Goal: Information Seeking & Learning: Learn about a topic

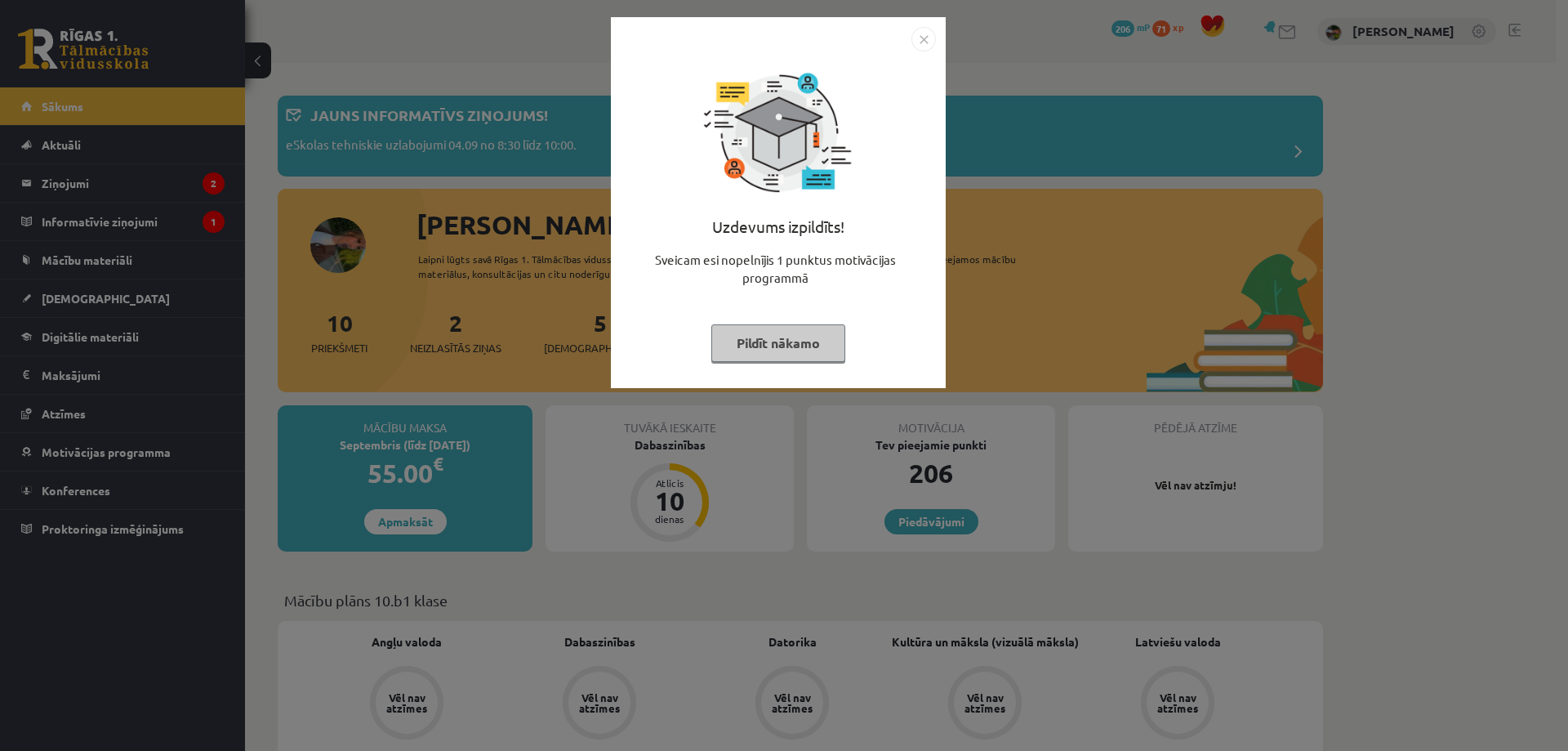
click at [923, 40] on img "Close" at bounding box center [923, 39] width 25 height 25
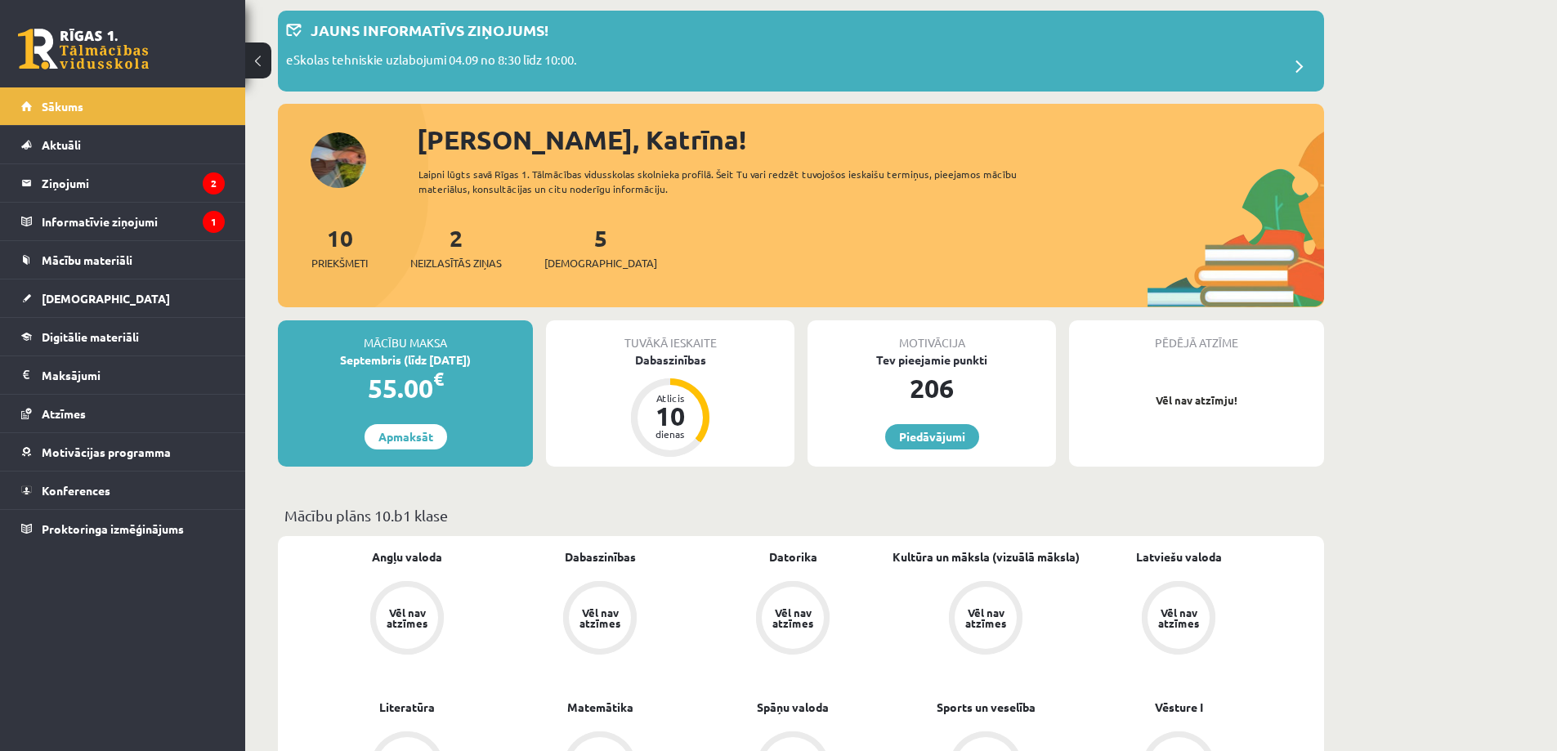
scroll to position [327, 0]
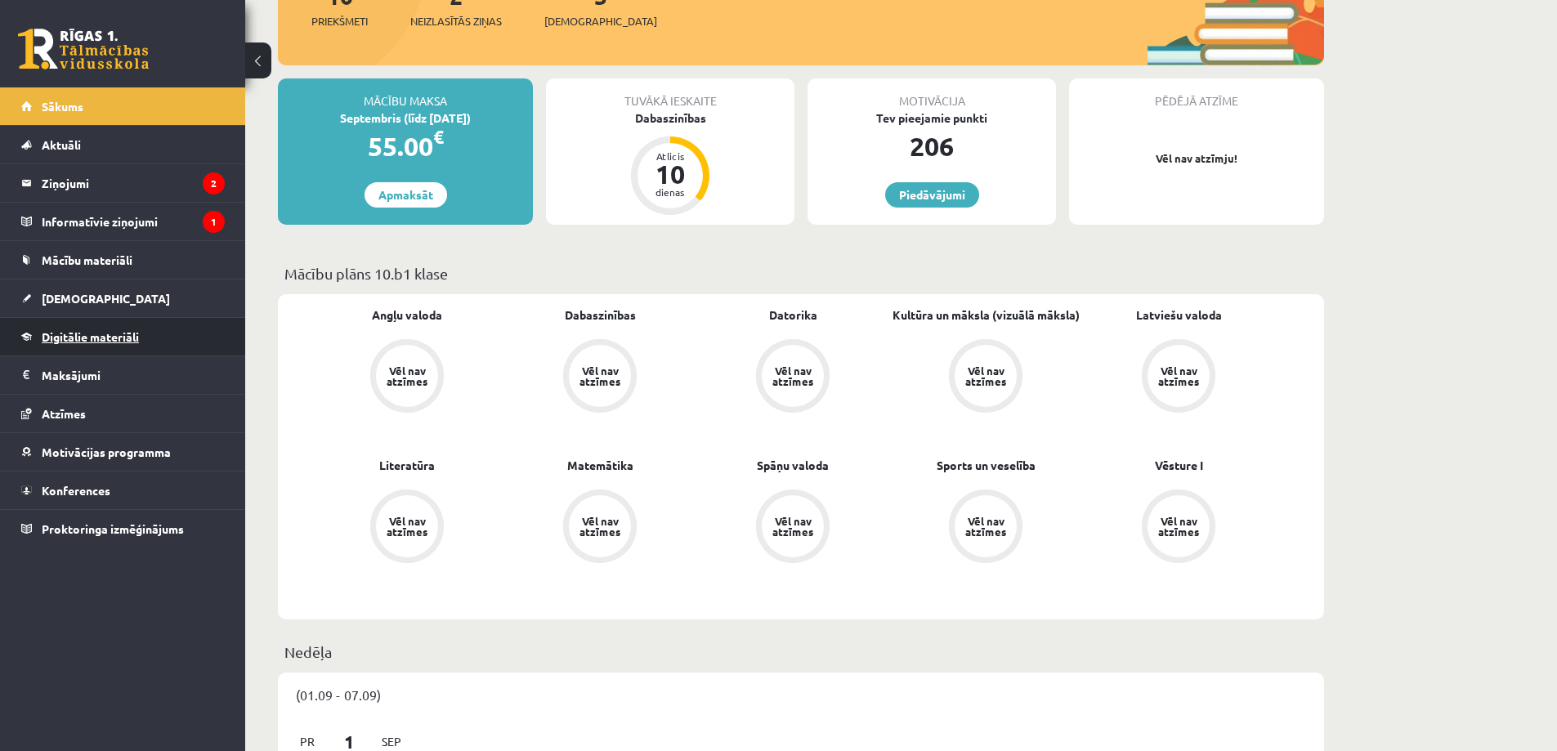
click at [114, 348] on link "Digitālie materiāli" at bounding box center [122, 337] width 203 height 38
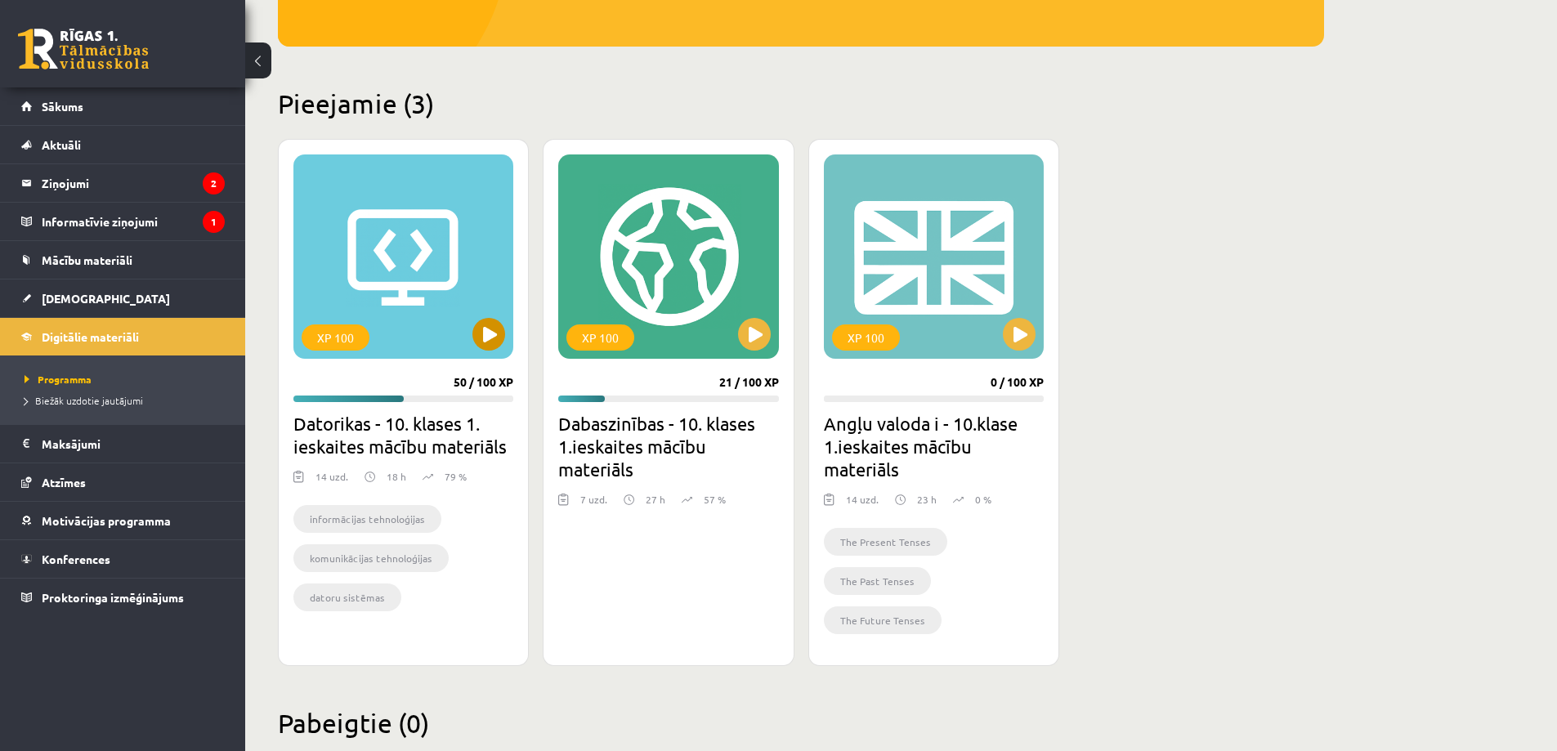
scroll to position [367, 0]
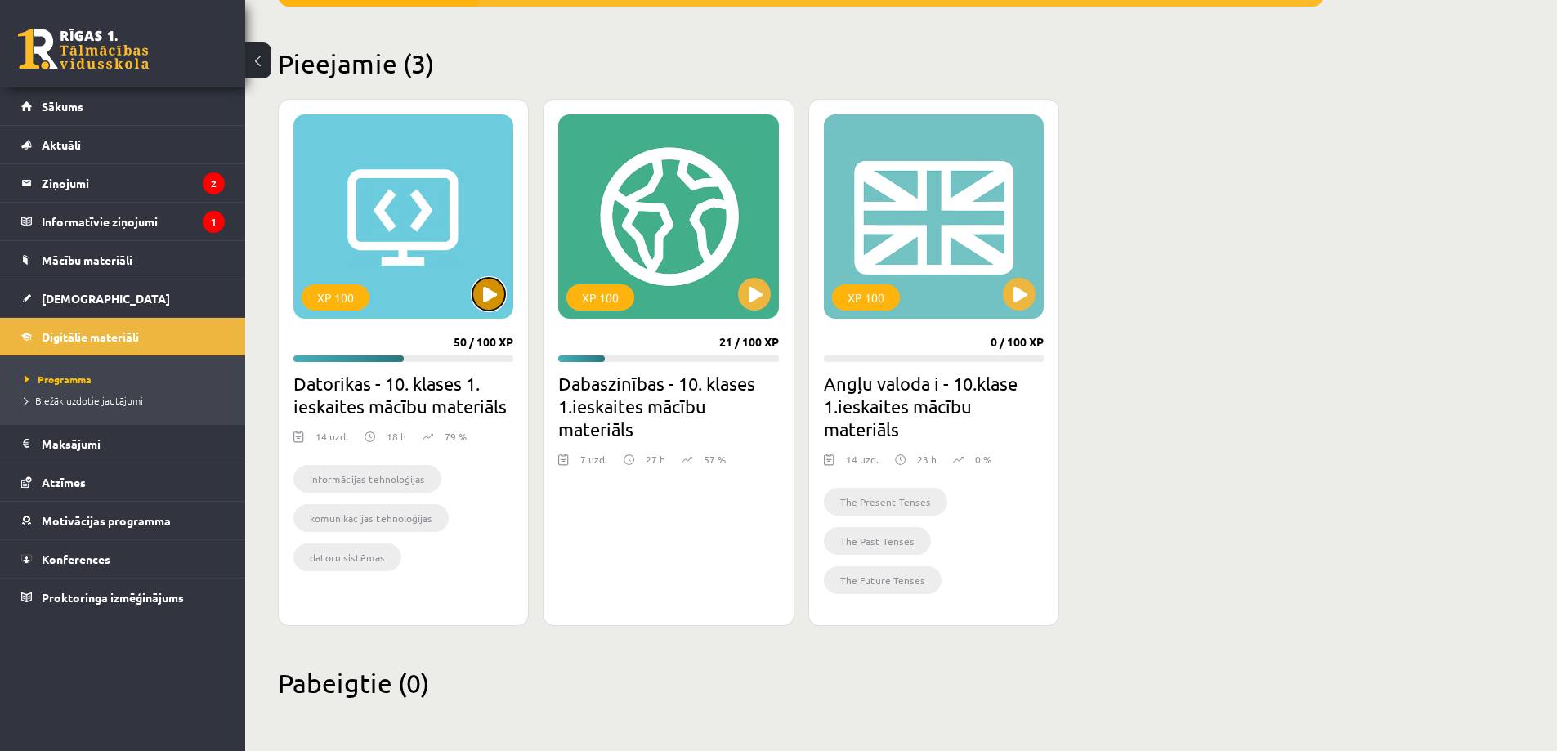
click at [487, 302] on button at bounding box center [488, 294] width 33 height 33
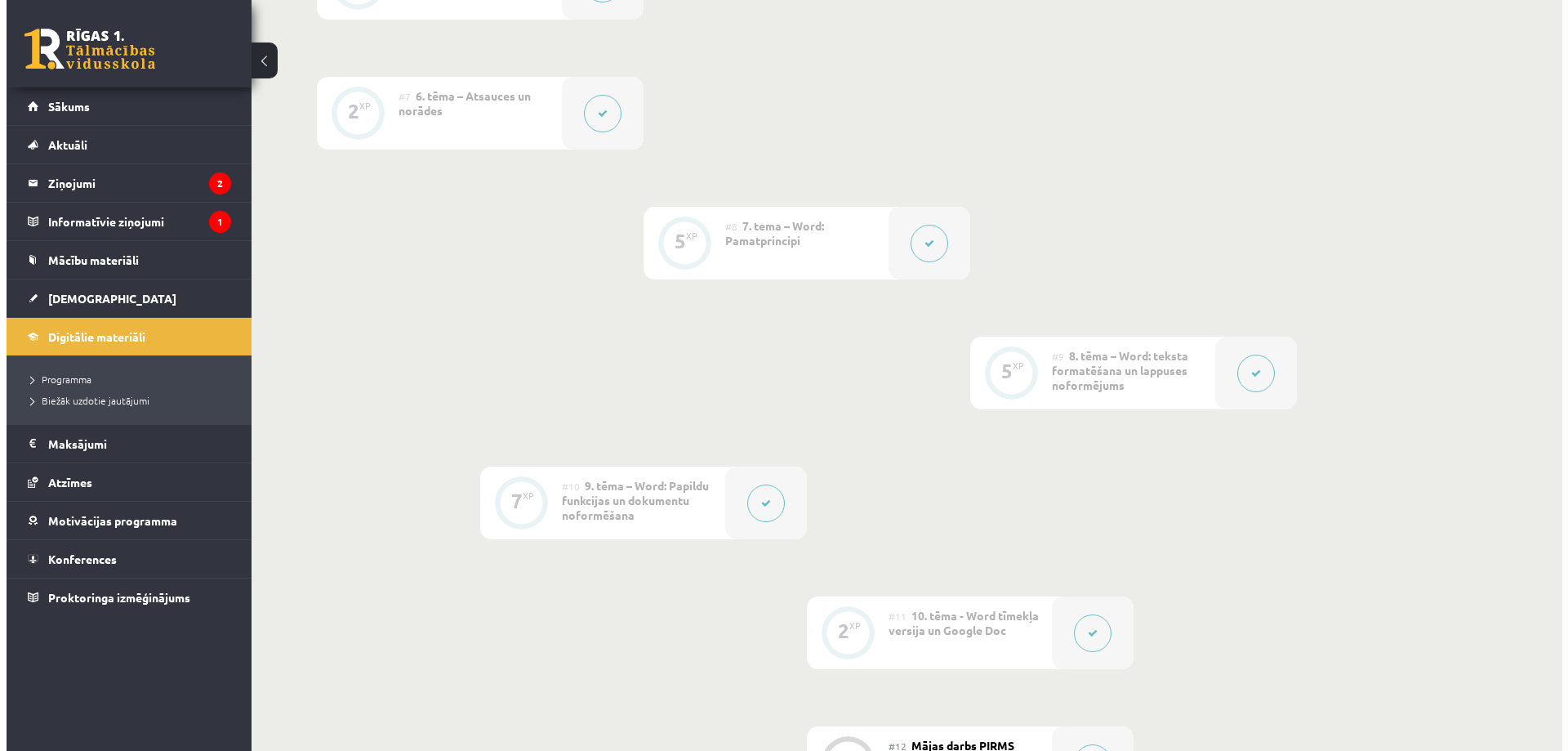
scroll to position [1389, 0]
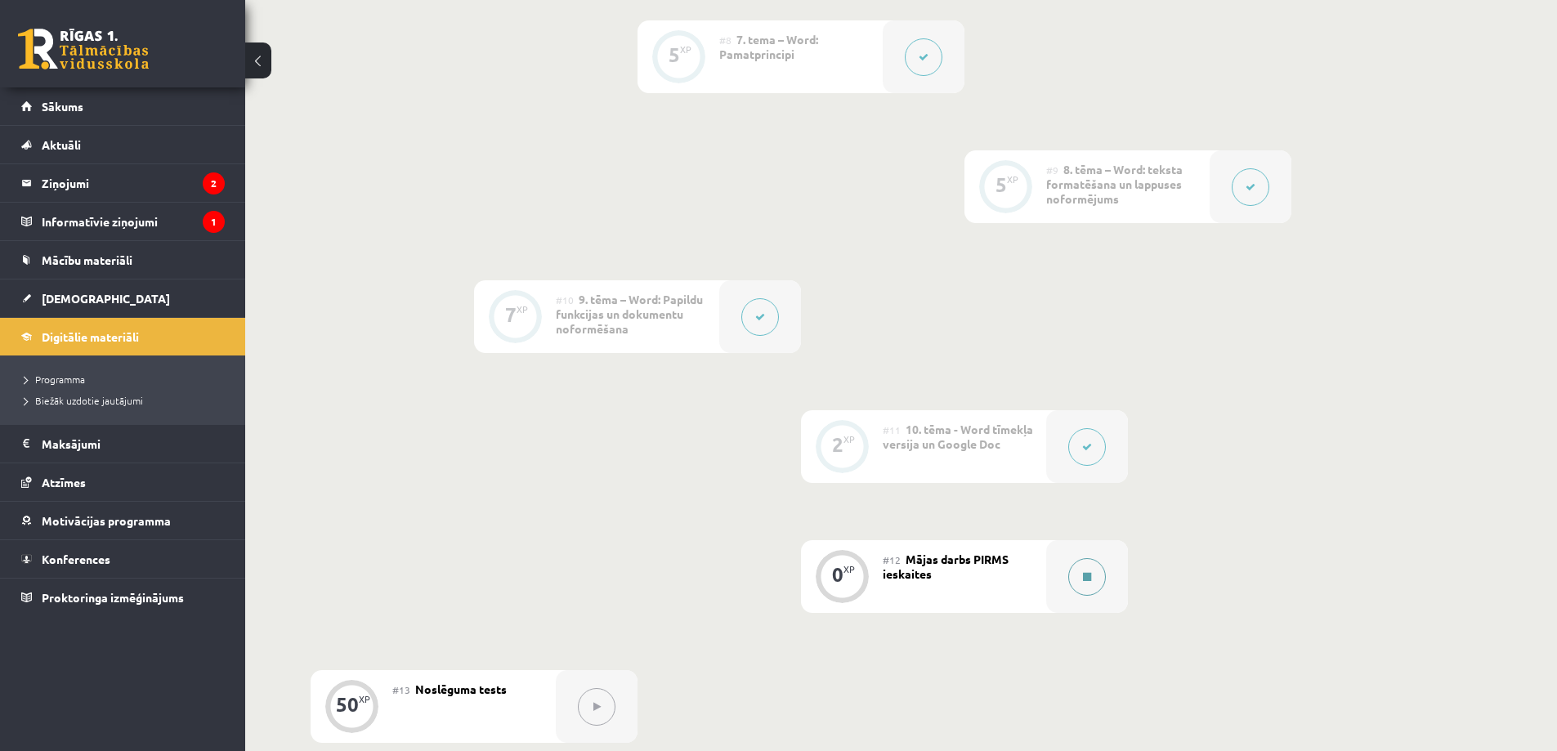
click at [1087, 582] on button at bounding box center [1087, 577] width 38 height 38
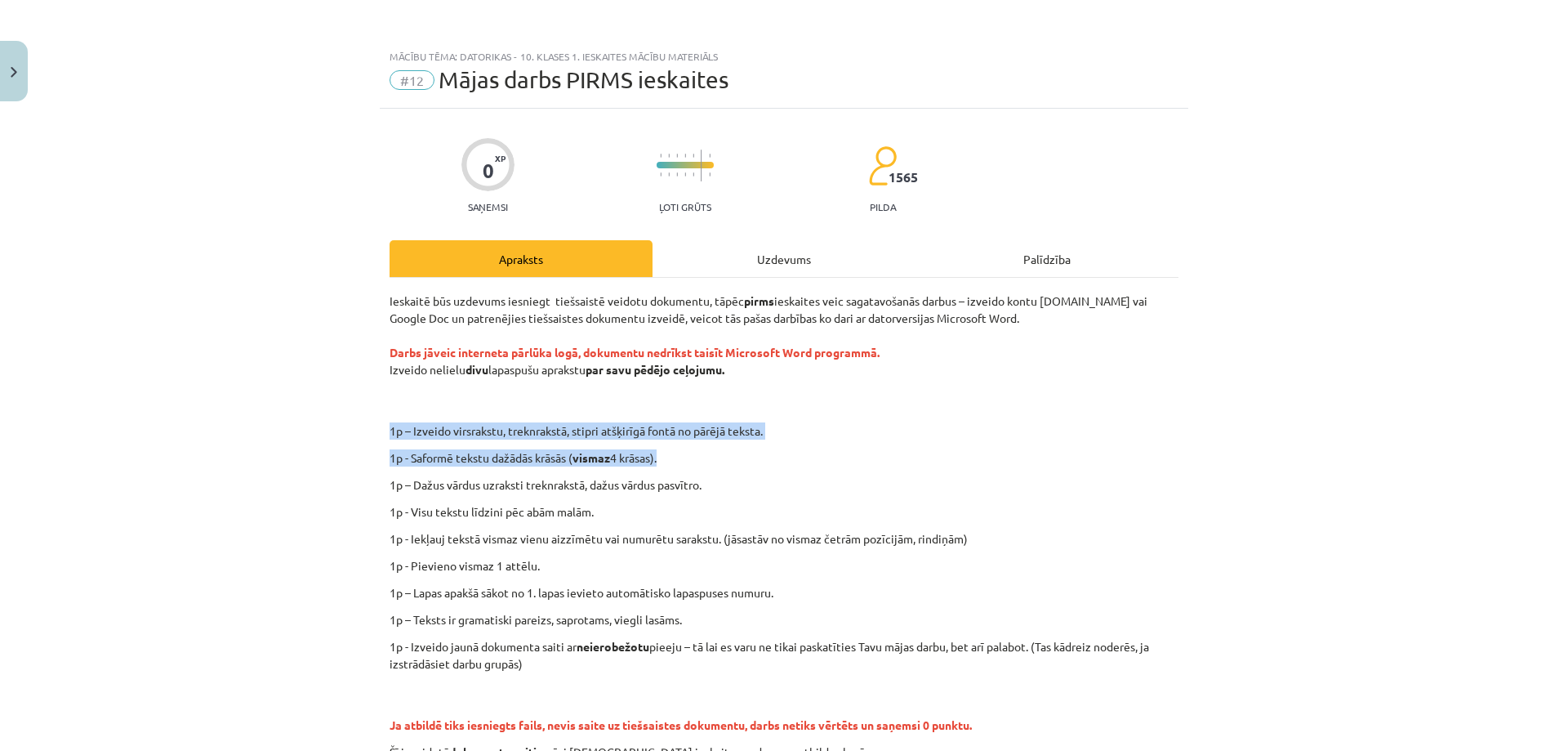
drag, startPoint x: 662, startPoint y: 457, endPoint x: 353, endPoint y: 413, distance: 312.1
click at [353, 413] on div "Mācību tēma: Datorikas - 10. klases 1. ieskaites mācību materiāls #12 Mājas dar…" at bounding box center [784, 375] width 1568 height 751
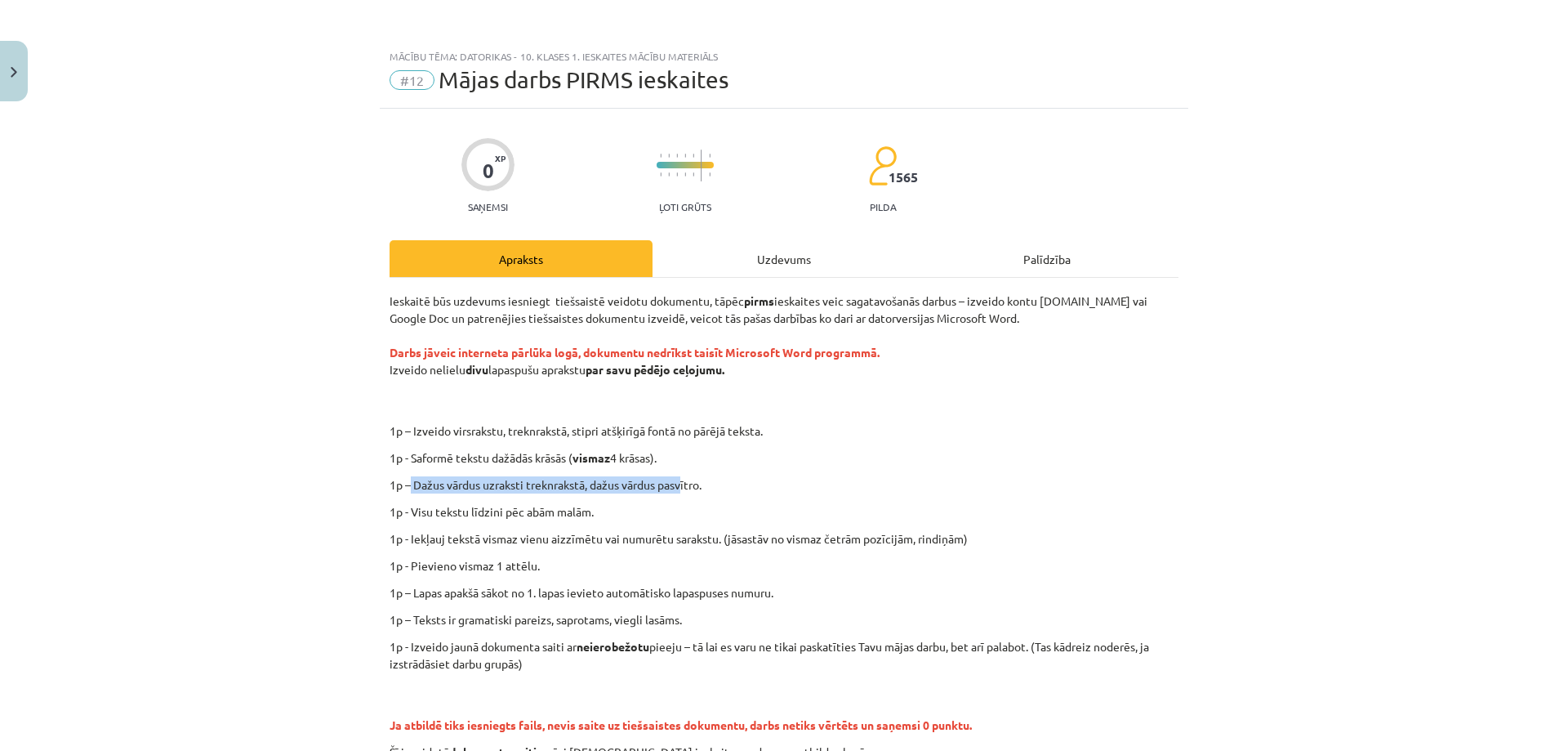
drag, startPoint x: 406, startPoint y: 487, endPoint x: 680, endPoint y: 480, distance: 274.1
click at [680, 480] on p "1p – Dažus vārdus uzraksti treknrakstā, dažus vārdus pasvītro." at bounding box center [784, 484] width 788 height 17
drag, startPoint x: 418, startPoint y: 512, endPoint x: 674, endPoint y: 525, distance: 256.3
click at [585, 524] on div "Ieskaitē būs uzdevums iesniegt tiešsaistē veidotu dokumentu, tāpēc pirms ieskai…" at bounding box center [784, 527] width 788 height 468
click at [677, 518] on p "1p - Visu tekstu līdzini pēc abām malām." at bounding box center [784, 511] width 788 height 17
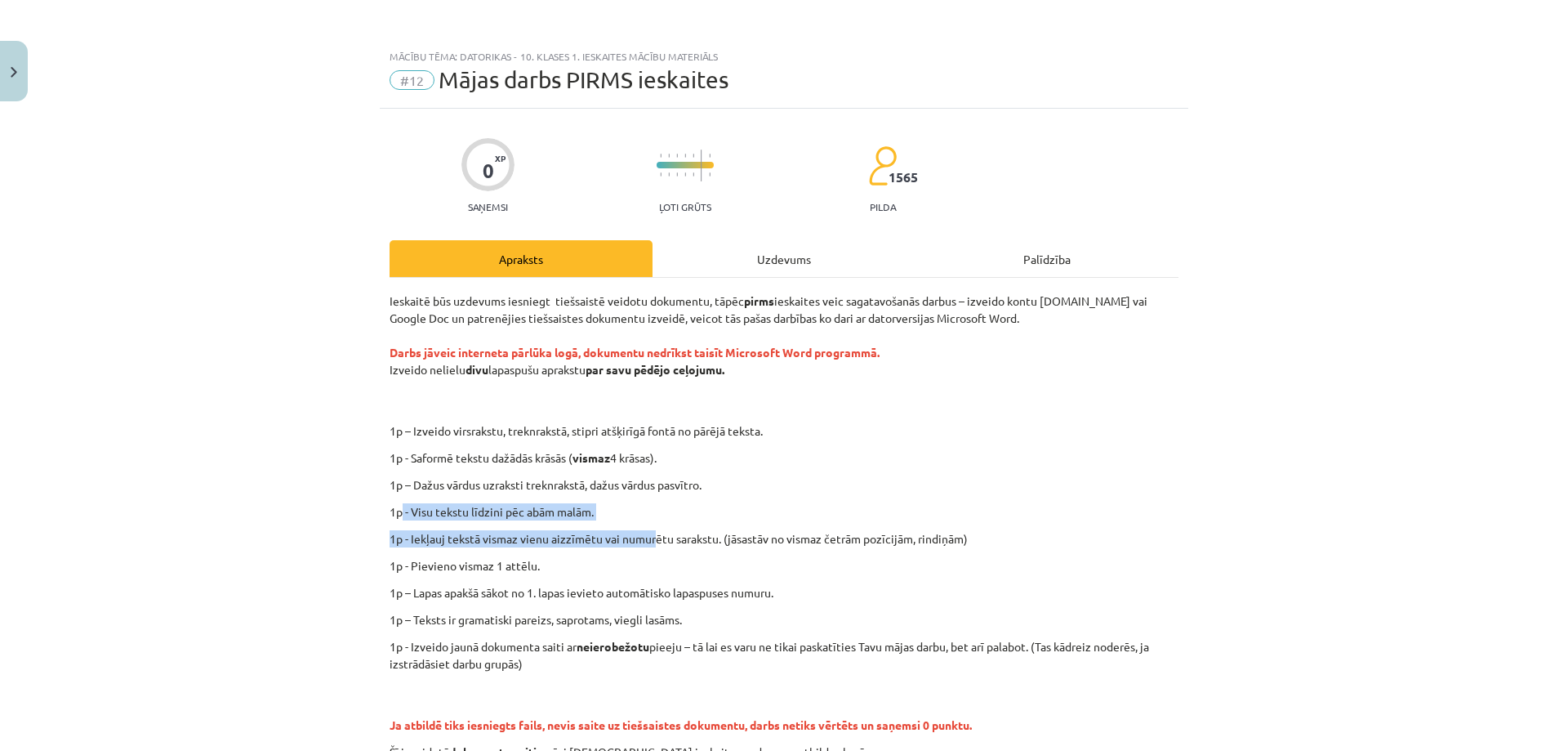
drag, startPoint x: 449, startPoint y: 523, endPoint x: 665, endPoint y: 537, distance: 216.5
click at [650, 537] on div "Ieskaitē būs uzdevums iesniegt tiešsaistē veidotu dokumentu, tāpēc pirms ieskai…" at bounding box center [784, 527] width 788 height 468
click at [721, 533] on p "1p - Iekļauj tekstā vismaz vienu aizzīmētu vai numurētu sarakstu. (jāsastāv no …" at bounding box center [784, 538] width 788 height 17
drag, startPoint x: 402, startPoint y: 534, endPoint x: 707, endPoint y: 532, distance: 305.0
click at [695, 533] on div "0 XP Saņemsi Ļoti grūts 1565 pilda Apraksts Uzdevums Palīdzība Ieskaitē būs uzd…" at bounding box center [784, 509] width 808 height 801
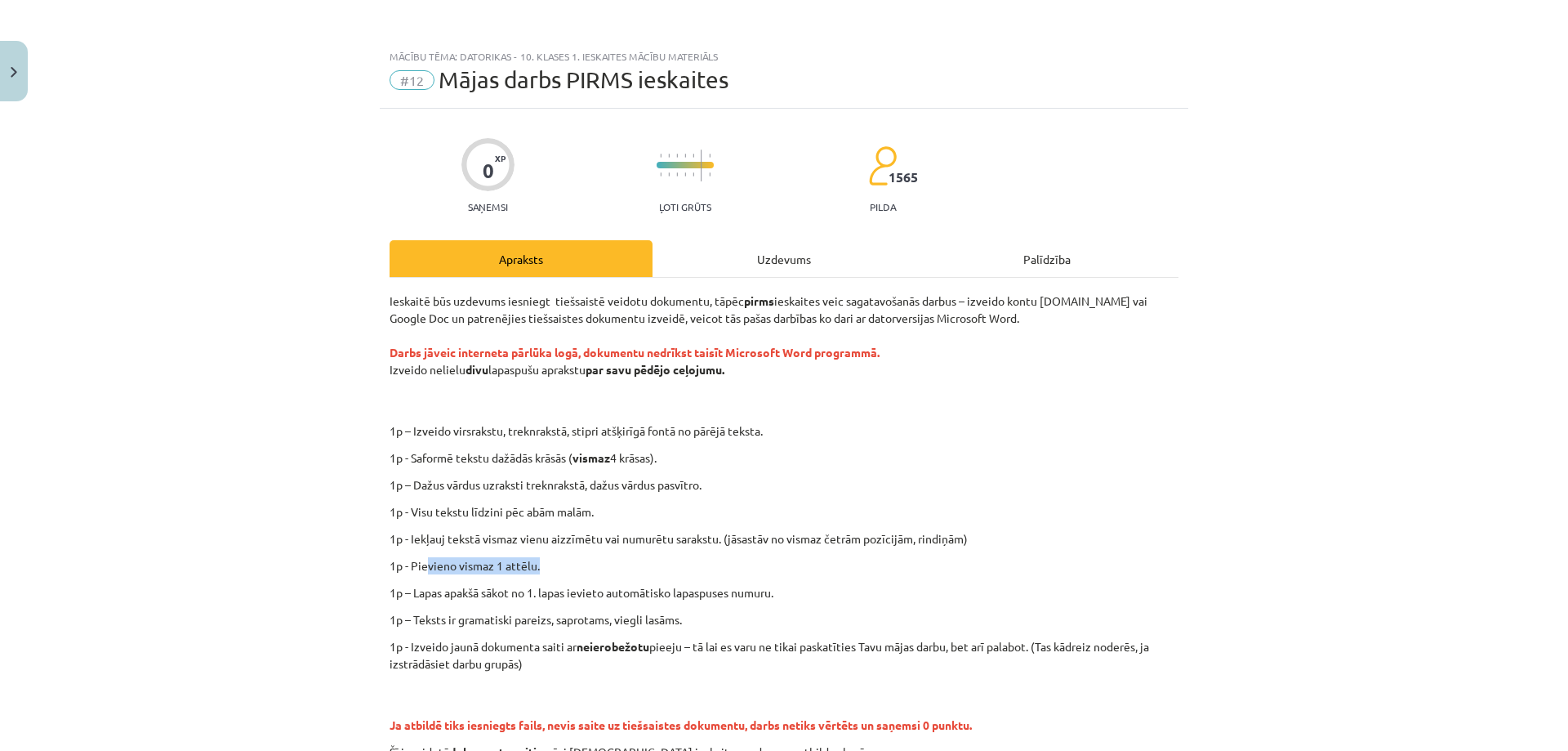
drag, startPoint x: 422, startPoint y: 559, endPoint x: 545, endPoint y: 561, distance: 123.0
click at [543, 561] on p "1p - Pievieno vismaz 1 attēlu." at bounding box center [784, 565] width 788 height 17
drag, startPoint x: 492, startPoint y: 592, endPoint x: 726, endPoint y: 586, distance: 234.1
click at [635, 583] on div "Ieskaitē būs uzdevums iesniegt tiešsaistē veidotu dokumentu, tāpēc pirms ieskai…" at bounding box center [784, 527] width 788 height 468
click at [735, 586] on p "1p – Lapas apakšā sākot no 1. lapas ievieto automātisko lapaspuses numuru." at bounding box center [784, 592] width 788 height 17
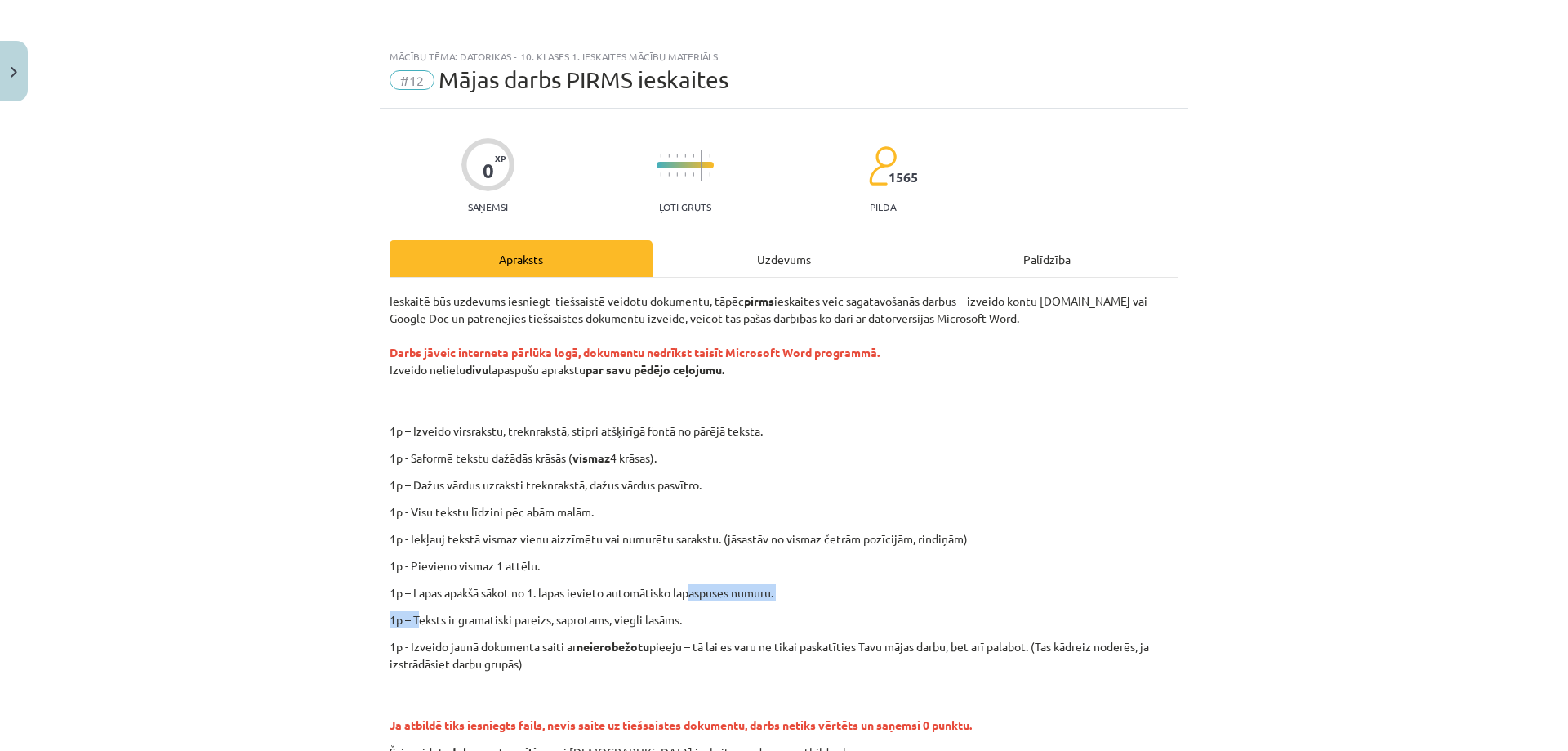
drag, startPoint x: 423, startPoint y: 622, endPoint x: 729, endPoint y: 586, distance: 308.1
click at [702, 579] on div "Ieskaitē būs uzdevums iesniegt tiešsaistē veidotu dokumentu, tāpēc pirms ieskai…" at bounding box center [784, 527] width 788 height 468
click at [740, 610] on div "Ieskaitē būs uzdevums iesniegt tiešsaistē veidotu dokumentu, tāpēc pirms ieskai…" at bounding box center [784, 527] width 788 height 468
drag, startPoint x: 413, startPoint y: 571, endPoint x: 456, endPoint y: 594, distance: 48.8
click at [494, 569] on p "1p - Pievieno vismaz 1 attēlu." at bounding box center [784, 565] width 788 height 17
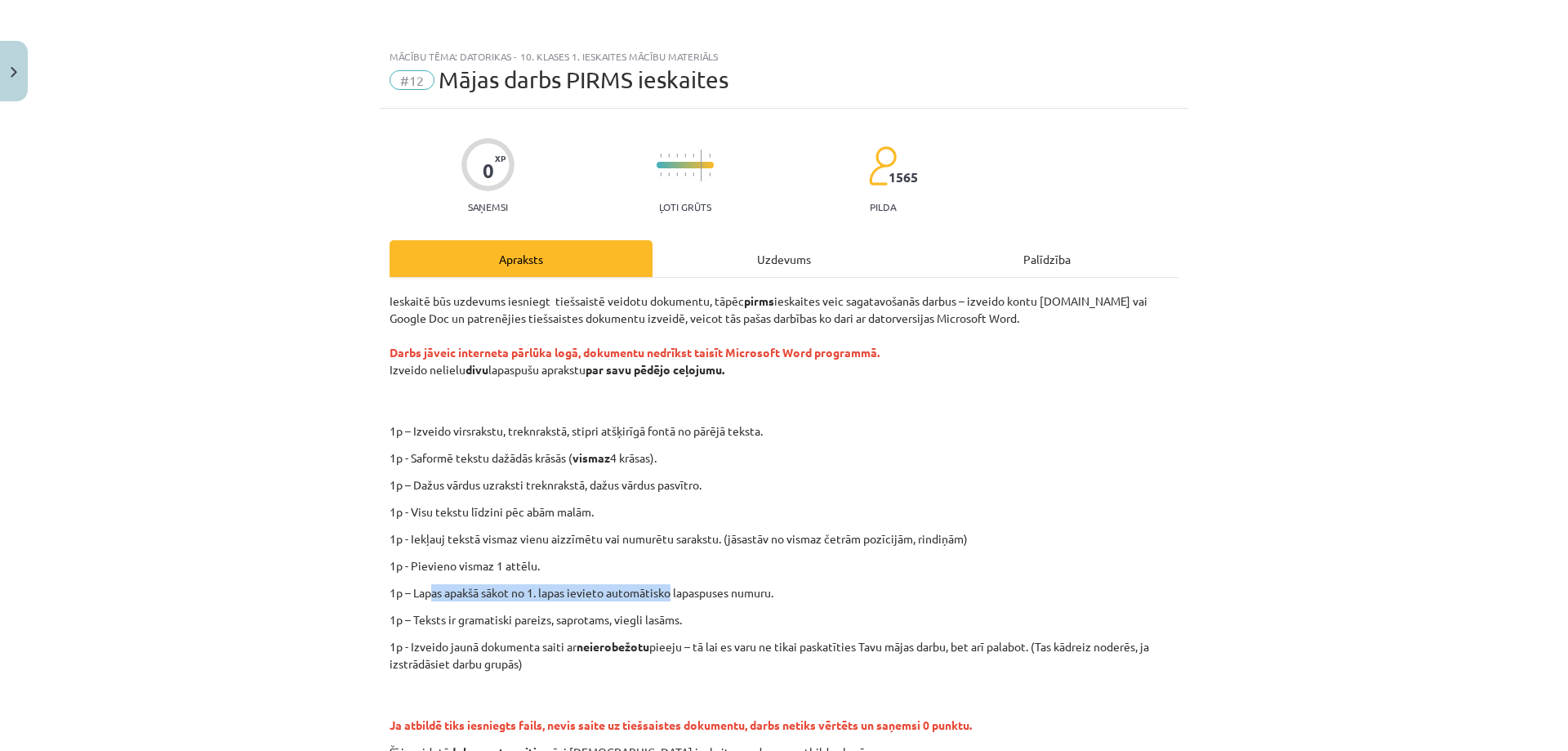
drag, startPoint x: 427, startPoint y: 591, endPoint x: 679, endPoint y: 590, distance: 252.0
click at [679, 590] on p "1p – Lapas apakšā sākot no 1. lapas ievieto automātisko lapaspuses numuru." at bounding box center [784, 592] width 788 height 17
drag, startPoint x: 407, startPoint y: 618, endPoint x: 659, endPoint y: 610, distance: 252.1
click at [659, 610] on div "Ieskaitē būs uzdevums iesniegt tiešsaistē veidotu dokumentu, tāpēc pirms ieskai…" at bounding box center [784, 527] width 788 height 468
drag, startPoint x: 422, startPoint y: 650, endPoint x: 674, endPoint y: 641, distance: 252.2
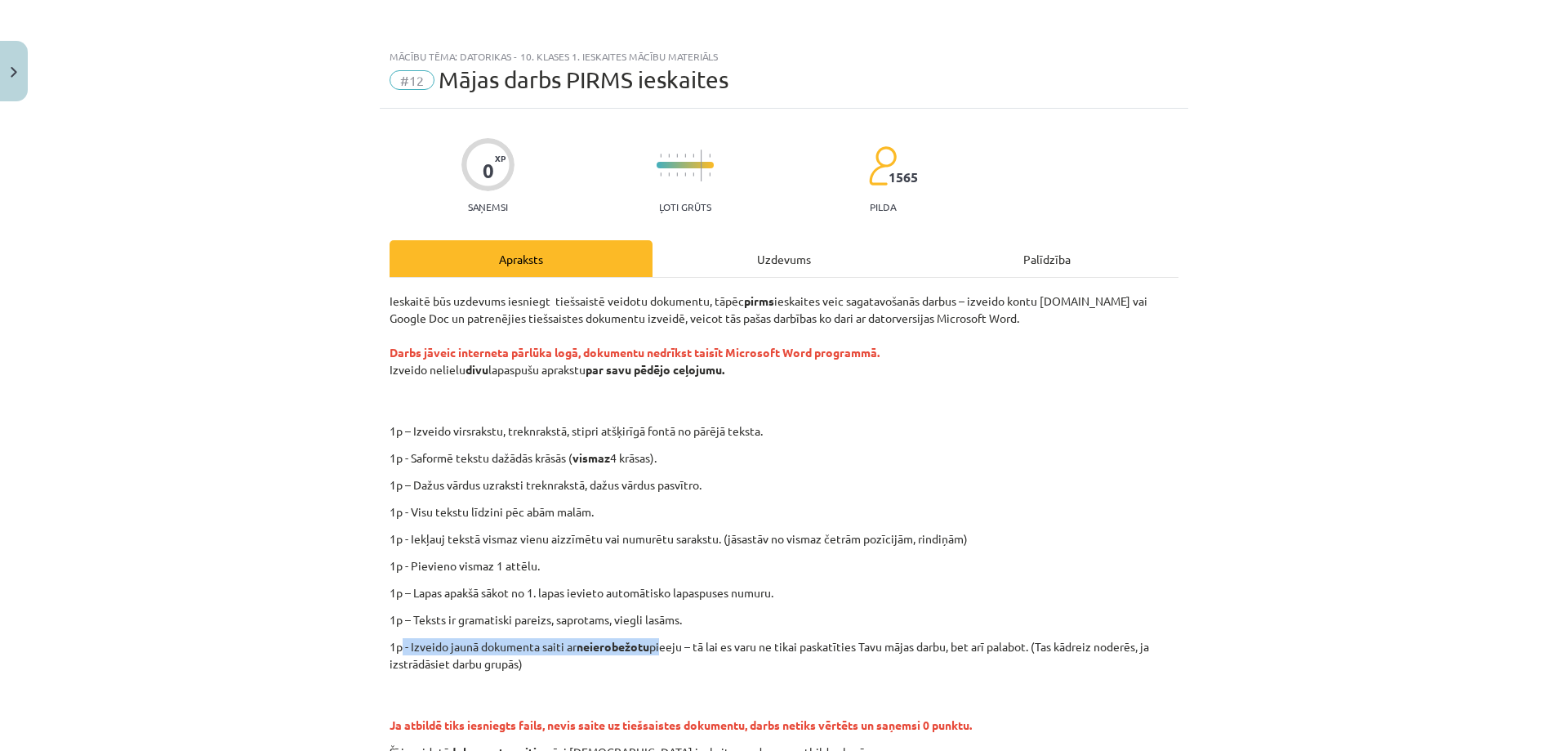
click at [668, 641] on p "1p - Izveido jaunā dokumenta saiti ar neierobežotu pieeju – tā lai es varu ne t…" at bounding box center [784, 655] width 788 height 34
click at [679, 640] on p "1p - Izveido jaunā dokumenta saiti ar neierobežotu pieeju – tā lai es varu ne t…" at bounding box center [784, 655] width 788 height 34
drag, startPoint x: 720, startPoint y: 643, endPoint x: 876, endPoint y: 637, distance: 156.1
click at [868, 637] on div "Ieskaitē būs uzdevums iesniegt tiešsaistē veidotu dokumentu, tāpēc pirms ieskai…" at bounding box center [784, 527] width 788 height 468
click at [913, 639] on p "1p - Izveido jaunā dokumenta saiti ar neierobežotu pieeju – tā lai es varu ne t…" at bounding box center [784, 655] width 788 height 34
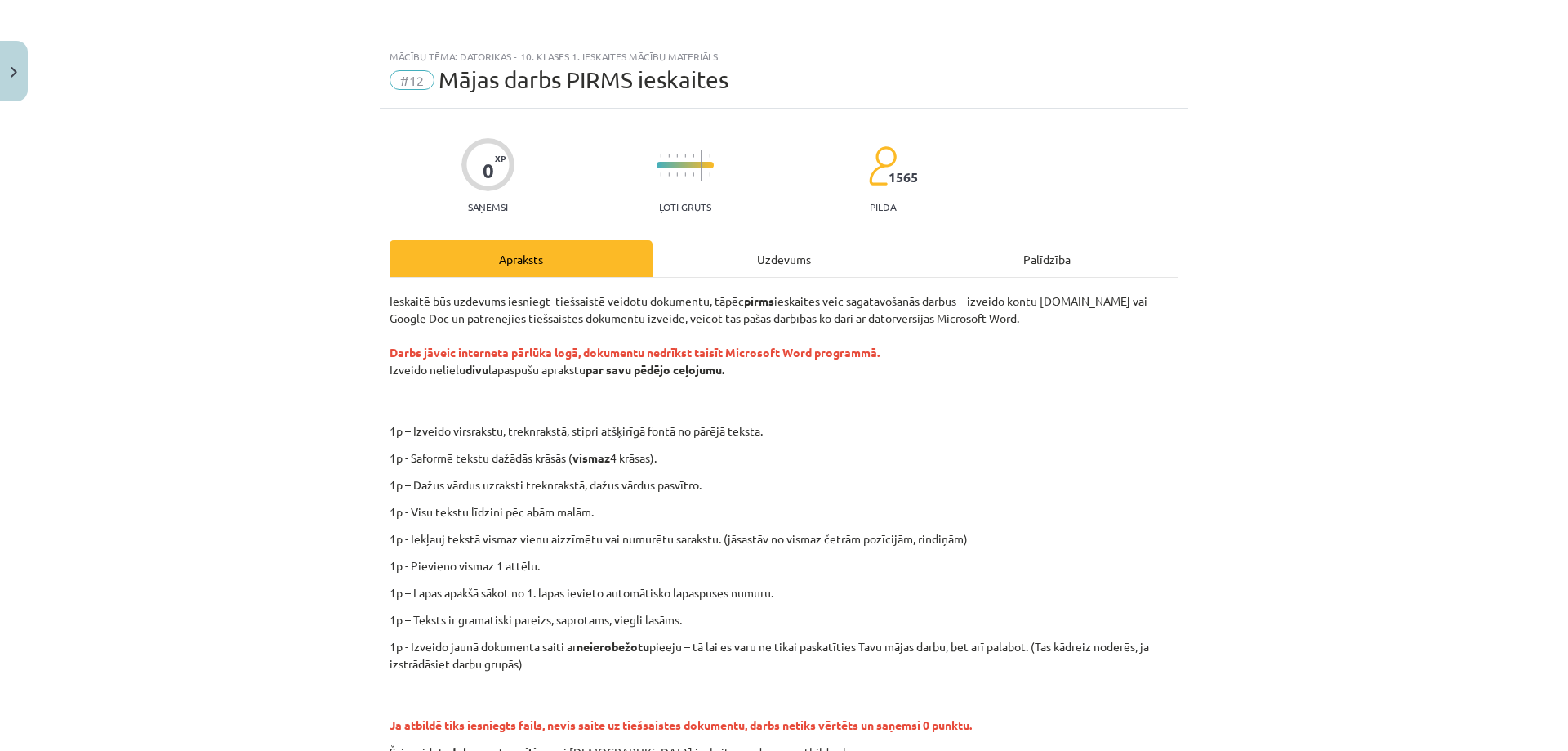
click at [814, 644] on p "1p - Izveido jaunā dokumenta saiti ar neierobežotu pieeju – tā lai es varu ne t…" at bounding box center [784, 655] width 788 height 34
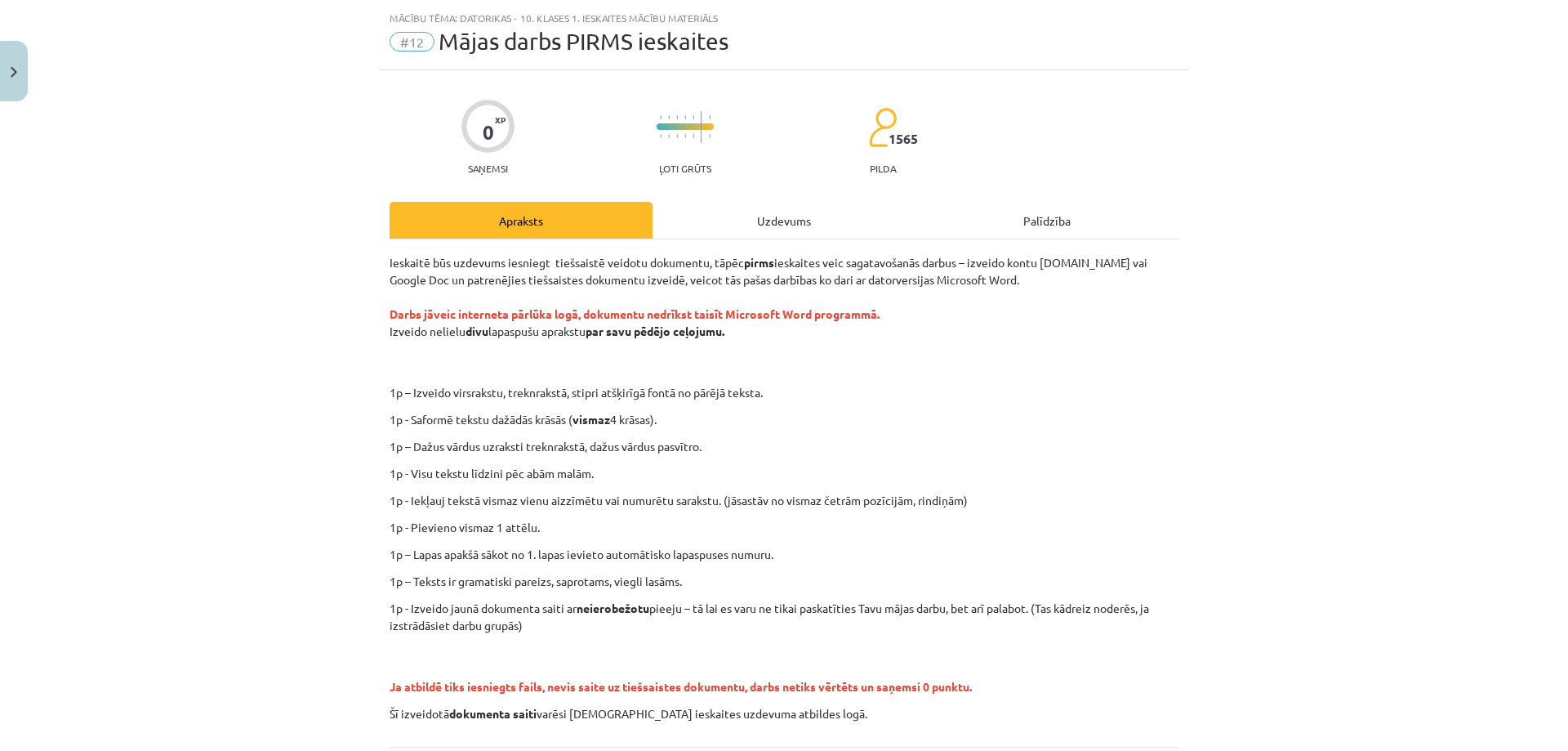
scroll to position [82, 0]
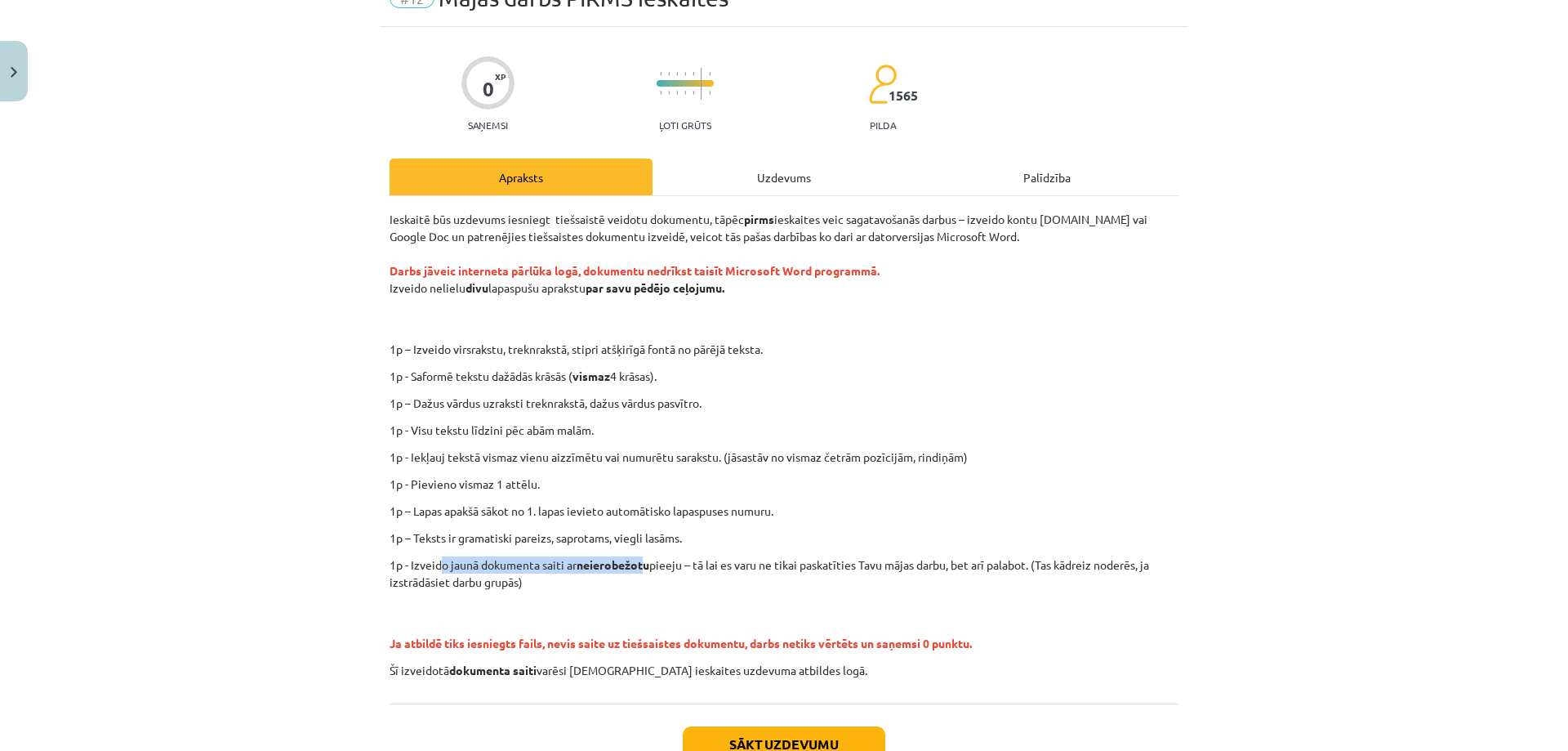
drag, startPoint x: 435, startPoint y: 564, endPoint x: 653, endPoint y: 561, distance: 218.0
click at [646, 561] on p "1p - Izveido jaunā dokumenta saiti ar neierobežotu pieeju – tā lai es varu ne t…" at bounding box center [784, 573] width 788 height 34
click at [750, 561] on p "1p - Izveido jaunā dokumenta saiti ar neierobežotu pieeju – tā lai es varu ne t…" at bounding box center [784, 573] width 788 height 34
drag, startPoint x: 703, startPoint y: 565, endPoint x: 1034, endPoint y: 564, distance: 331.0
click at [1020, 564] on p "1p - Izveido jaunā dokumenta saiti ar neierobežotu pieeju – tā lai es varu ne t…" at bounding box center [784, 573] width 788 height 34
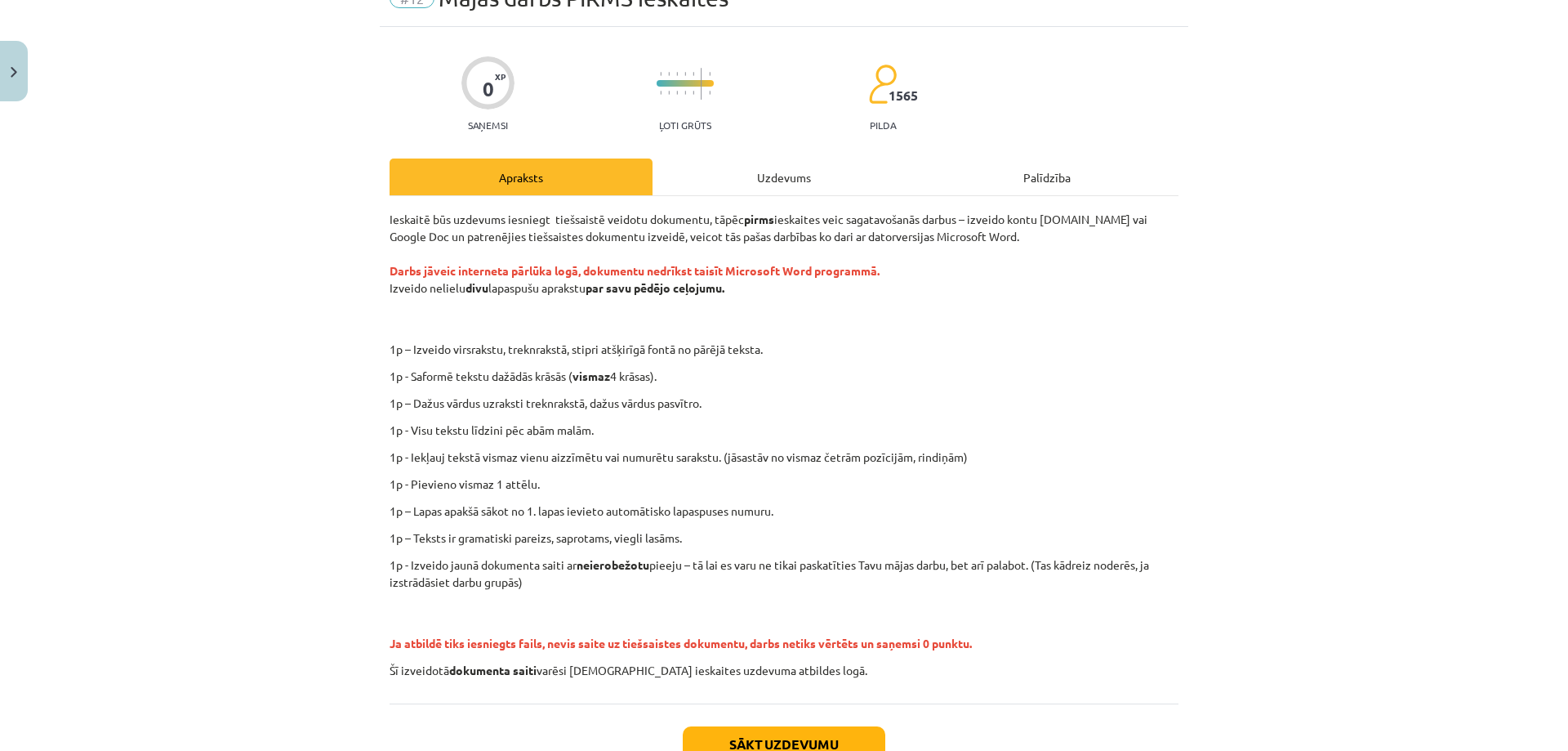
click at [1034, 564] on p "1p - Izveido jaunā dokumenta saiti ar neierobežotu pieeju – tā lai es varu ne t…" at bounding box center [784, 573] width 788 height 34
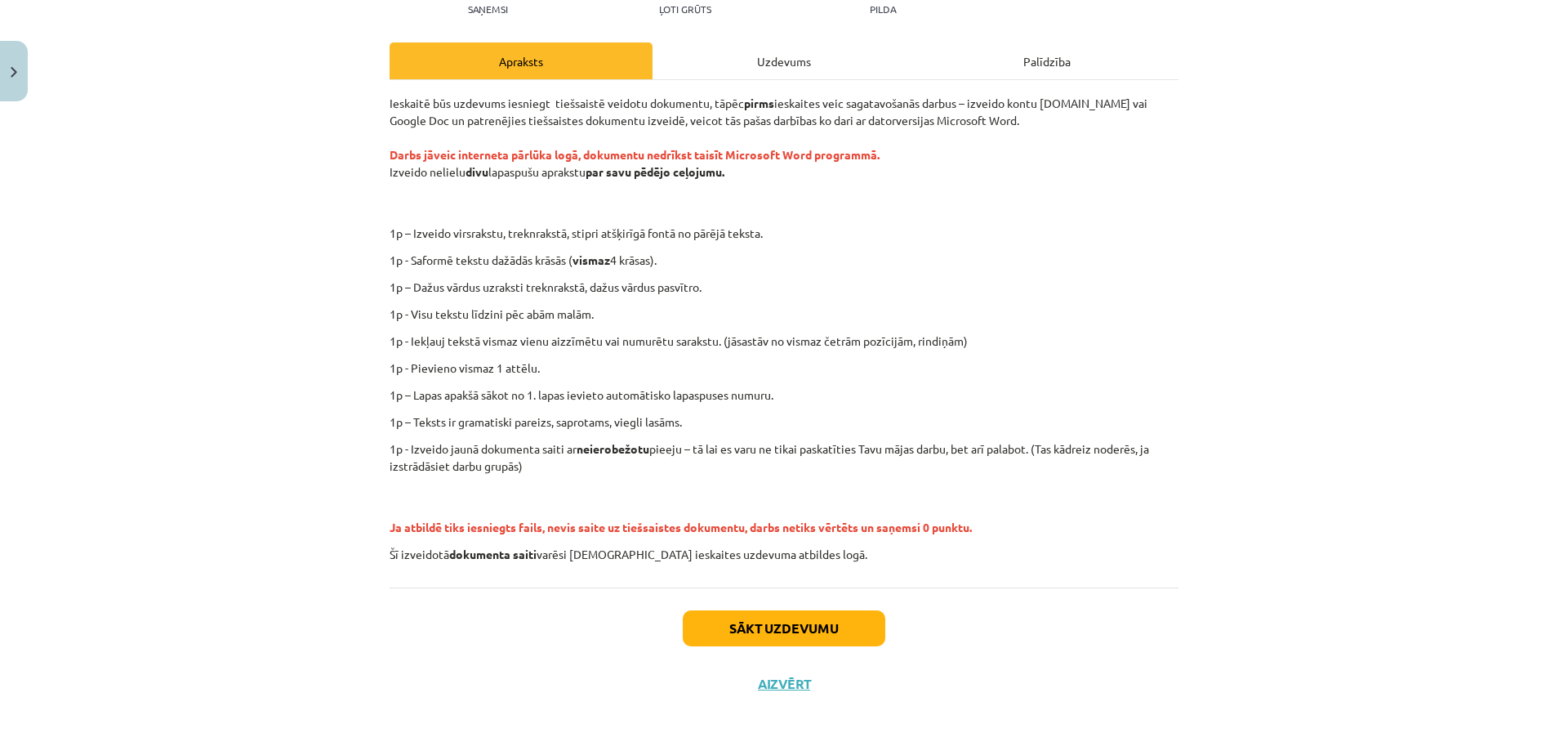
scroll to position [199, 0]
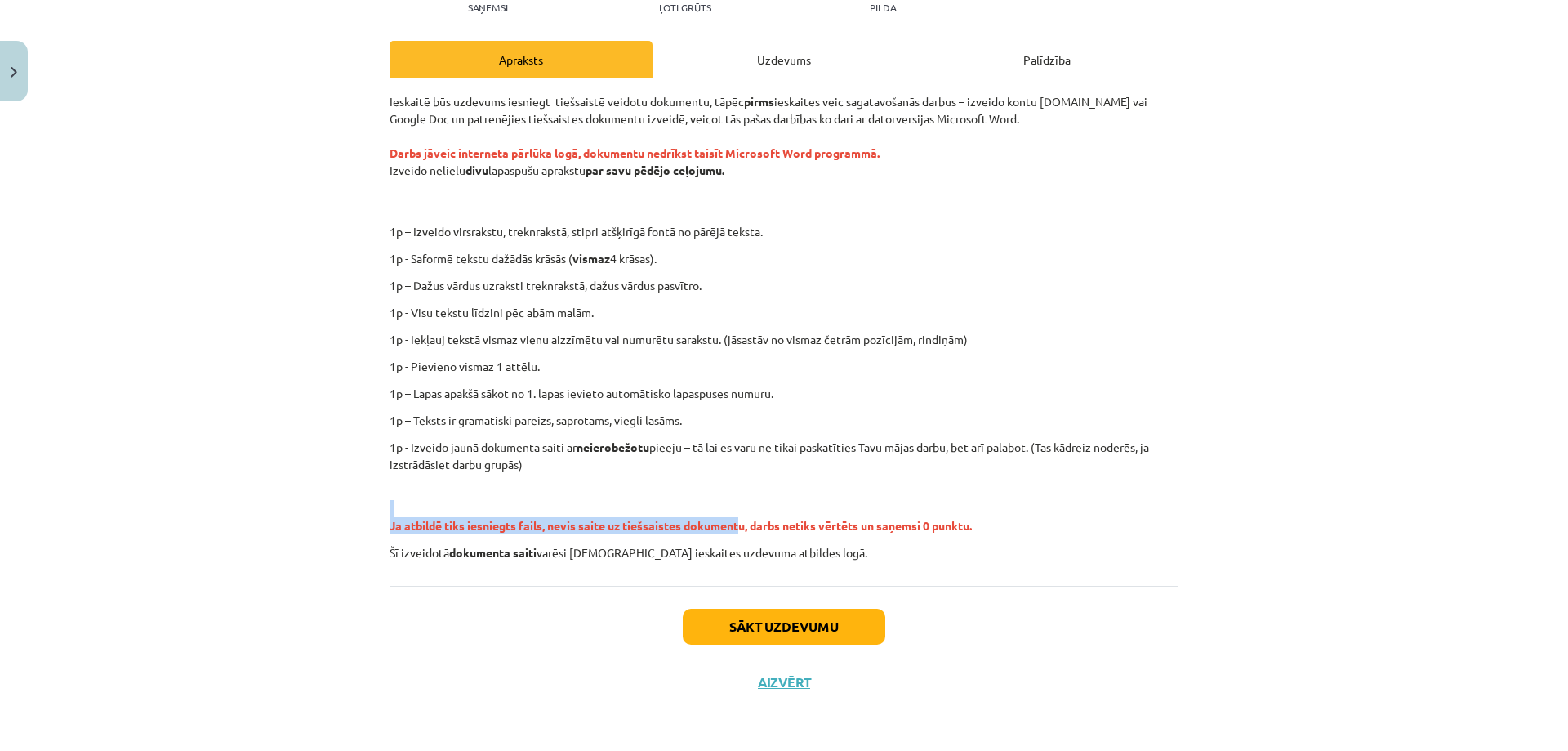
drag, startPoint x: 458, startPoint y: 516, endPoint x: 823, endPoint y: 516, distance: 365.0
click at [754, 516] on p "Ja atbildē tiks iesniegts fails, nevis saite uz tiešsaistes dokumentu, darbs ne…" at bounding box center [784, 508] width 788 height 51
click at [836, 516] on p "Ja atbildē tiks iesniegts fails, nevis saite uz tiešsaistes dokumentu, darbs ne…" at bounding box center [784, 508] width 788 height 51
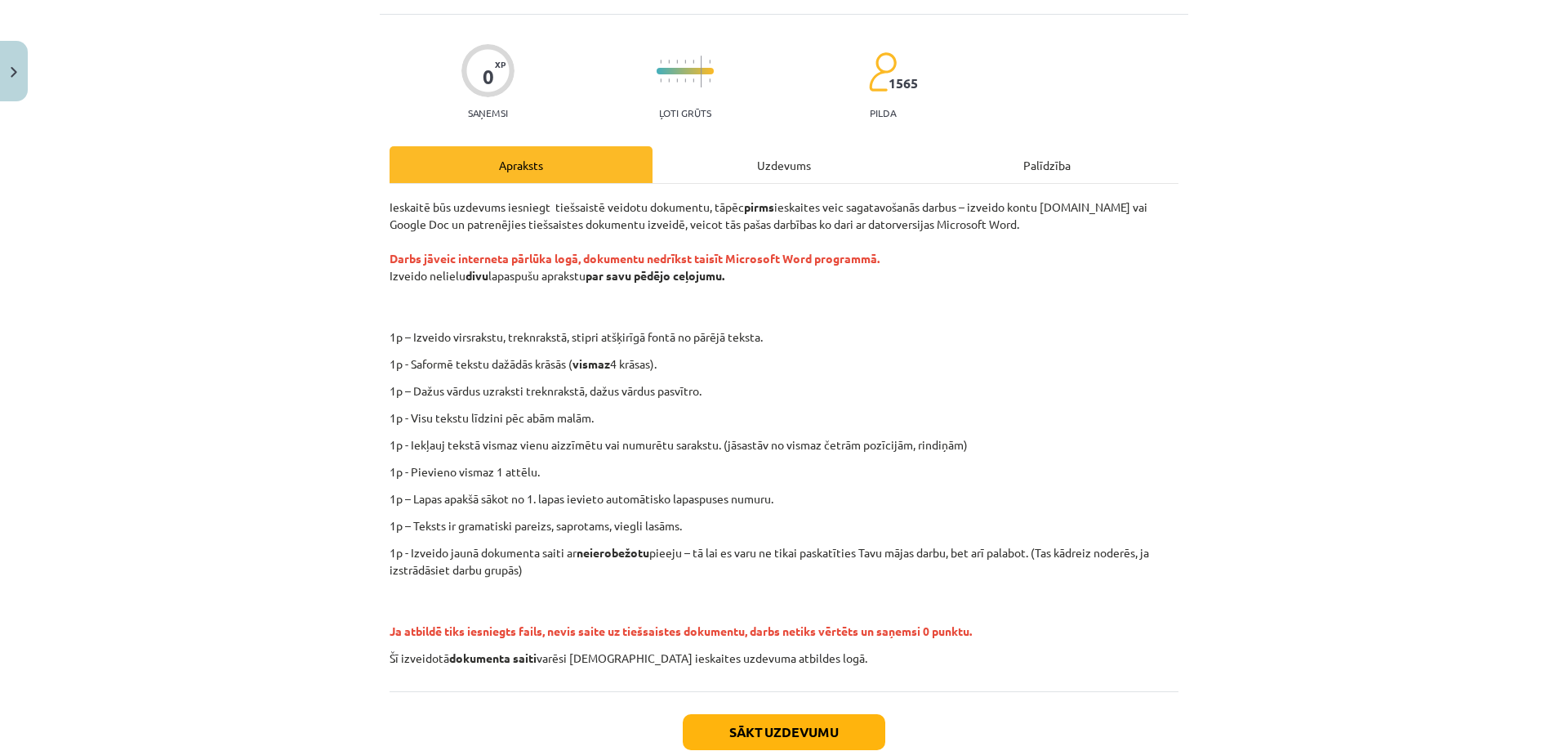
scroll to position [0, 0]
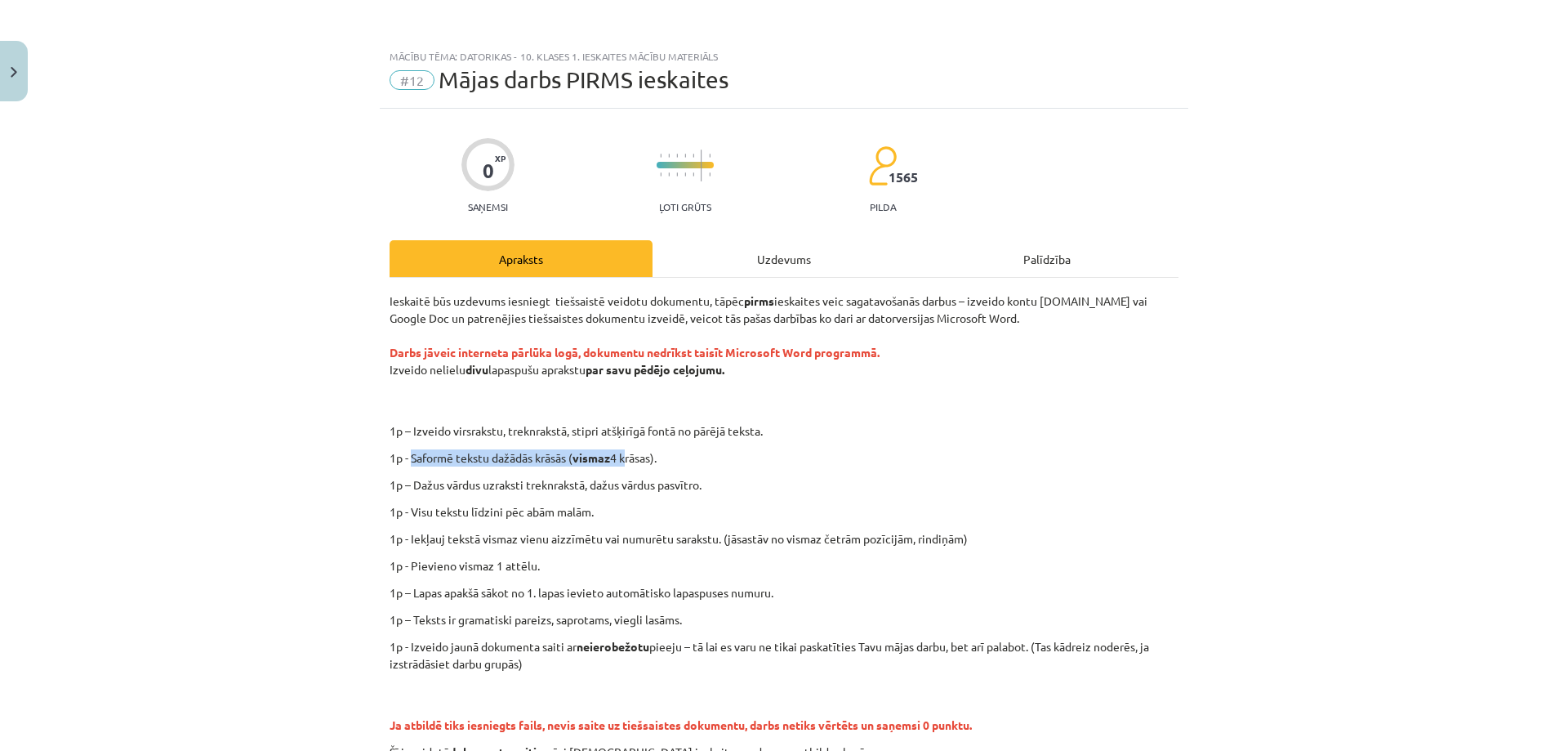
drag, startPoint x: 408, startPoint y: 458, endPoint x: 664, endPoint y: 449, distance: 256.2
click at [636, 449] on p "1p - Saformē tekstu dažādās krāsās ( vismaz 4 krāsas)." at bounding box center [784, 457] width 788 height 17
click at [689, 449] on div "Ieskaitē būs uzdevums iesniegt tiešsaistē veidotu dokumentu, tāpēc pirms ieskai…" at bounding box center [784, 527] width 788 height 468
drag, startPoint x: 588, startPoint y: 367, endPoint x: 784, endPoint y: 371, distance: 196.0
click at [743, 365] on p "Ieskaitē būs uzdevums iesniegt tiešsaistē veidotu dokumentu, tāpēc pirms ieskai…" at bounding box center [784, 353] width 788 height 120
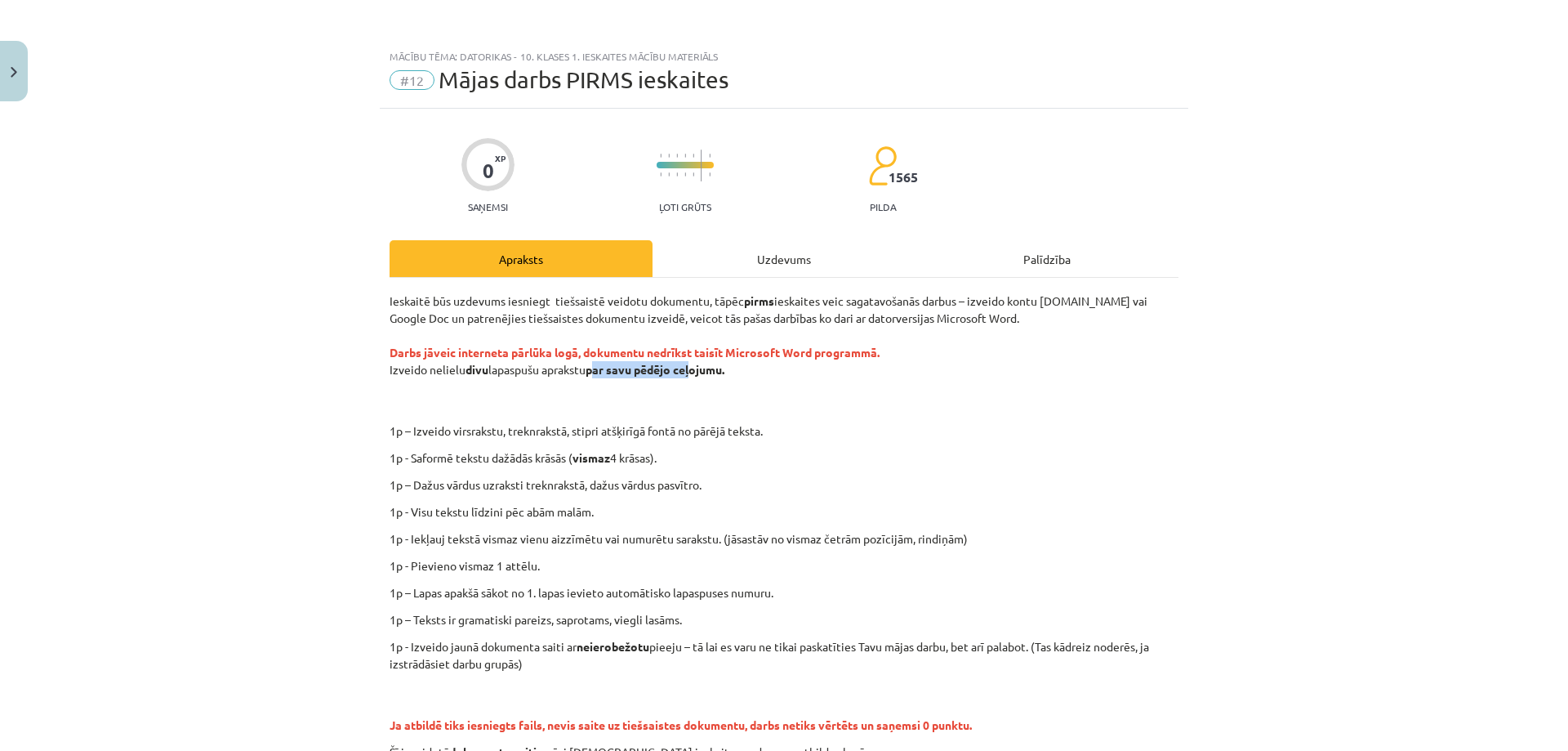
click at [821, 373] on p "Ieskaitē būs uzdevums iesniegt tiešsaistē veidotu dokumentu, tāpēc pirms ieskai…" at bounding box center [784, 353] width 788 height 120
drag, startPoint x: 404, startPoint y: 574, endPoint x: 470, endPoint y: 567, distance: 66.4
click at [465, 569] on div "Ieskaitē būs uzdevums iesniegt tiešsaistē veidotu dokumentu, tāpēc pirms ieskai…" at bounding box center [784, 527] width 788 height 468
drag, startPoint x: 424, startPoint y: 546, endPoint x: 722, endPoint y: 534, distance: 298.2
click at [696, 534] on p "1p - Iekļauj tekstā vismaz vienu aizzīmētu vai numurētu sarakstu. (jāsastāv no …" at bounding box center [784, 538] width 788 height 17
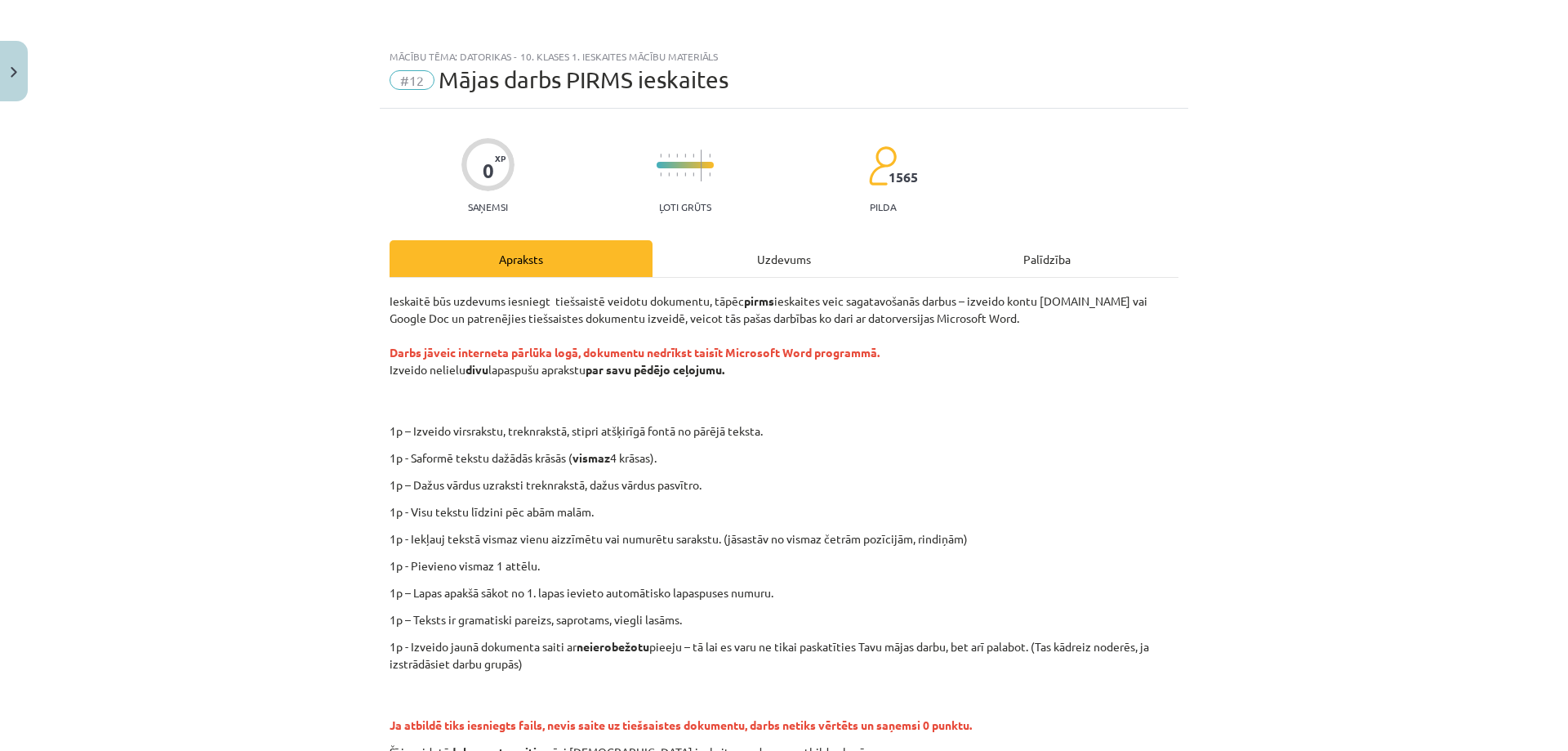
click at [728, 534] on p "1p - Iekļauj tekstā vismaz vienu aizzīmētu vai numurētu sarakstu. (jāsastāv no …" at bounding box center [784, 538] width 788 height 17
drag, startPoint x: 420, startPoint y: 469, endPoint x: 628, endPoint y: 463, distance: 208.1
click at [619, 463] on div "Ieskaitē būs uzdevums iesniegt tiešsaistē veidotu dokumentu, tāpēc pirms ieskai…" at bounding box center [784, 527] width 788 height 468
click at [644, 466] on p "1p - Saformē tekstu dažādās krāsās ( vismaz 4 krāsas)." at bounding box center [784, 457] width 788 height 17
drag, startPoint x: 418, startPoint y: 490, endPoint x: 730, endPoint y: 483, distance: 312.1
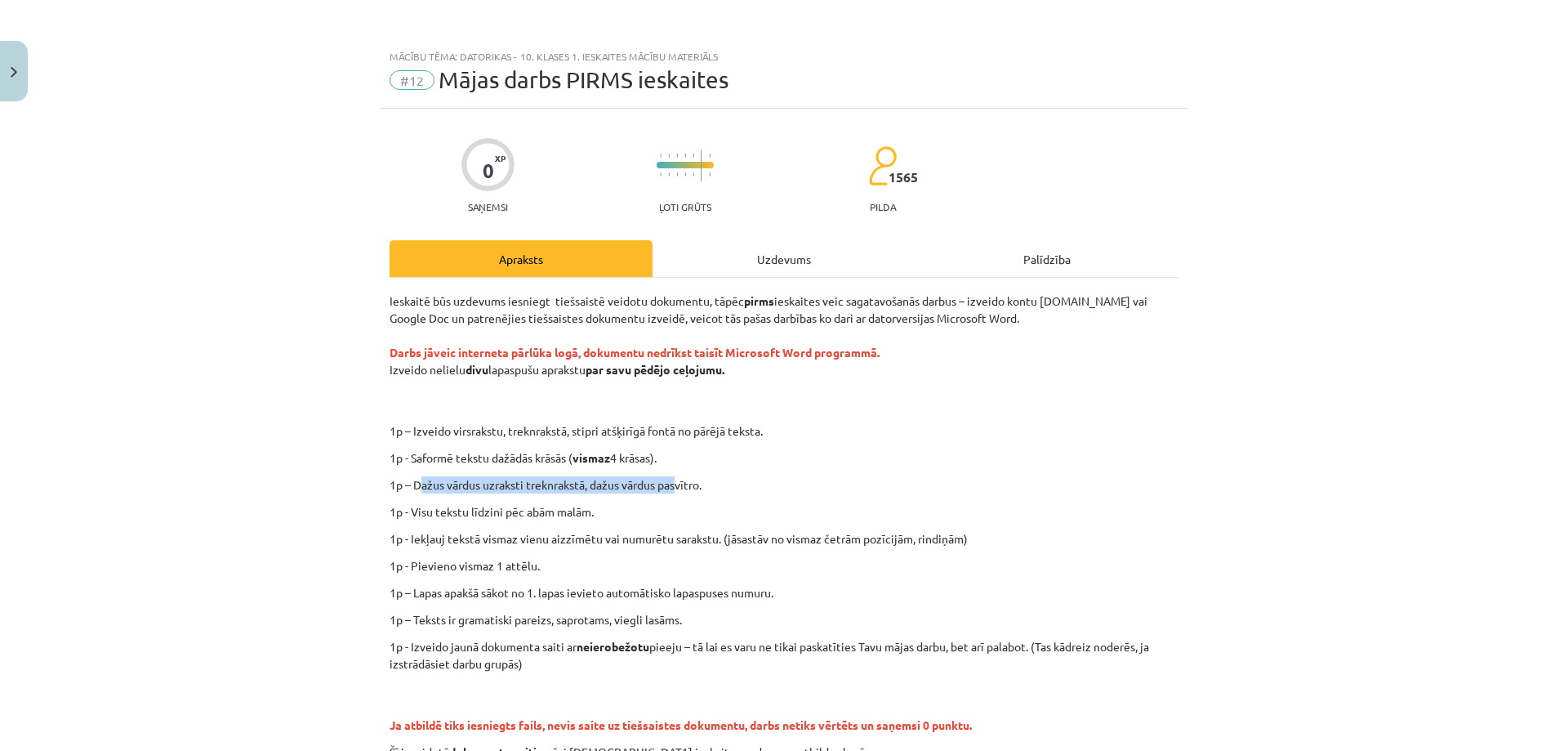
click at [699, 483] on p "1p – Dažus vārdus uzraksti treknrakstā, dažus vārdus pasvītro." at bounding box center [784, 484] width 788 height 17
click at [758, 486] on p "1p – Dažus vārdus uzraksti treknrakstā, dažus vārdus pasvītro." at bounding box center [784, 484] width 788 height 17
drag, startPoint x: 411, startPoint y: 511, endPoint x: 616, endPoint y: 510, distance: 205.0
click at [609, 510] on p "1p - Visu tekstu līdzini pēc abām malām." at bounding box center [784, 511] width 788 height 17
click at [616, 510] on p "1p - Visu tekstu līdzini pēc abām malām." at bounding box center [784, 511] width 788 height 17
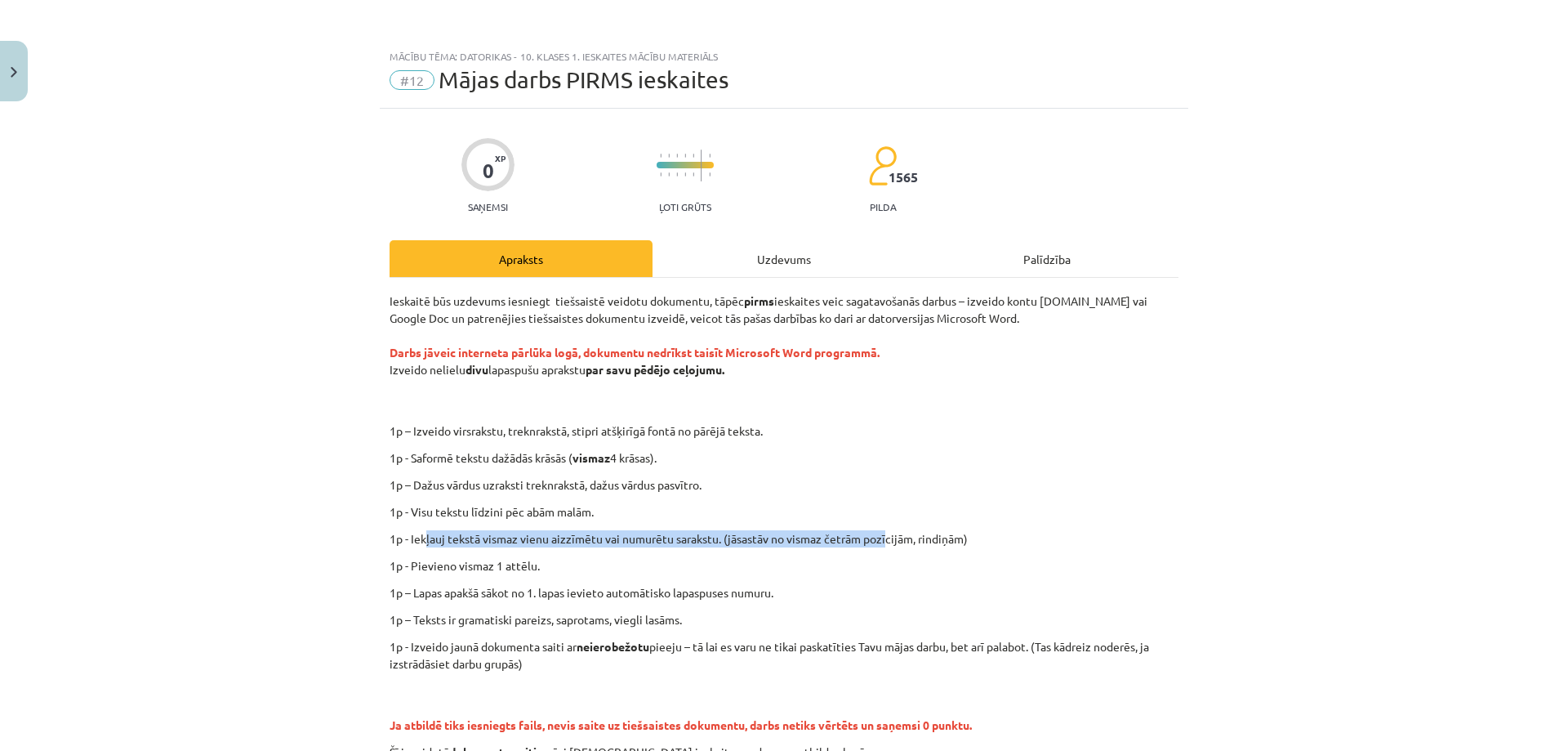
drag, startPoint x: 447, startPoint y: 536, endPoint x: 892, endPoint y: 539, distance: 445.0
click at [891, 539] on p "1p - Iekļauj tekstā vismaz vienu aizzīmētu vai numurētu sarakstu. (jāsastāv no …" at bounding box center [784, 538] width 788 height 17
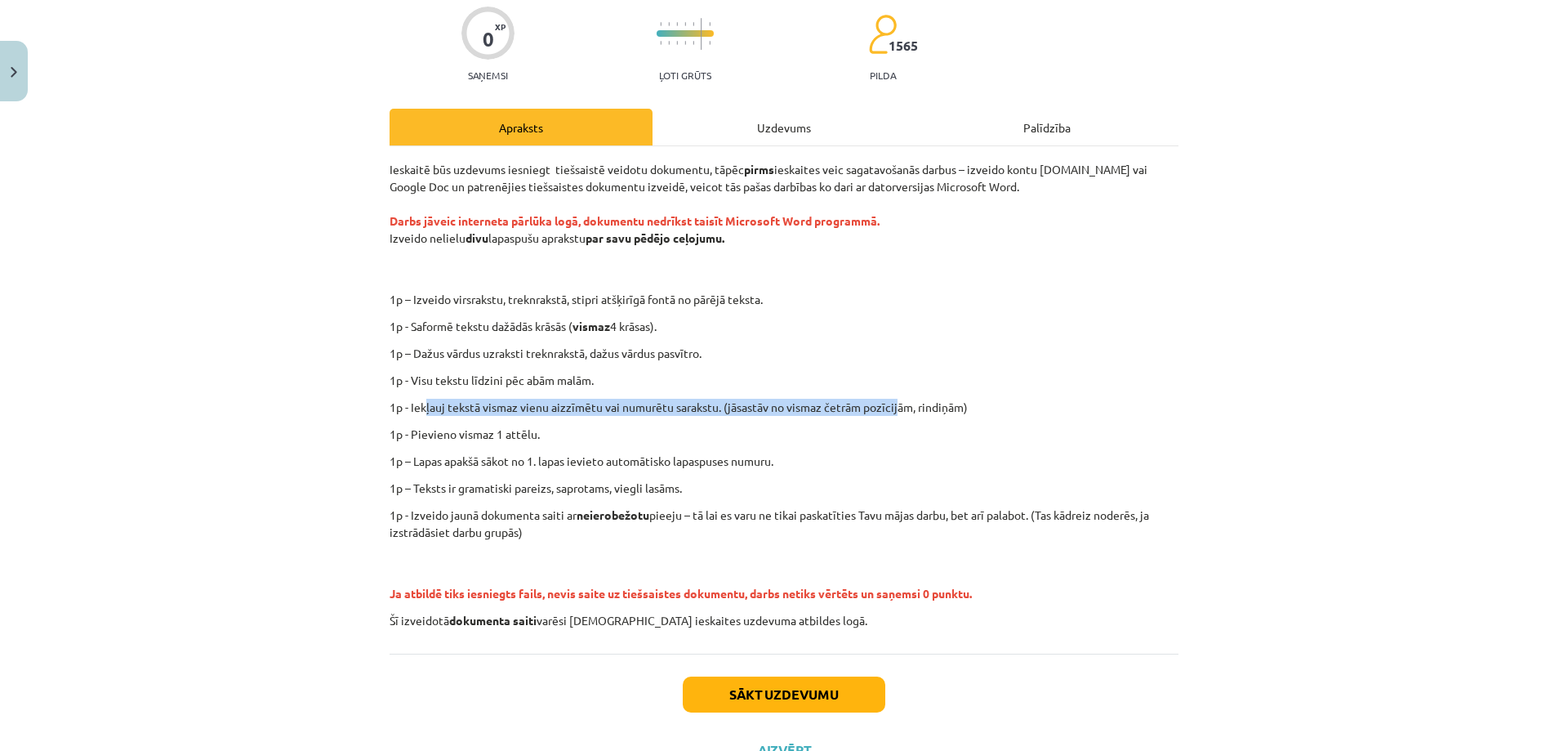
scroll to position [163, 0]
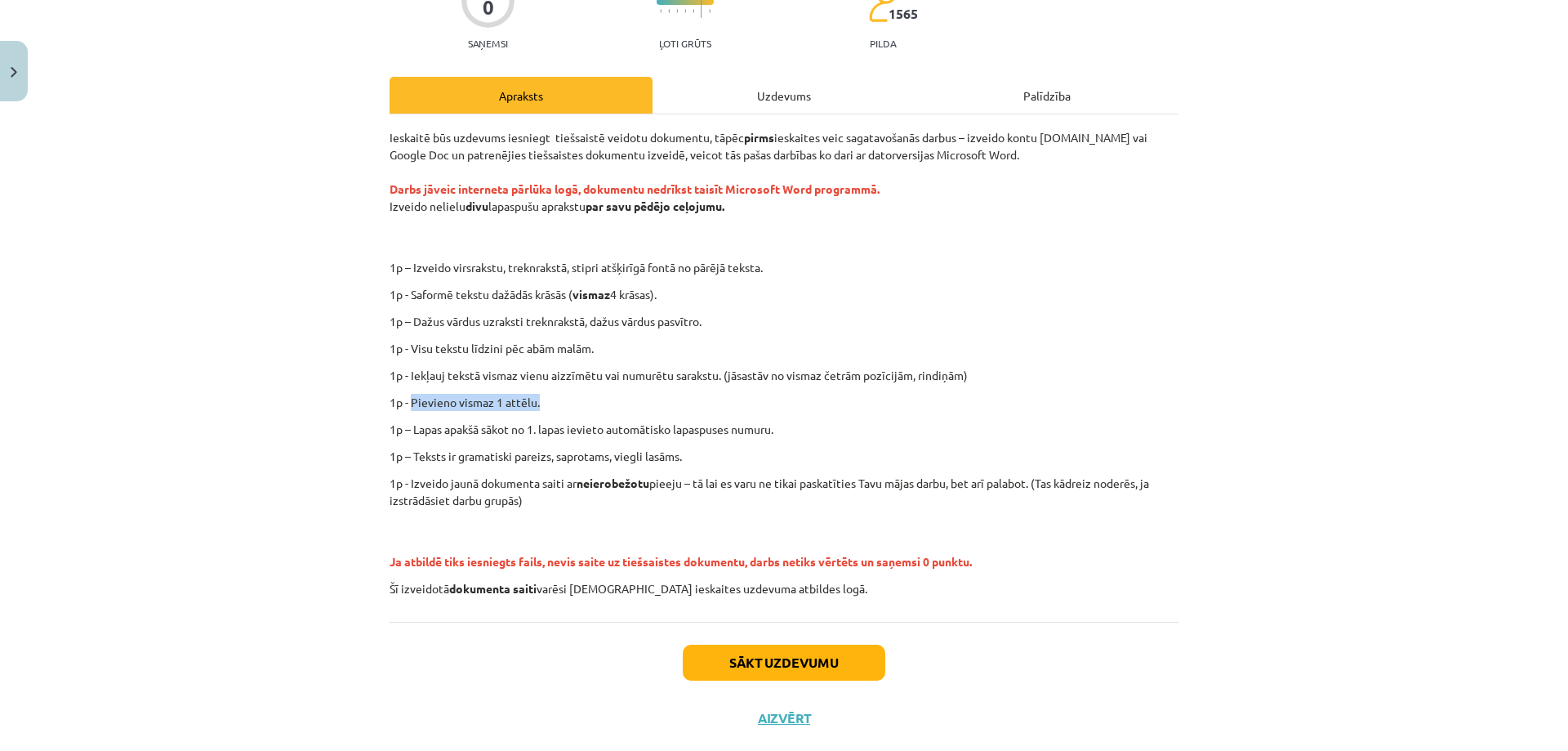
drag, startPoint x: 512, startPoint y: 397, endPoint x: 631, endPoint y: 395, distance: 119.0
click at [607, 395] on p "1p - Pievieno vismaz 1 attēlu." at bounding box center [784, 402] width 788 height 17
click at [634, 393] on div "Ieskaitē būs uzdevums iesniegt tiešsaistē veidotu dokumentu, tāpēc pirms ieskai…" at bounding box center [784, 363] width 788 height 468
drag, startPoint x: 458, startPoint y: 428, endPoint x: 684, endPoint y: 422, distance: 226.1
click at [623, 420] on div "Ieskaitē būs uzdevums iesniegt tiešsaistē veidotu dokumentu, tāpēc pirms ieskai…" at bounding box center [784, 363] width 788 height 468
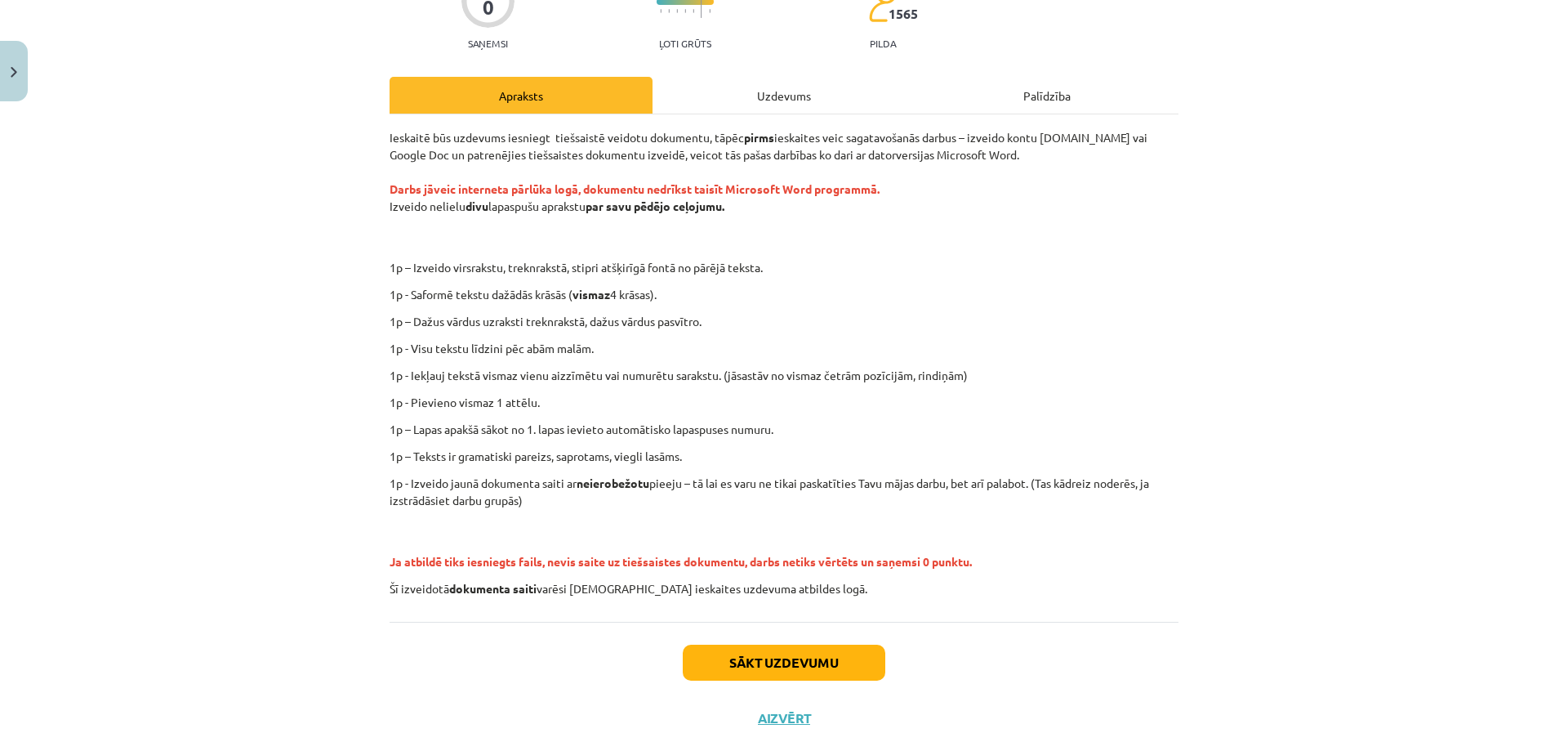
click at [712, 425] on p "1p – Lapas apakšā sākot no 1. lapas ievieto automātisko lapaspuses numuru." at bounding box center [784, 429] width 788 height 17
drag, startPoint x: 409, startPoint y: 482, endPoint x: 736, endPoint y: 474, distance: 327.1
click at [736, 474] on div "Ieskaitē būs uzdevums iesniegt tiešsaistē veidotu dokumentu, tāpēc pirms ieskai…" at bounding box center [784, 363] width 788 height 468
drag, startPoint x: 383, startPoint y: 584, endPoint x: 584, endPoint y: 584, distance: 201.0
click at [582, 584] on div "0 XP Saņemsi Ļoti grūts 1565 pilda Apraksts Uzdevums Palīdzība Ieskaitē būs uzd…" at bounding box center [784, 345] width 808 height 801
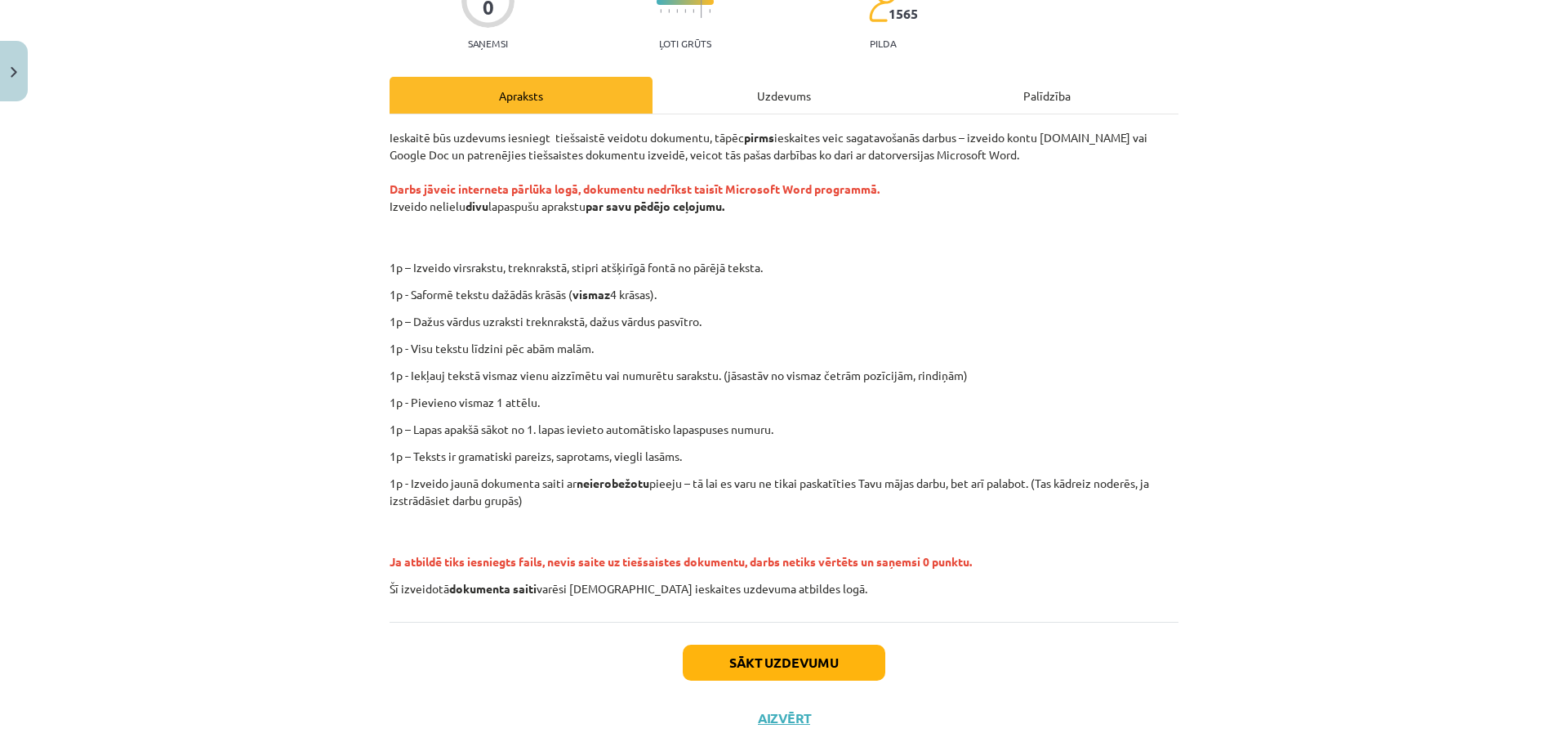
click at [615, 587] on p "Šī izveidotā dokumenta saiti varēsi [DEMOGRAPHIC_DATA] ieskaites uzdevuma atbil…" at bounding box center [784, 588] width 788 height 17
drag, startPoint x: 437, startPoint y: 483, endPoint x: 744, endPoint y: 472, distance: 307.2
click at [744, 472] on div "Ieskaitē būs uzdevums iesniegt tiešsaistē veidotu dokumentu, tāpēc pirms ieskai…" at bounding box center [784, 363] width 788 height 468
click at [797, 480] on p "1p - Izveido jaunā dokumenta saiti ar neierobežotu pieeju – tā lai es varu ne t…" at bounding box center [784, 492] width 788 height 34
click at [797, 671] on button "Sākt uzdevumu" at bounding box center [784, 663] width 203 height 36
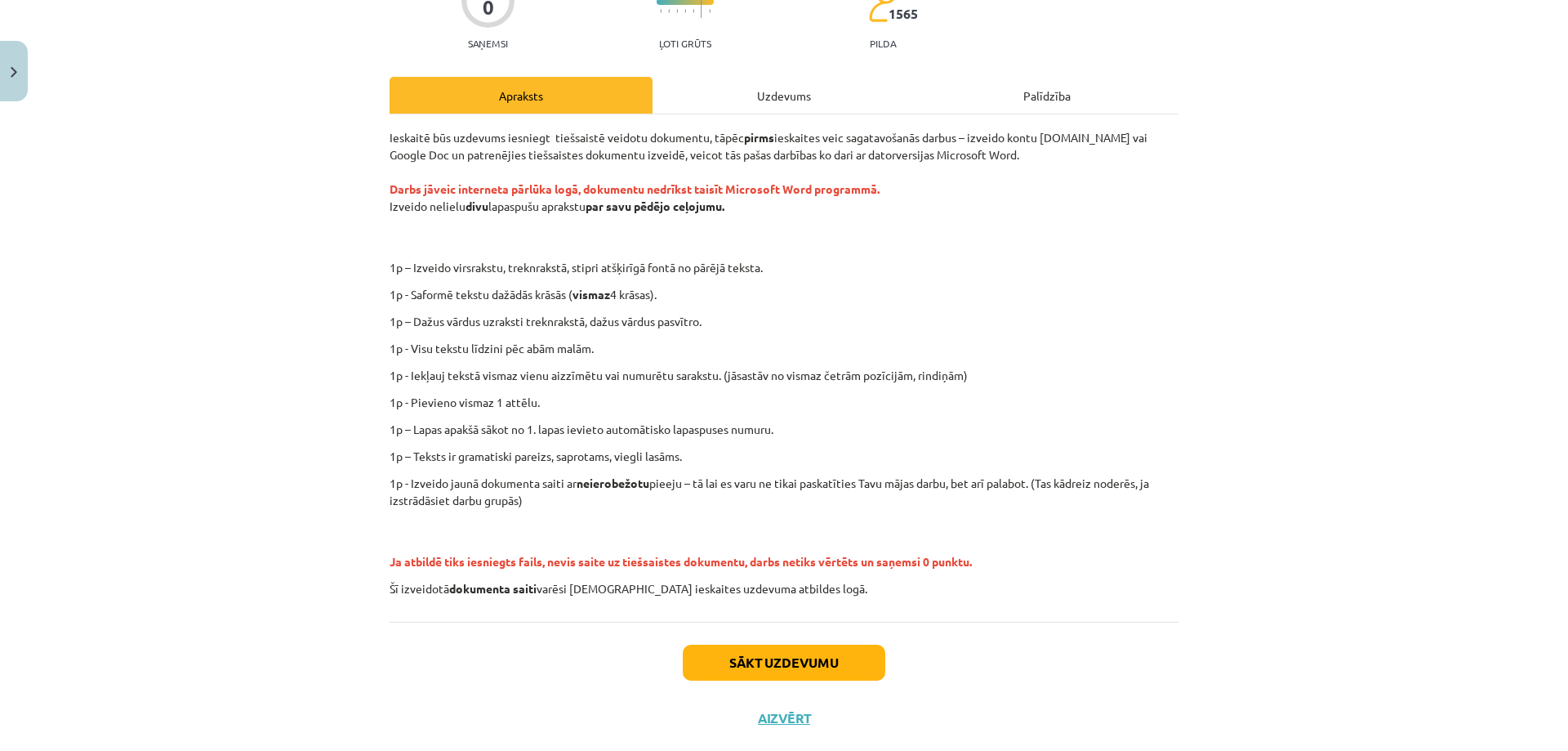
scroll to position [0, 0]
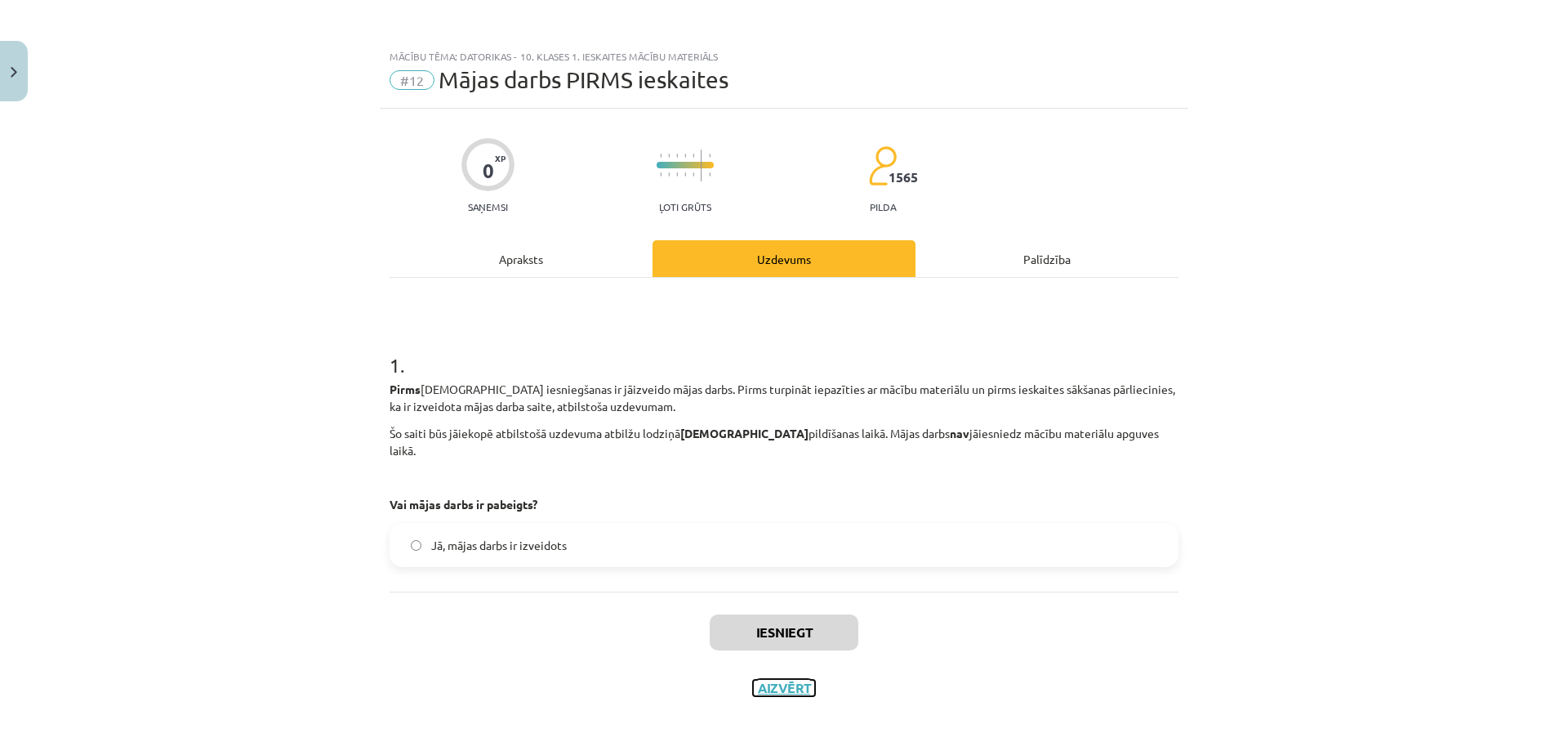
click at [799, 680] on button "Aizvērt" at bounding box center [784, 688] width 62 height 16
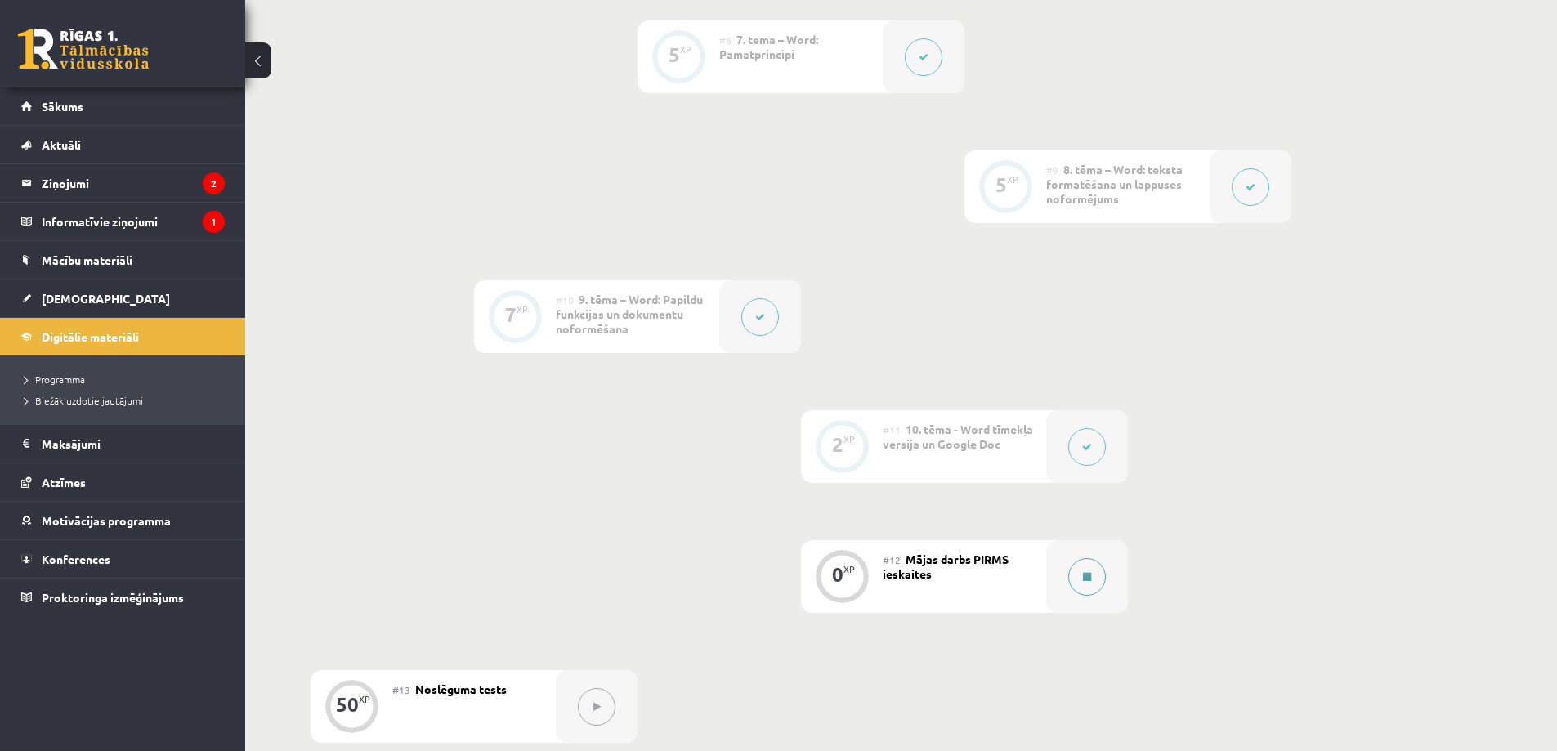
click at [1084, 576] on icon at bounding box center [1087, 577] width 8 height 10
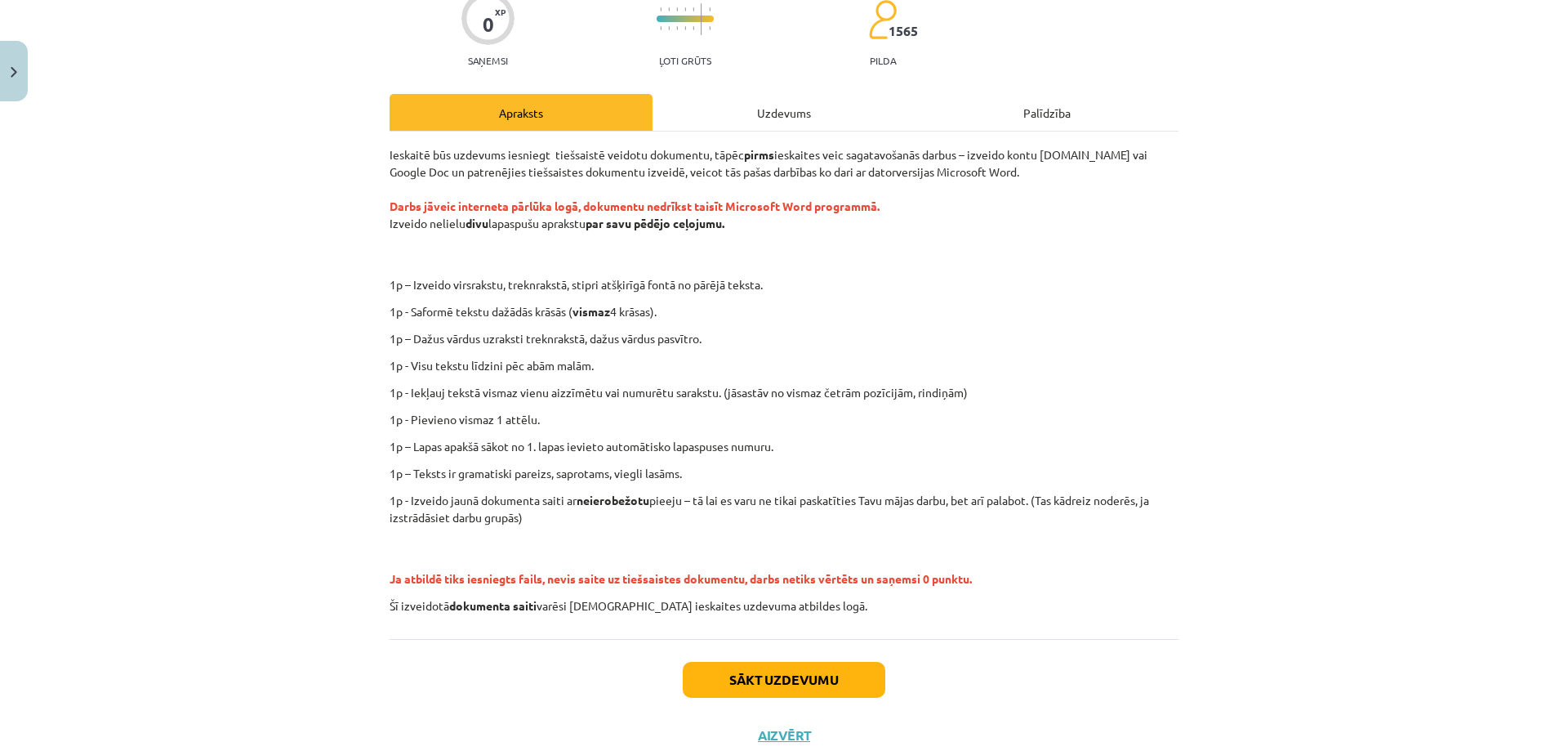
scroll to position [163, 0]
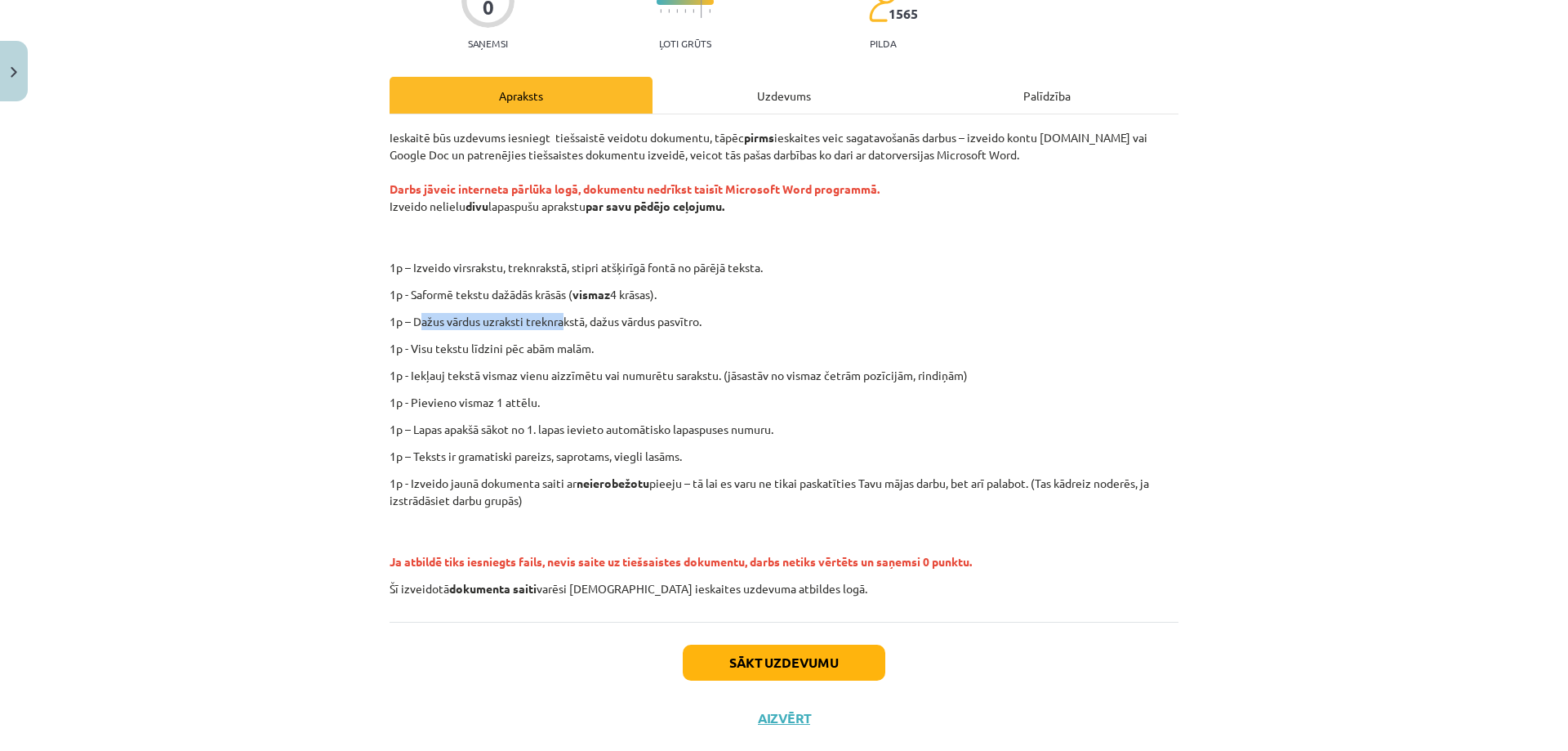
drag, startPoint x: 414, startPoint y: 319, endPoint x: 596, endPoint y: 311, distance: 182.2
click at [567, 310] on div "Ieskaitē būs uzdevums iesniegt tiešsaistē veidotu dokumentu, tāpēc pirms ieskai…" at bounding box center [784, 363] width 788 height 468
click at [607, 311] on div "Ieskaitē būs uzdevums iesniegt tiešsaistē veidotu dokumentu, tāpēc pirms ieskai…" at bounding box center [784, 363] width 788 height 468
drag, startPoint x: 418, startPoint y: 345, endPoint x: 562, endPoint y: 346, distance: 144.0
click at [556, 346] on p "1p - Visu tekstu līdzini pēc abām malām." at bounding box center [784, 348] width 788 height 17
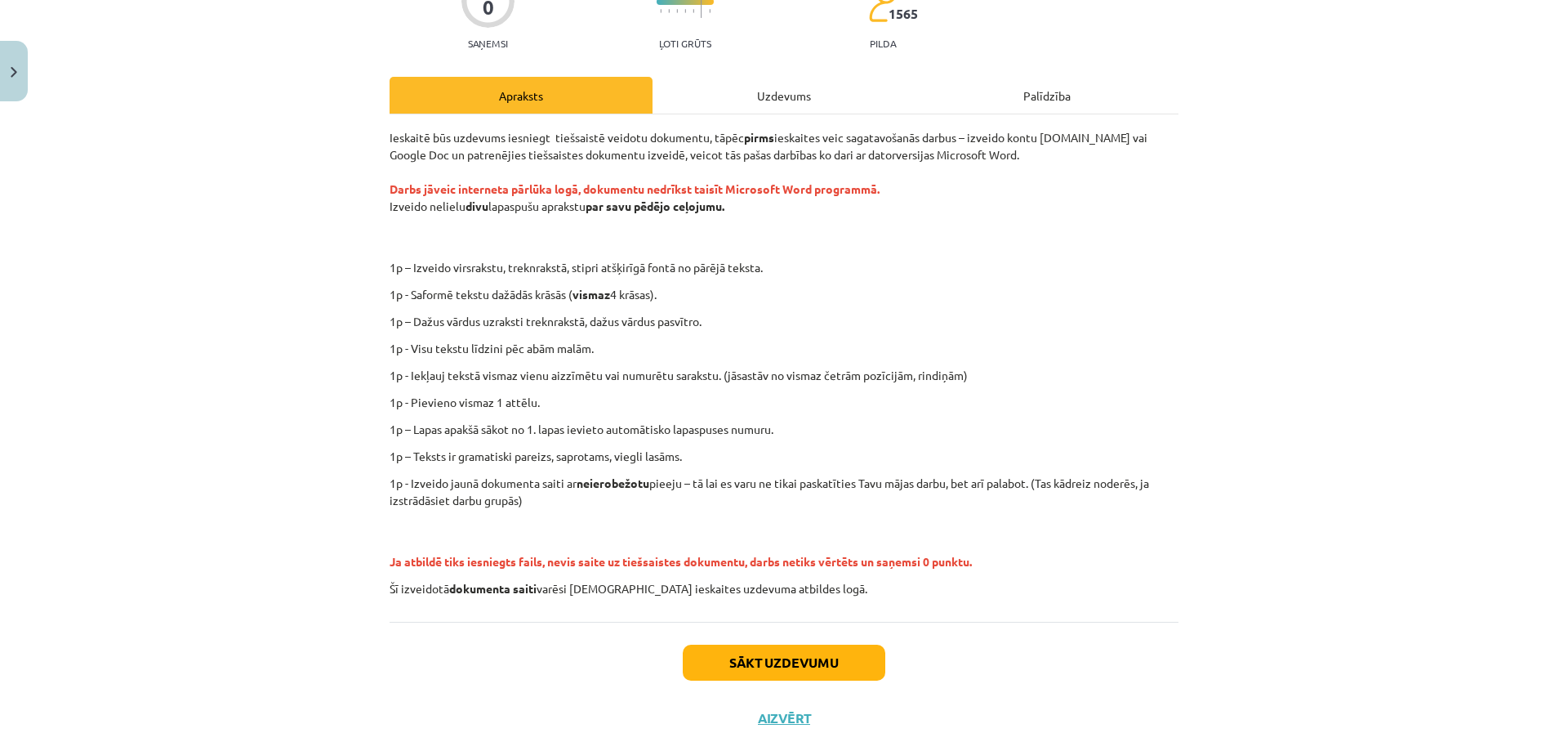
click at [618, 346] on p "1p - Visu tekstu līdzini pēc abām malām." at bounding box center [784, 348] width 788 height 17
drag, startPoint x: 449, startPoint y: 347, endPoint x: 622, endPoint y: 349, distance: 173.0
click at [615, 349] on p "1p - Visu tekstu līdzini pēc abām malām." at bounding box center [784, 348] width 788 height 17
click at [622, 349] on p "1p - Visu tekstu līdzini pēc abām malām." at bounding box center [784, 348] width 788 height 17
click at [781, 659] on button "Sākt uzdevumu" at bounding box center [784, 663] width 203 height 36
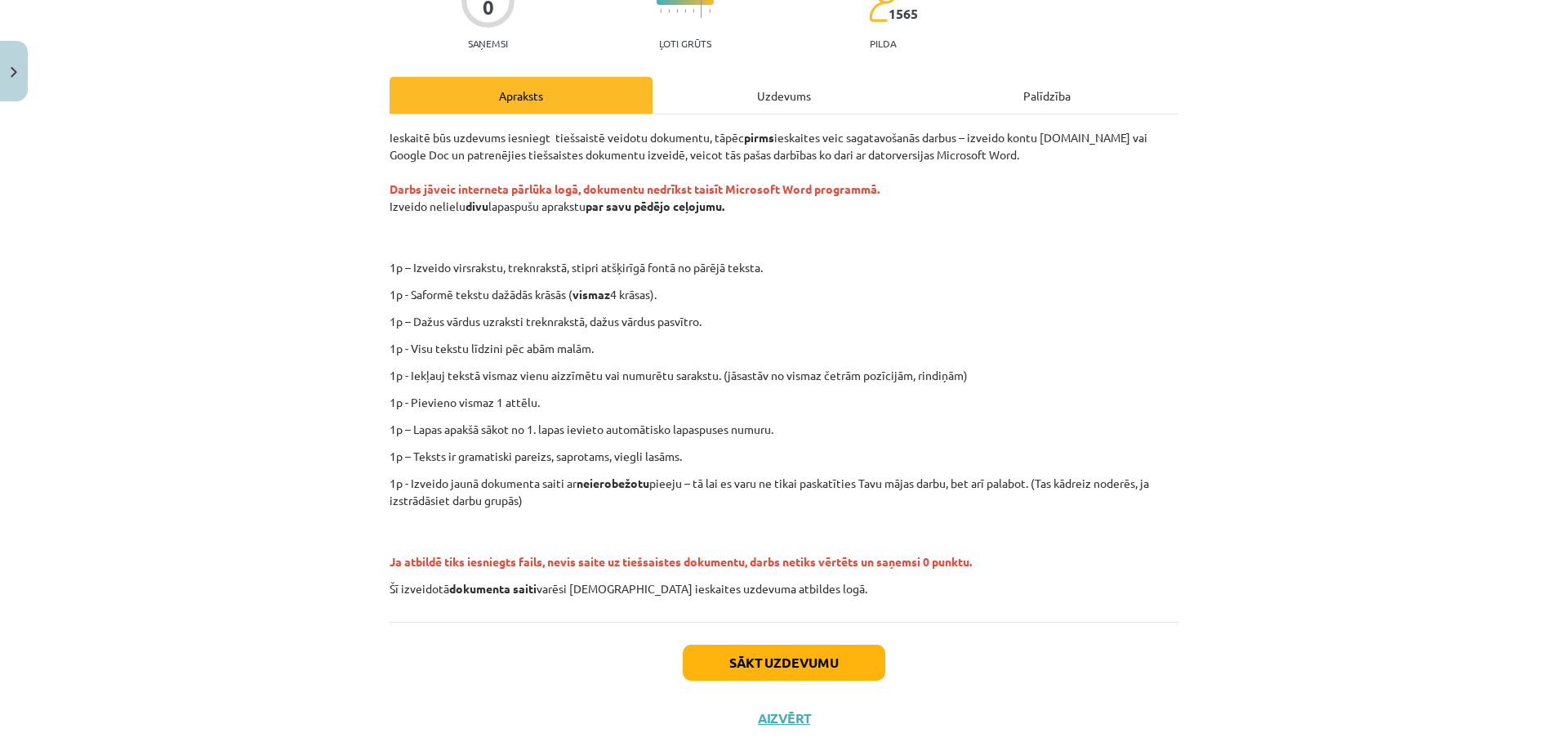
scroll to position [0, 0]
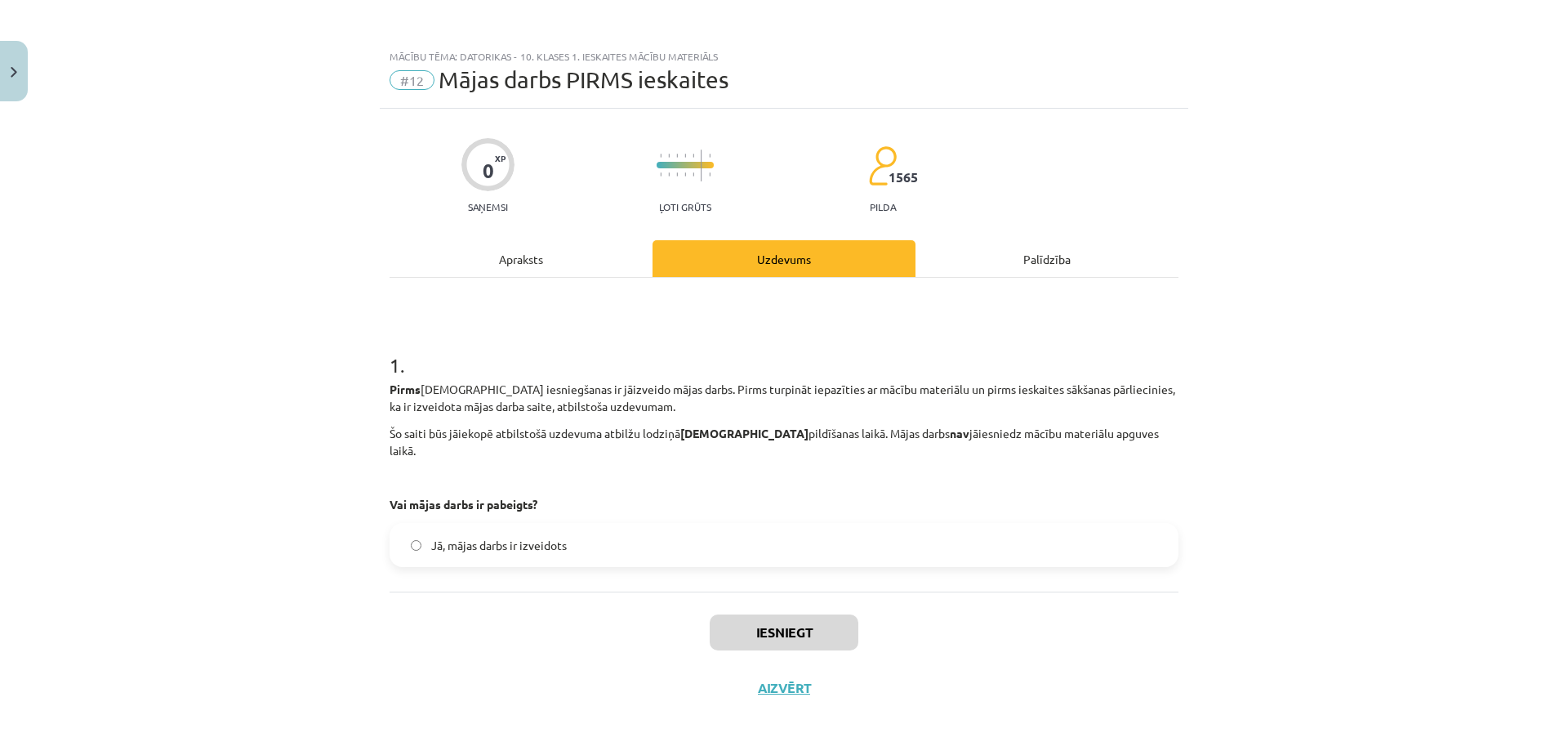
click at [466, 537] on span "Jā, mājas darbs ir izveidots" at bounding box center [499, 545] width 136 height 17
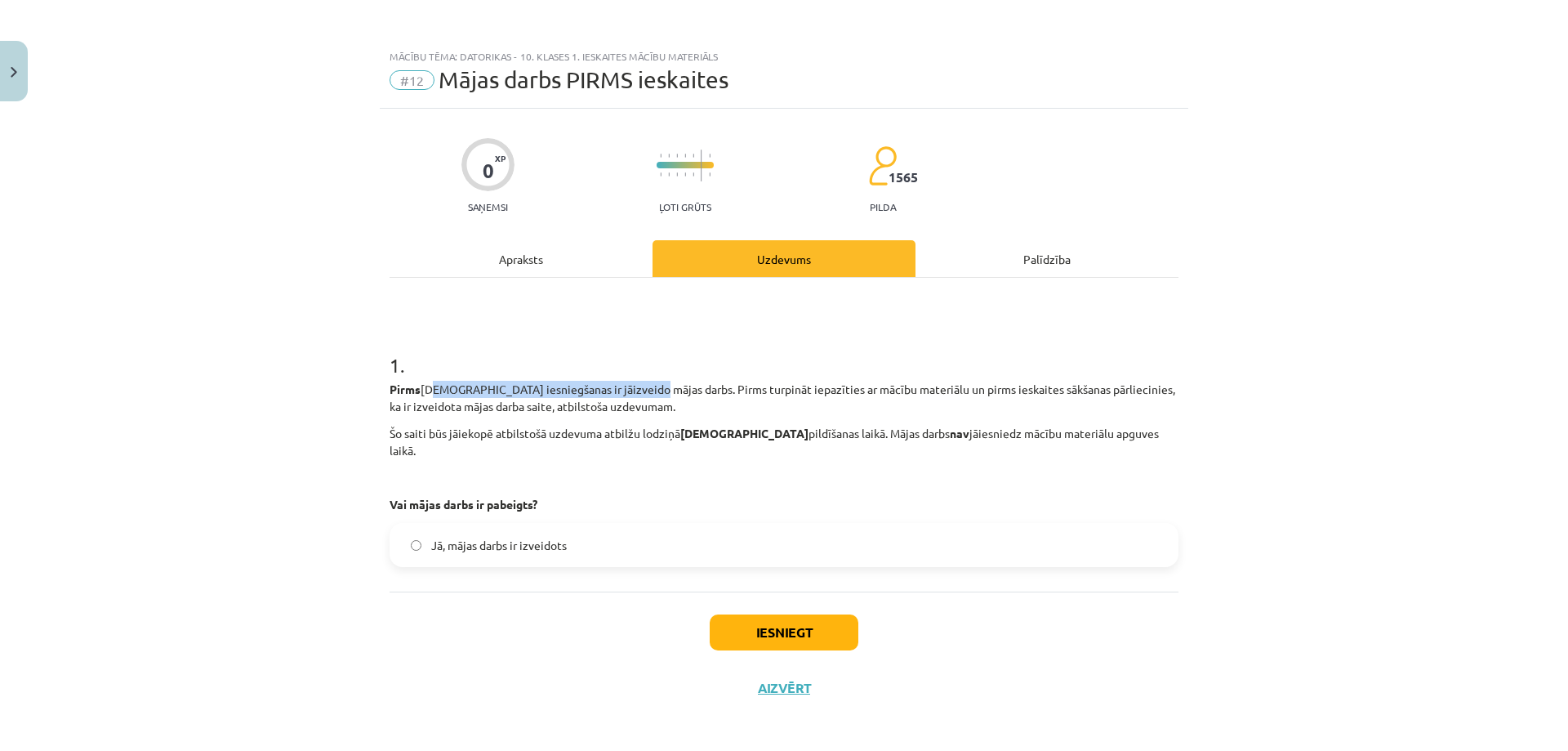
drag, startPoint x: 542, startPoint y: 388, endPoint x: 644, endPoint y: 380, distance: 102.3
click at [640, 380] on div "1 . Pirms ieskaites iesniegšanas ir jāizveido mājas darbs. Pirms turpināt iepaz…" at bounding box center [784, 446] width 788 height 242
click at [713, 373] on h1 "1 ." at bounding box center [784, 350] width 788 height 51
click at [787, 616] on button "Iesniegt" at bounding box center [784, 633] width 149 height 36
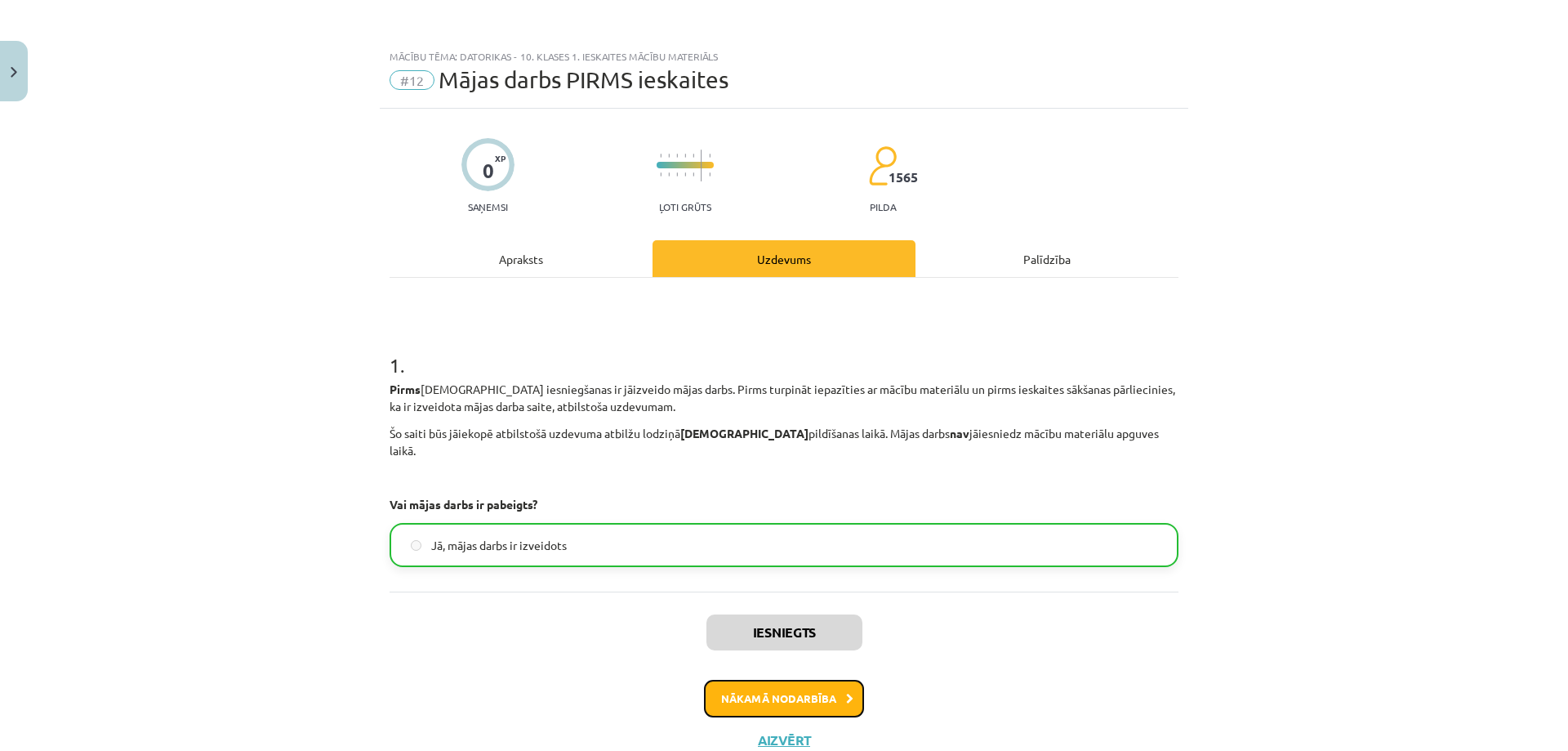
click at [776, 680] on button "Nākamā nodarbība" at bounding box center [784, 699] width 160 height 38
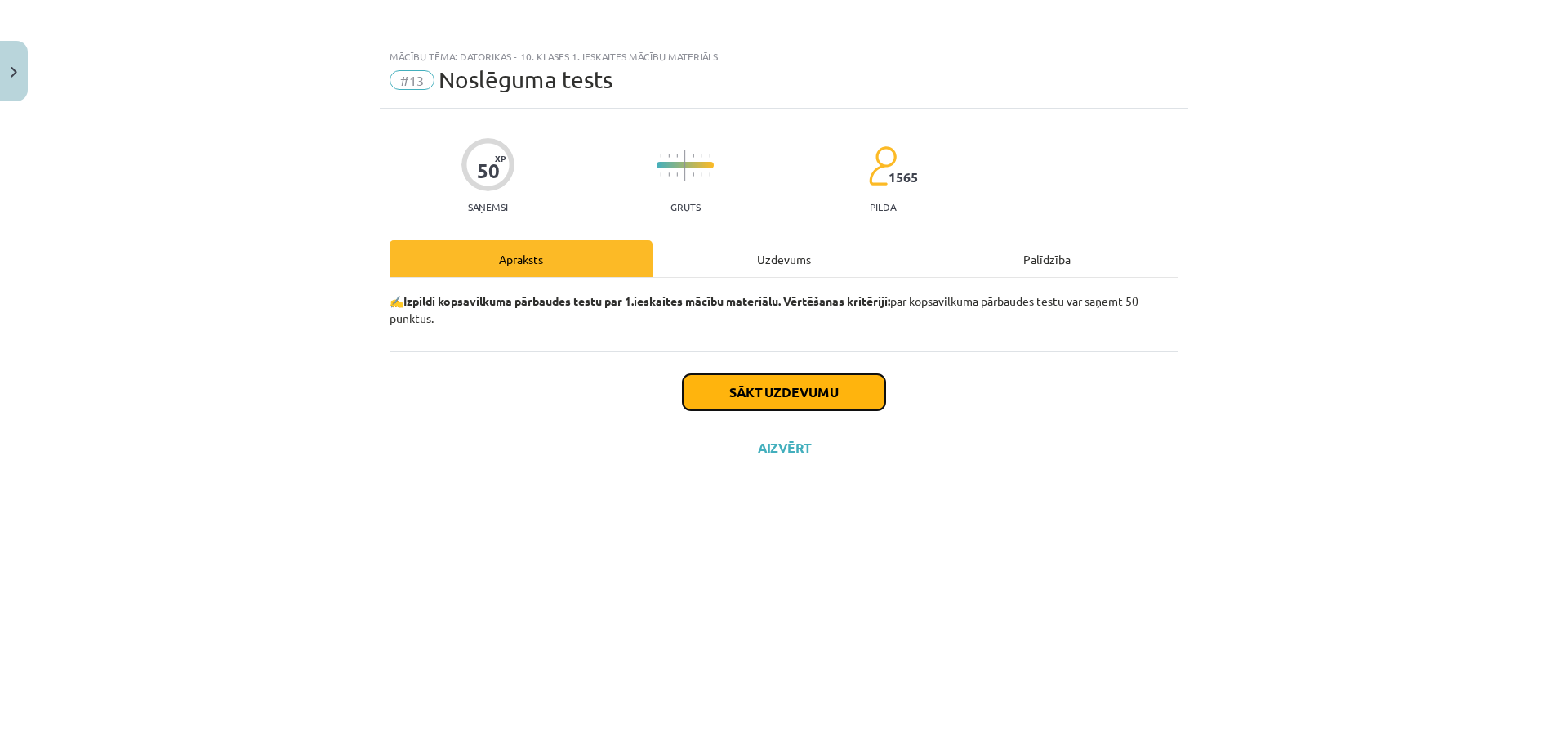
click at [797, 403] on button "Sākt uzdevumu" at bounding box center [784, 392] width 203 height 36
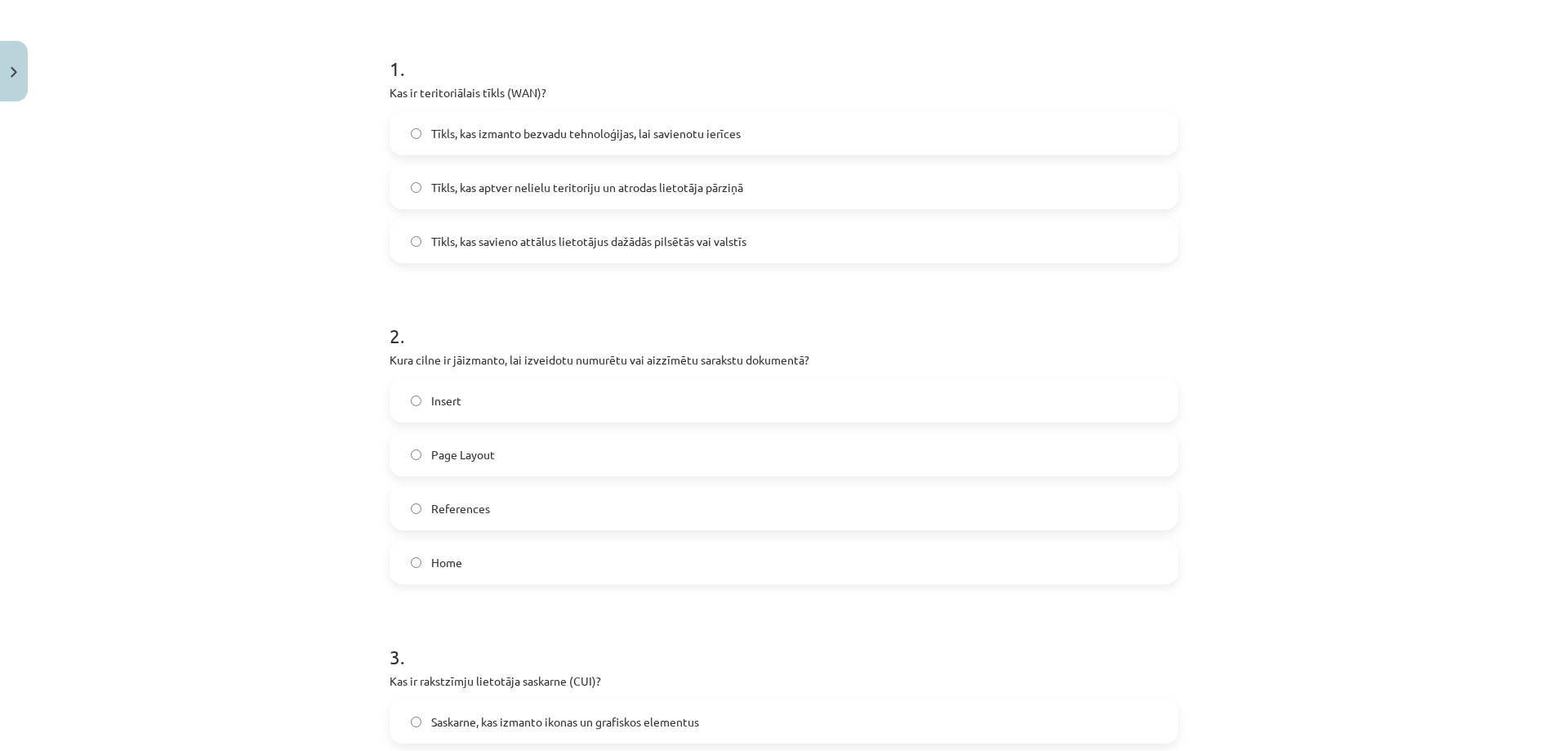
scroll to position [133, 0]
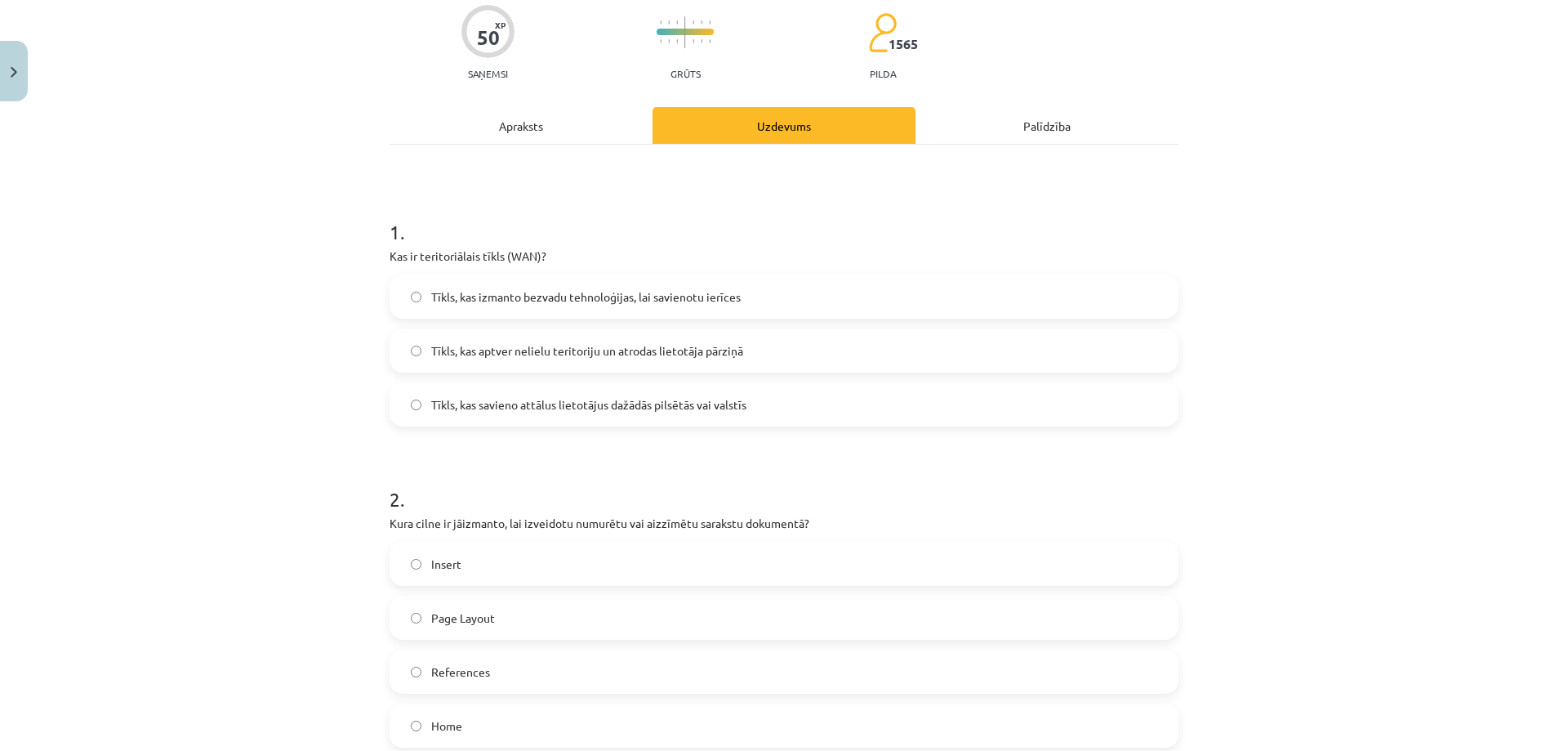
click at [616, 410] on span "Tīkls, kas savieno attālus lietotājus dažādās pilsētās vai valstīs" at bounding box center [588, 404] width 315 height 17
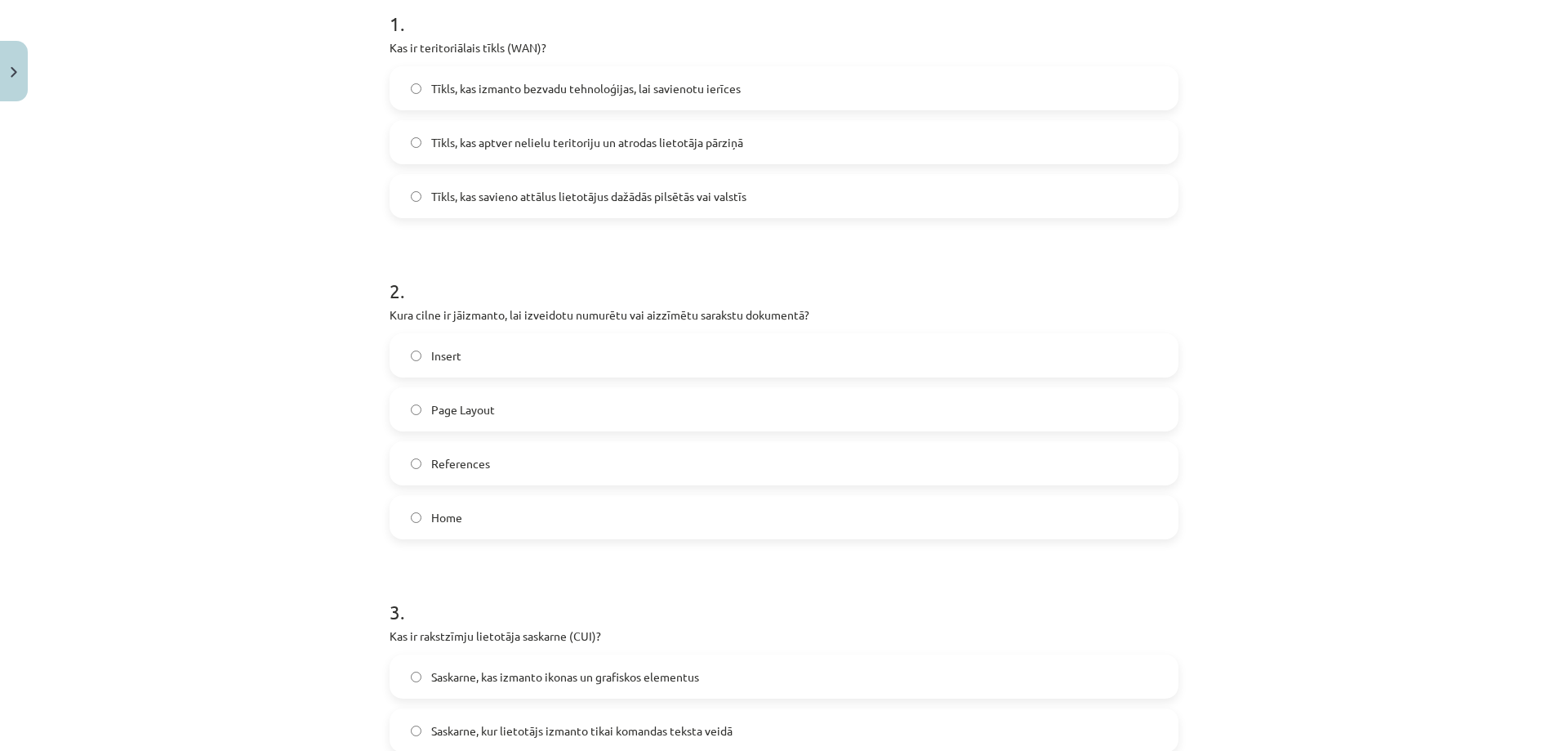
scroll to position [378, 0]
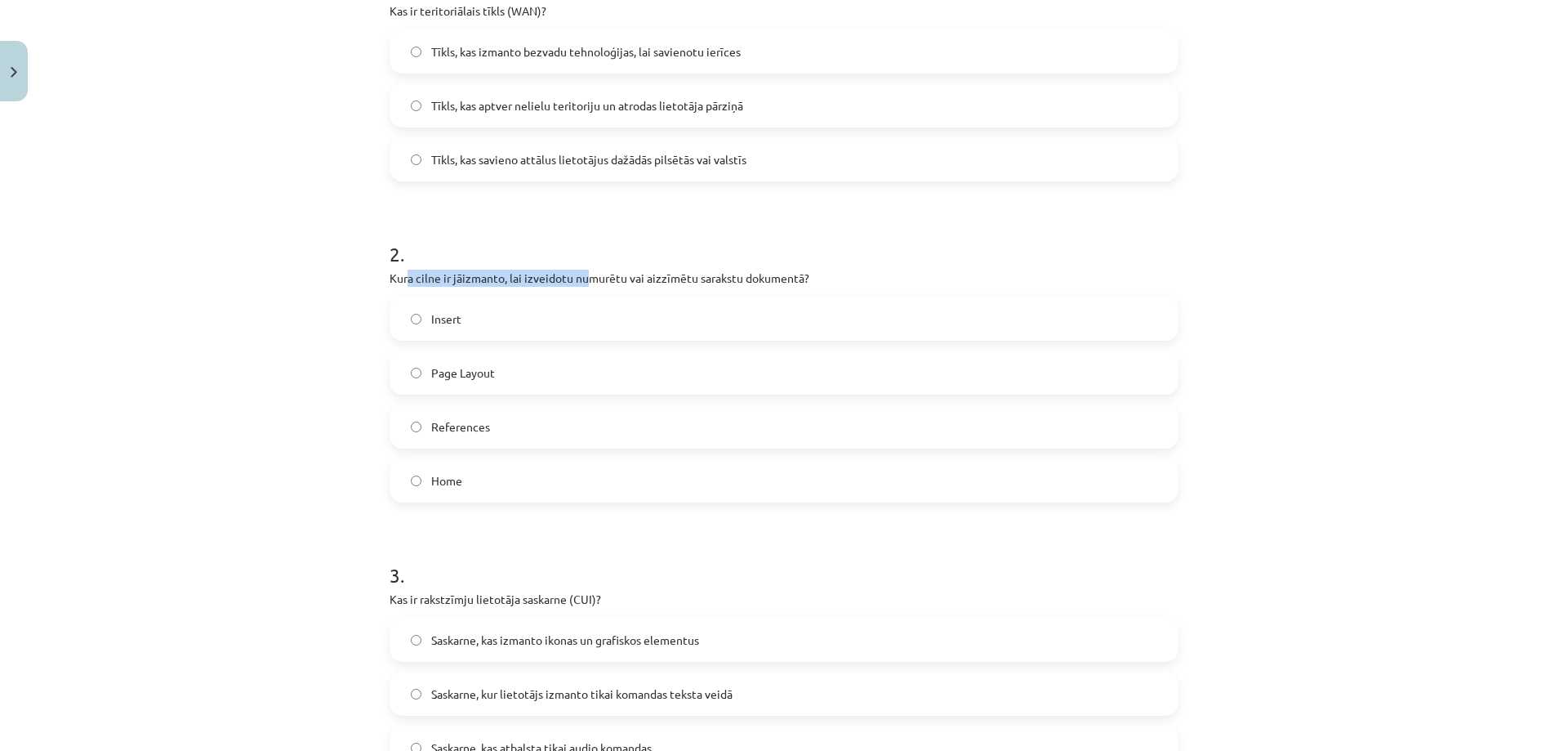
drag, startPoint x: 402, startPoint y: 277, endPoint x: 611, endPoint y: 272, distance: 209.1
click at [592, 272] on p "Kura cilne ir jāizmanto, lai izveidotu numurētu vai aizzīmētu sarakstu dokument…" at bounding box center [784, 278] width 788 height 17
click at [623, 273] on p "Kura cilne ir jāizmanto, lai izveidotu numurētu vai aizzīmētu sarakstu dokument…" at bounding box center [784, 278] width 788 height 17
click at [471, 478] on label "Home" at bounding box center [784, 480] width 785 height 41
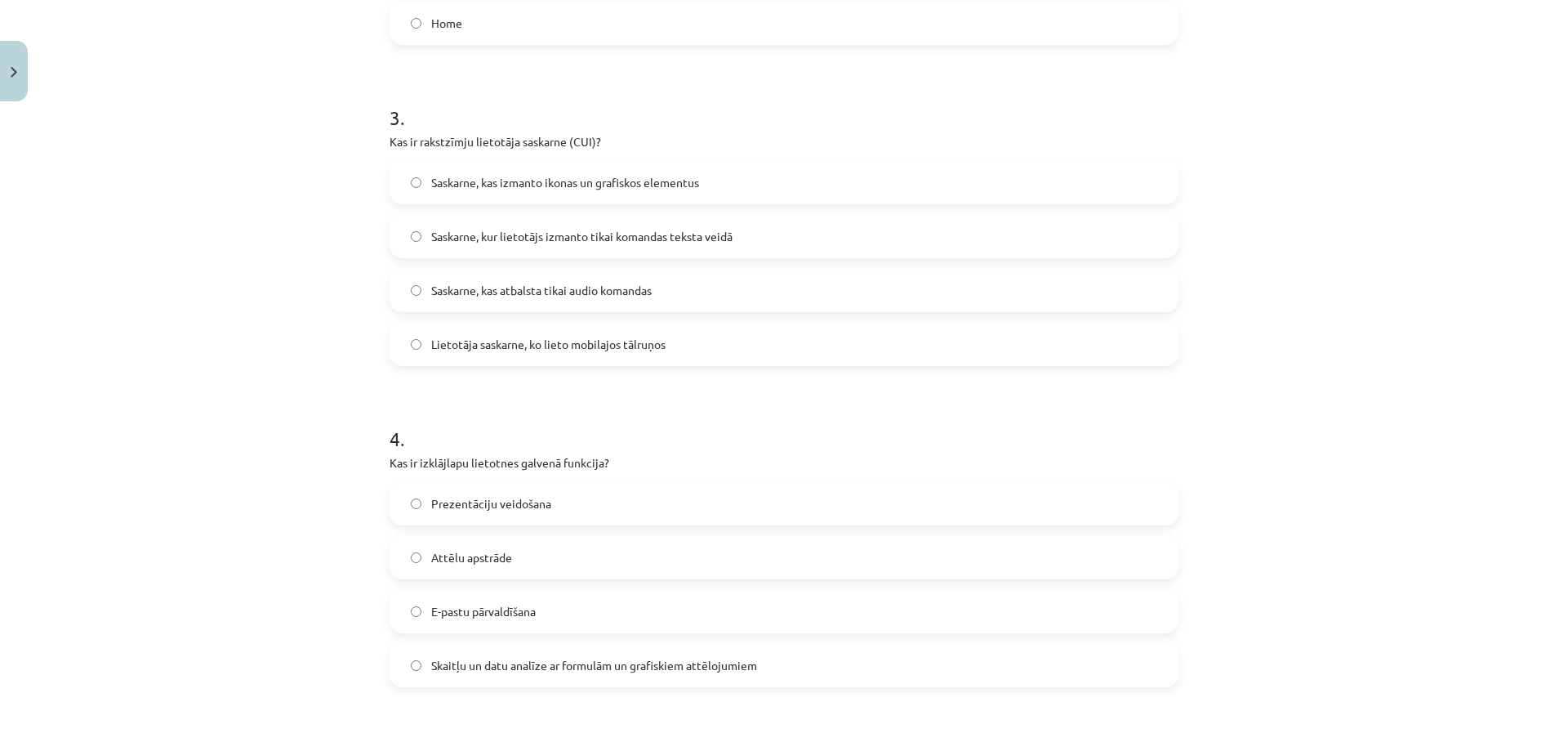
scroll to position [869, 0]
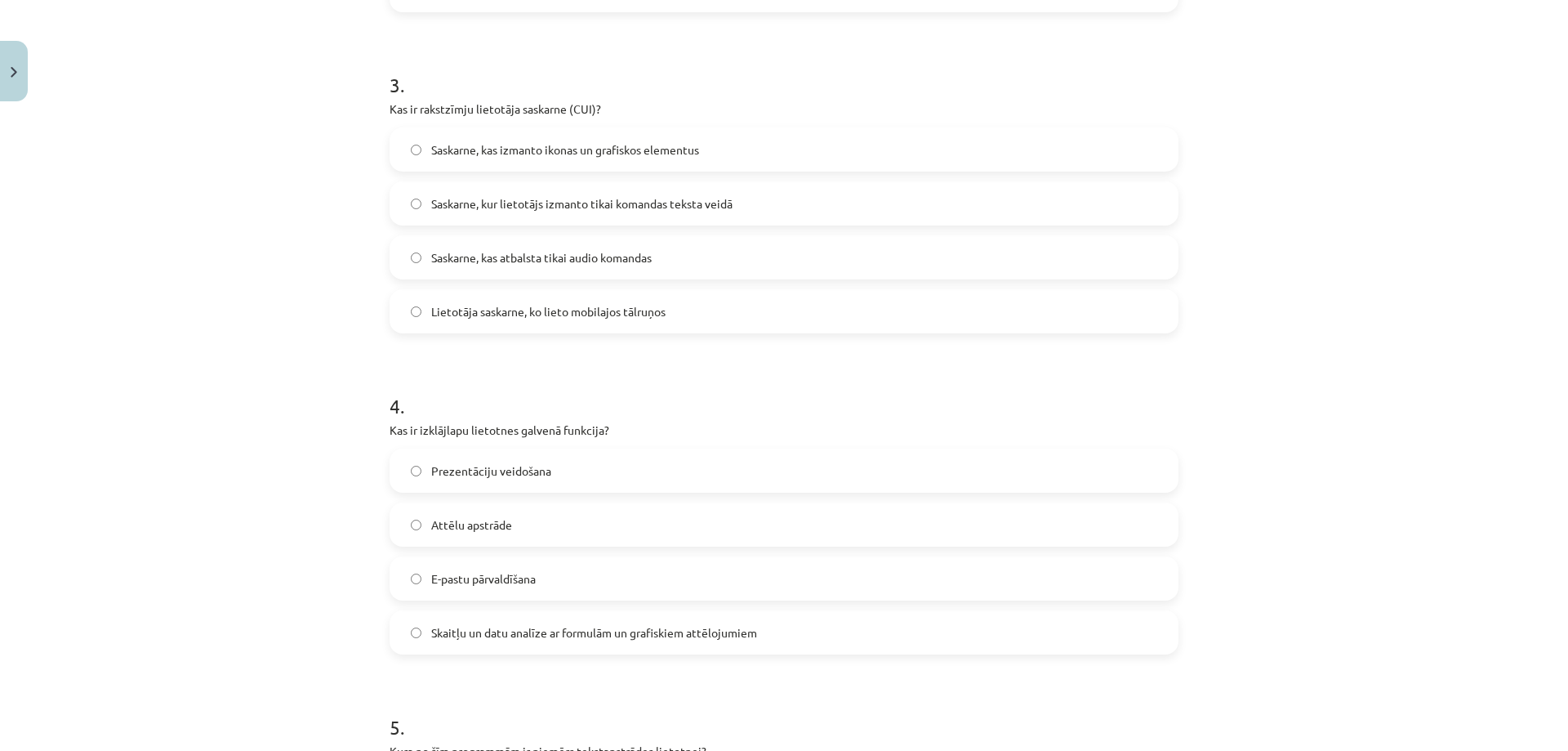
click at [560, 151] on span "Saskarne, kas izmanto ikonas un grafiskos elementus" at bounding box center [565, 149] width 268 height 17
click at [501, 640] on span "Skaitļu un datu analīze ar formulām un grafiskiem attēlojumiem" at bounding box center [594, 632] width 326 height 17
click at [573, 213] on label "Saskarne, kur lietotājs izmanto tikai komandas teksta veidā" at bounding box center [784, 203] width 785 height 41
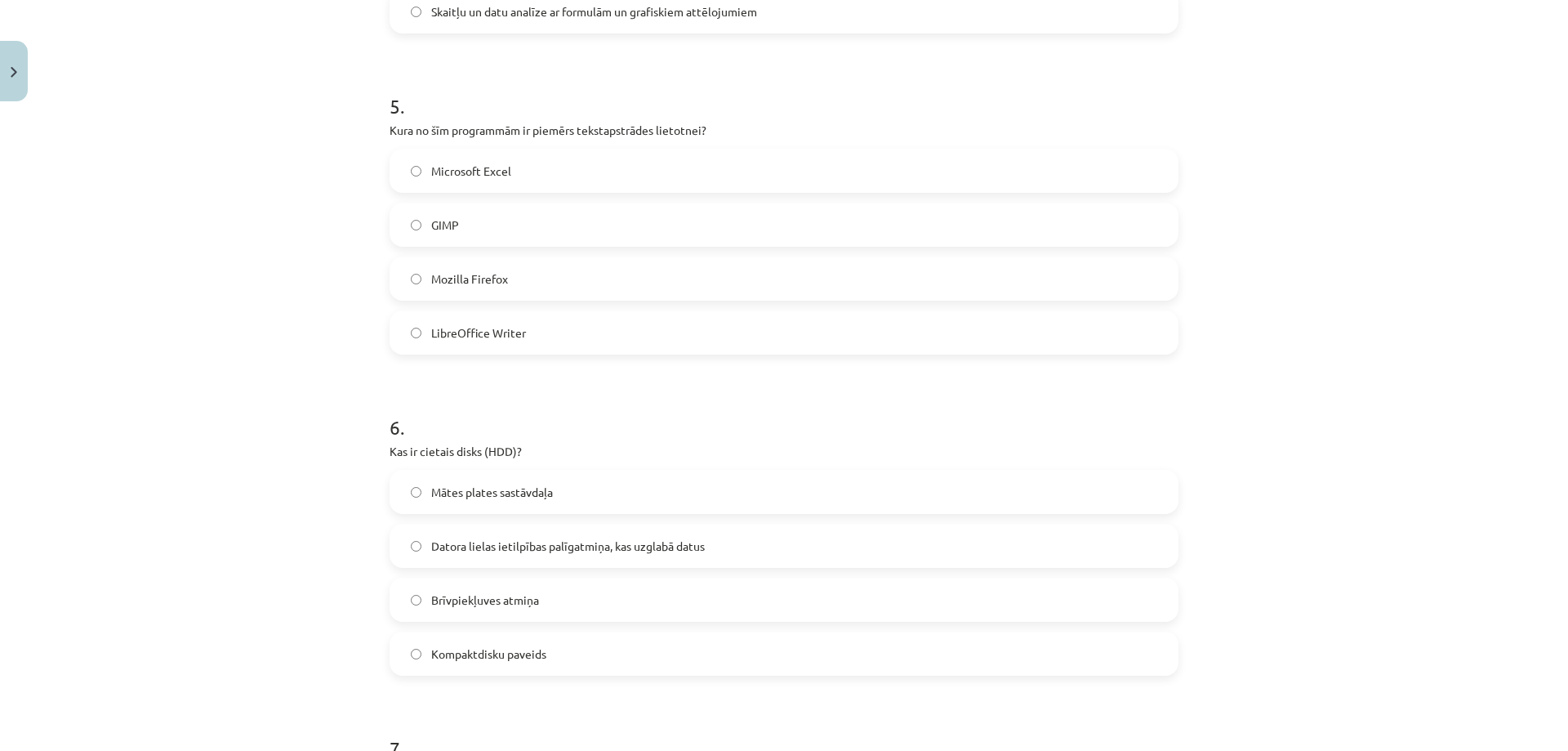
scroll to position [1522, 0]
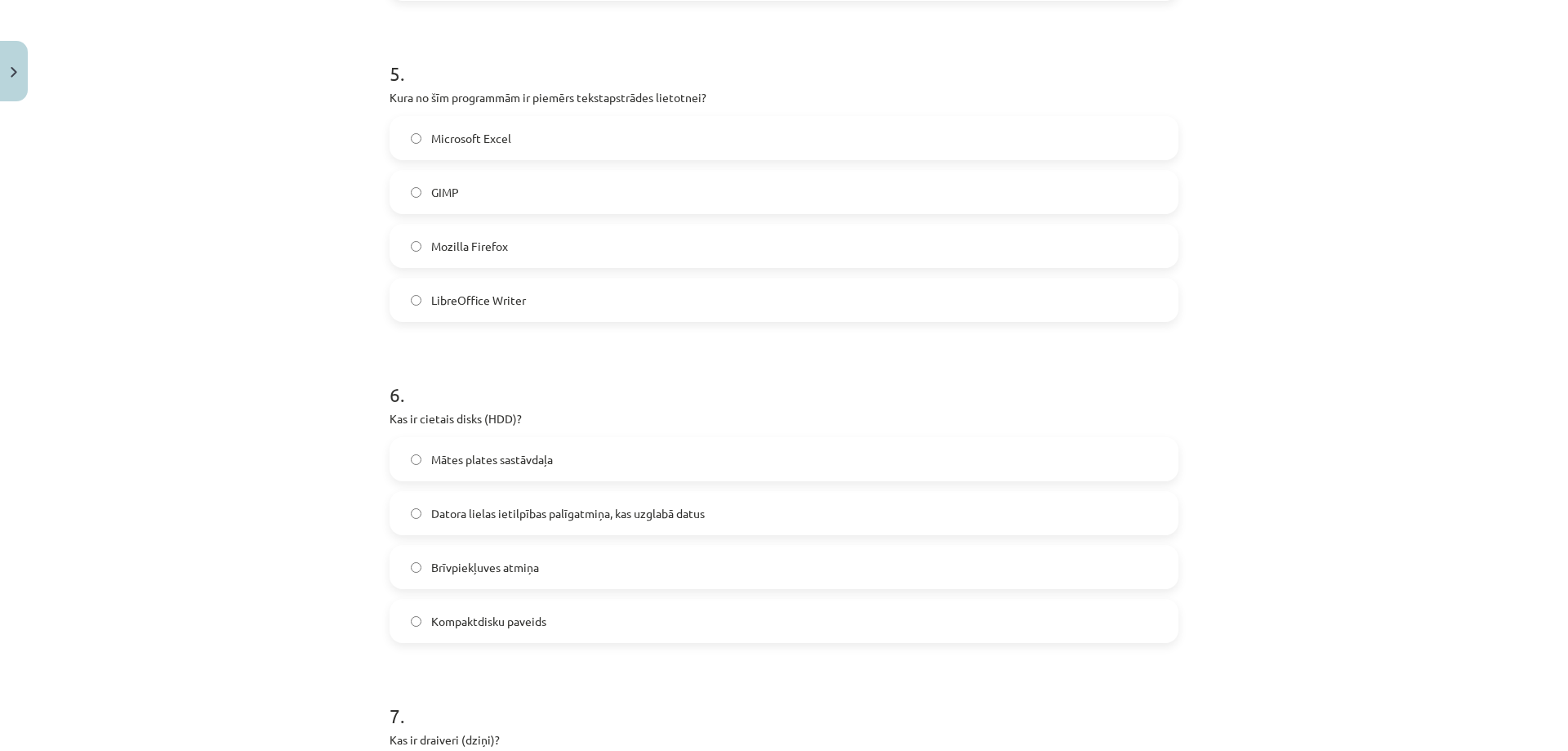
click at [530, 306] on label "LibreOffice Writer" at bounding box center [784, 299] width 785 height 41
click at [284, 225] on div "Mācību tēma: Datorikas - 10. klases 1. ieskaites mācību materiāls #13 Noslēguma…" at bounding box center [784, 375] width 1568 height 751
drag, startPoint x: 396, startPoint y: 420, endPoint x: 548, endPoint y: 415, distance: 152.1
click at [532, 415] on p "Kas ir cietais disks (HDD)?" at bounding box center [784, 418] width 788 height 17
click at [571, 415] on p "Kas ir cietais disks (HDD)?" at bounding box center [784, 418] width 788 height 17
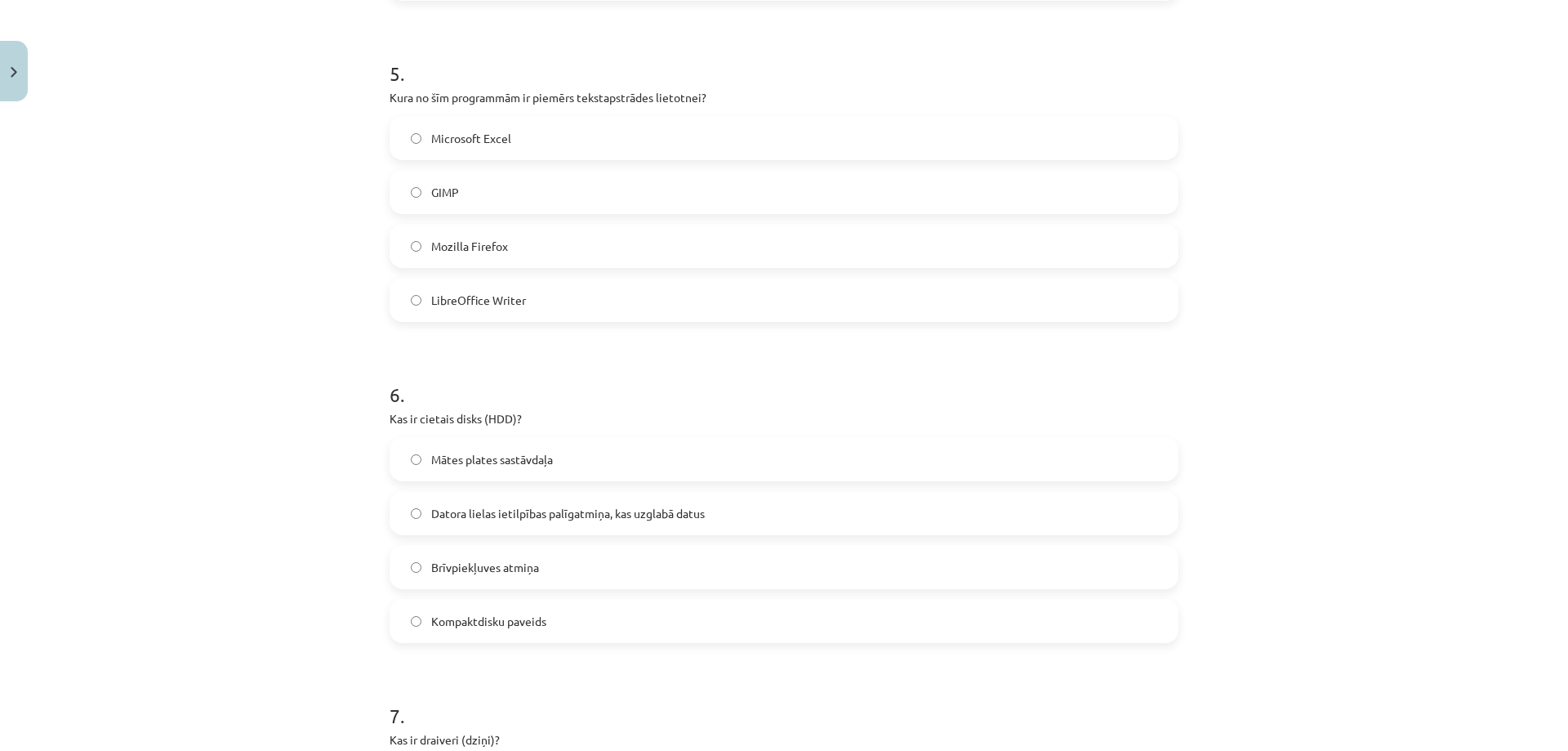
click at [576, 517] on span "Datora lielas ietilpības palīgatmiņa, kas uzglabā datus" at bounding box center [568, 513] width 274 height 17
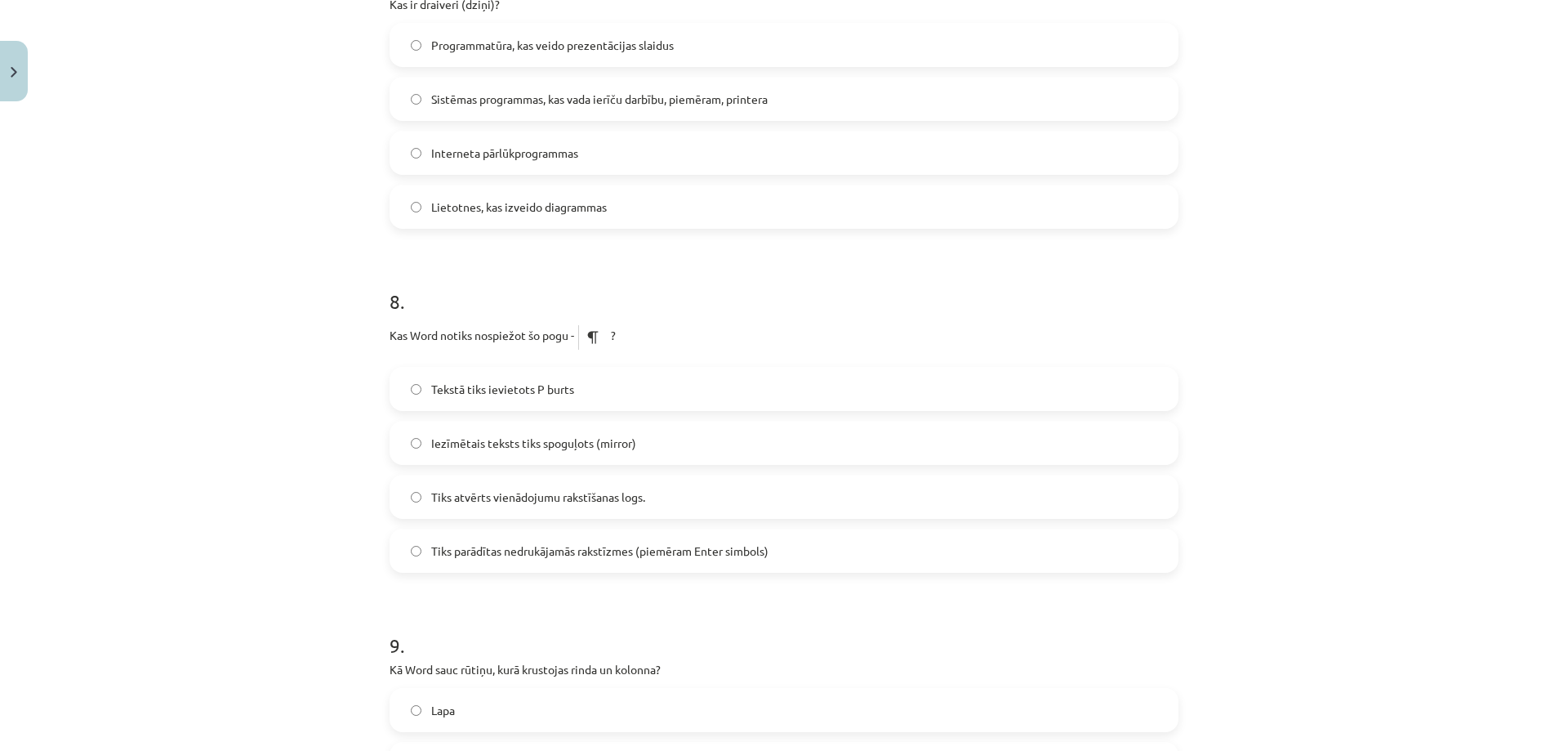
scroll to position [2176, 0]
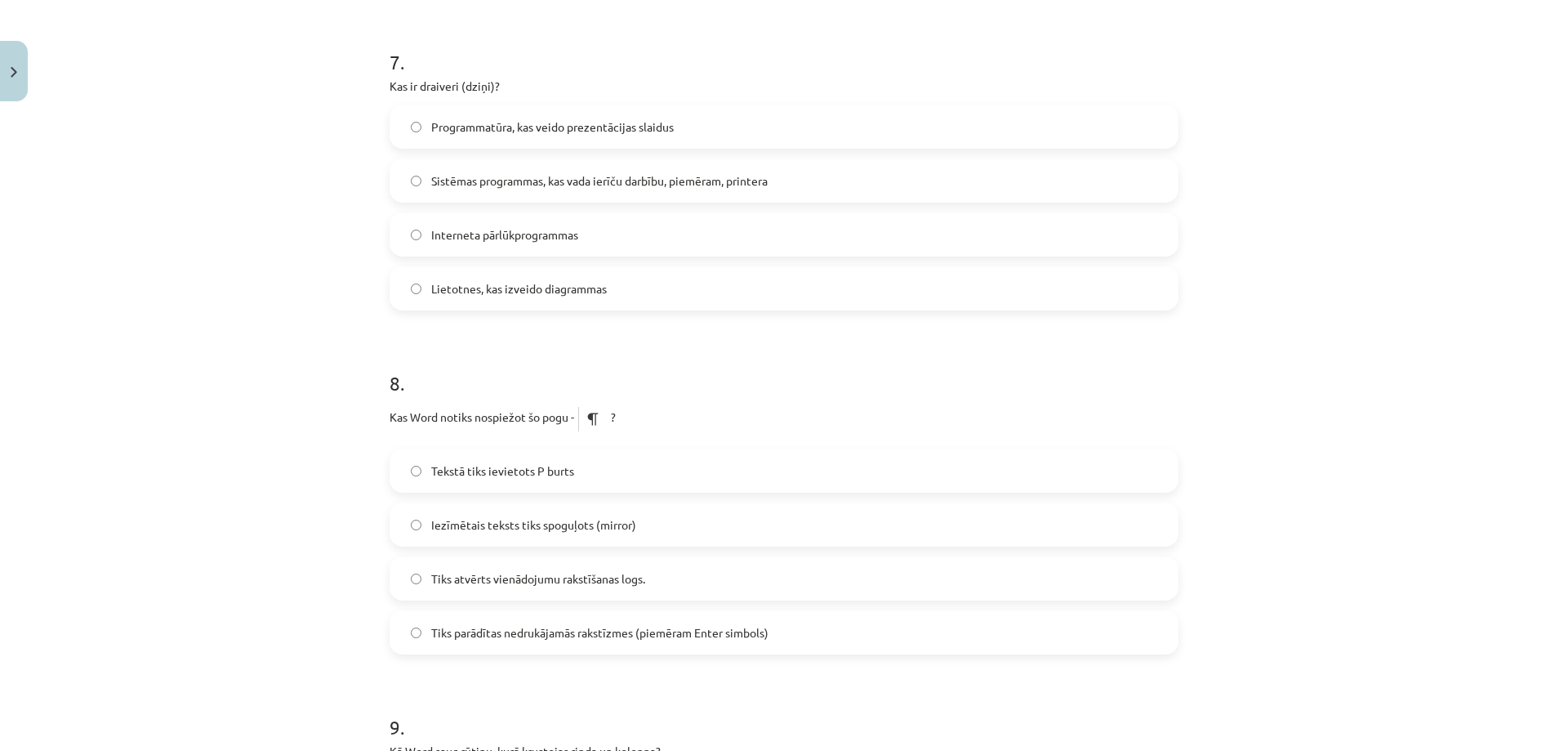
click at [683, 176] on span "Sistēmas programmas, kas vada ierīču darbību, piemēram, printera" at bounding box center [599, 180] width 337 height 17
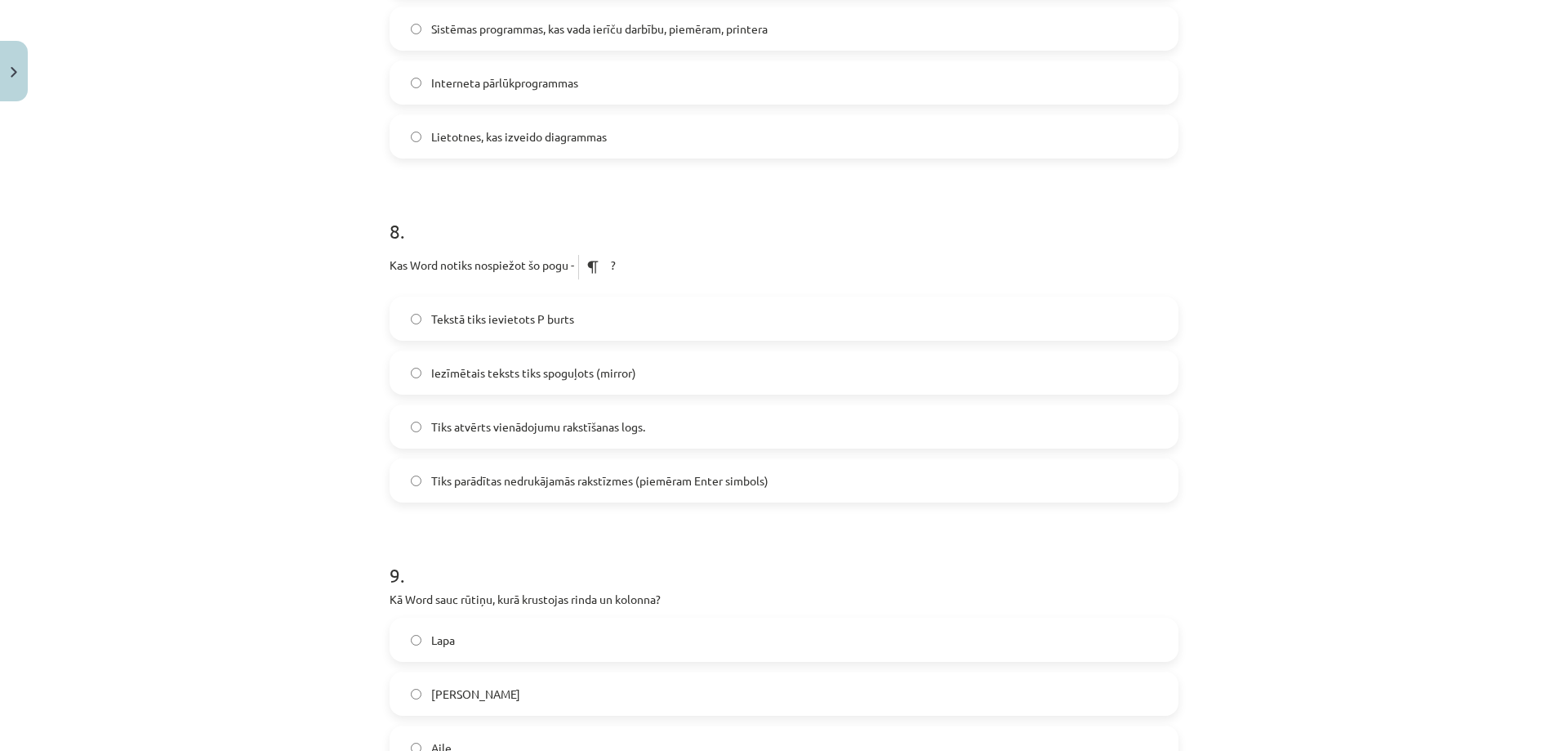
scroll to position [2340, 0]
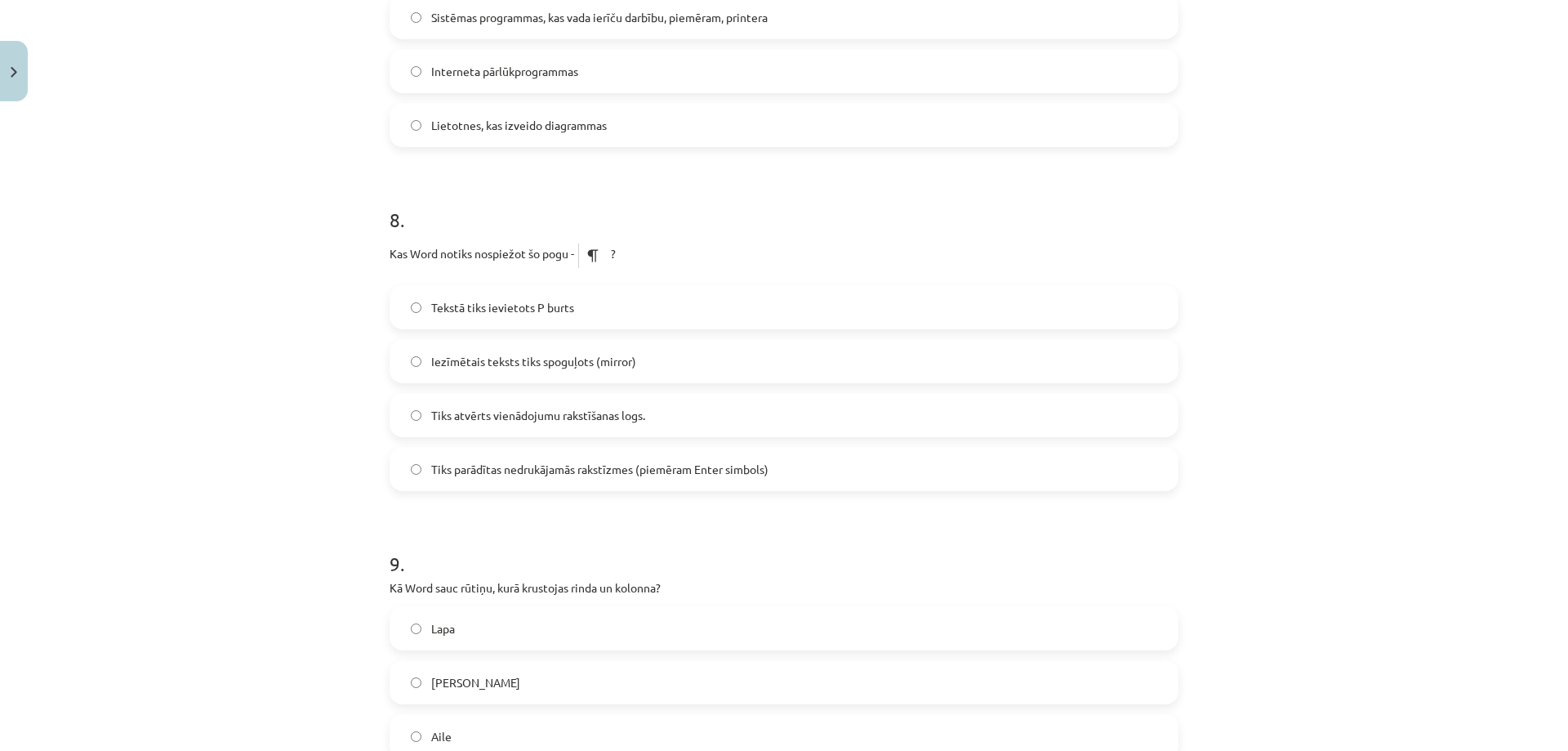
click at [669, 472] on span "Tiks parādītas nedrukājamās rakstīzmes (piemēram Enter simbols)" at bounding box center [599, 469] width 337 height 17
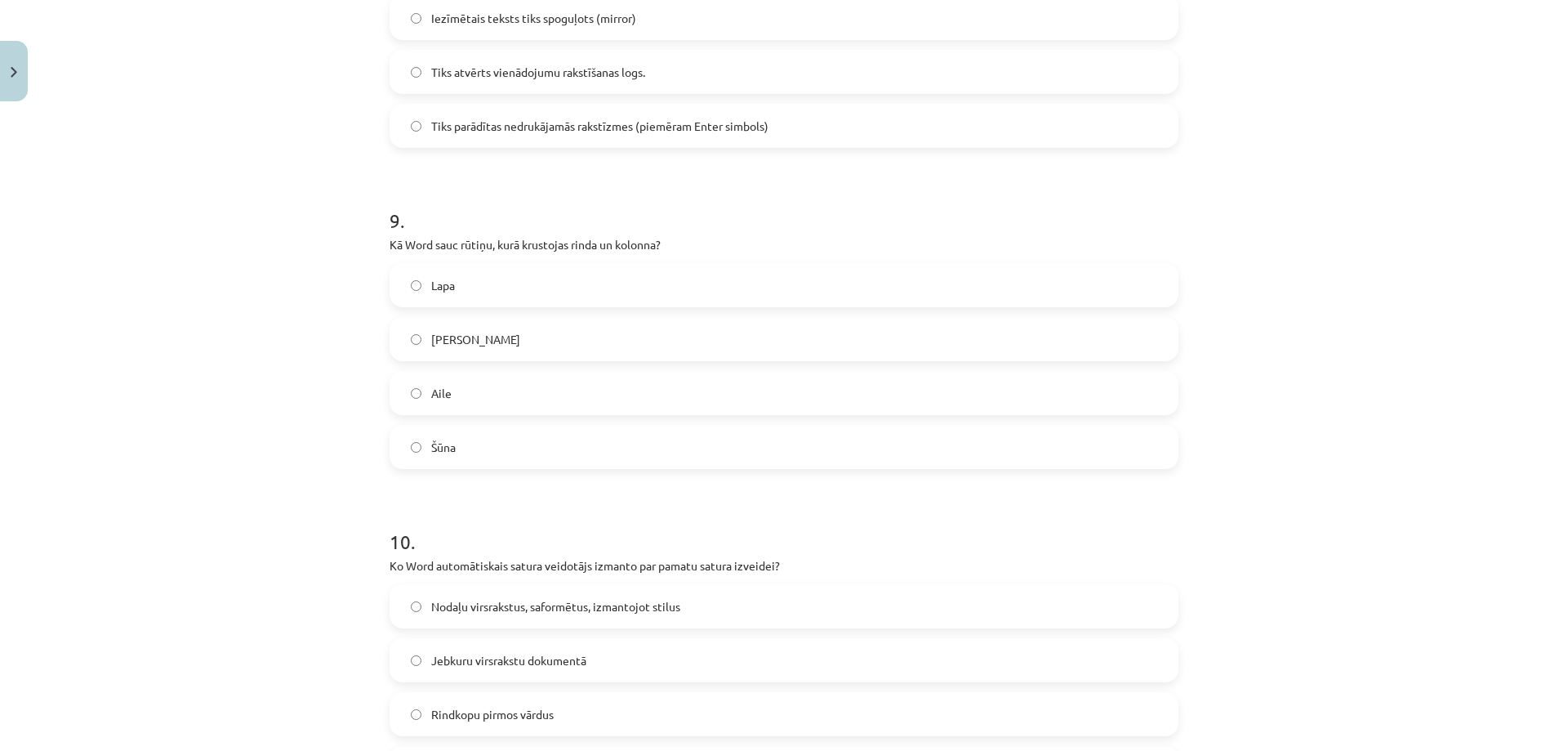
scroll to position [2830, 0]
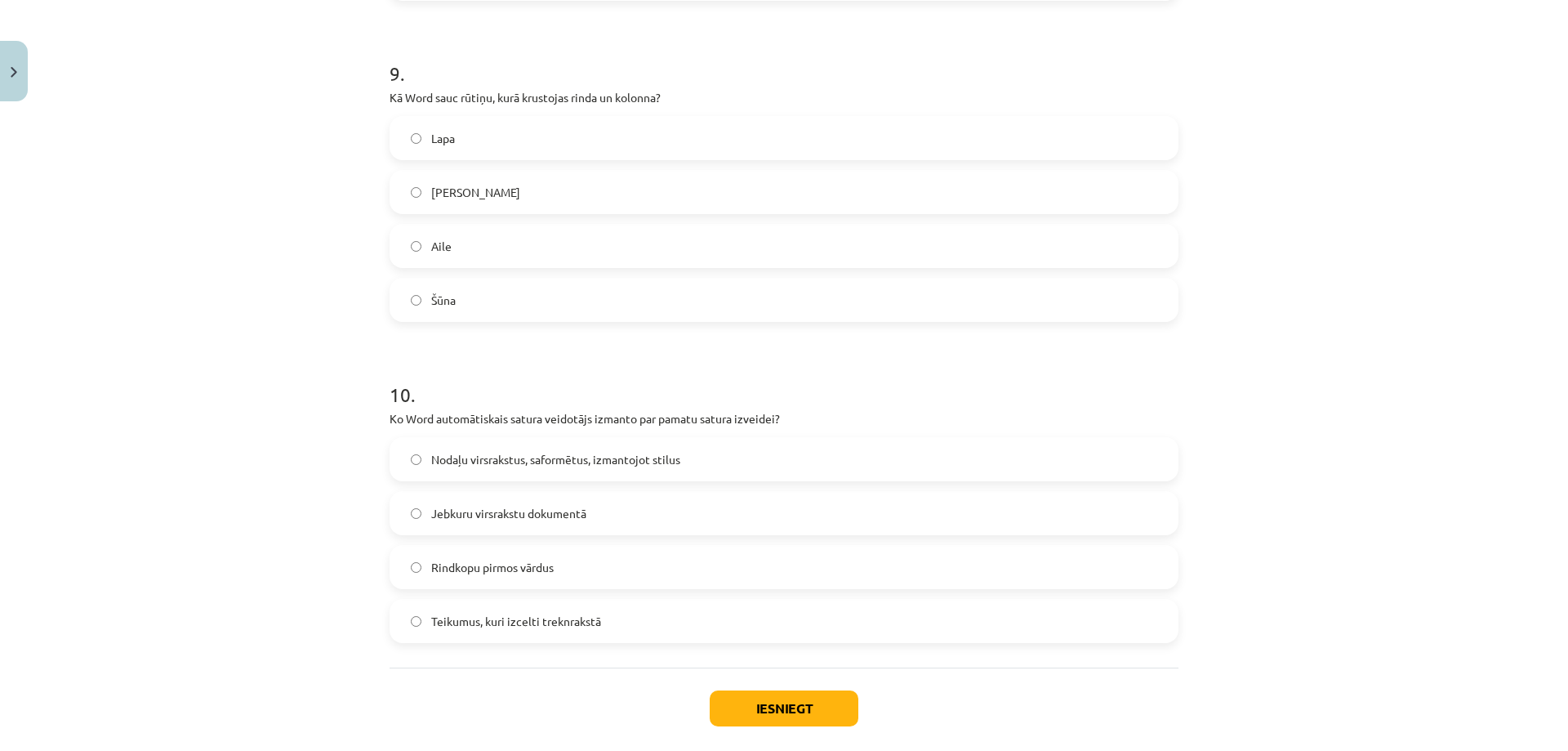
drag, startPoint x: 672, startPoint y: 134, endPoint x: 280, endPoint y: 79, distance: 395.8
click at [280, 79] on div "Mācību tēma: Datorikas - 10. klases 1. ieskaites mācību materiāls #13 Noslēguma…" at bounding box center [784, 375] width 1568 height 751
click at [494, 518] on span "Jebkuru virsrakstu dokumentā" at bounding box center [508, 513] width 155 height 17
click at [503, 467] on label "Nodaļu virsrakstus, saformētus, izmantojot stilus" at bounding box center [784, 459] width 785 height 41
click at [452, 309] on label "Šūna" at bounding box center [784, 299] width 785 height 41
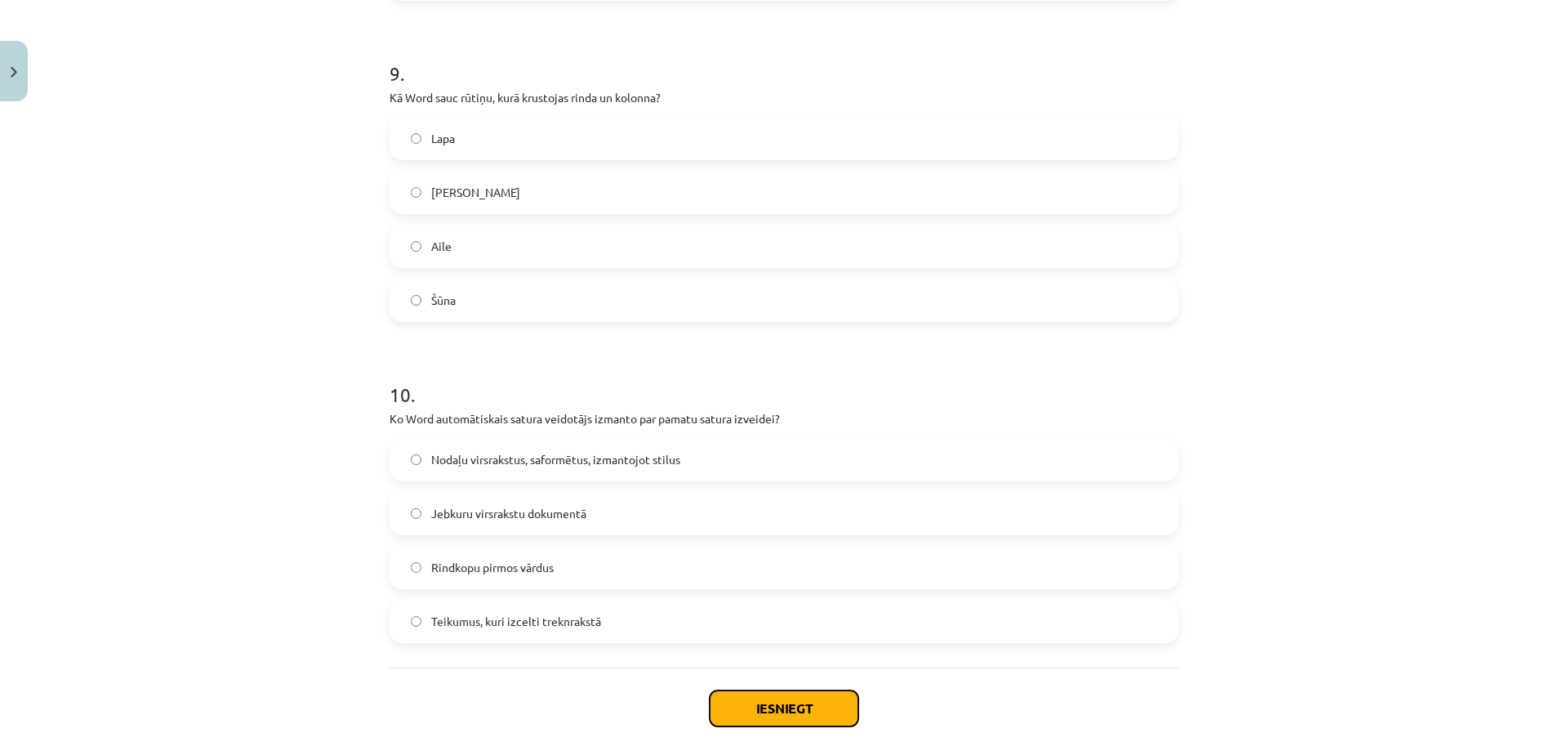
click at [797, 704] on button "Iesniegt" at bounding box center [784, 709] width 149 height 36
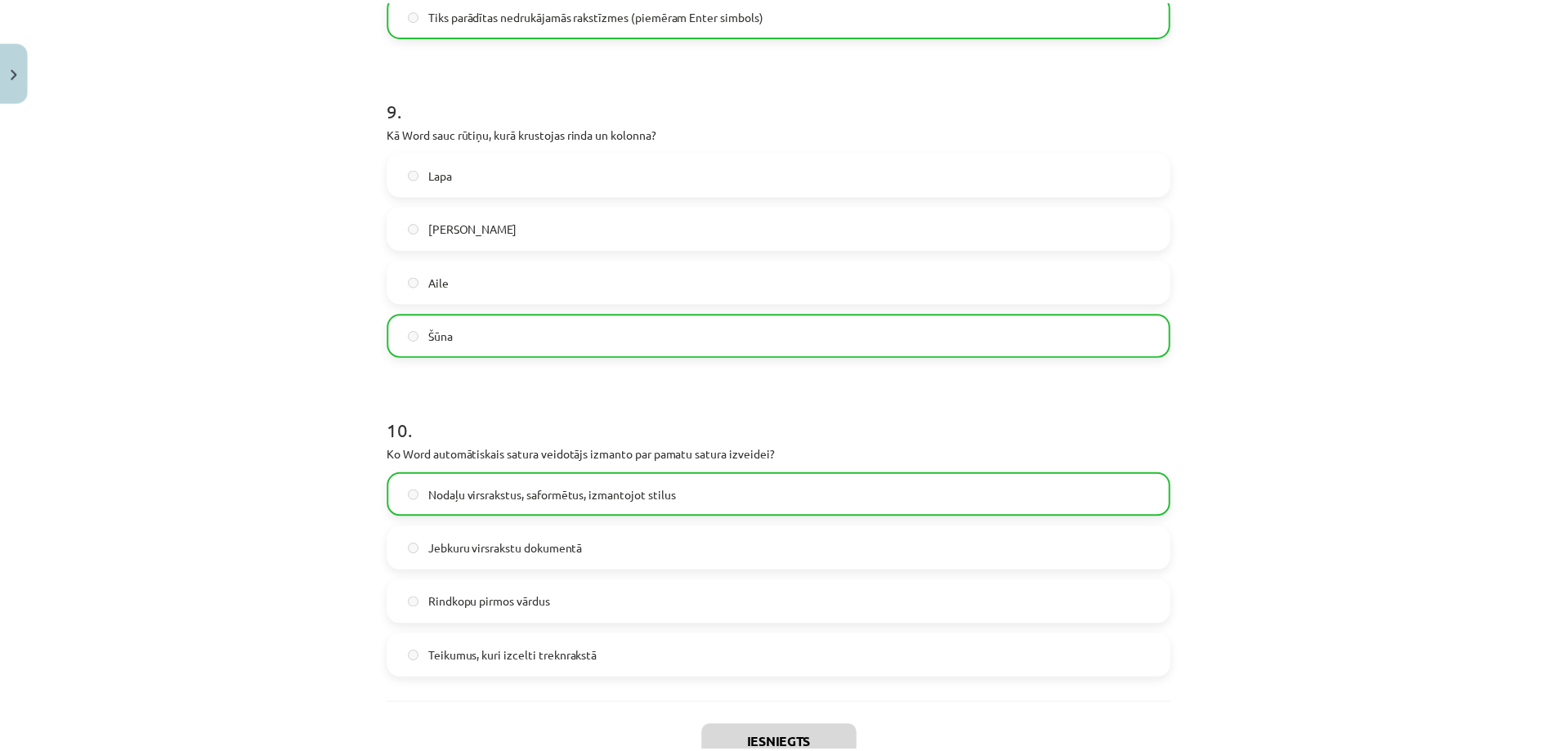
scroll to position [2964, 0]
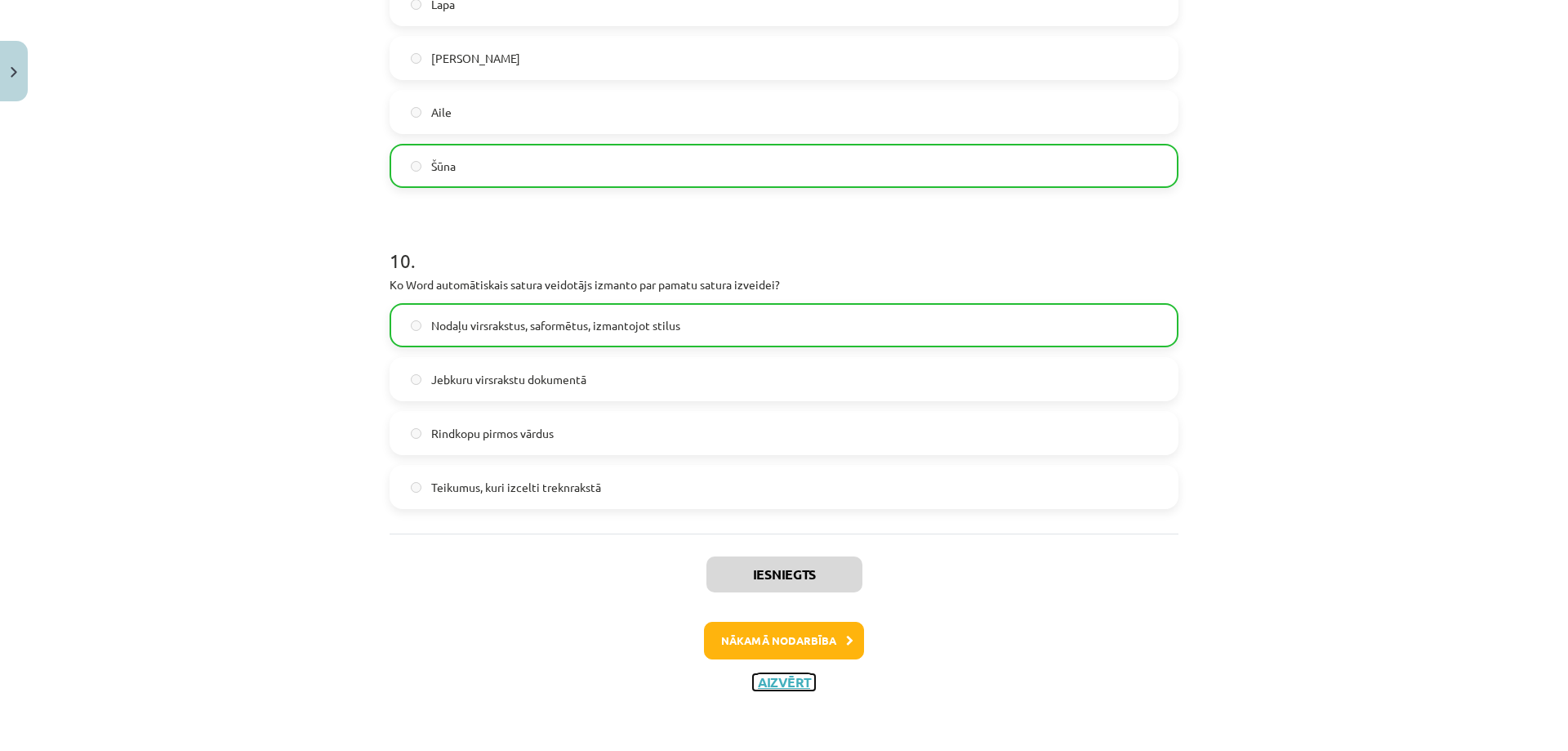
click at [784, 682] on button "Aizvērt" at bounding box center [784, 682] width 62 height 16
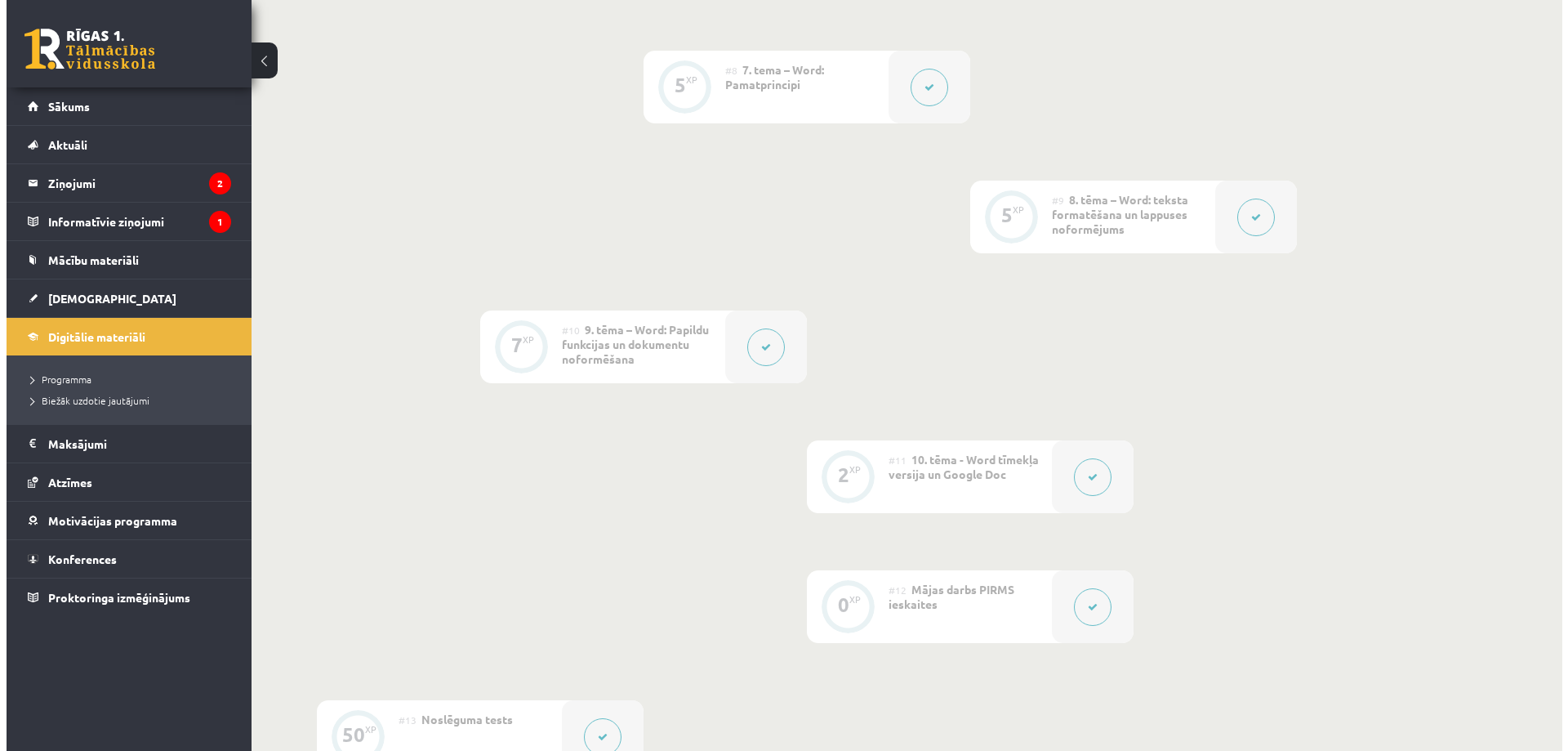
scroll to position [1797, 0]
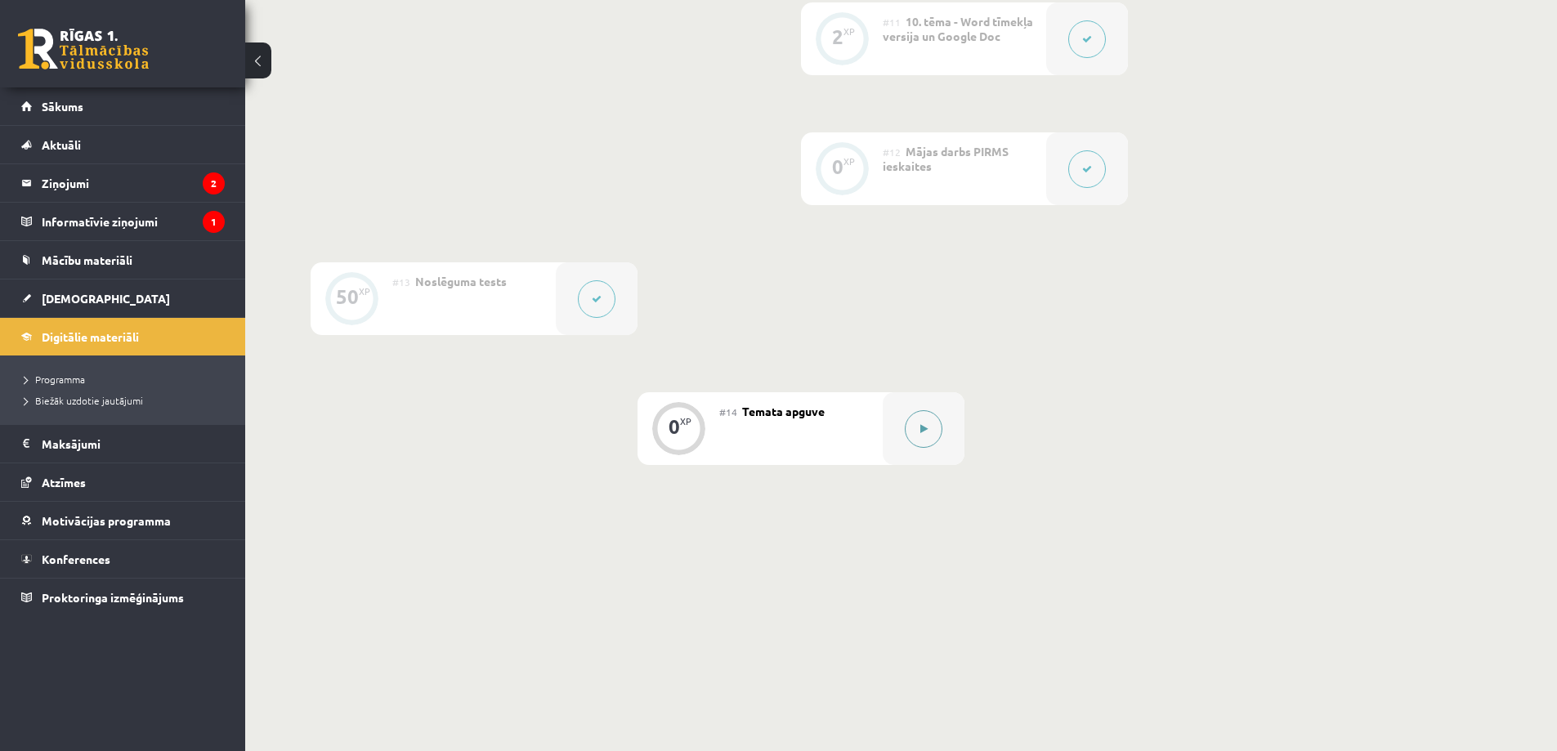
click at [925, 443] on button at bounding box center [924, 429] width 38 height 38
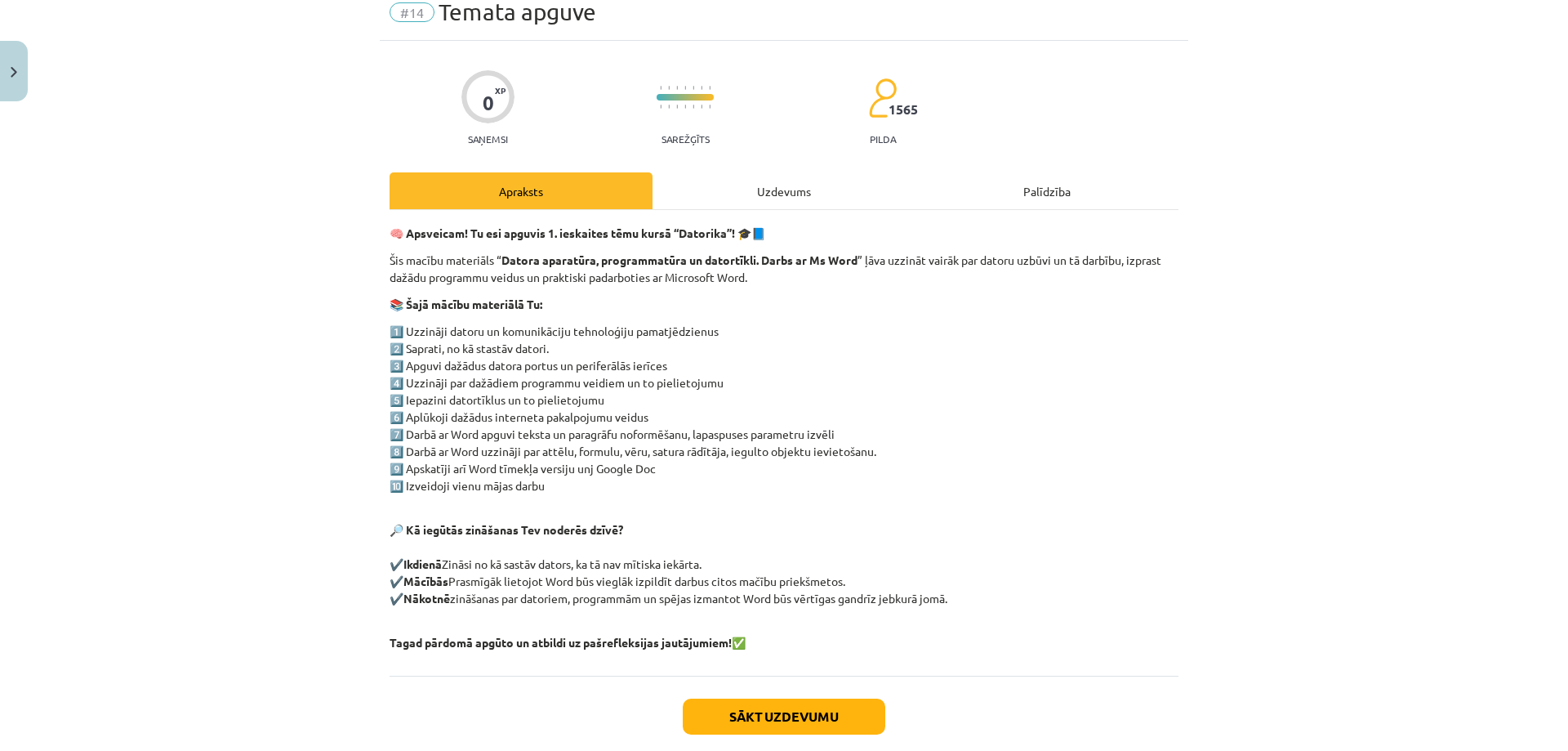
scroll to position [158, 0]
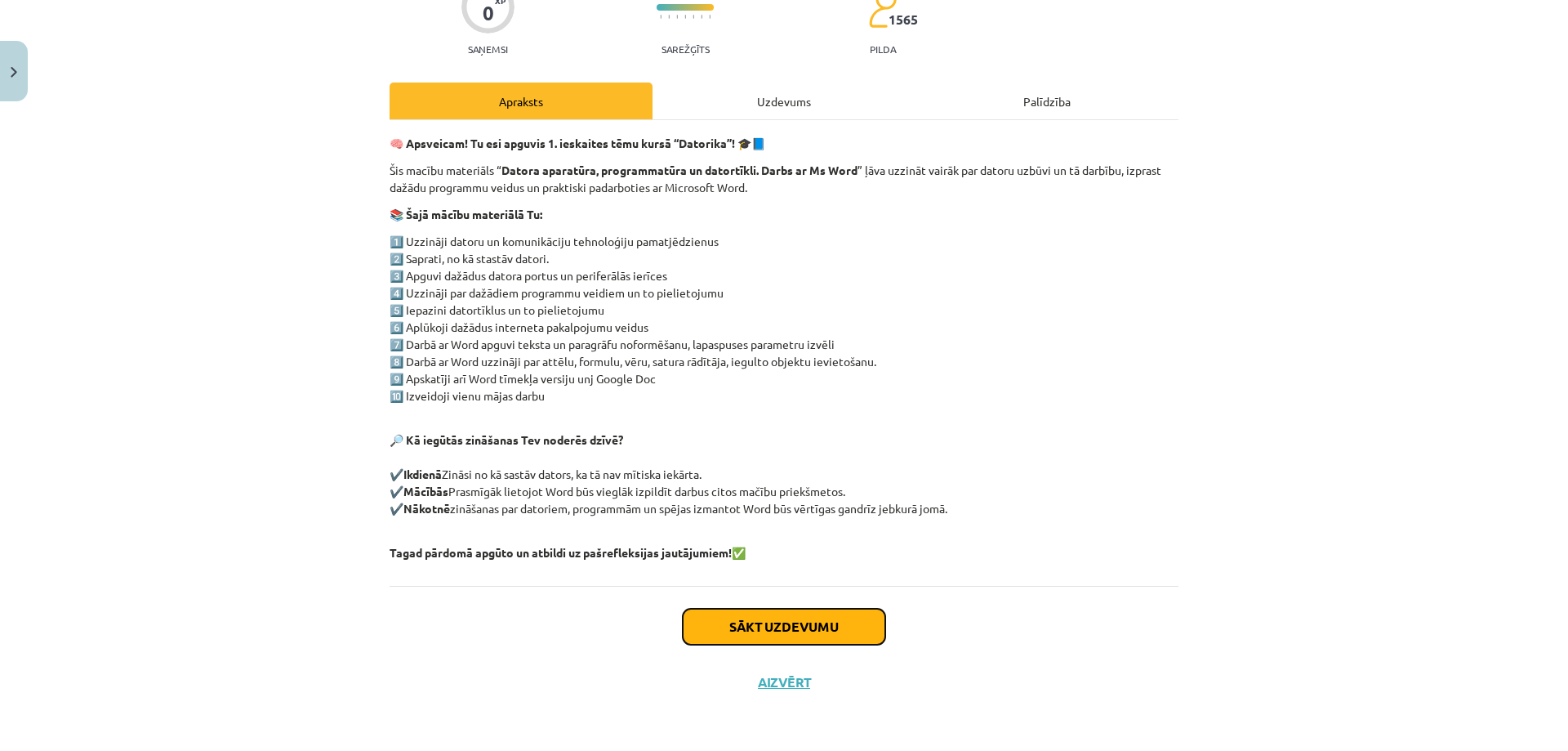
click at [809, 628] on button "Sākt uzdevumu" at bounding box center [784, 627] width 203 height 36
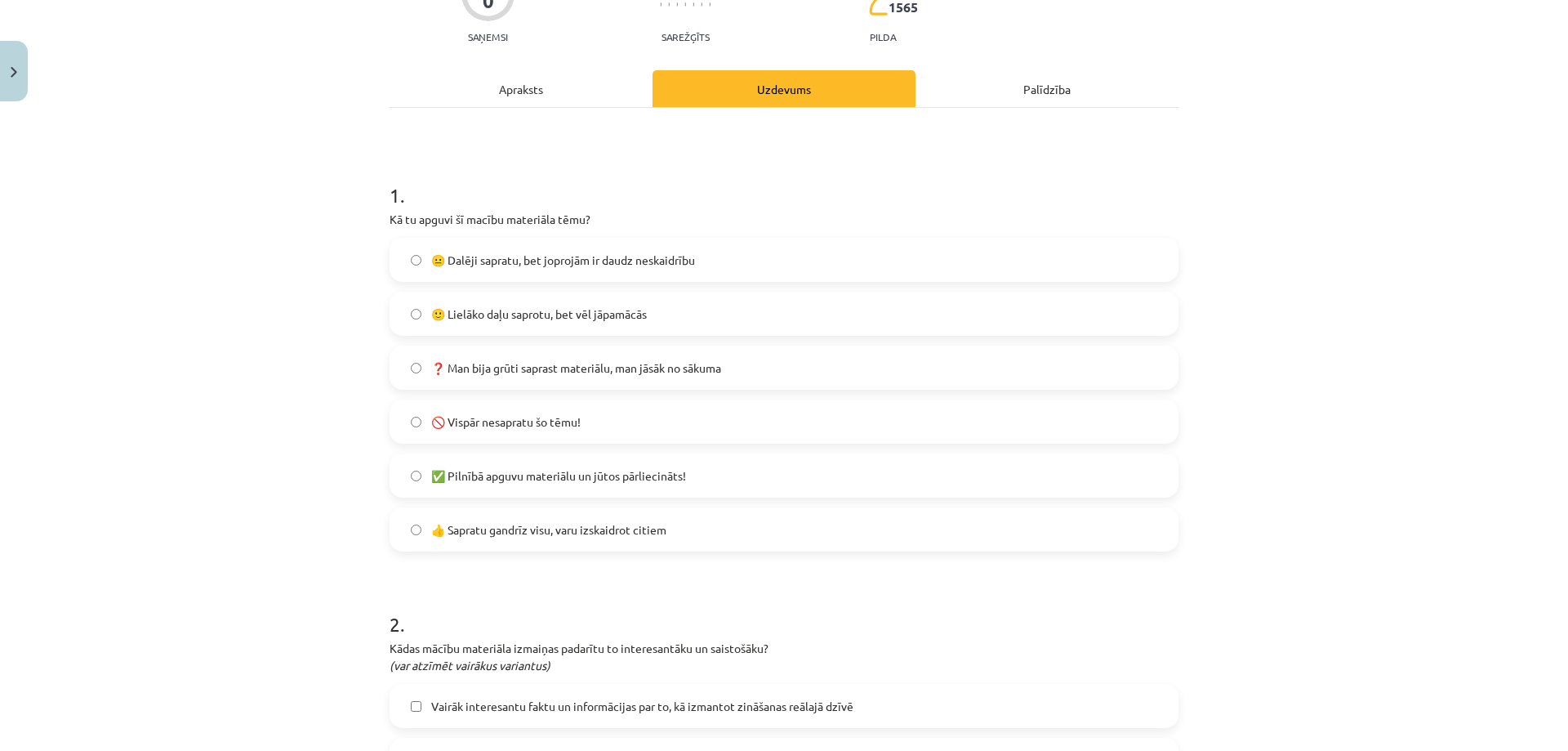
scroll to position [204, 0]
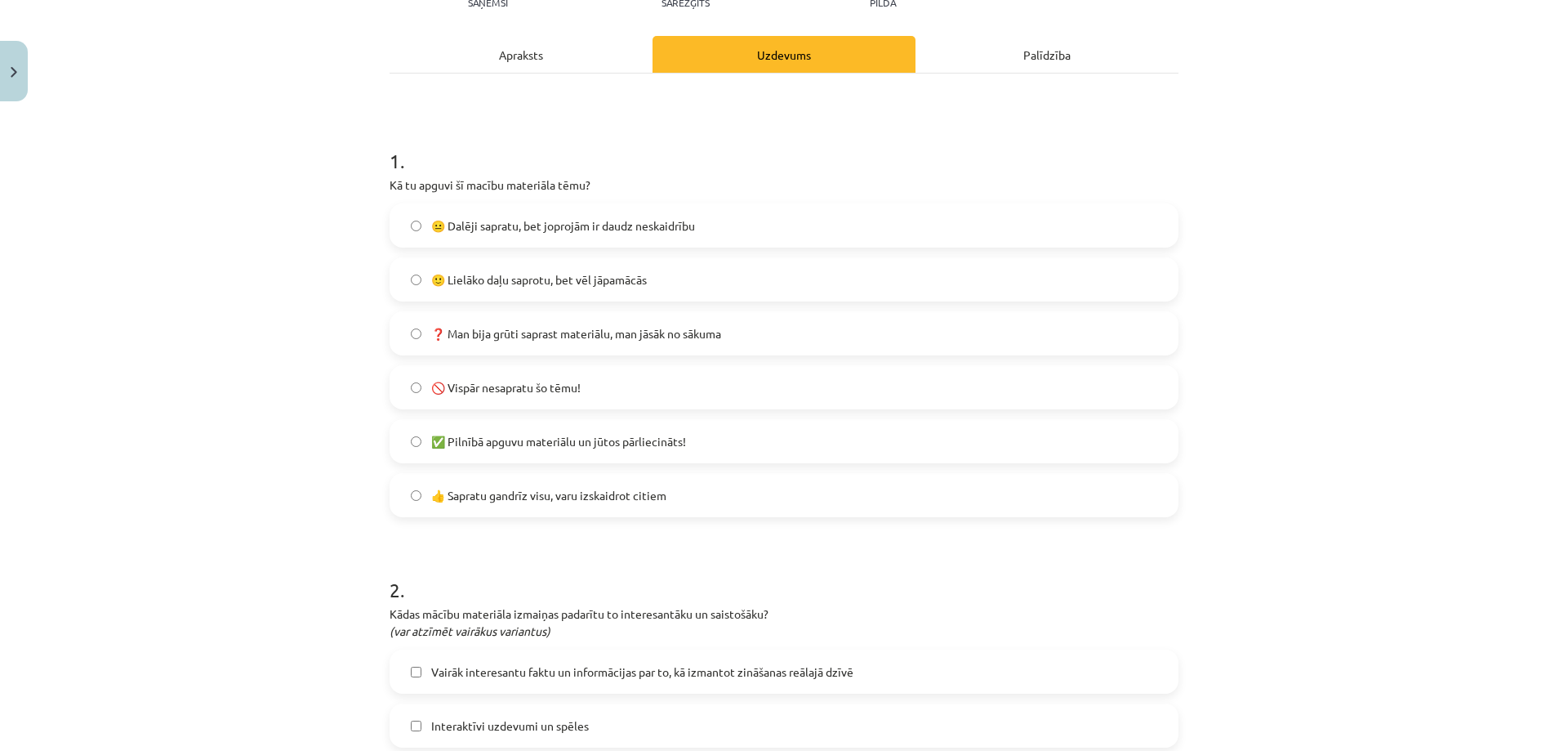
click at [555, 289] on label "🙂 Lielāko daļu saprotu, bet vēl jāpamācās" at bounding box center [784, 279] width 785 height 41
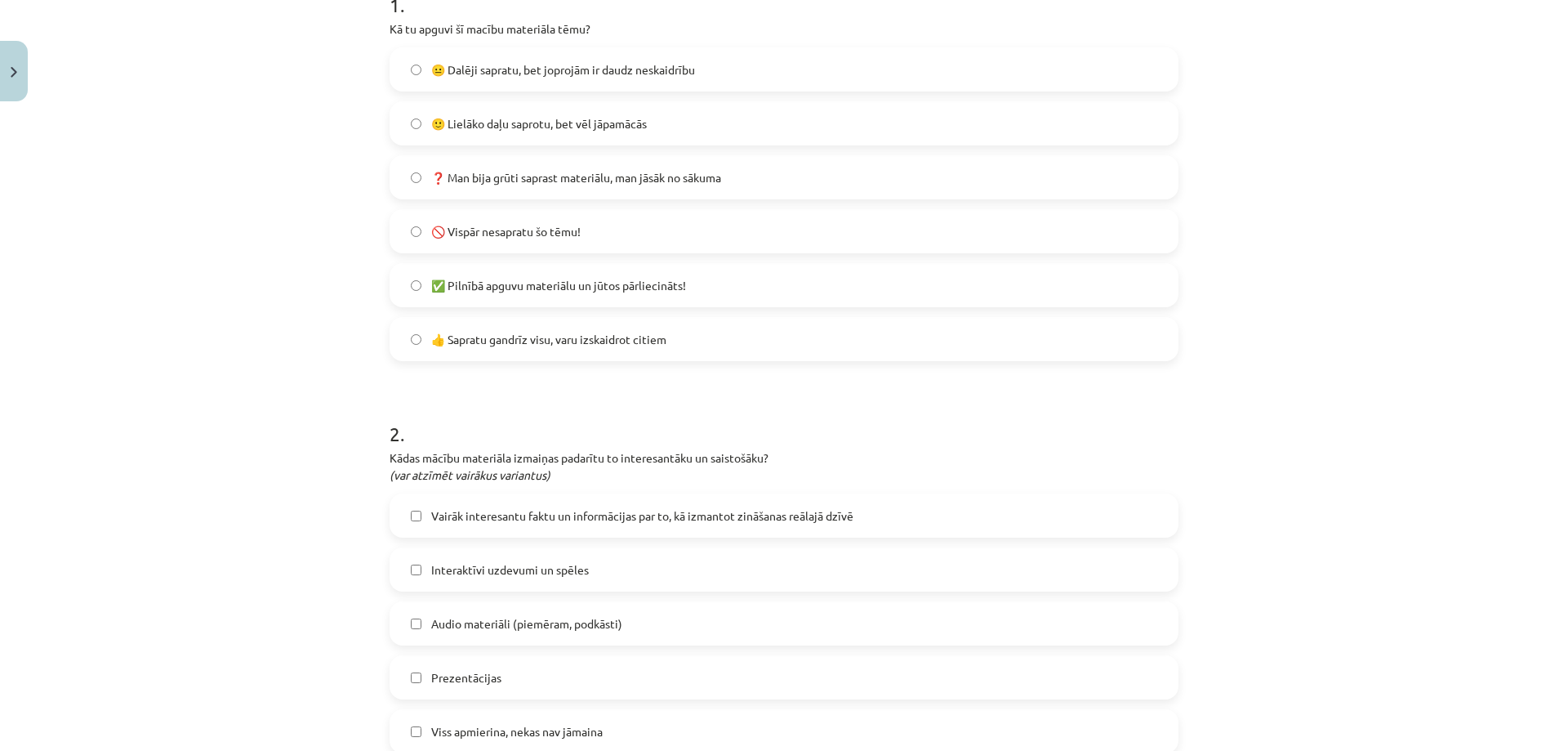
scroll to position [368, 0]
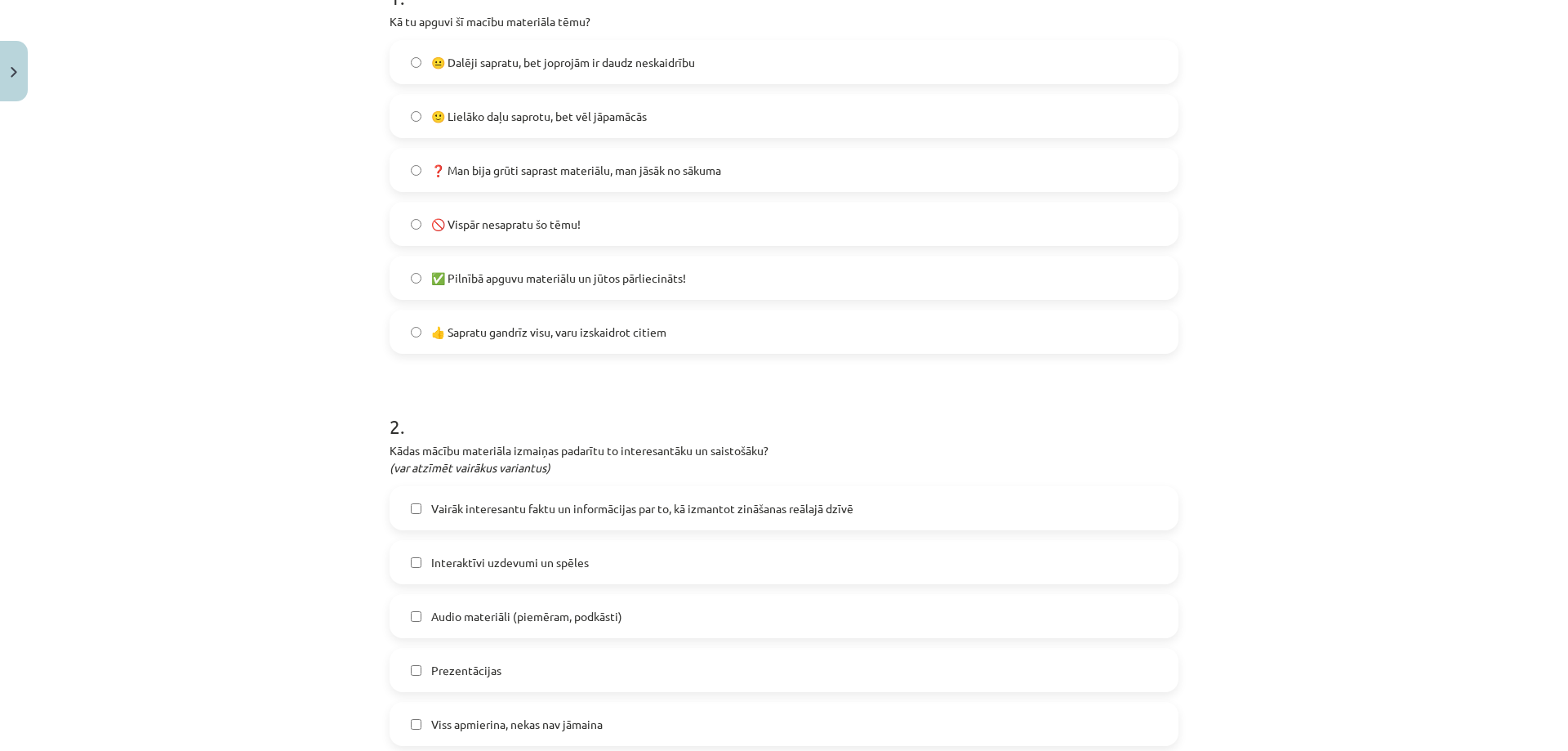
click at [590, 342] on label "👍 Sapratu gandrīz visu, varu izskaidrot citiem" at bounding box center [784, 331] width 785 height 41
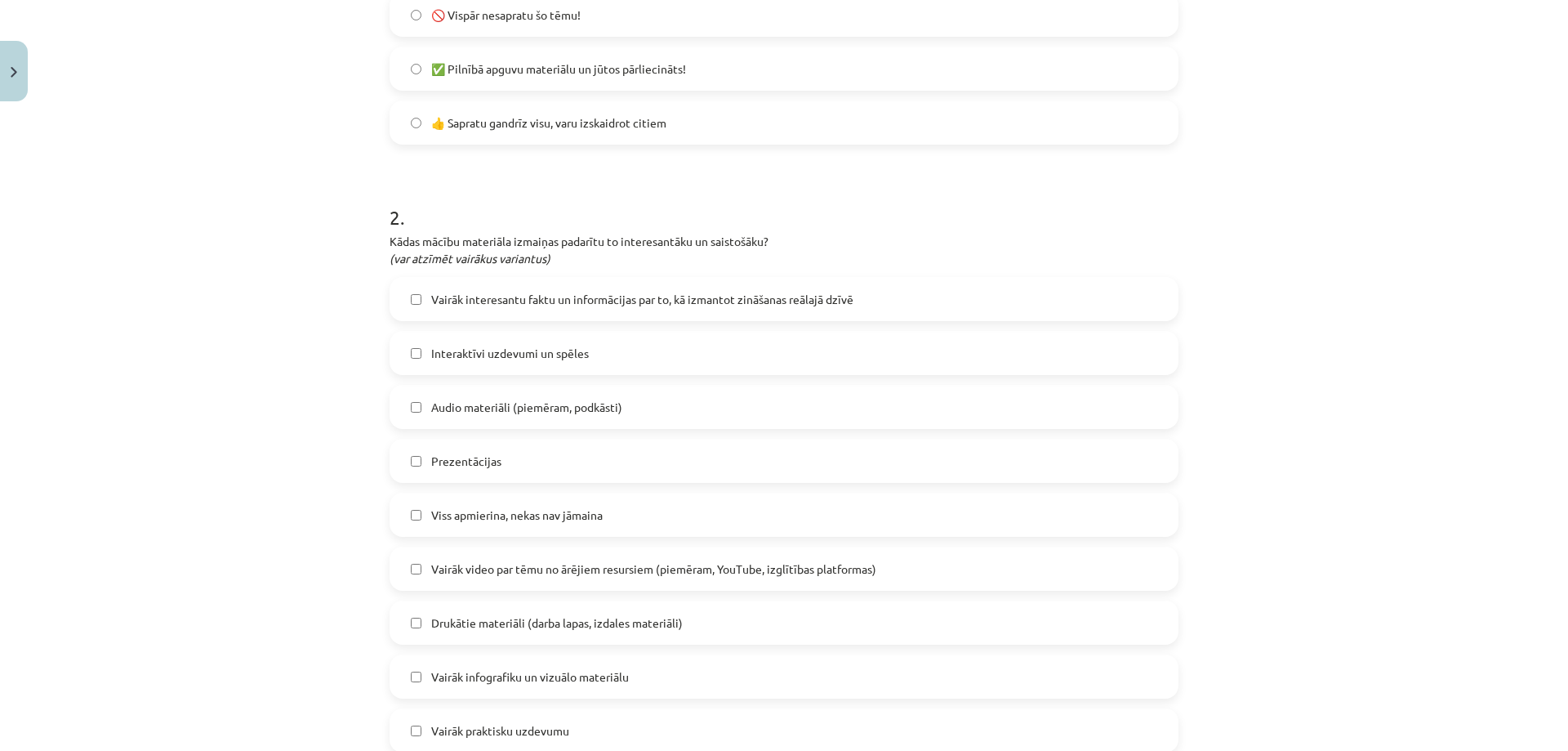
scroll to position [613, 0]
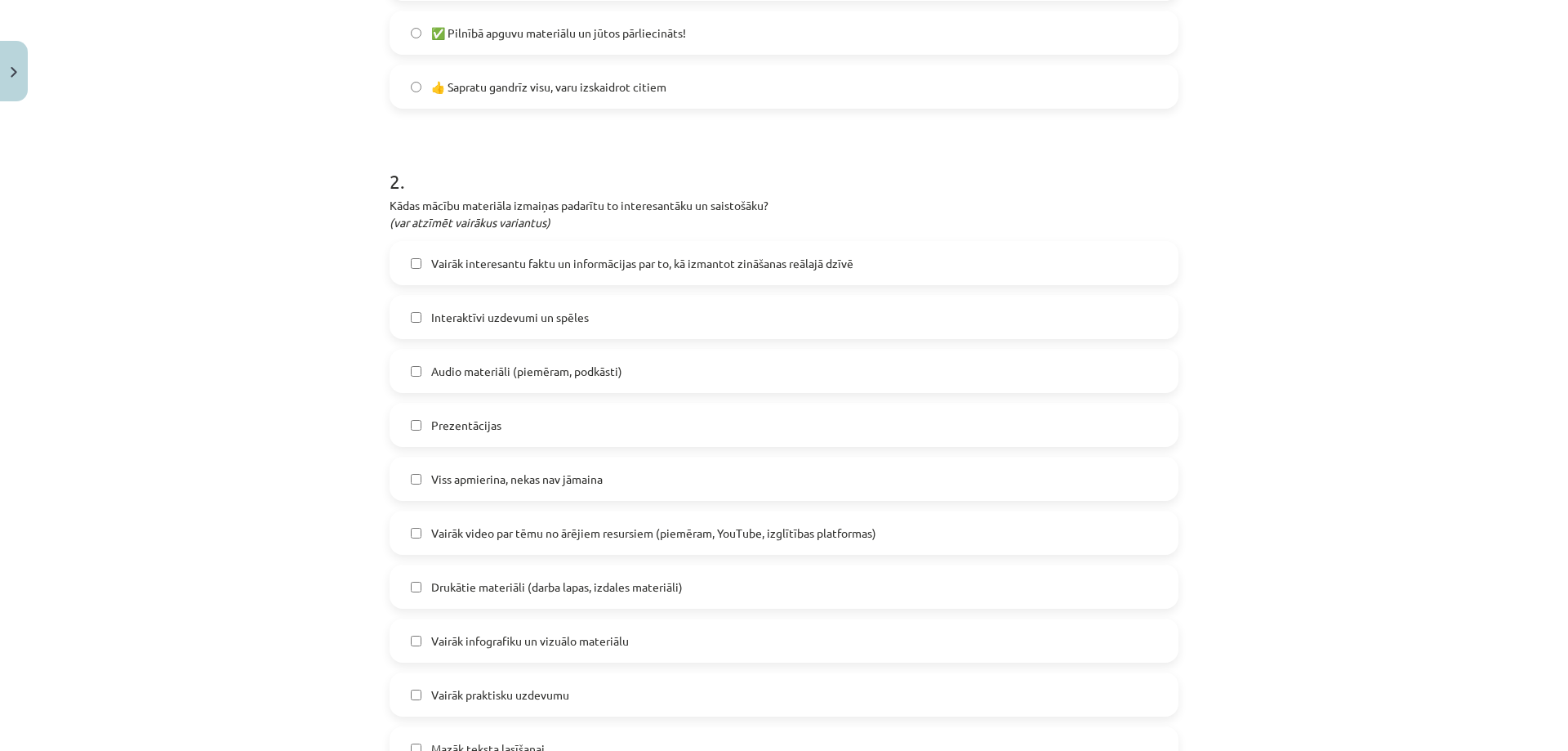
click at [507, 375] on span "Audio materiāli (piemēram, podkāsti)" at bounding box center [526, 371] width 191 height 17
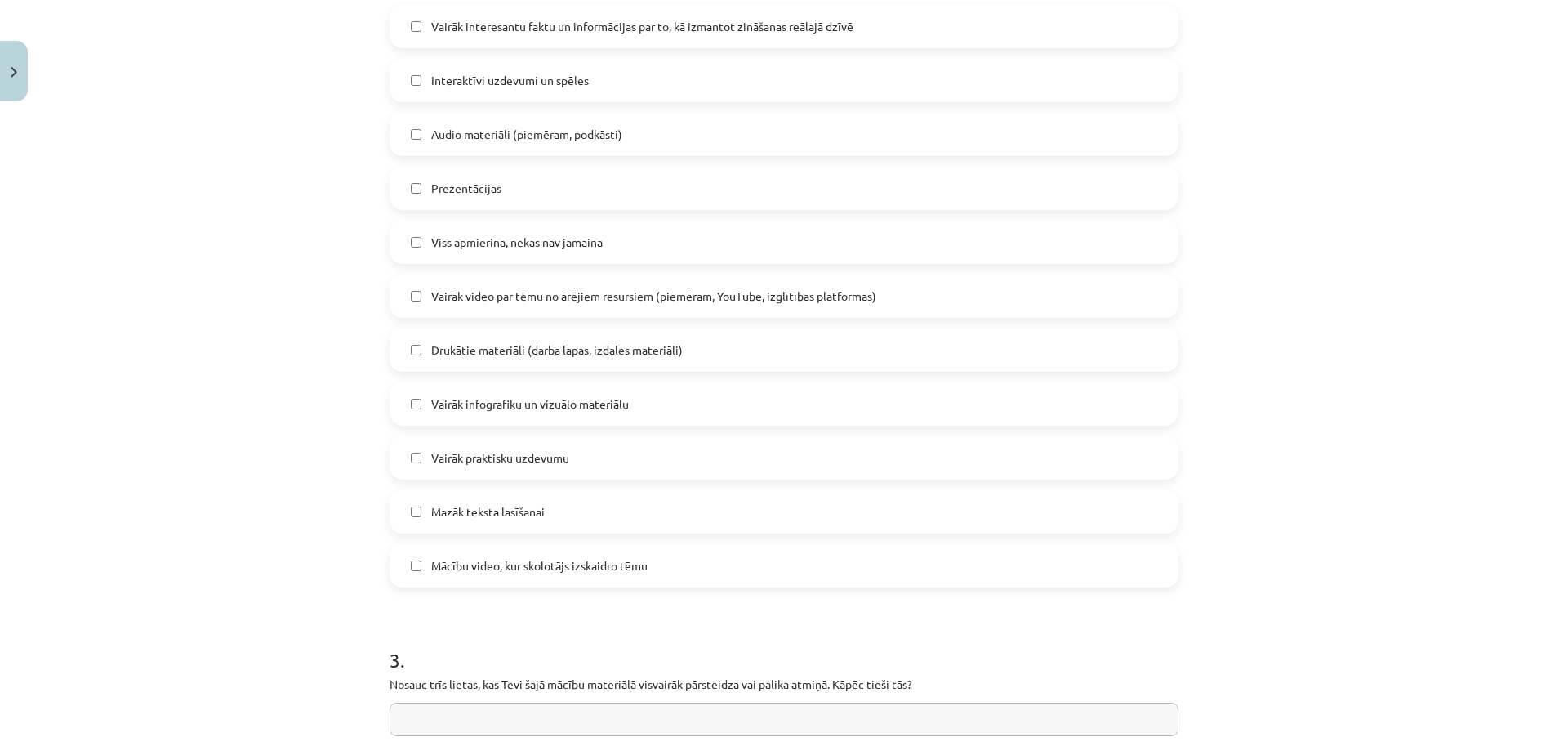
scroll to position [858, 0]
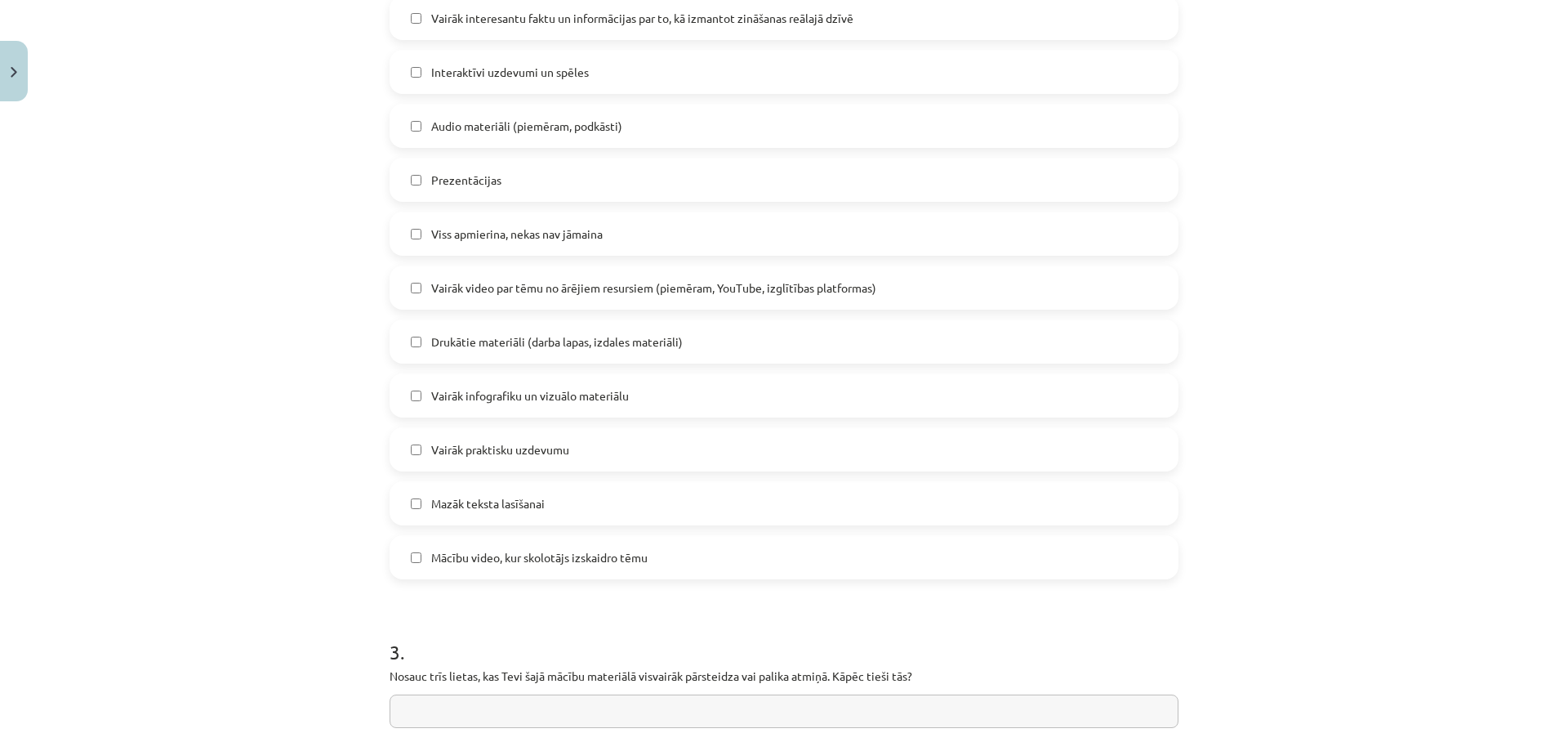
click at [561, 403] on span "Vairāk infografiku un vizuālo materiālu" at bounding box center [530, 395] width 198 height 17
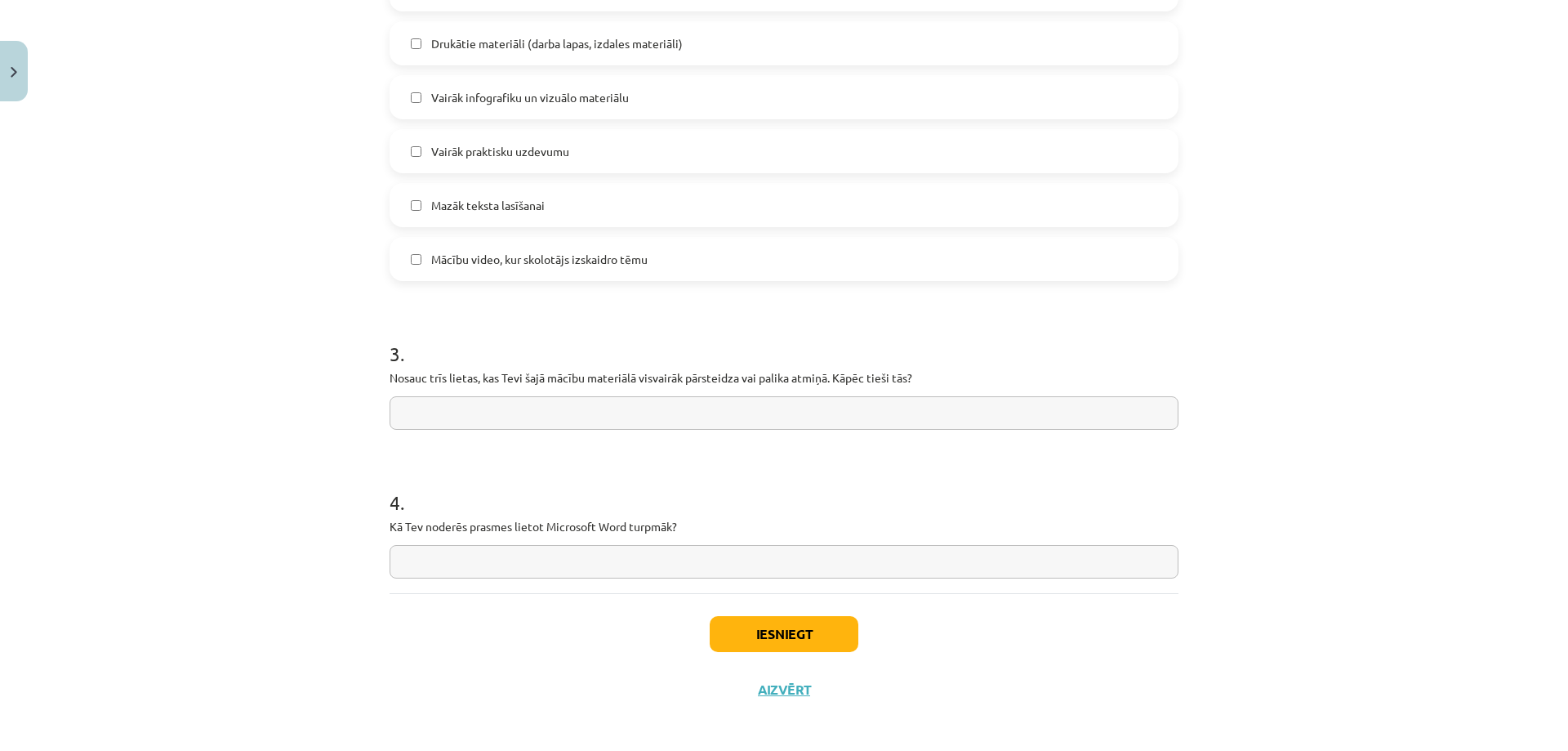
scroll to position [1164, 0]
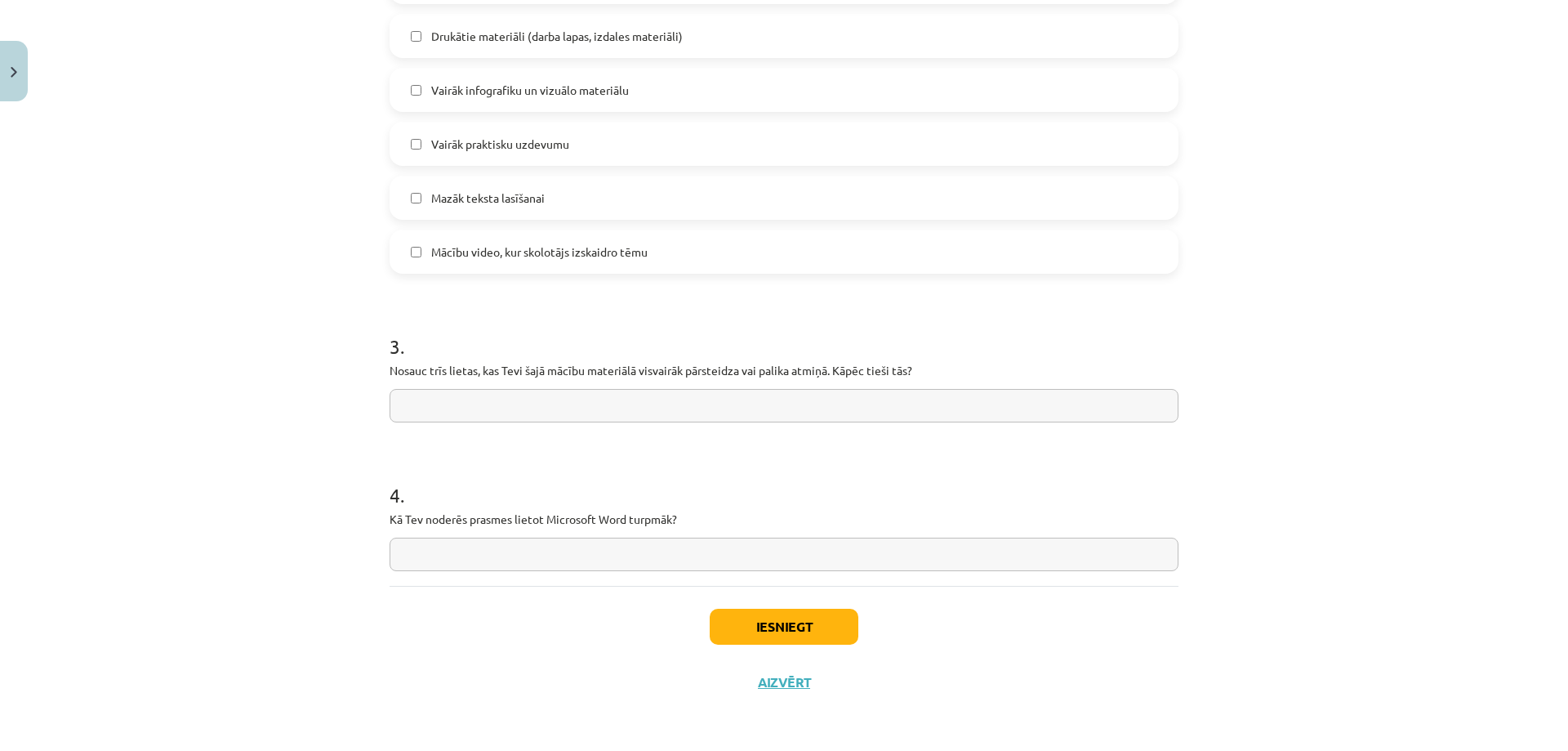
click at [499, 192] on span "Mazāk teksta lasīšanai" at bounding box center [488, 198] width 114 height 17
click at [616, 248] on span "Mācību video, kur skolotājs izskaidro tēmu" at bounding box center [539, 252] width 217 height 17
click at [819, 407] on input "text" at bounding box center [784, 406] width 788 height 34
click at [507, 547] on input "text" at bounding box center [784, 555] width 788 height 34
click at [980, 554] on input "**********" at bounding box center [784, 555] width 788 height 34
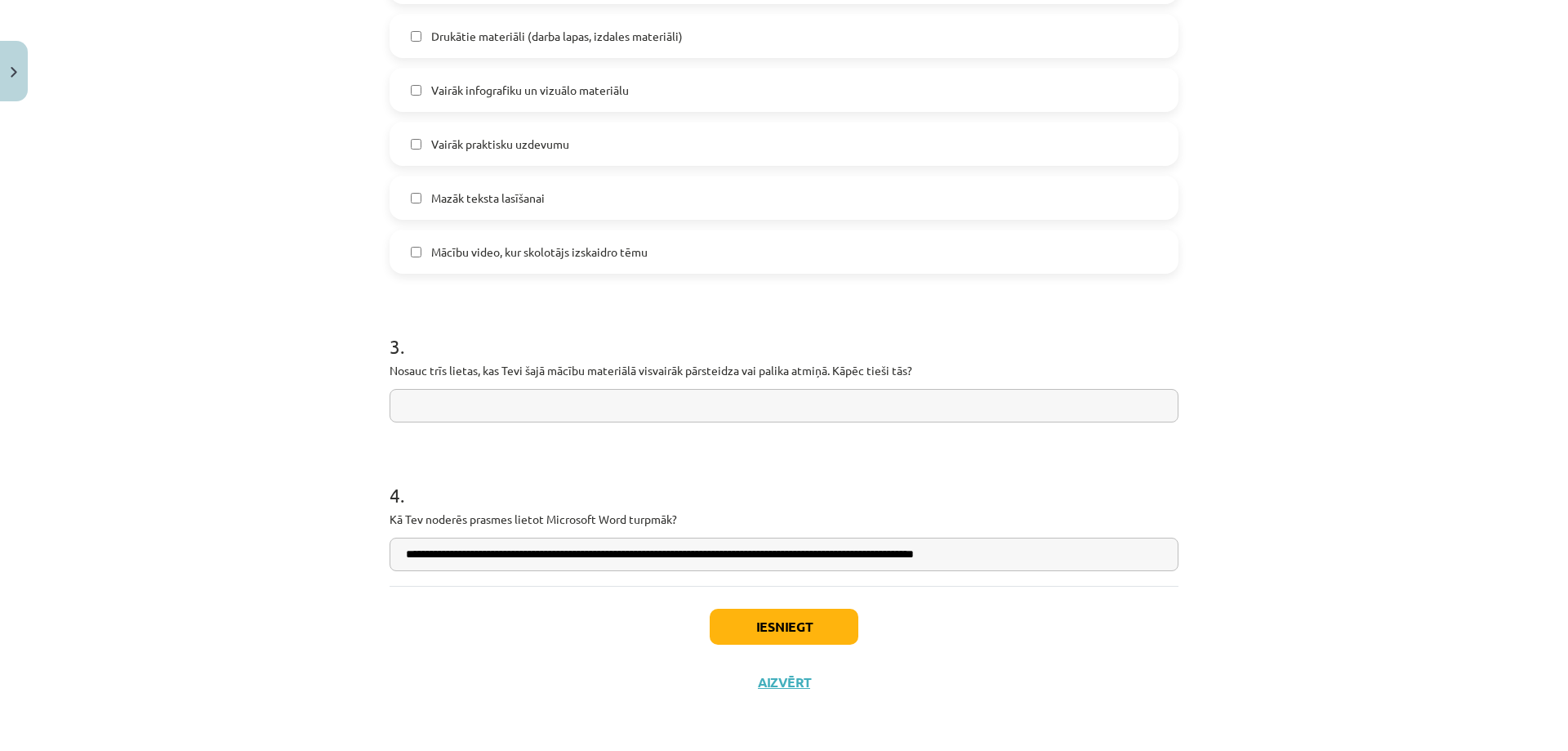
drag, startPoint x: 417, startPoint y: 555, endPoint x: 675, endPoint y: 545, distance: 258.2
click at [646, 546] on input "**********" at bounding box center [784, 555] width 788 height 34
click at [748, 545] on input "**********" at bounding box center [784, 555] width 788 height 34
drag, startPoint x: 826, startPoint y: 554, endPoint x: 869, endPoint y: 558, distance: 43.2
click at [827, 554] on input "**********" at bounding box center [784, 555] width 788 height 34
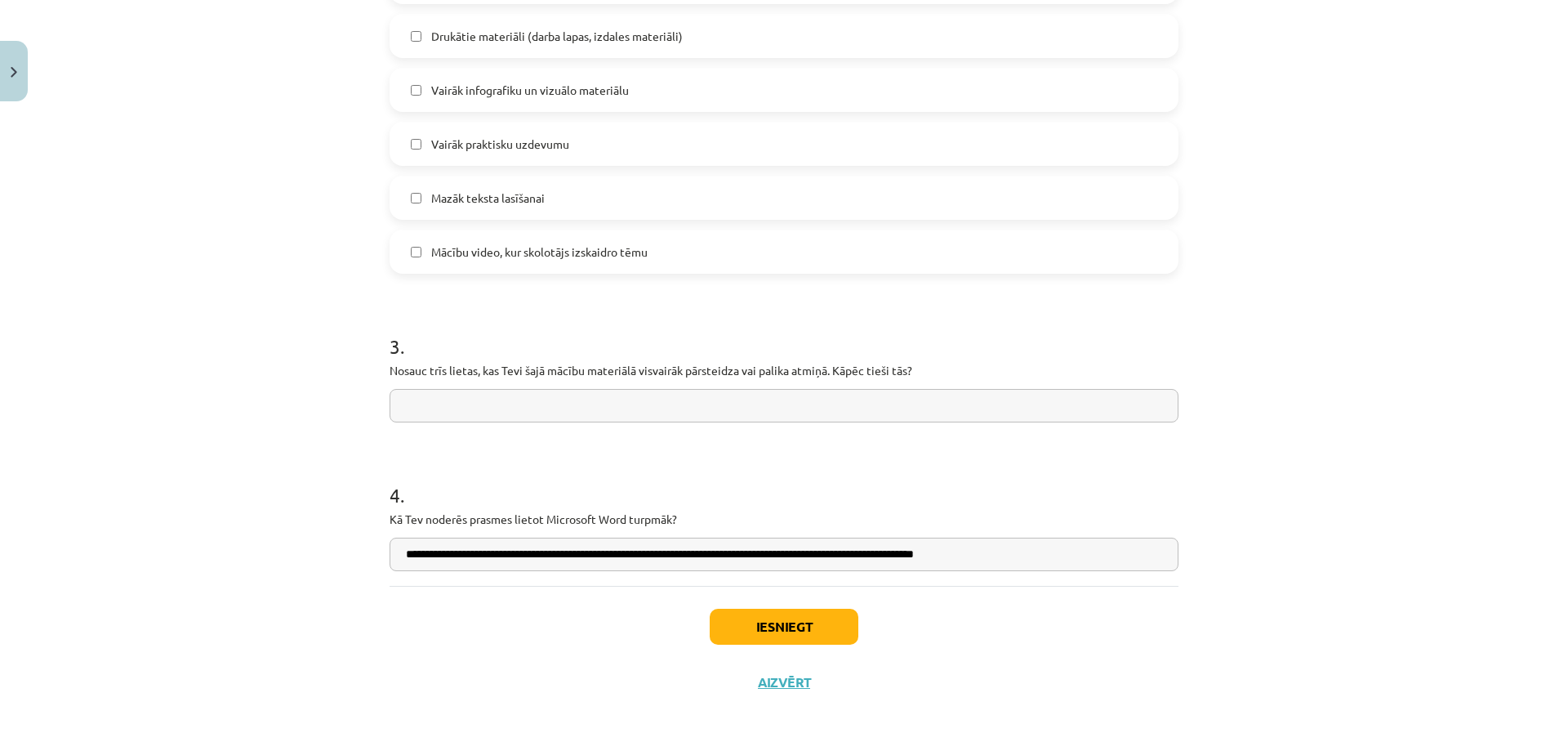
type input "**********"
click at [873, 409] on input "text" at bounding box center [784, 406] width 788 height 34
click at [649, 408] on input "**********" at bounding box center [784, 406] width 788 height 34
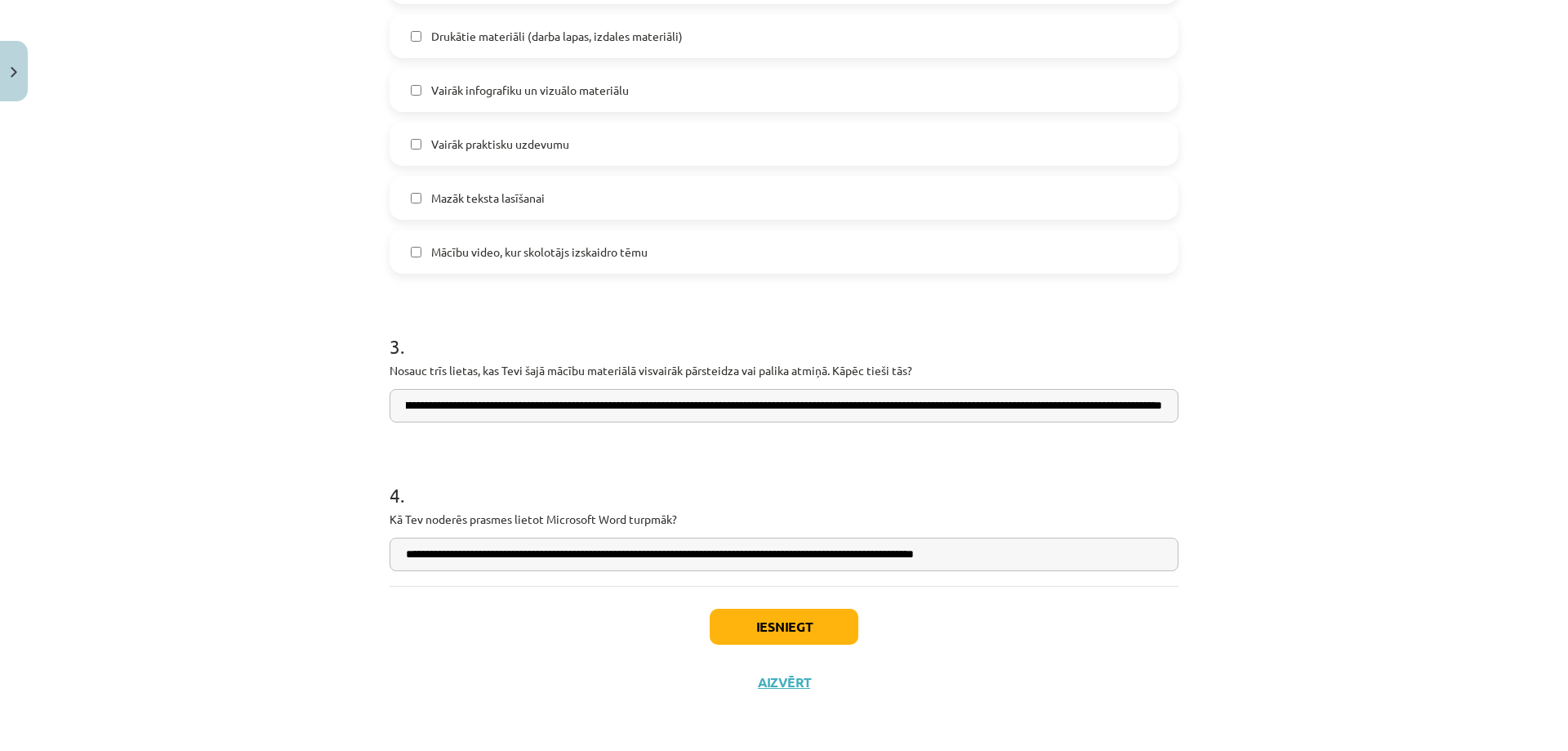
scroll to position [0, 224]
drag, startPoint x: 555, startPoint y: 406, endPoint x: 414, endPoint y: 404, distance: 141.0
click at [414, 404] on input "**********" at bounding box center [784, 406] width 788 height 34
type input "**********"
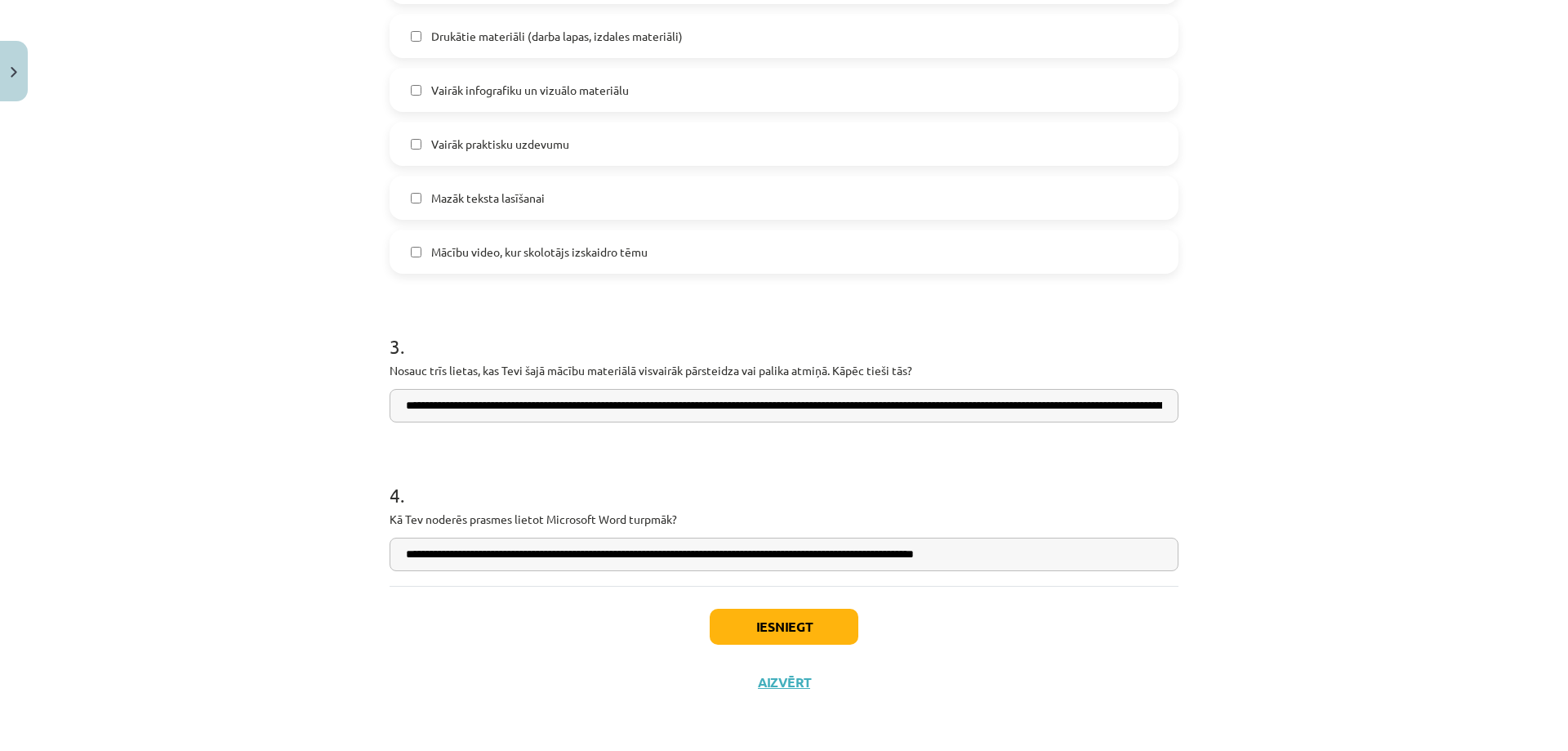
scroll to position [0, 272]
drag, startPoint x: 1078, startPoint y: 402, endPoint x: 1221, endPoint y: 425, distance: 144.8
click at [1233, 408] on div "Mācību tēma: Datorikas - 10. klases 1. ieskaites mācību materiāls #14 Temata ap…" at bounding box center [784, 375] width 1568 height 751
click at [794, 628] on button "Iesniegt" at bounding box center [784, 627] width 149 height 36
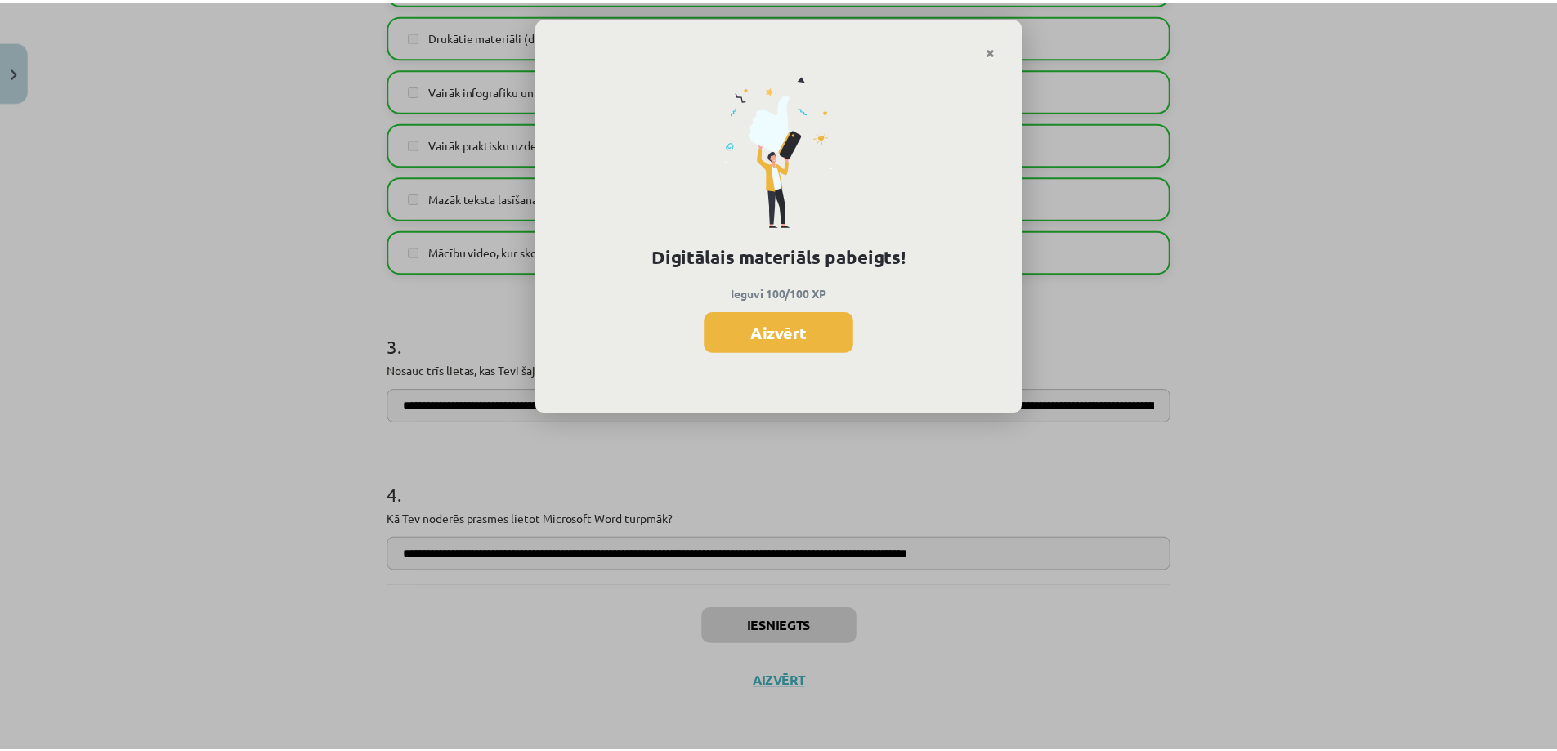
scroll to position [1795, 0]
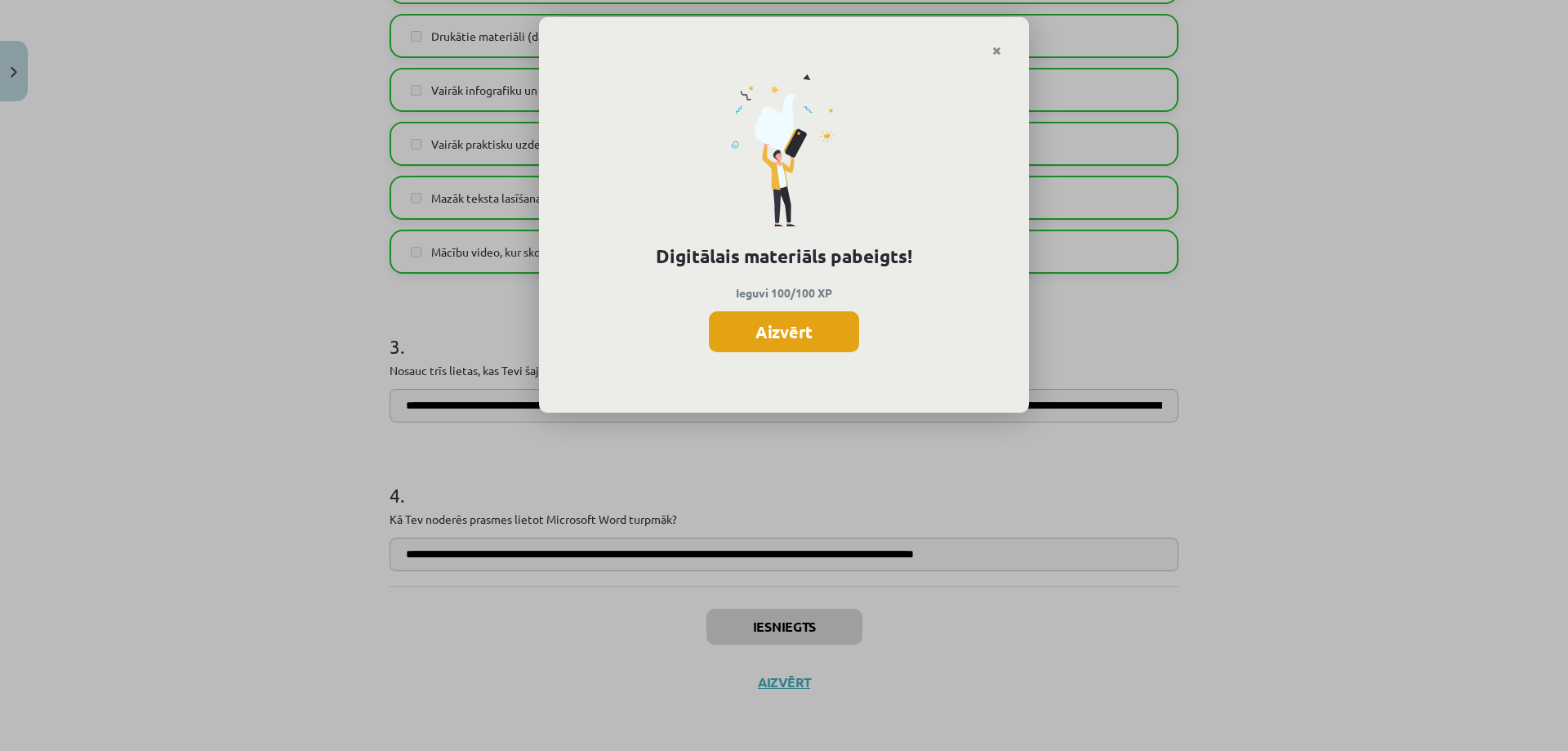
click at [803, 324] on button "Aizvērt" at bounding box center [784, 331] width 150 height 41
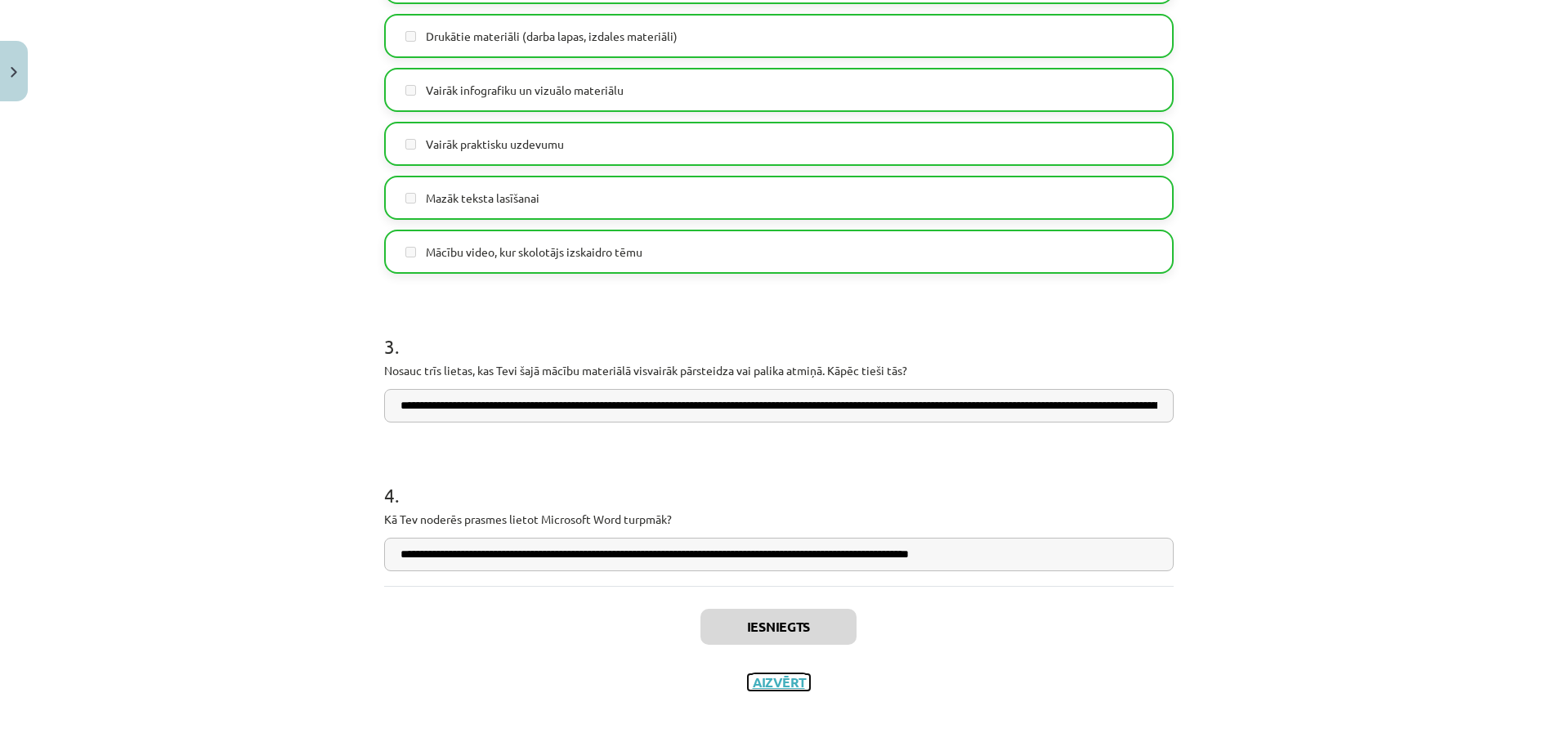
click at [783, 687] on button "Aizvērt" at bounding box center [779, 682] width 62 height 16
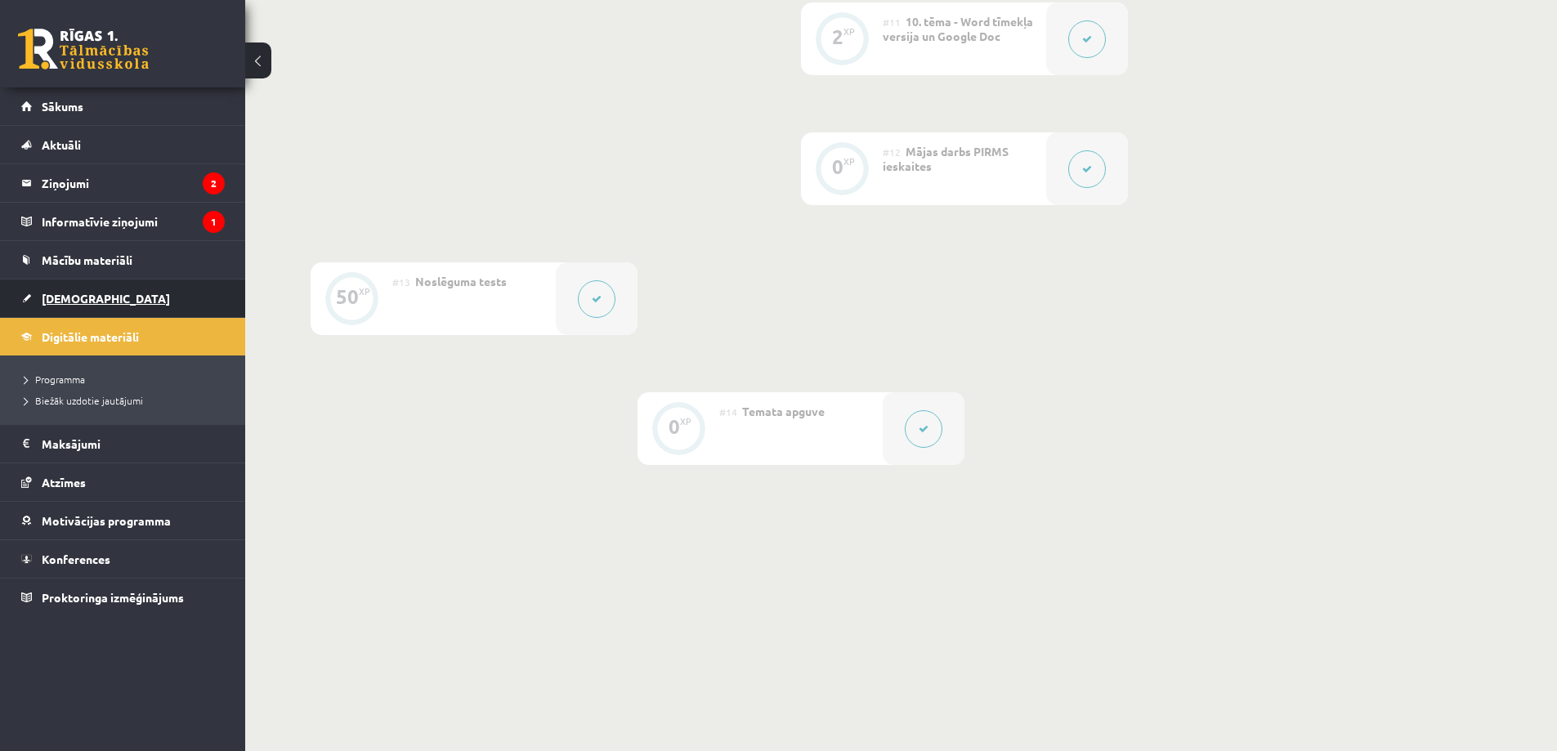
click at [84, 310] on link "[DEMOGRAPHIC_DATA]" at bounding box center [122, 298] width 203 height 38
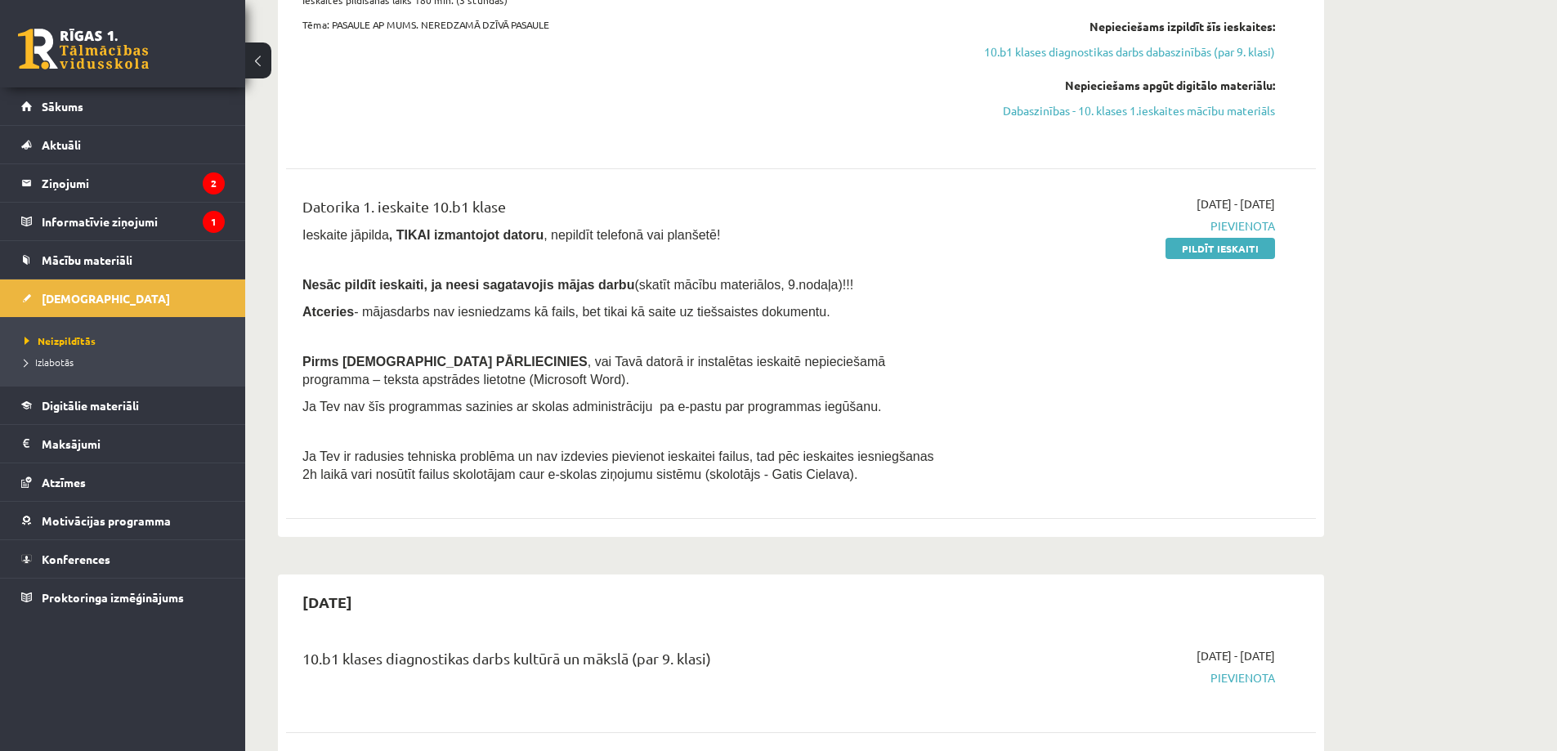
scroll to position [735, 0]
click at [1224, 248] on link "Pildīt ieskaiti" at bounding box center [1220, 245] width 110 height 21
click at [1204, 255] on div "[DATE] - [DATE] [GEOGRAPHIC_DATA] Pildīt ieskaiti" at bounding box center [1120, 341] width 333 height 297
click at [1205, 250] on link "Pildīt ieskaiti" at bounding box center [1220, 245] width 110 height 21
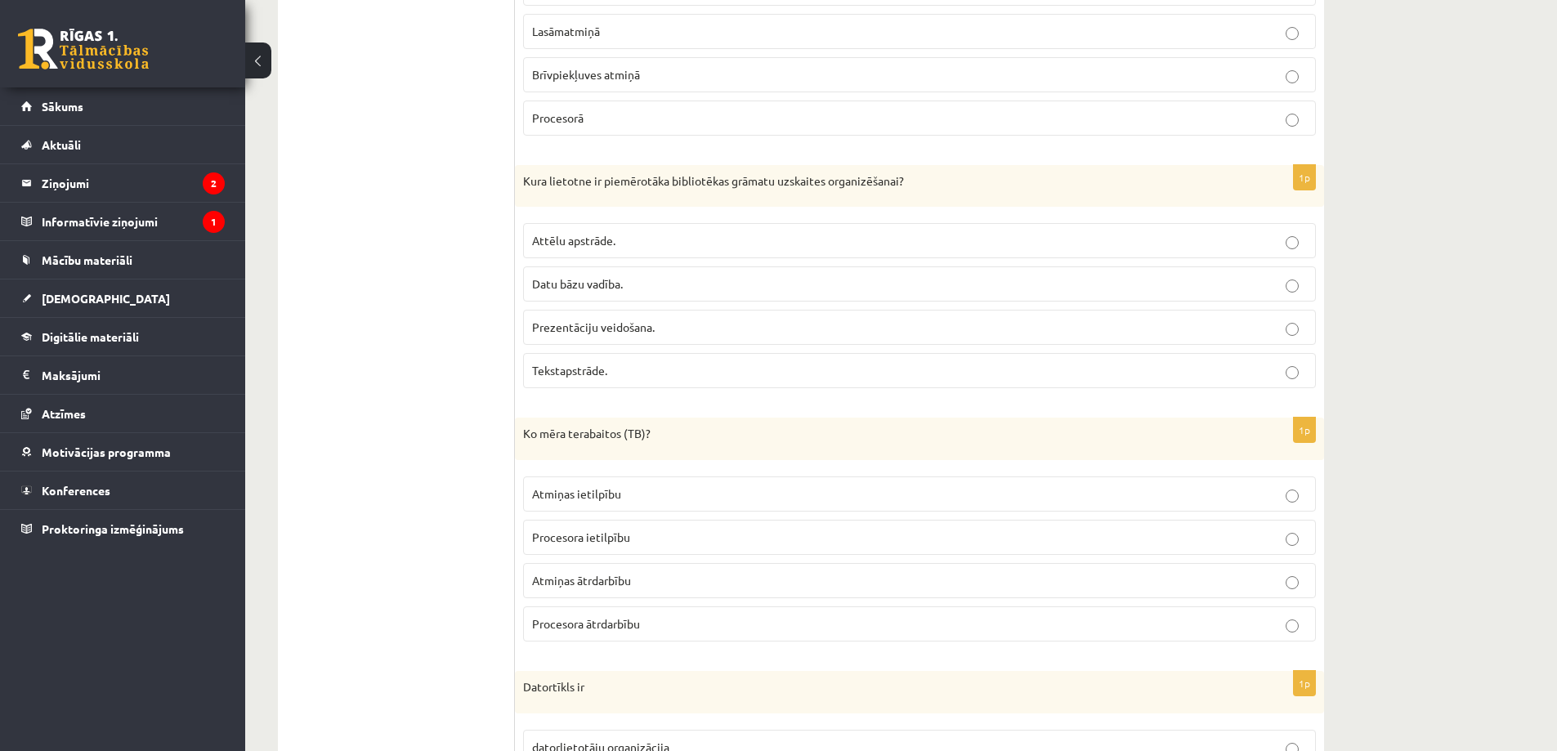
scroll to position [490, 0]
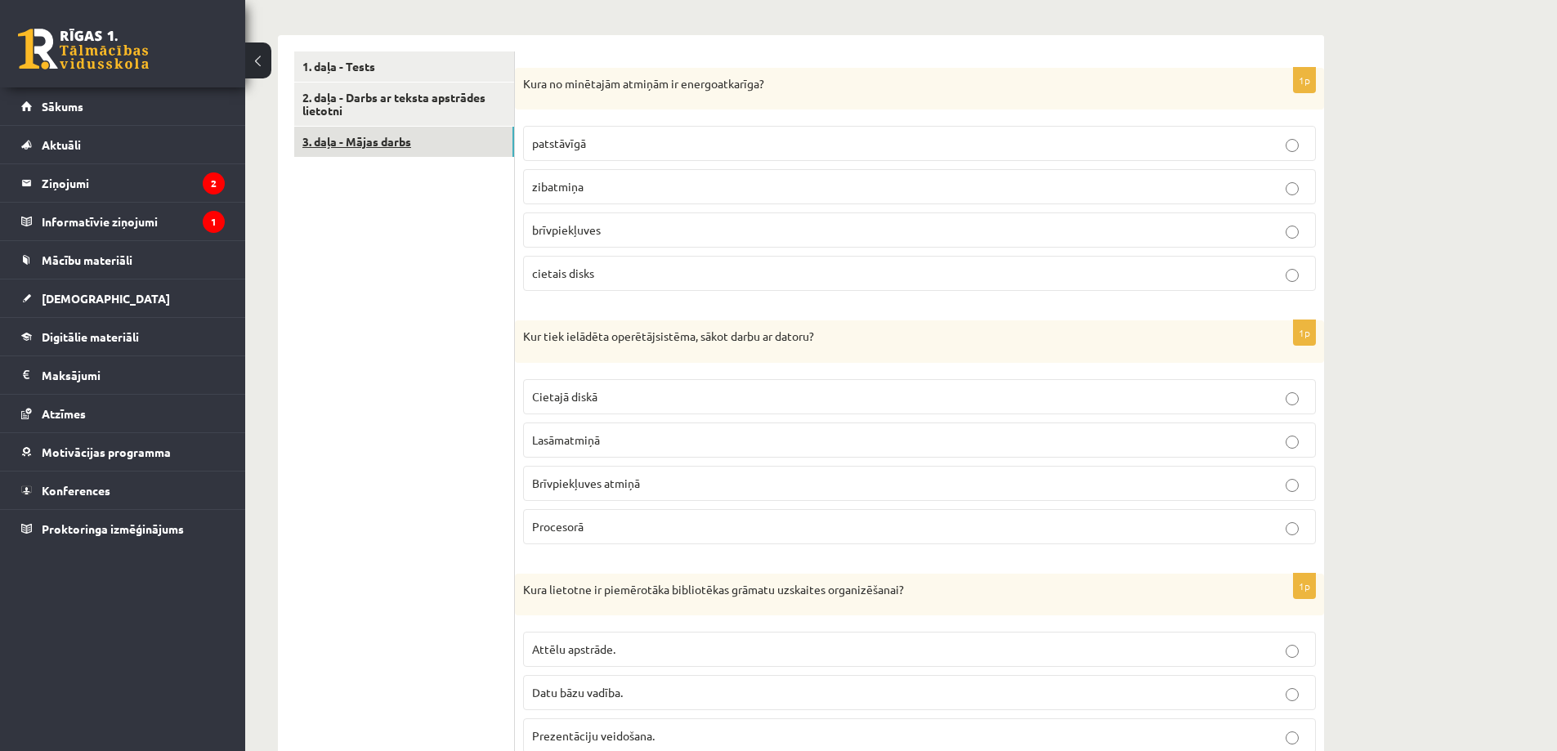
click at [397, 141] on link "3. daļa - Mājas darbs" at bounding box center [404, 142] width 220 height 30
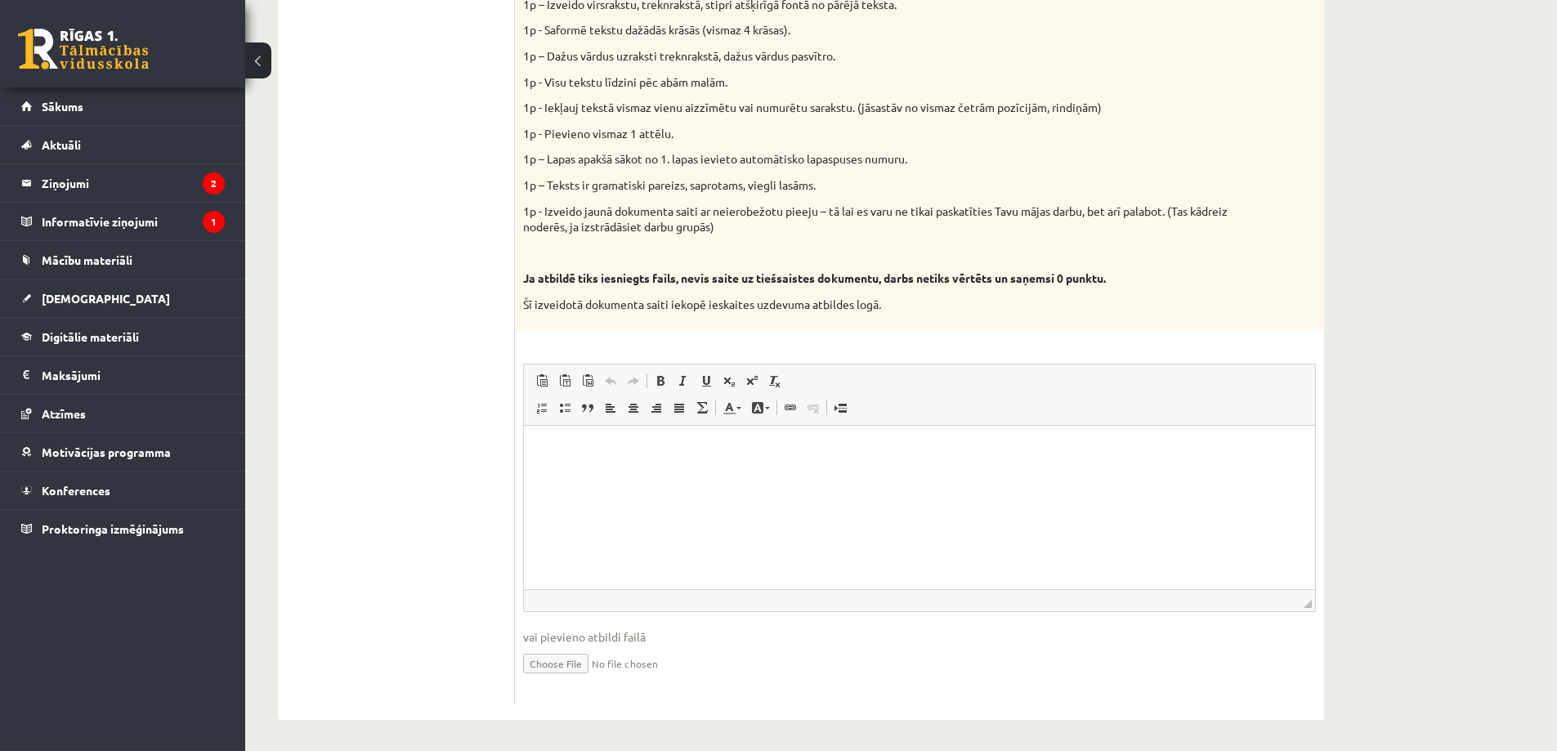
scroll to position [753, 0]
click at [627, 457] on html at bounding box center [919, 447] width 791 height 50
click at [385, 390] on ul "1. daļa - Tests 2. daļa - Darbs ar teksta apstrādes lietotni 3. daļa - Mājas da…" at bounding box center [404, 245] width 221 height 912
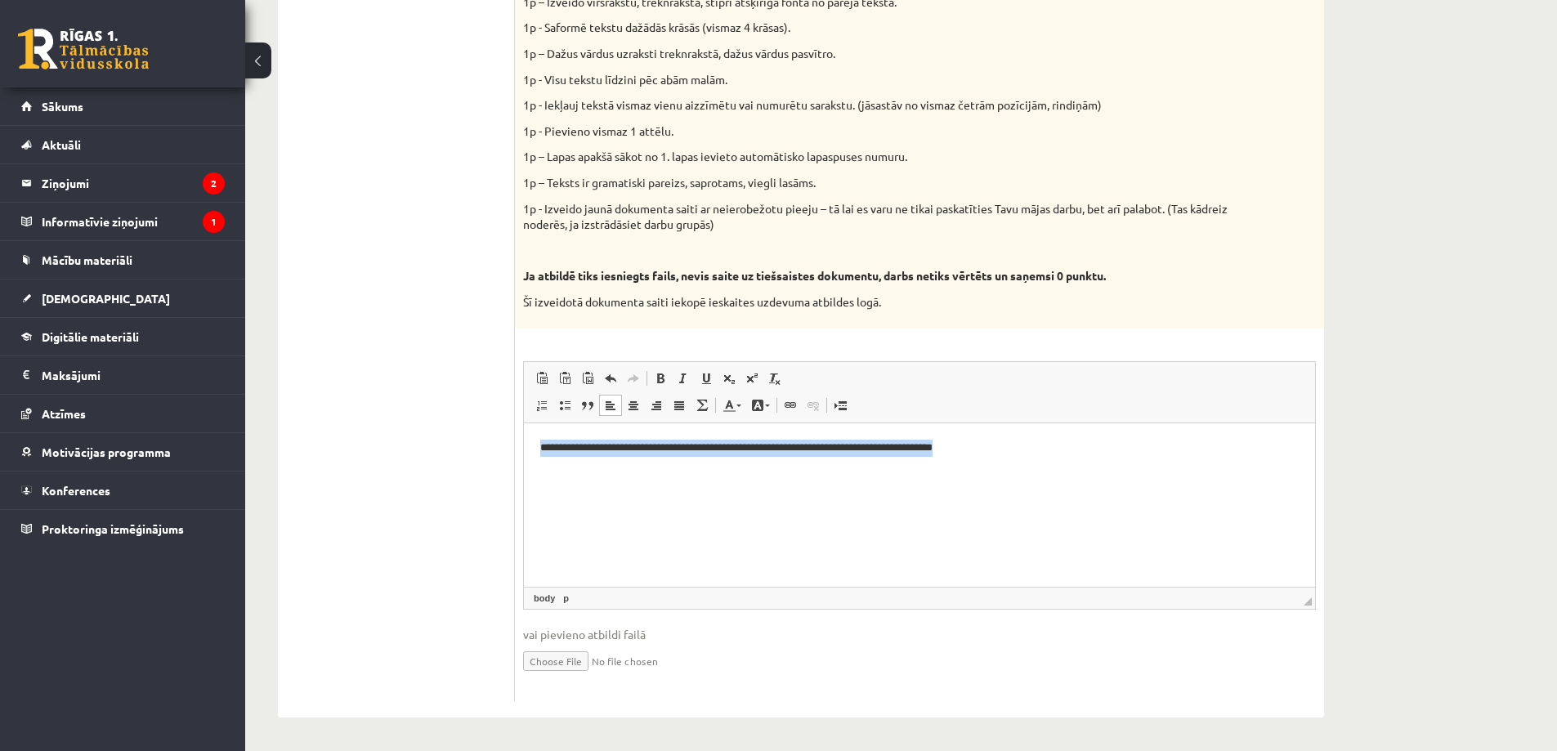
drag, startPoint x: 1087, startPoint y: 449, endPoint x: 525, endPoint y: 427, distance: 562.7
click at [525, 427] on html "**********" at bounding box center [919, 447] width 791 height 50
copy p "**********"
click at [342, 417] on ul "1. daļa - Tests 2. daļa - Darbs ar teksta apstrādes lietotni 3. daļa - Mājas da…" at bounding box center [404, 245] width 221 height 912
click at [352, 418] on ul "1. daļa - Tests 2. daļa - Darbs ar teksta apstrādes lietotni 3. daļa - Mājas da…" at bounding box center [404, 245] width 221 height 912
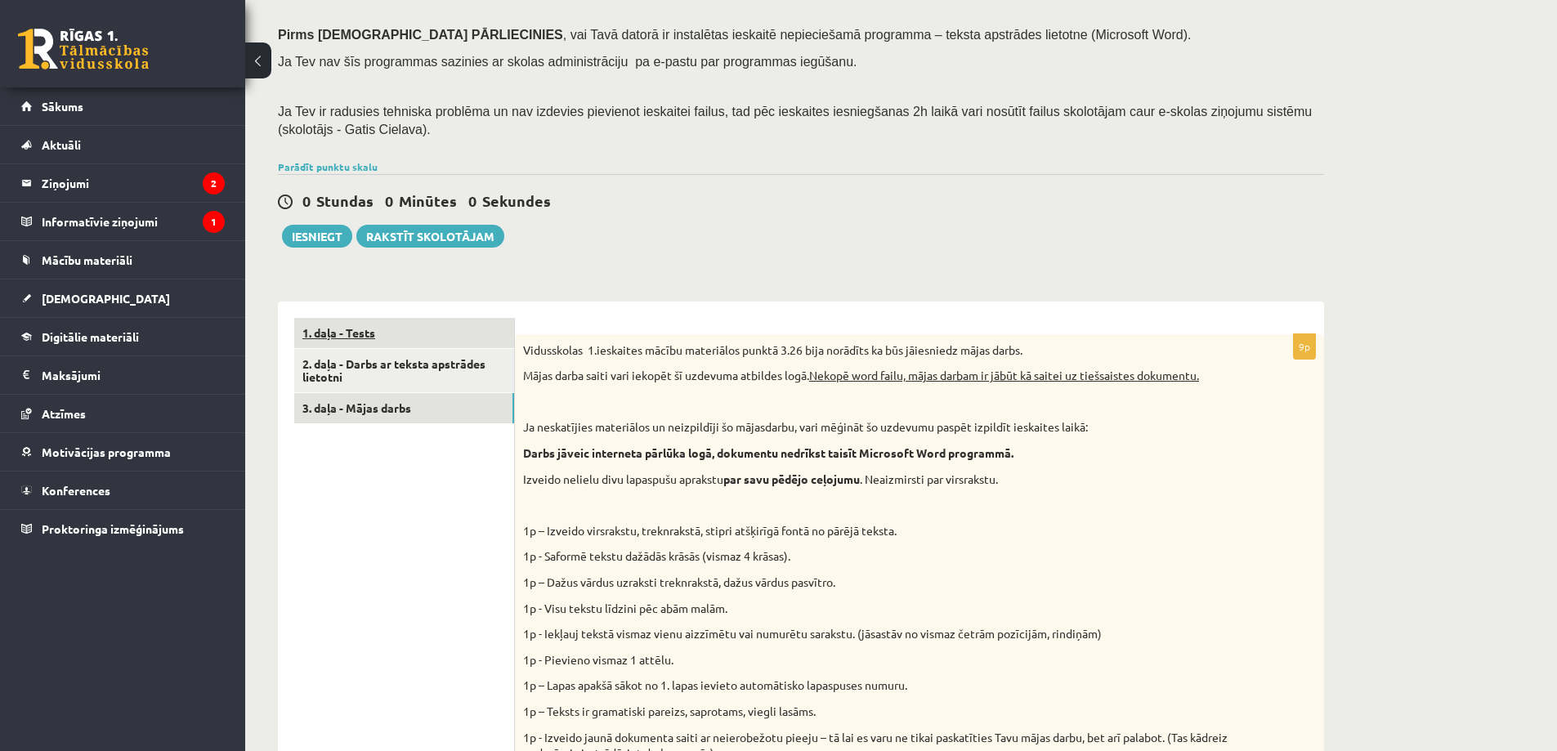
scroll to position [181, 0]
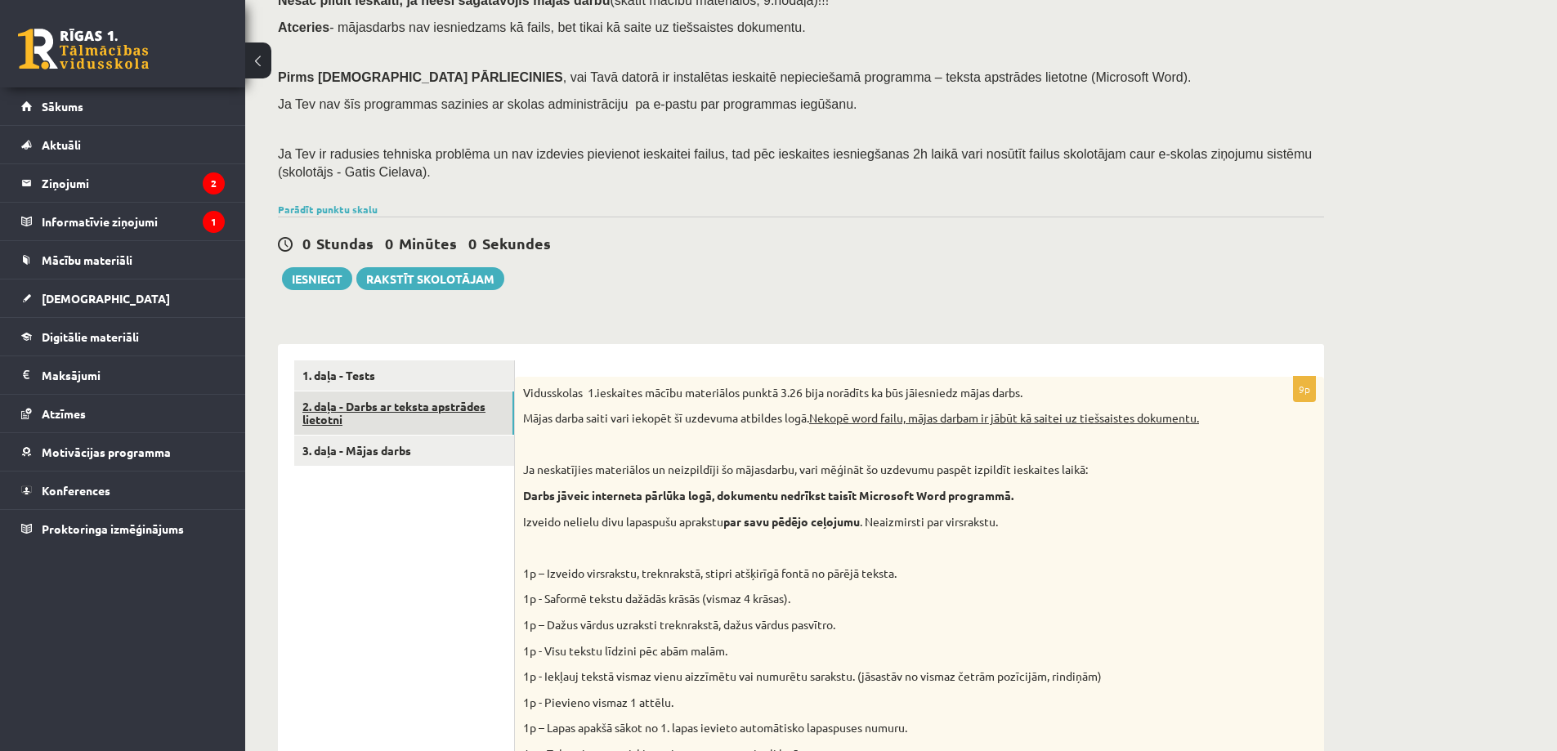
click at [367, 414] on link "2. daļa - Darbs ar teksta apstrādes lietotni" at bounding box center [404, 413] width 220 height 44
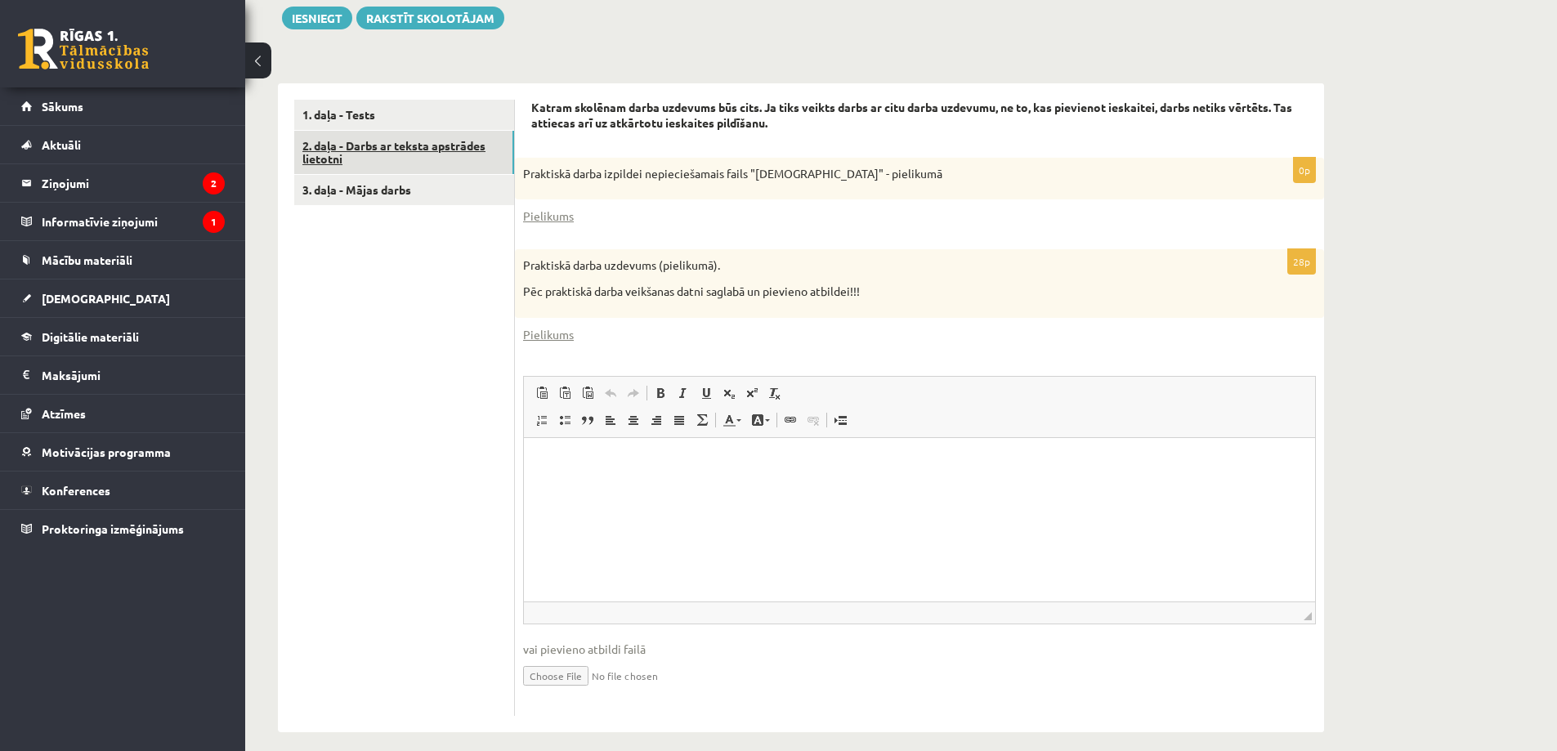
scroll to position [458, 0]
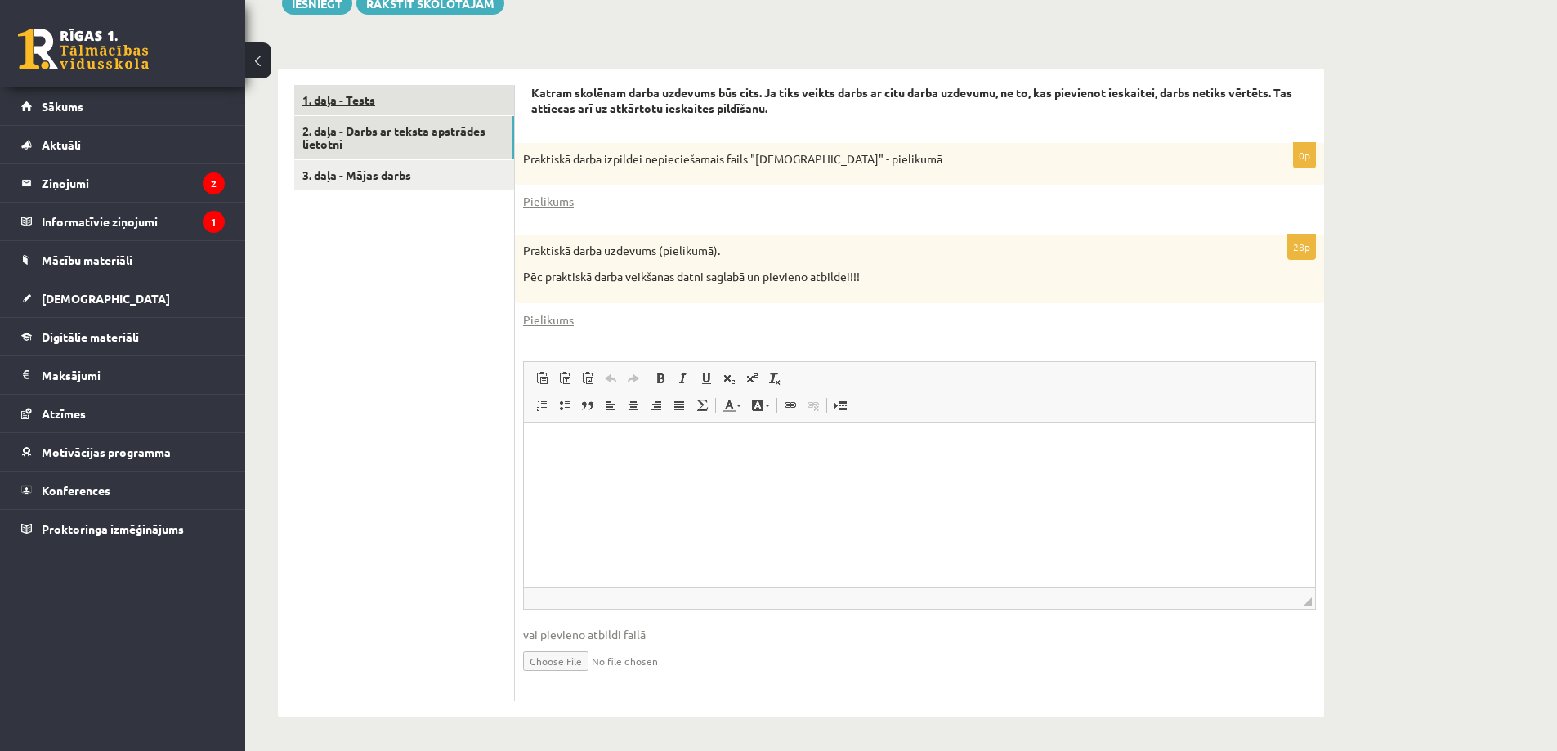
click at [358, 98] on link "1. daļa - Tests" at bounding box center [404, 100] width 220 height 30
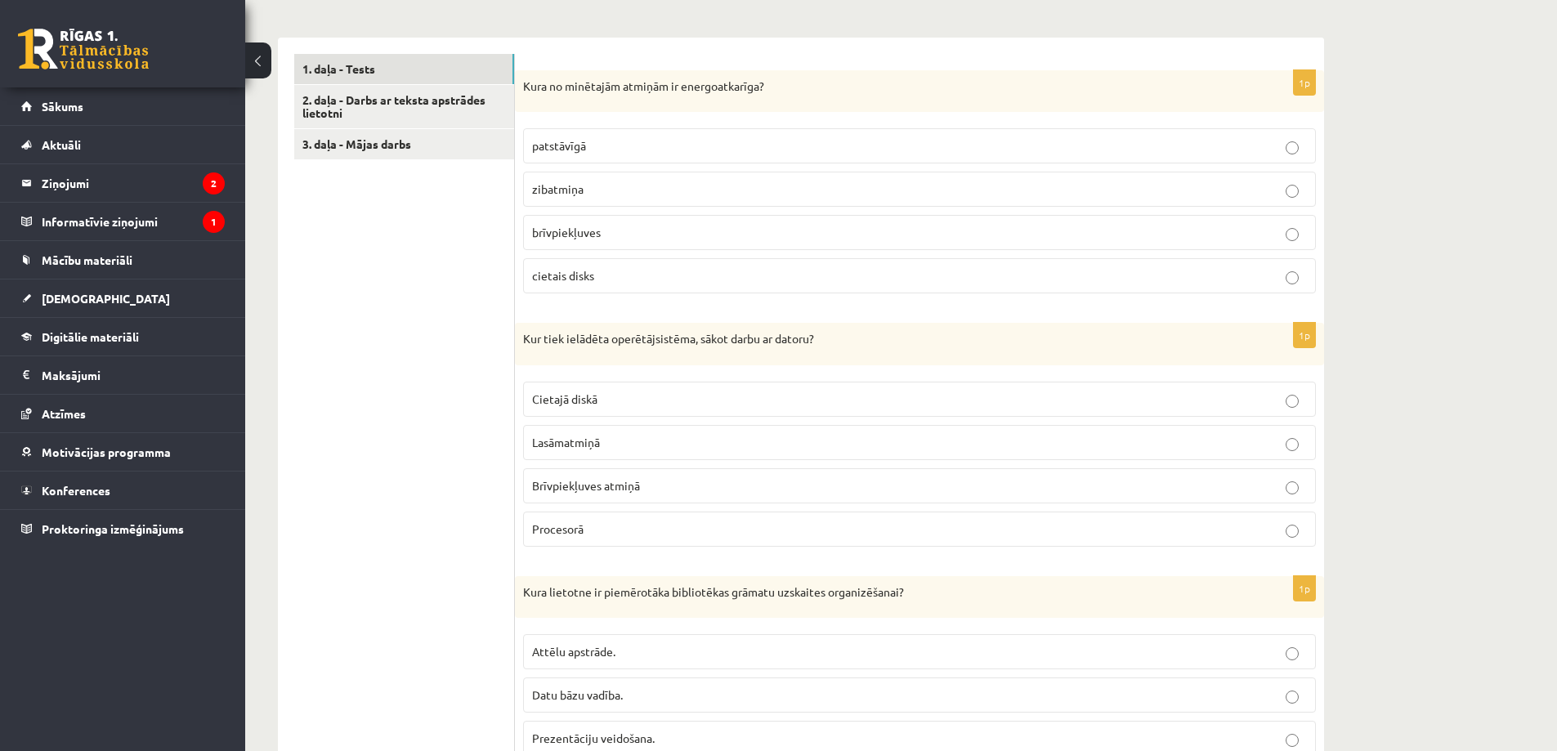
scroll to position [490, 0]
click at [590, 222] on p "brīvpiekļuves" at bounding box center [919, 229] width 775 height 17
click at [621, 489] on span "Brīvpiekļuves atmiņā" at bounding box center [586, 483] width 108 height 15
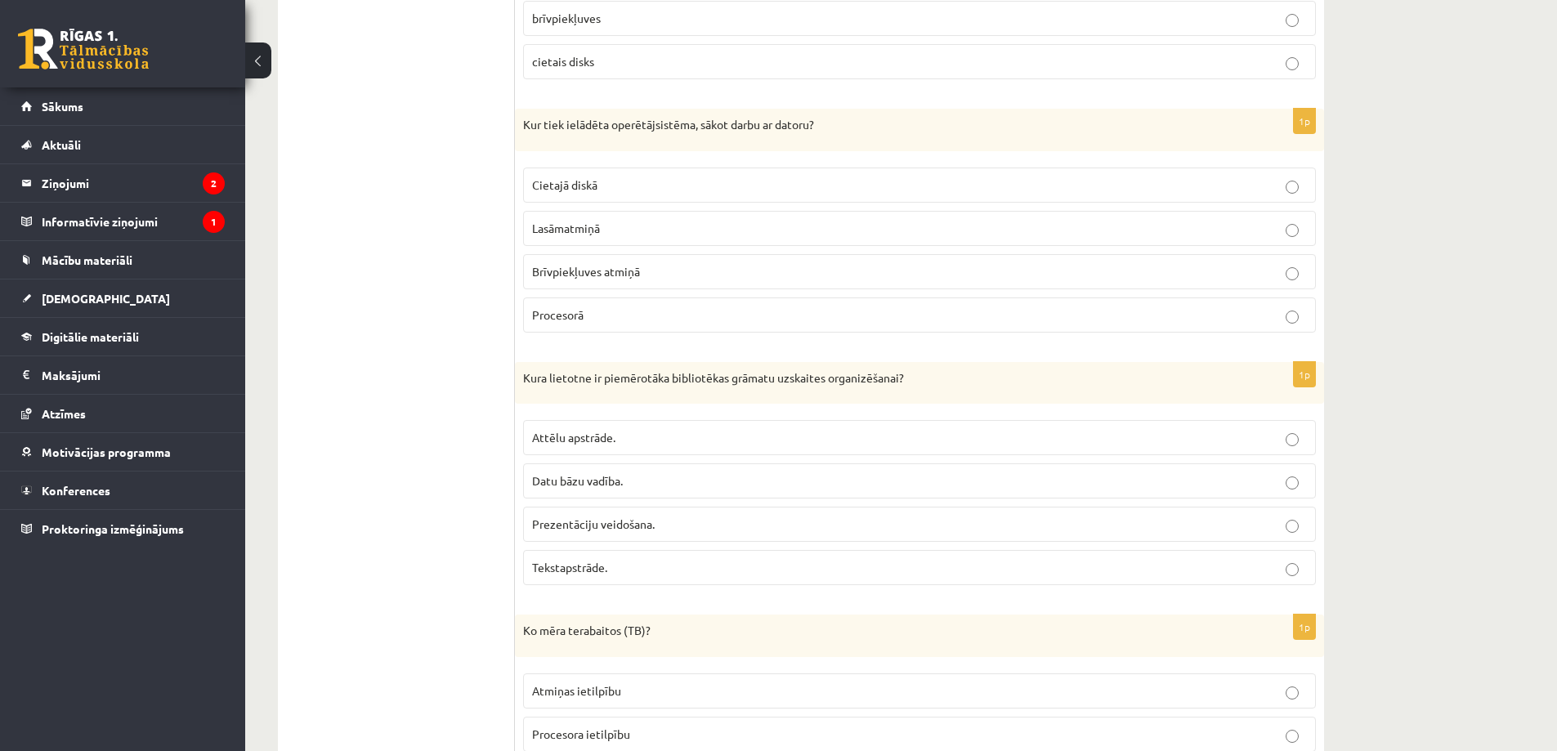
scroll to position [735, 0]
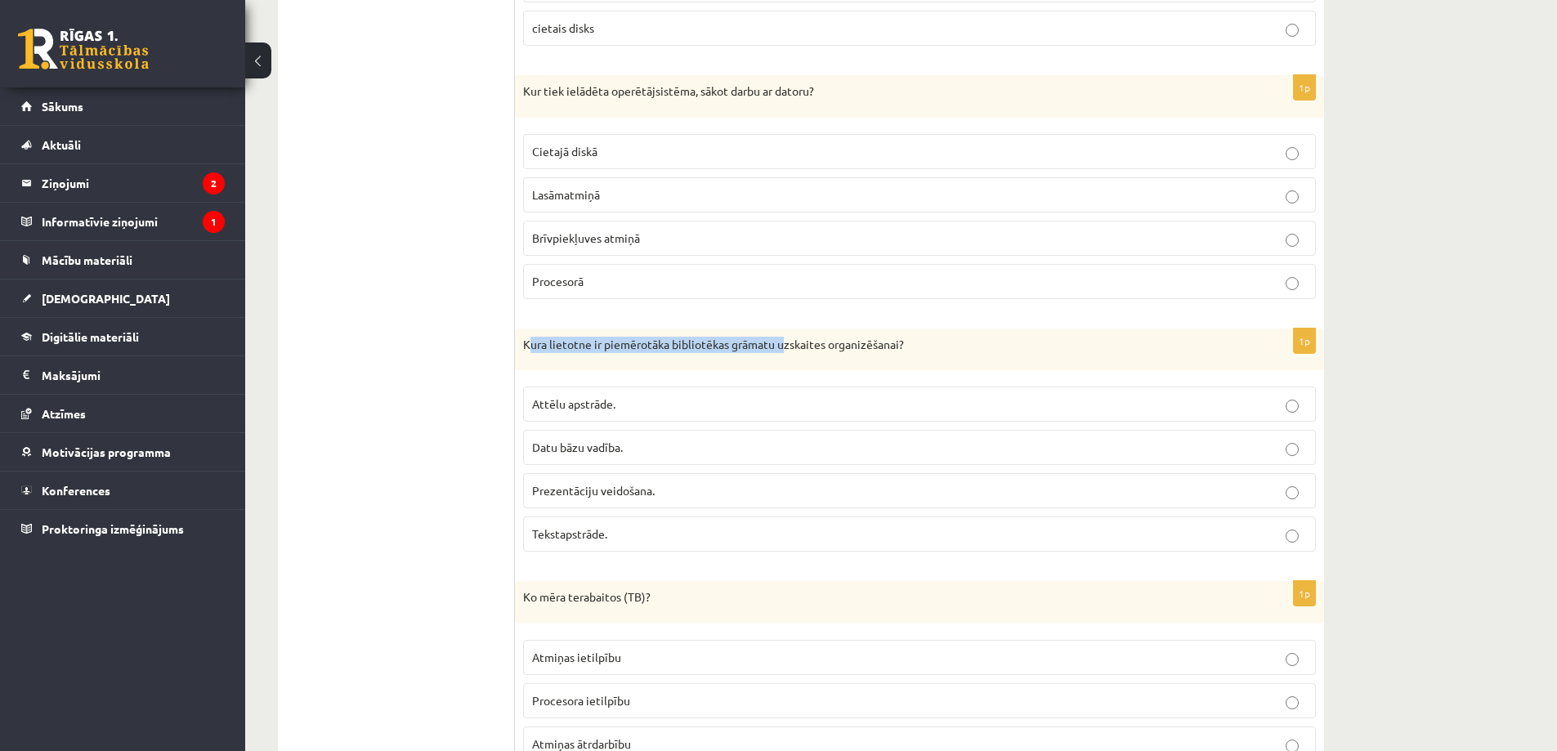
drag, startPoint x: 622, startPoint y: 341, endPoint x: 821, endPoint y: 336, distance: 199.4
click at [813, 336] on div "Kura lietotne ir piemērotāka bibliotēkas grāmatu uzskaites organizēšanai?" at bounding box center [919, 350] width 809 height 42
click at [857, 339] on p "Kura lietotne ir piemērotāka bibliotēkas grāmatu uzskaites organizēšanai?" at bounding box center [878, 345] width 711 height 16
click at [657, 452] on p "Datu bāzu vadība." at bounding box center [919, 447] width 775 height 17
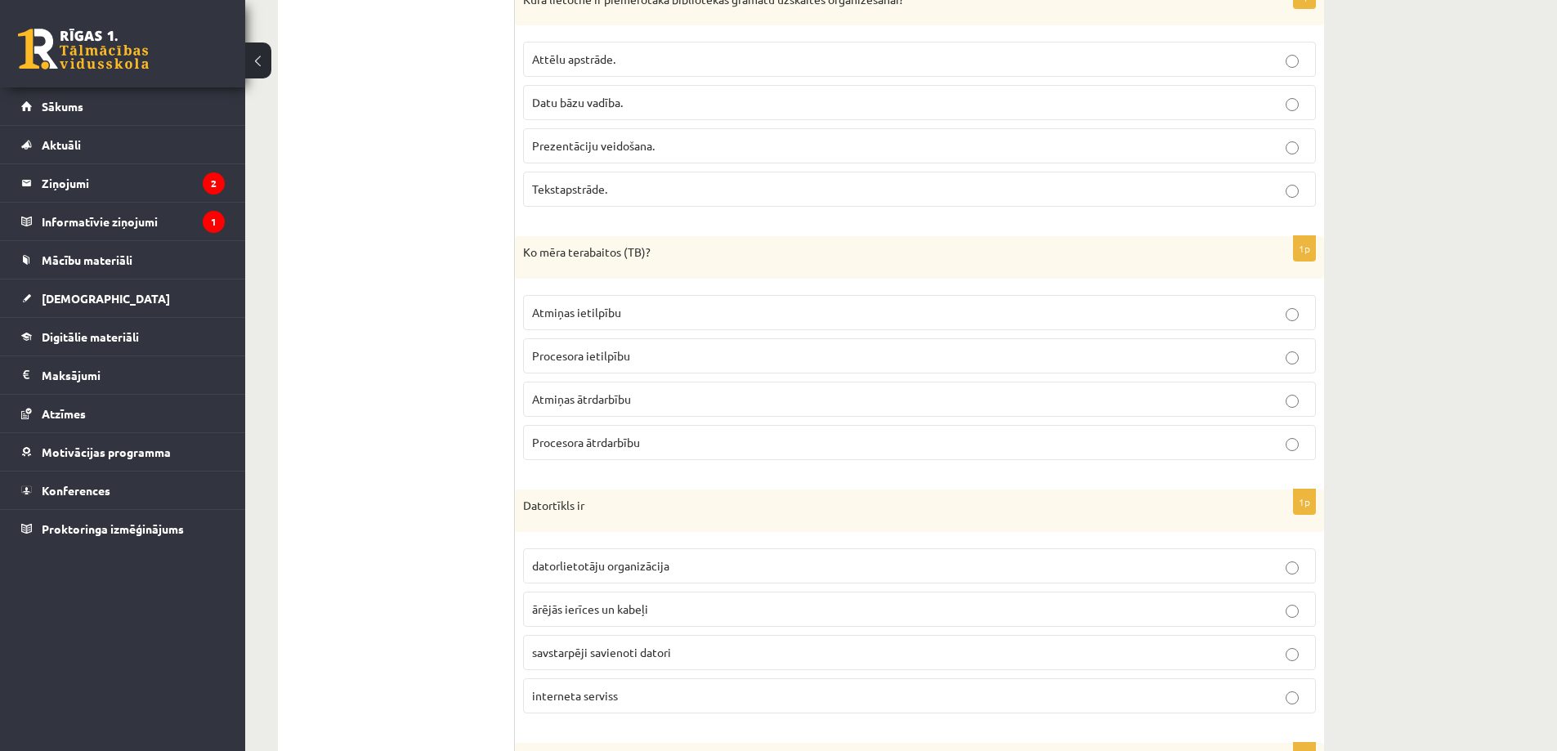
scroll to position [1144, 0]
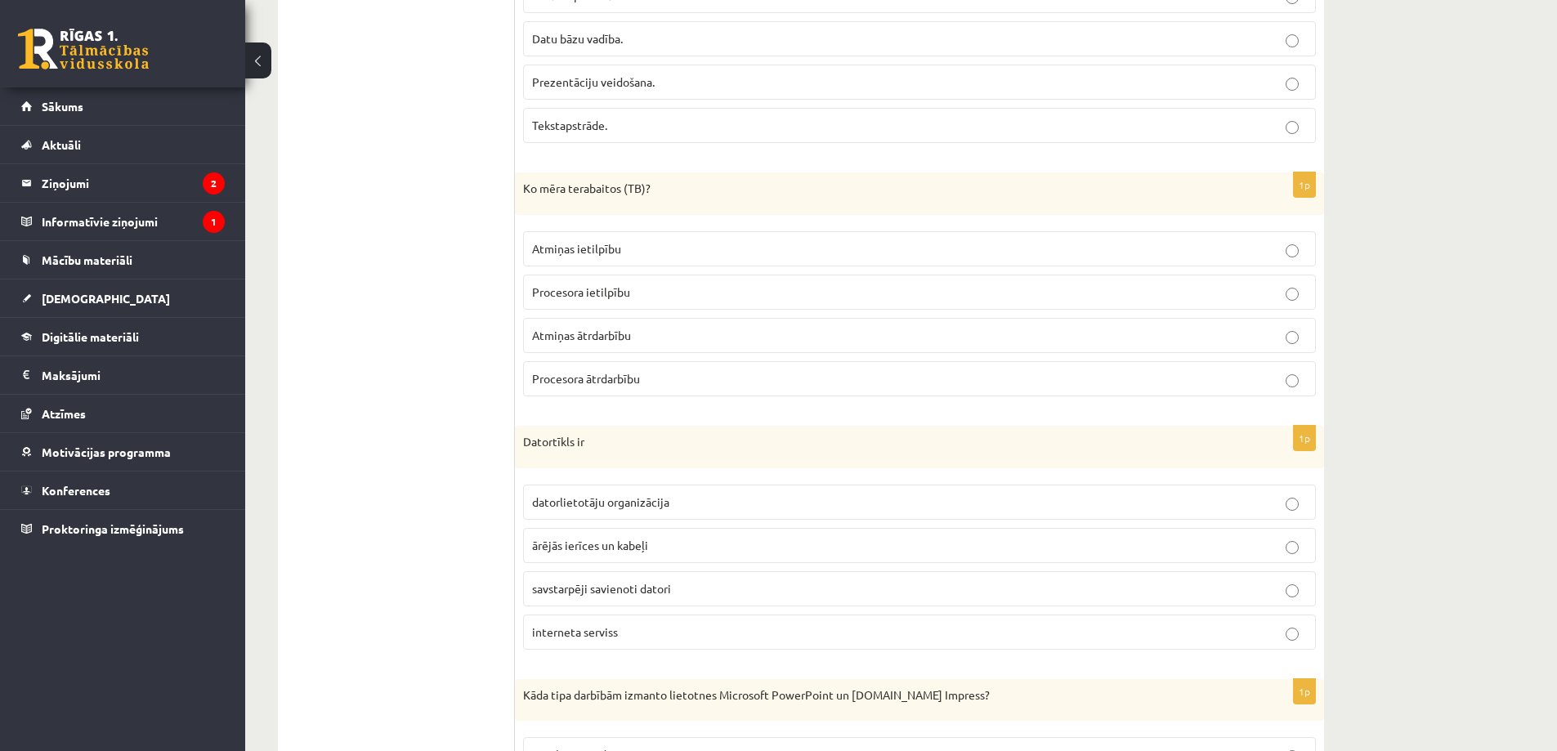
click at [678, 256] on p "Atmiņas ietilpību" at bounding box center [919, 248] width 775 height 17
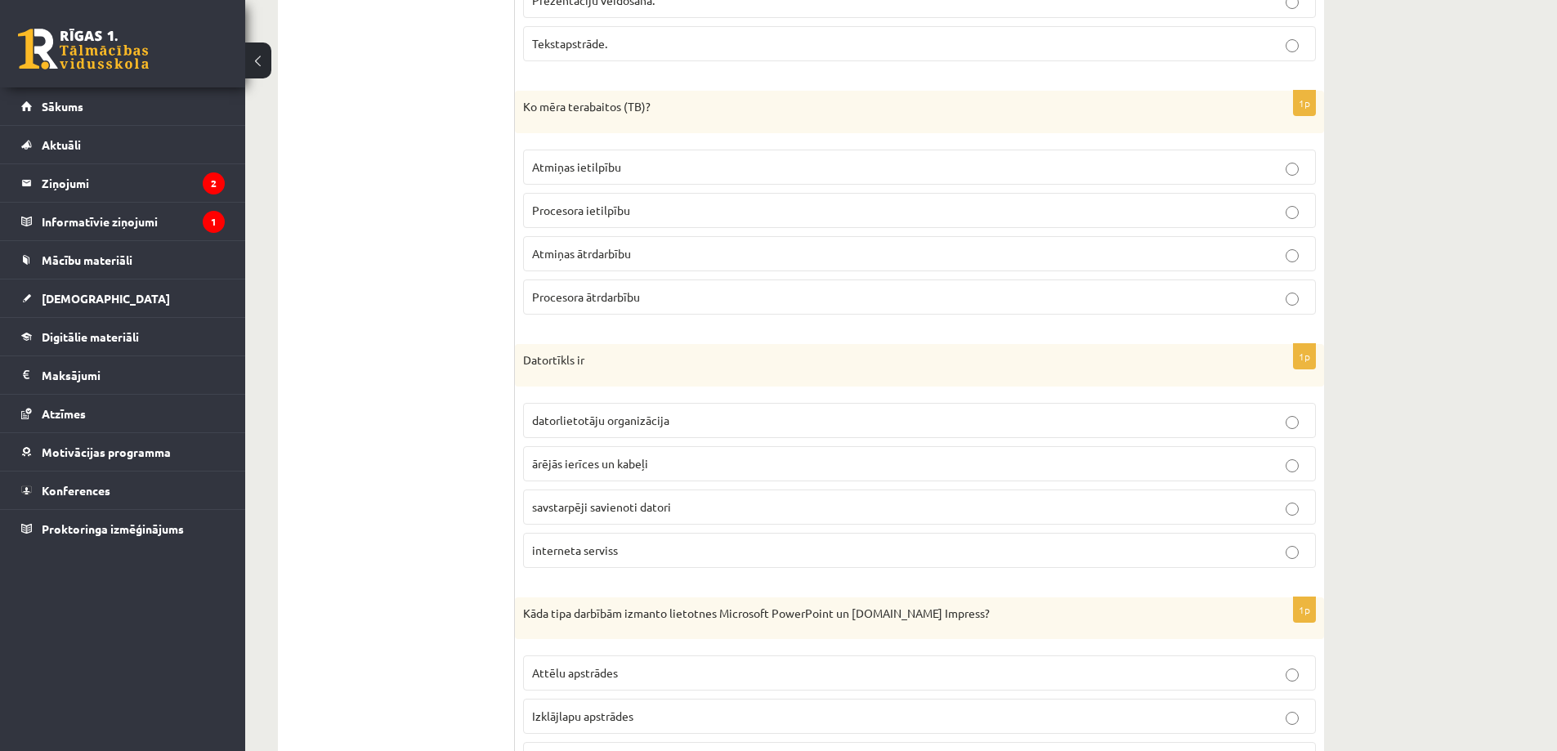
click at [680, 507] on p "savstarpēji savienoti datori" at bounding box center [919, 506] width 775 height 17
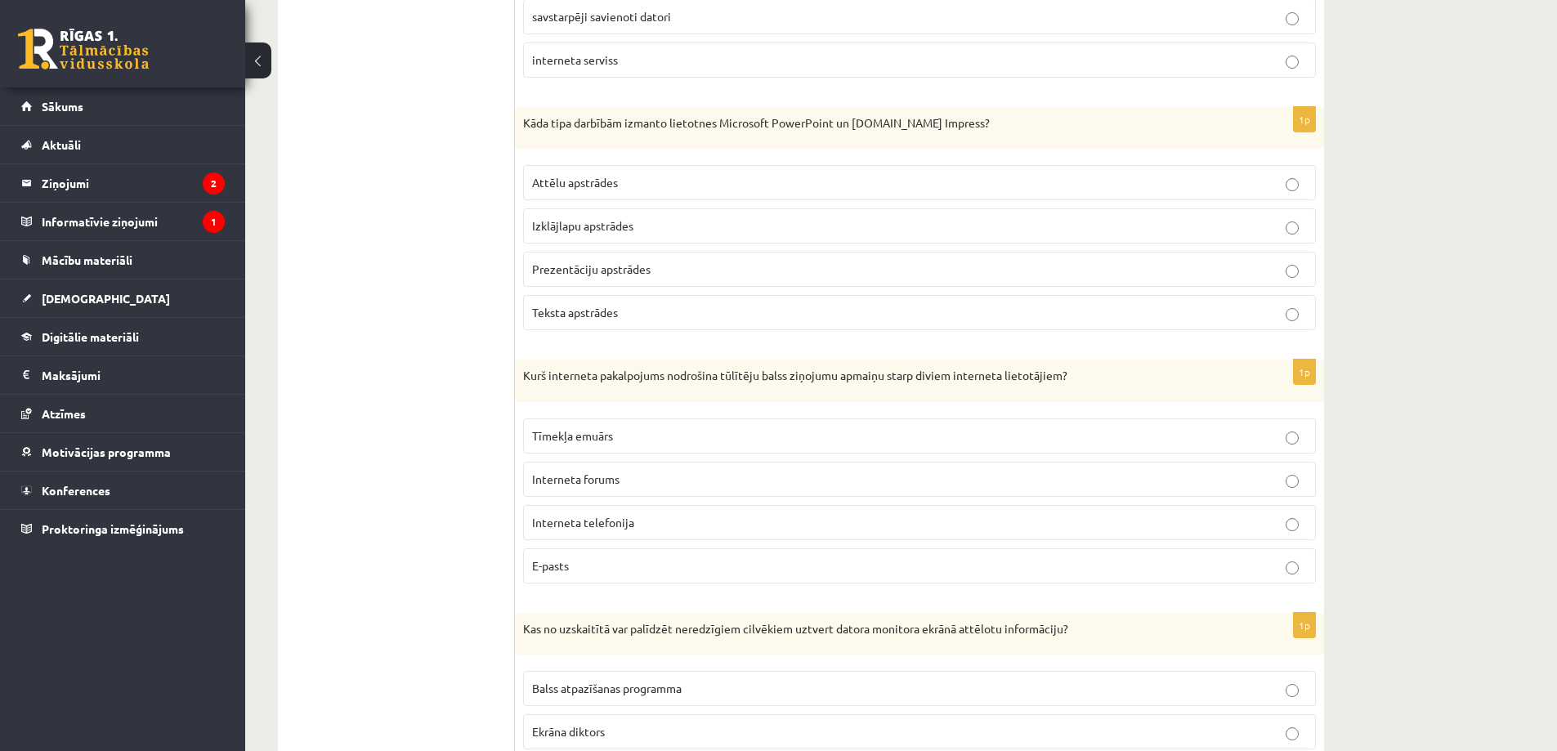
scroll to position [1634, 0]
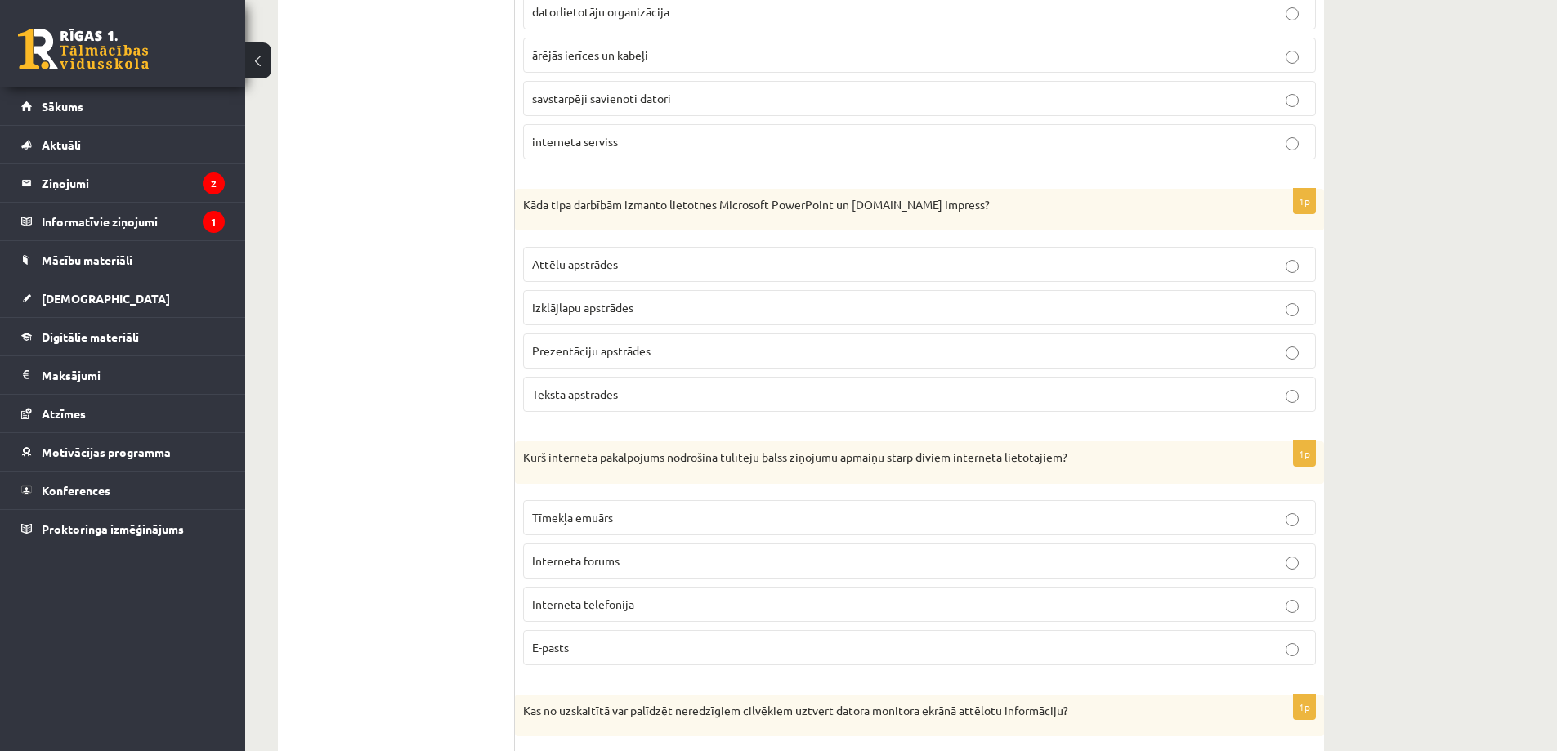
click at [598, 349] on span "Prezentāciju apstrādes" at bounding box center [591, 350] width 118 height 15
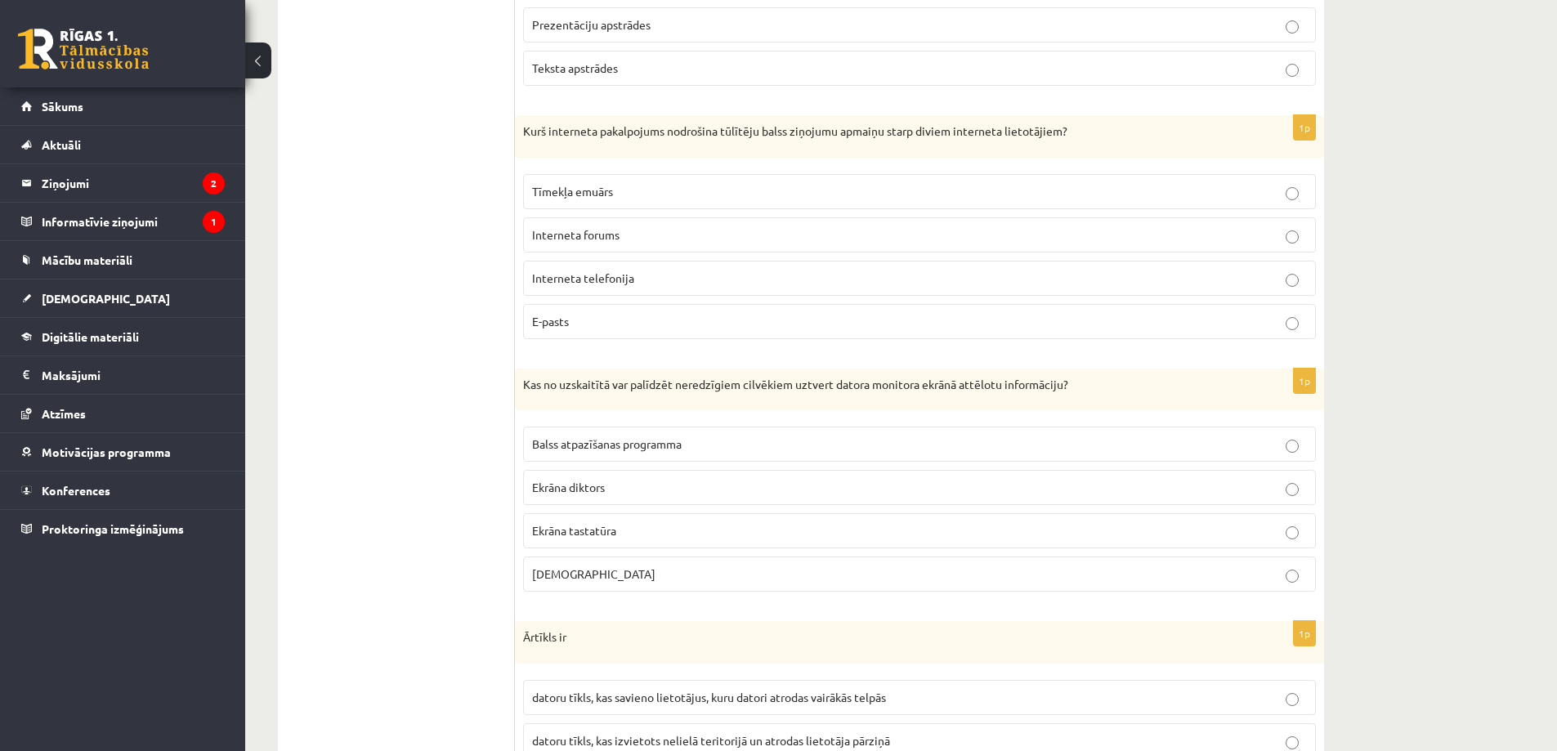
scroll to position [1961, 0]
click at [617, 284] on span "Interneta telefonija" at bounding box center [583, 277] width 102 height 15
click at [641, 477] on label "Ekrāna diktors" at bounding box center [919, 486] width 793 height 35
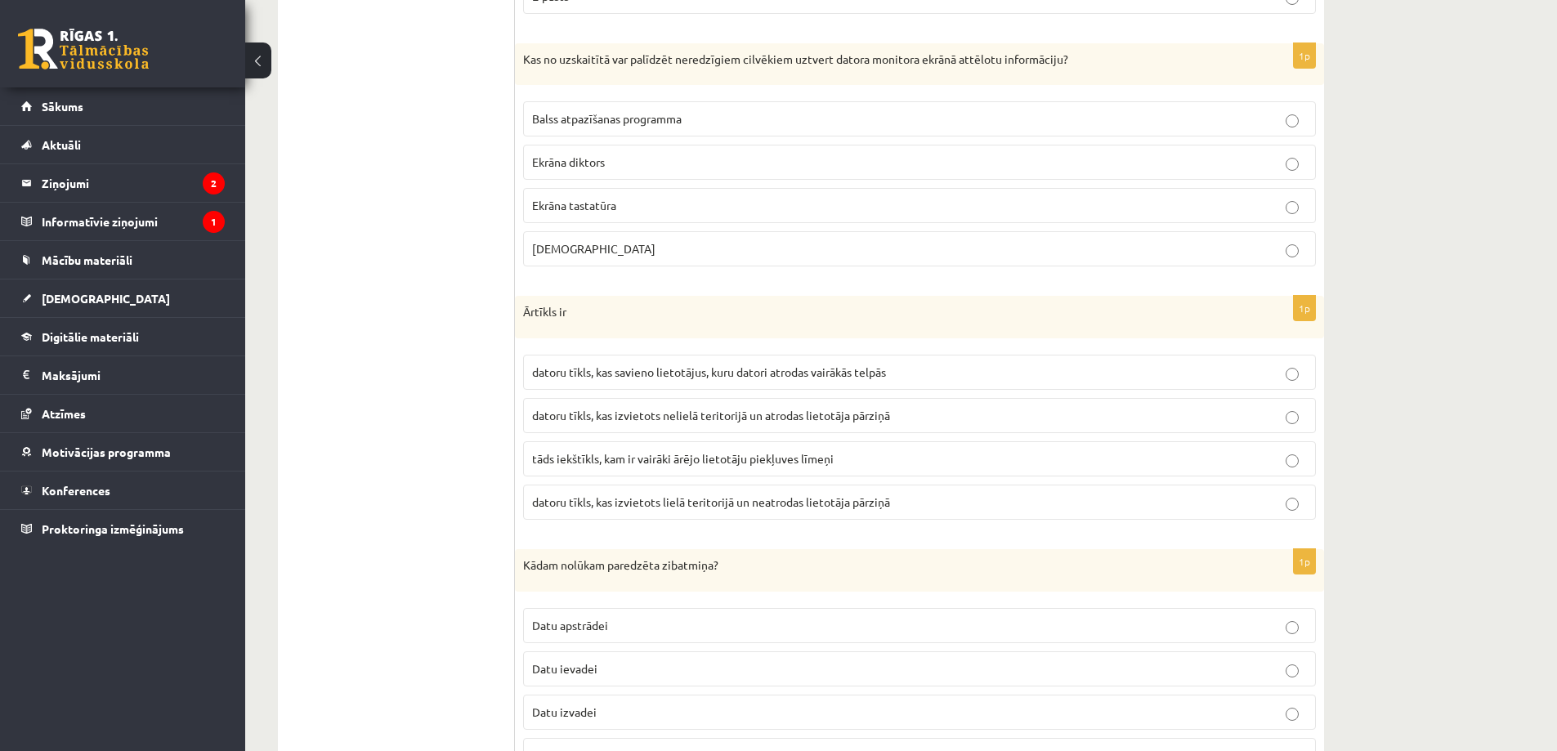
scroll to position [2288, 0]
click at [764, 497] on span "datoru tīkls, kas izvietots lielā teritorijā un neatrodas lietotāja pārziņā" at bounding box center [711, 499] width 358 height 15
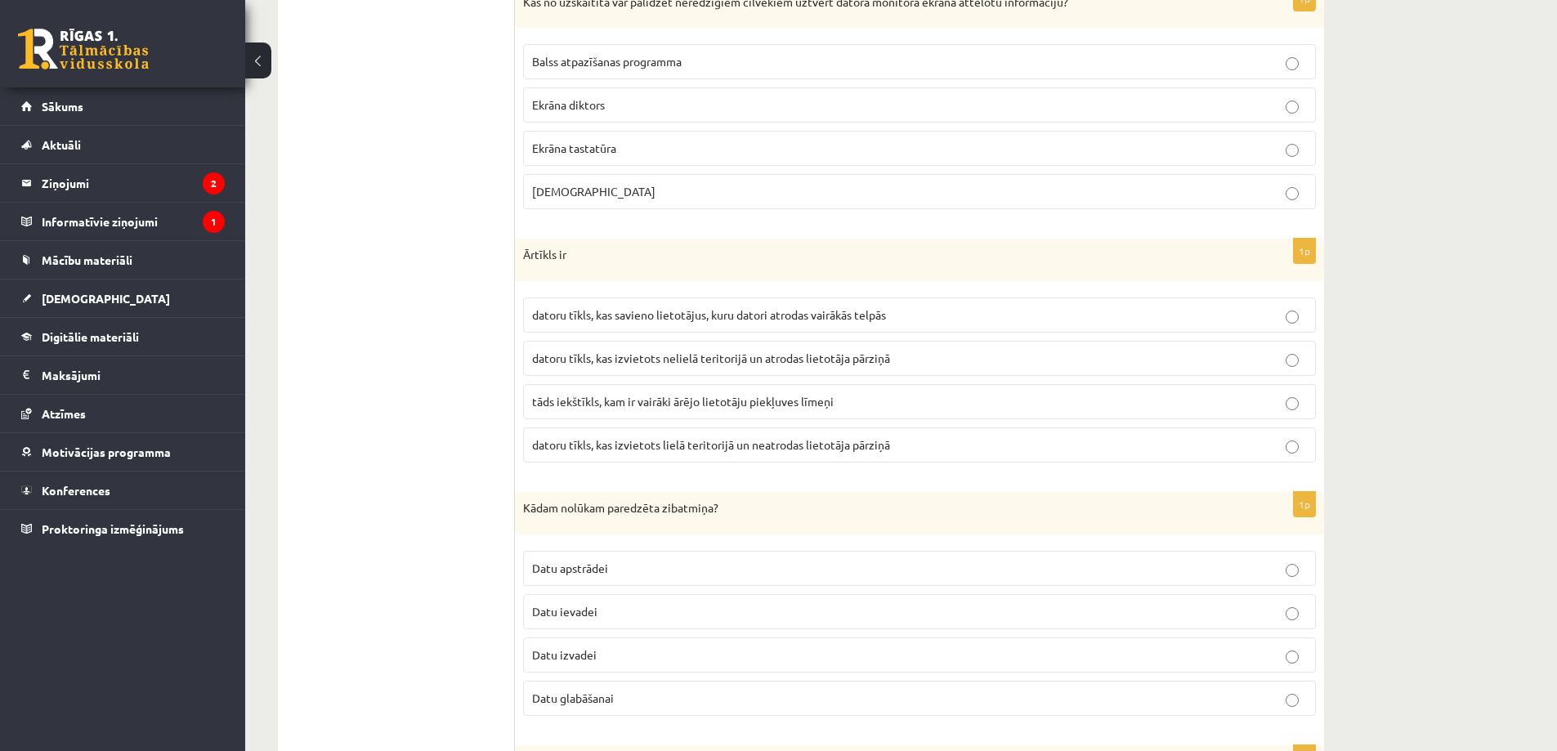
scroll to position [2533, 0]
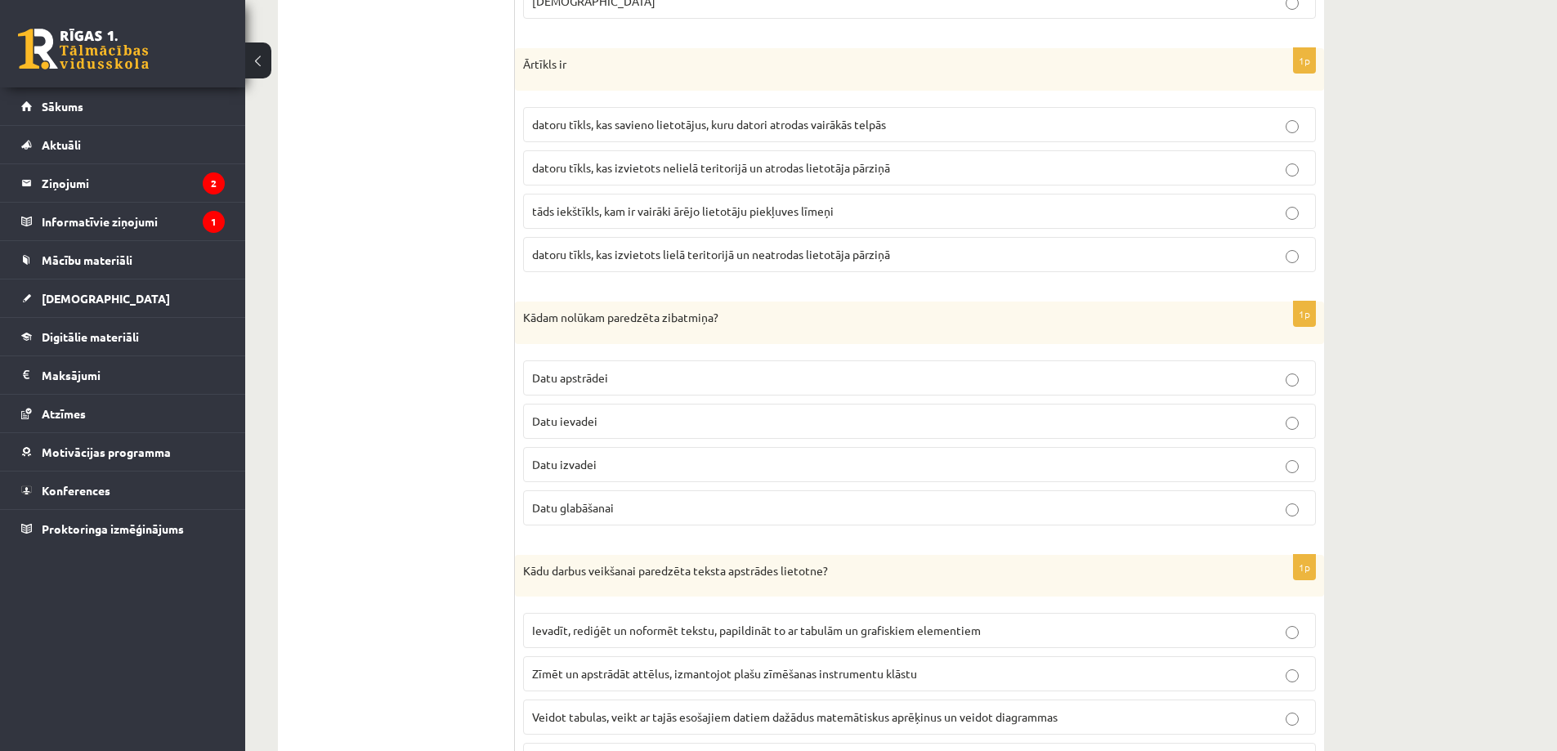
click at [713, 504] on p "Datu glabāšanai" at bounding box center [919, 507] width 775 height 17
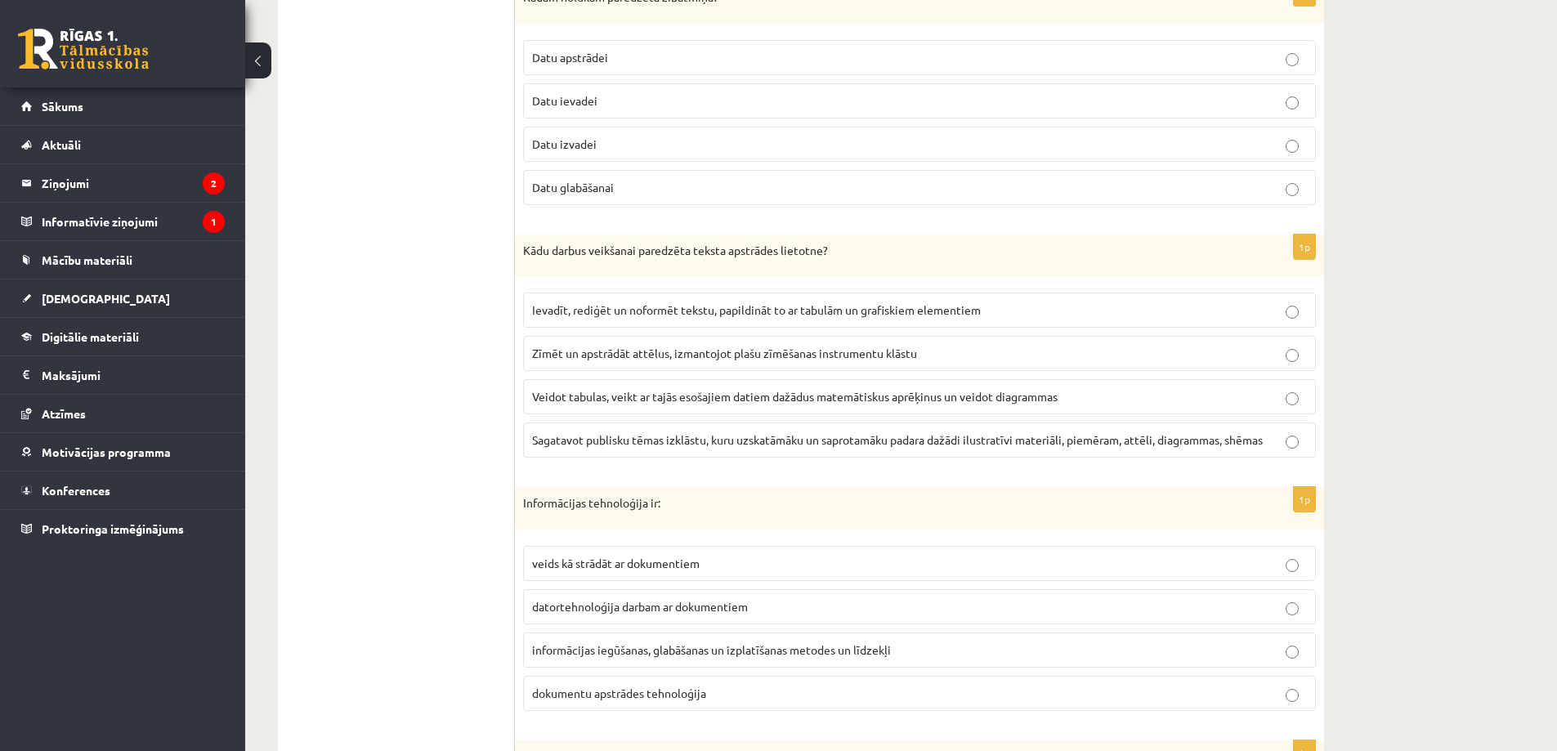
scroll to position [2860, 0]
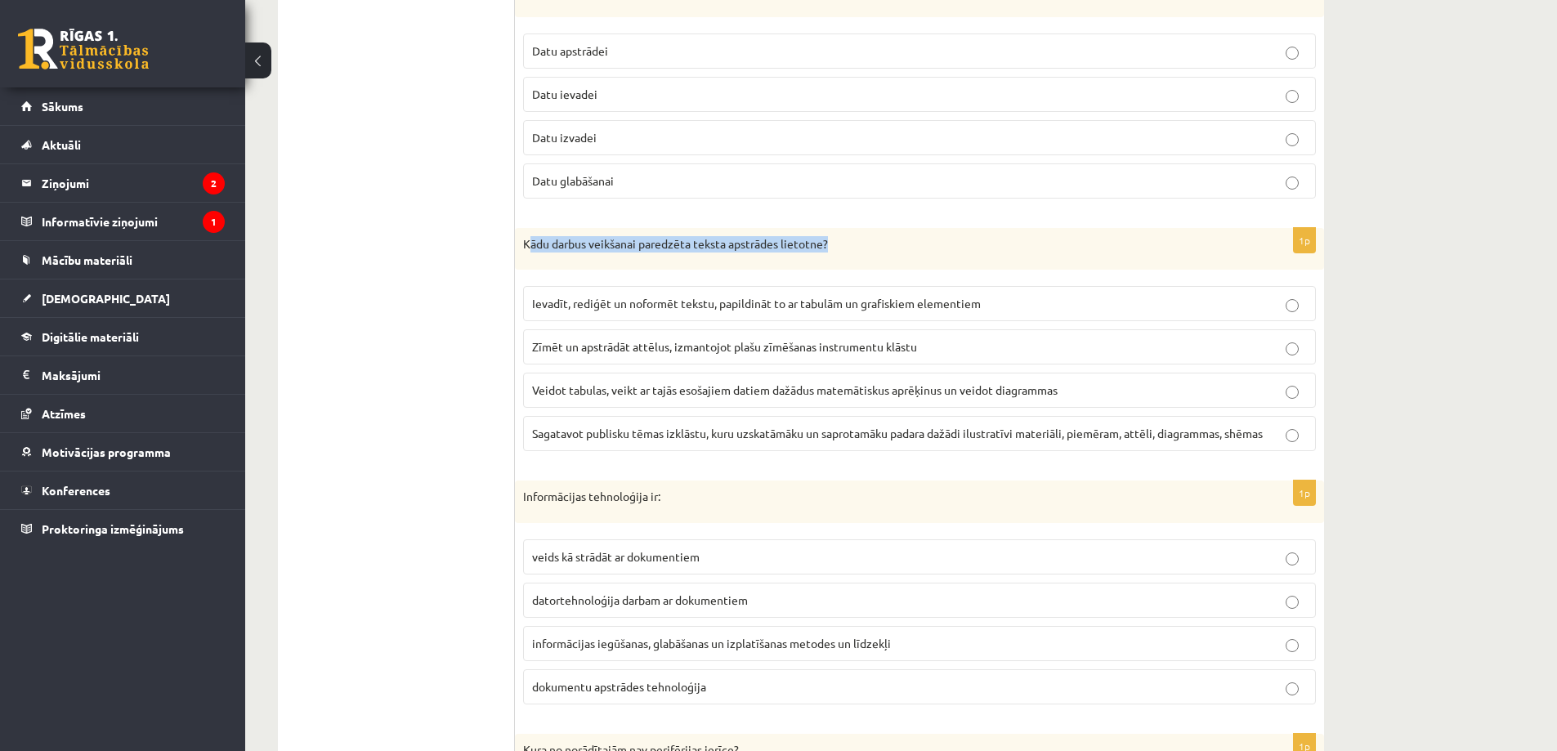
drag, startPoint x: 533, startPoint y: 242, endPoint x: 843, endPoint y: 242, distance: 309.7
click at [837, 242] on p "Kādu darbus veikšanai paredzēta teksta apstrādes lietotne?" at bounding box center [878, 244] width 711 height 16
click at [843, 242] on p "Kādu darbus veikšanai paredzēta teksta apstrādes lietotne?" at bounding box center [878, 244] width 711 height 16
drag, startPoint x: 551, startPoint y: 239, endPoint x: 735, endPoint y: 243, distance: 183.9
click at [713, 241] on p "Kādu darbus veikšanai paredzēta teksta apstrādes lietotne?" at bounding box center [878, 244] width 711 height 16
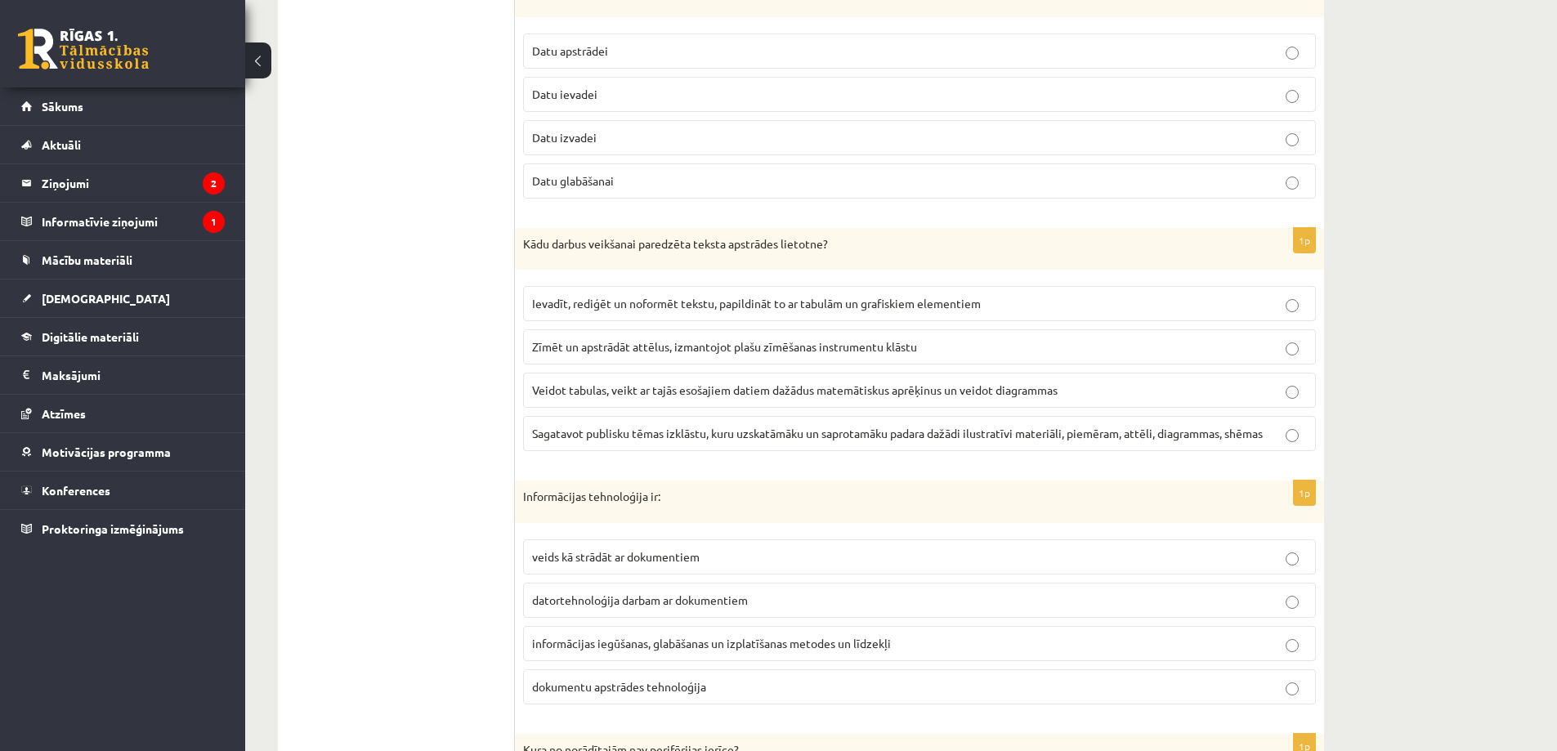
click at [765, 244] on p "Kādu darbus veikšanai paredzēta teksta apstrādes lietotne?" at bounding box center [878, 244] width 711 height 16
click at [685, 297] on span "Ievadīt, rediģēt un noformēt tekstu, papildināt to ar tabulām un grafiskiem ele…" at bounding box center [756, 303] width 449 height 15
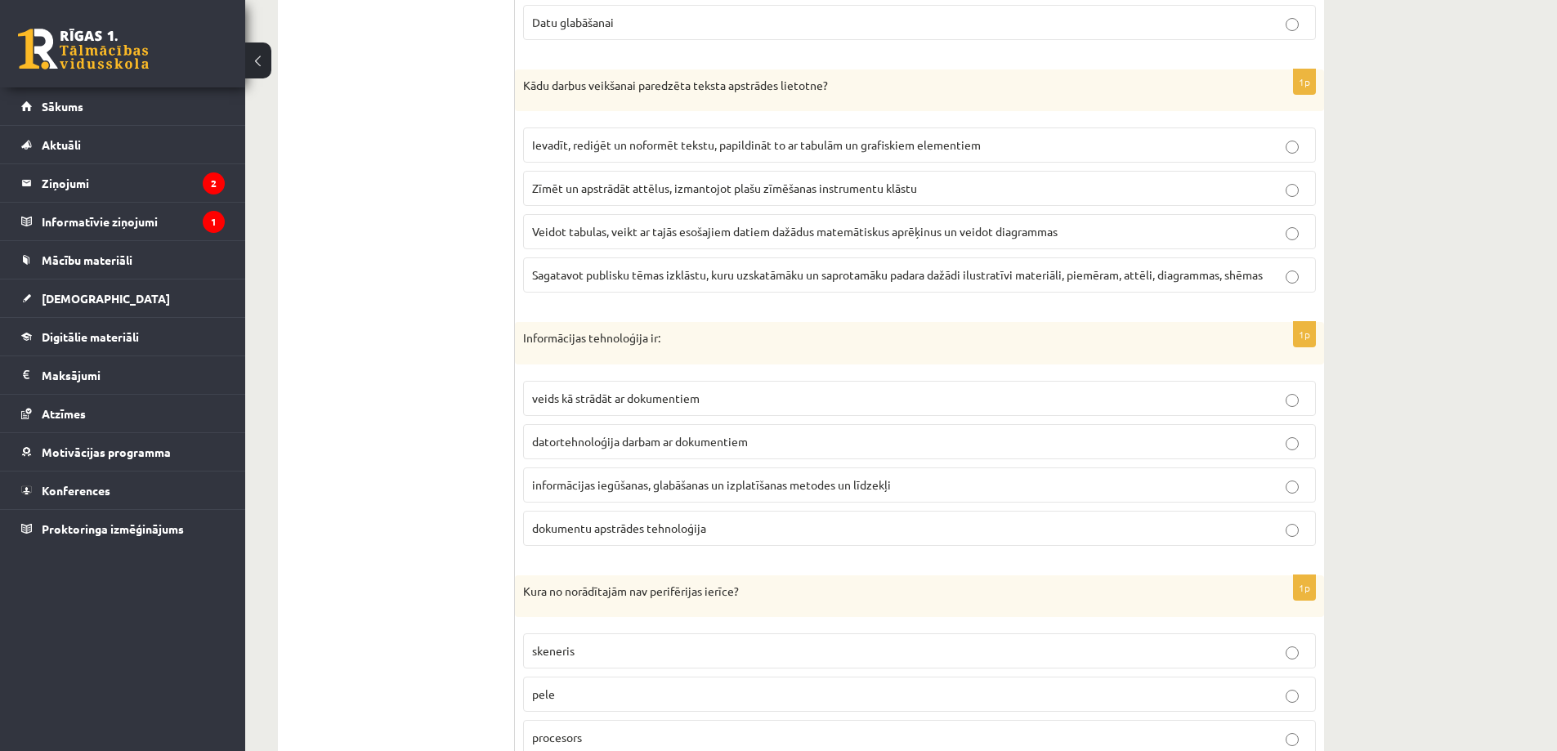
scroll to position [3024, 0]
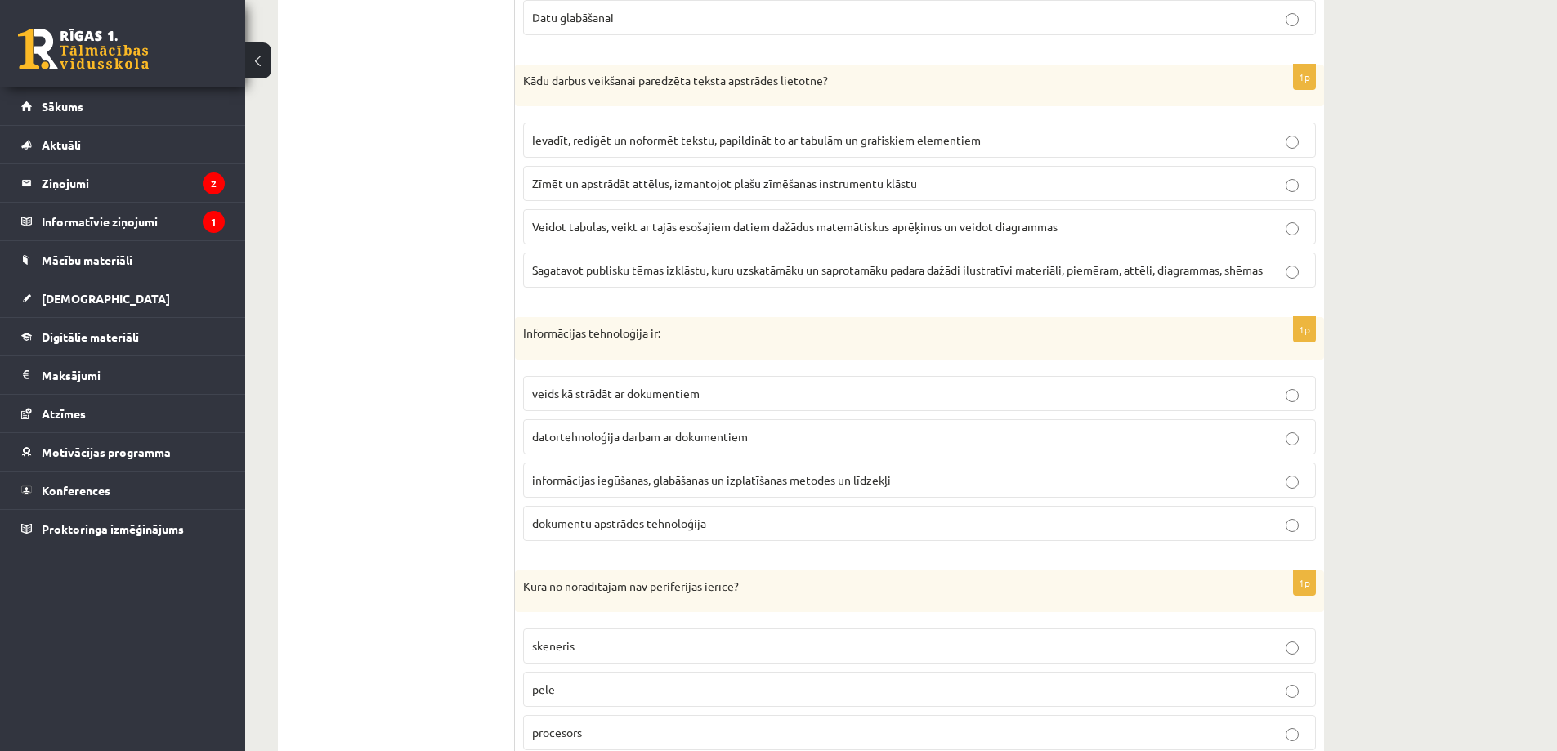
click at [714, 493] on label "informācijas iegūšanas, glabāšanas un izplatīšanas metodes un līdzekļi" at bounding box center [919, 480] width 793 height 35
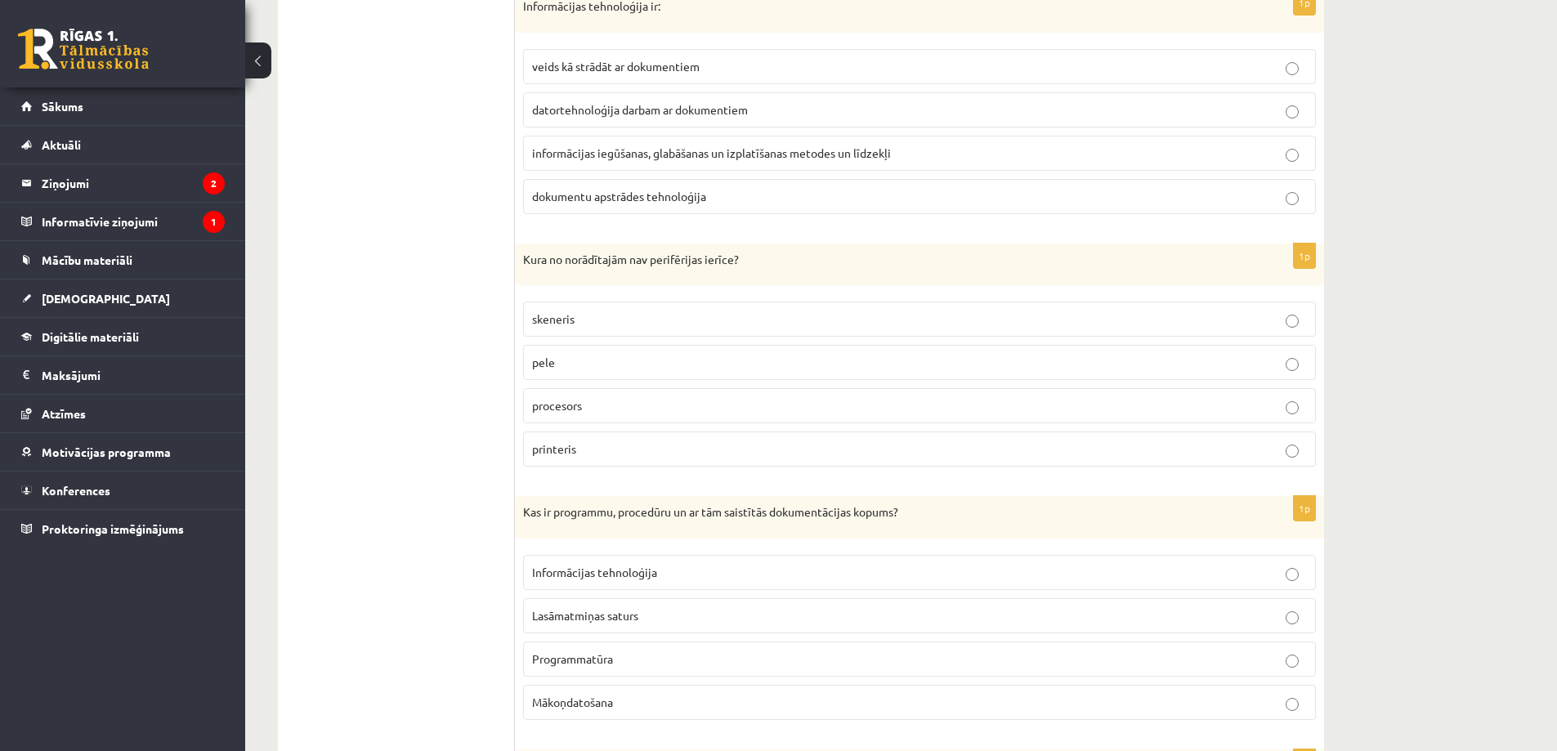
click at [619, 412] on p "procesors" at bounding box center [919, 405] width 775 height 17
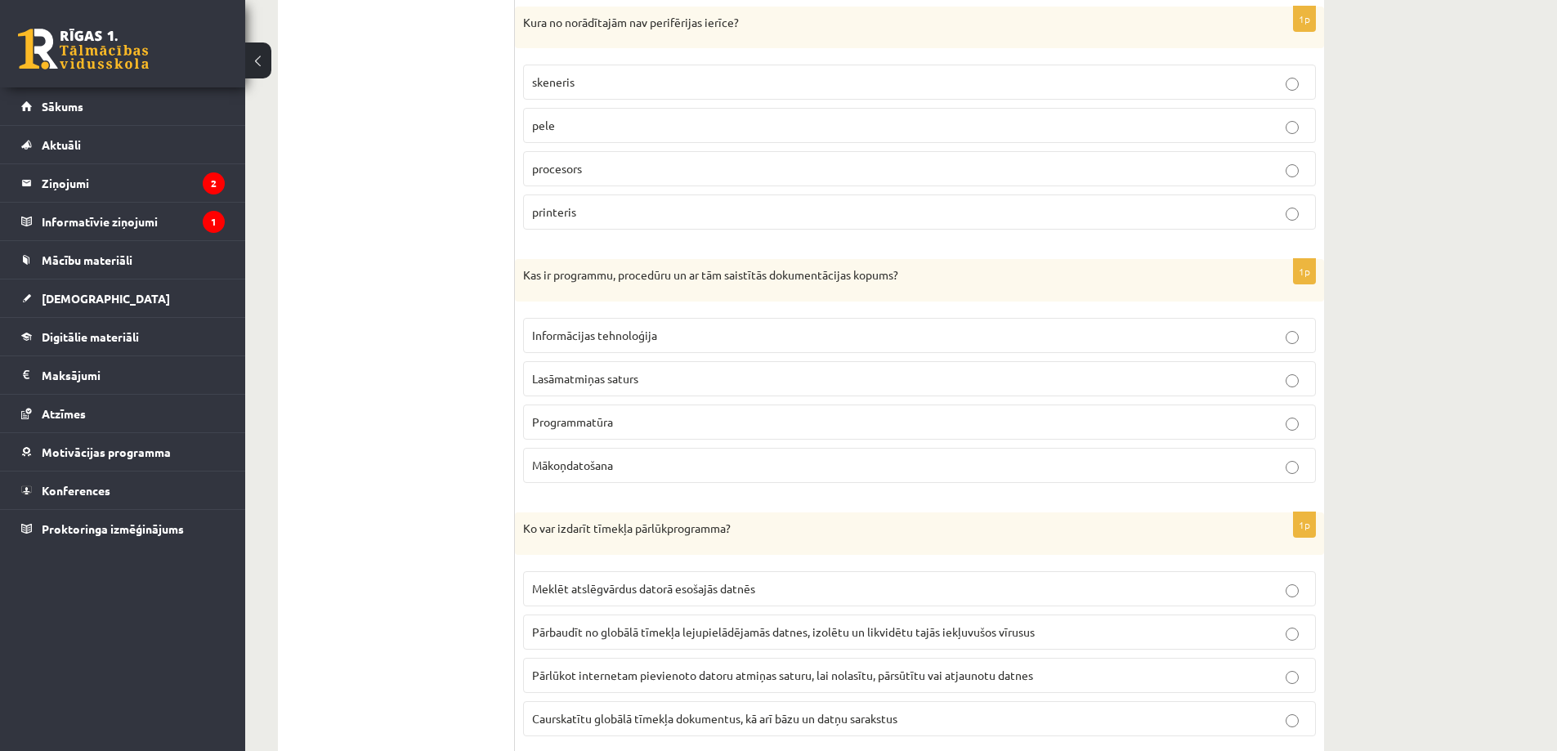
scroll to position [3596, 0]
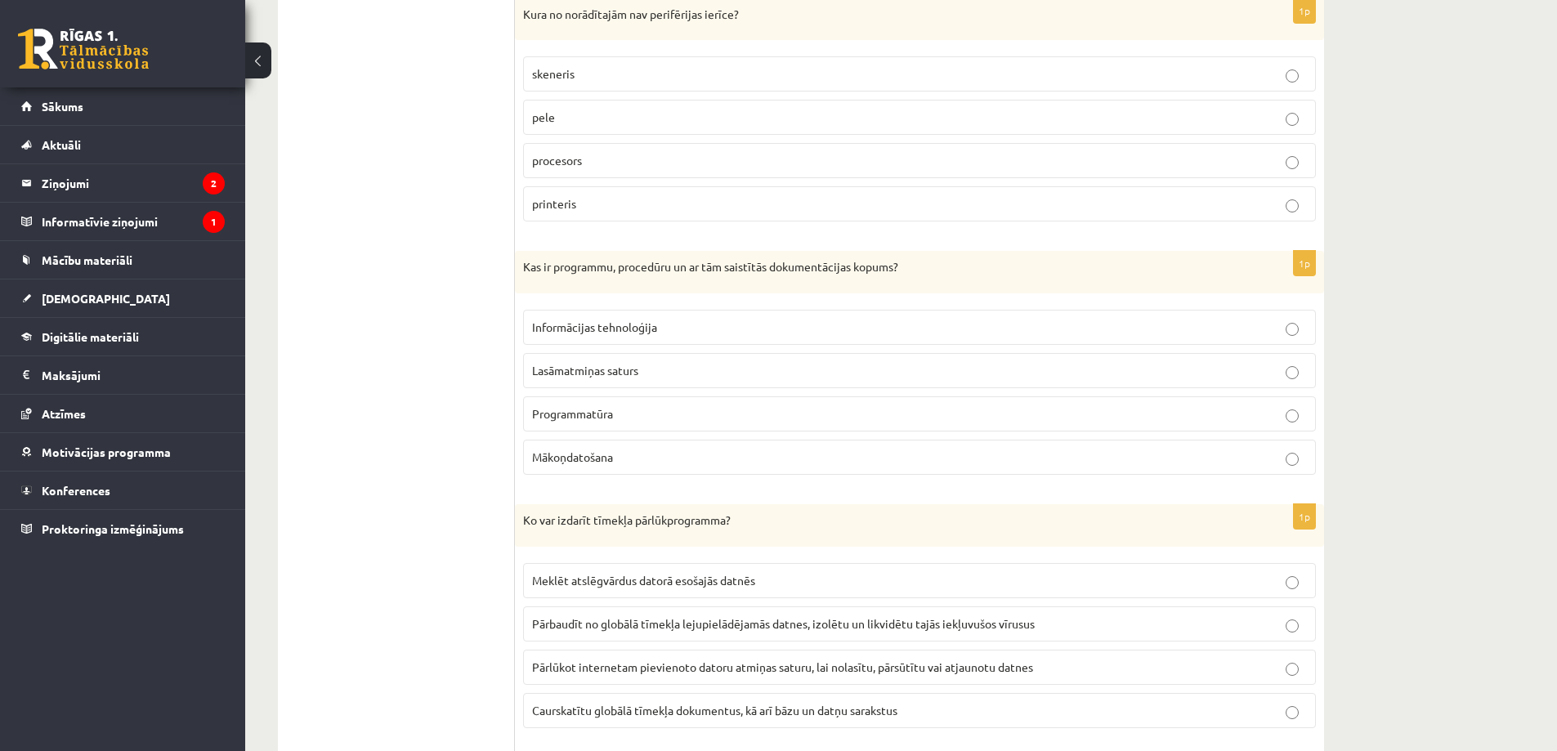
click at [711, 399] on label "Programmatūra" at bounding box center [919, 413] width 793 height 35
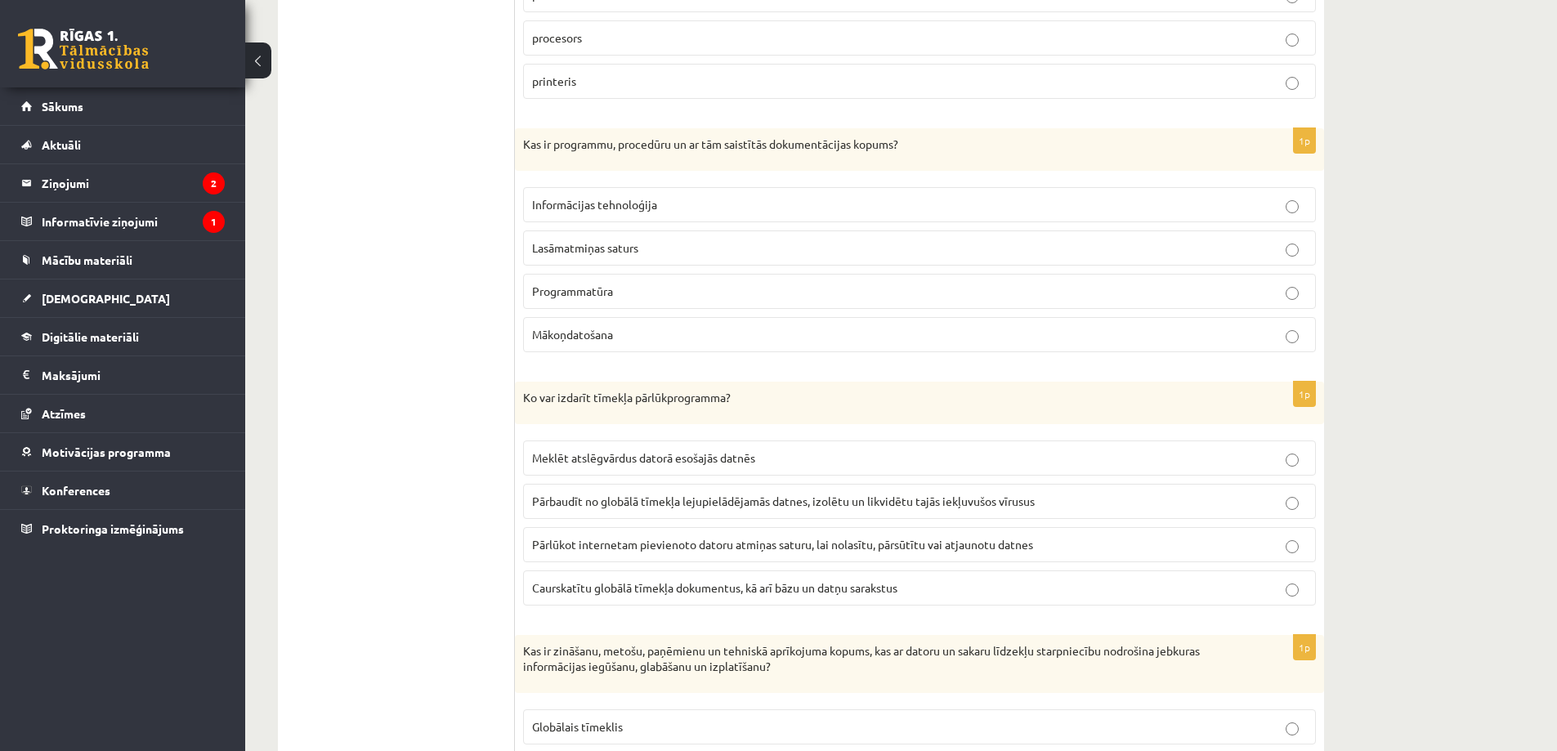
scroll to position [3759, 0]
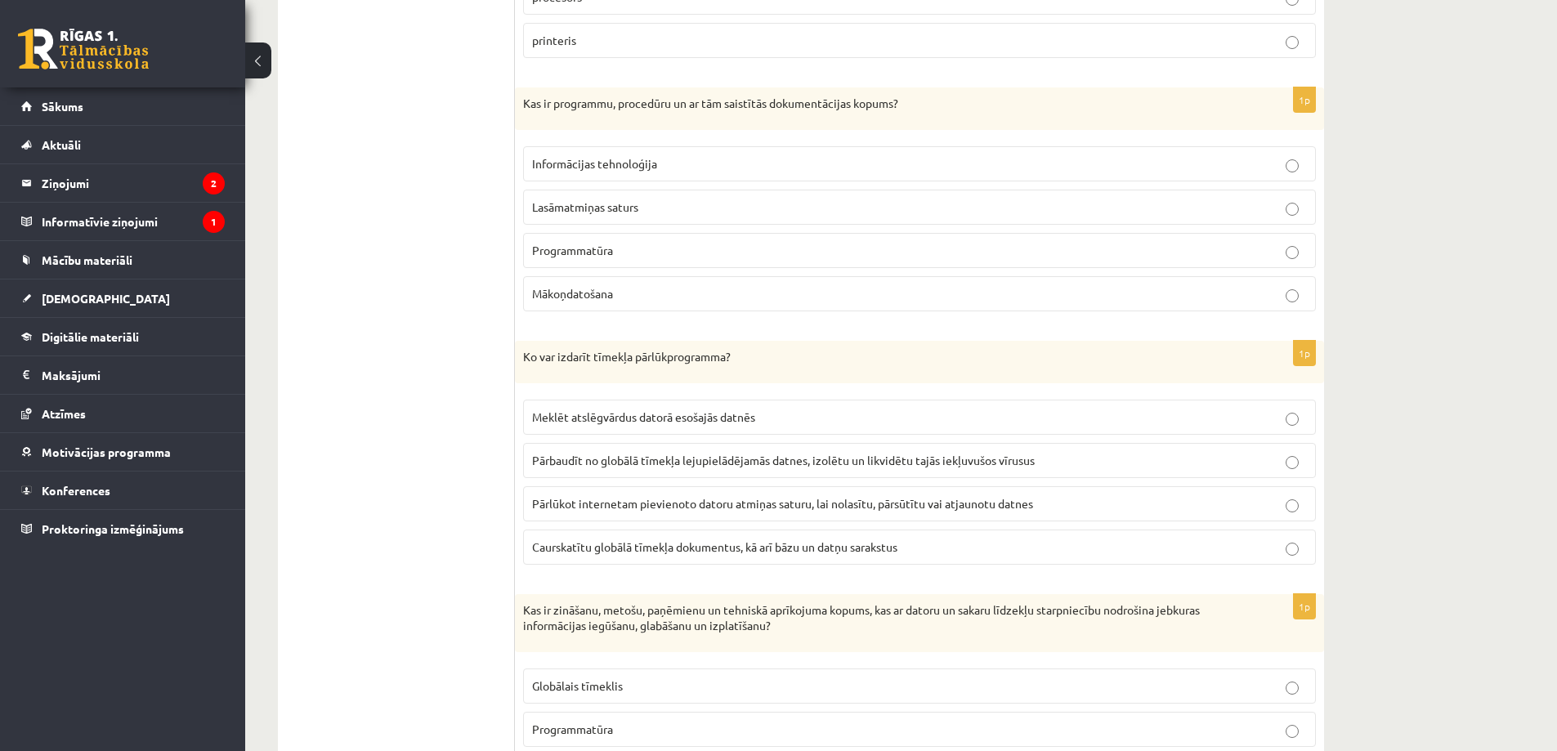
click at [713, 552] on span "Caurskatītu globālā tīmekļa dokumentus, kā arī bāzu un datņu sarakstus" at bounding box center [714, 546] width 365 height 15
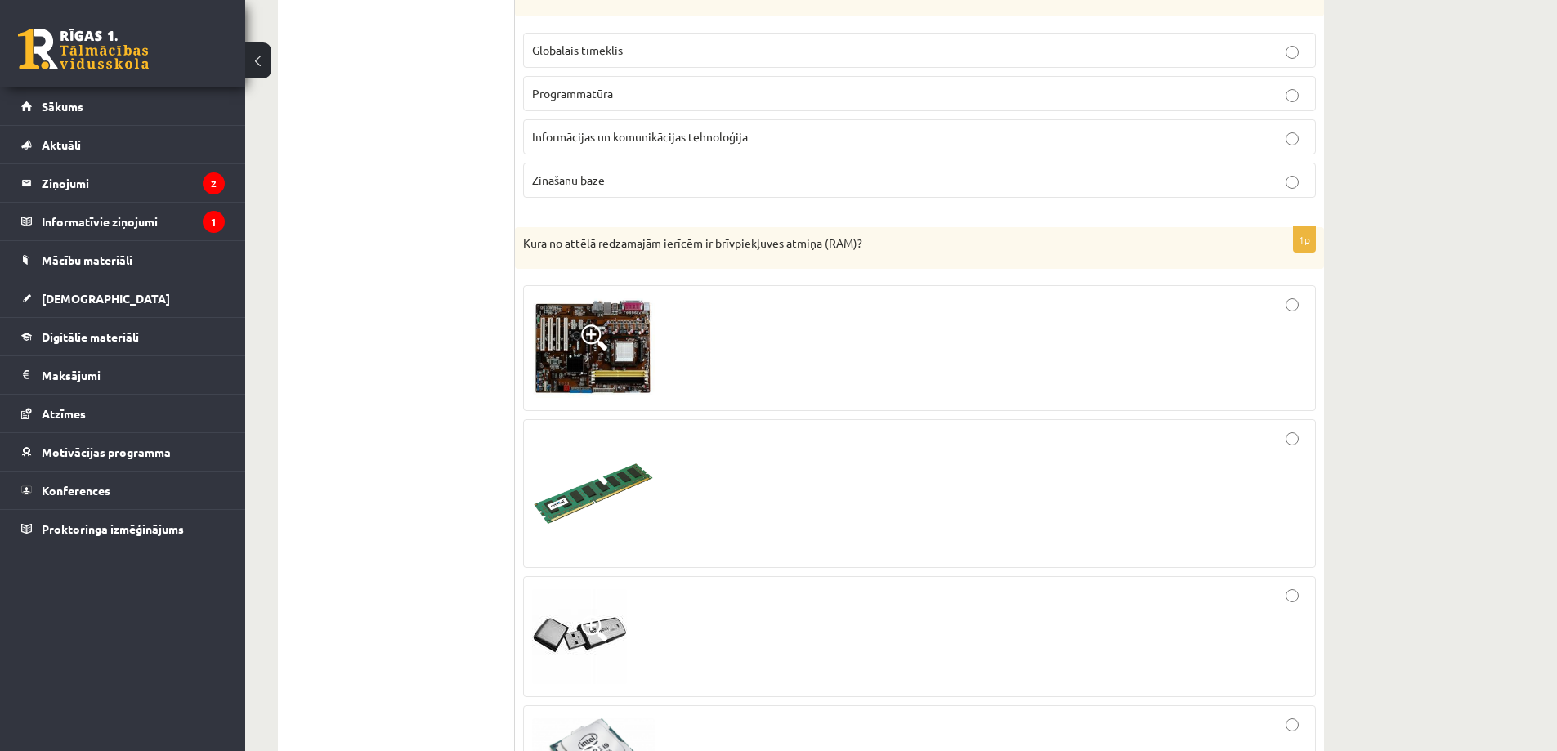
scroll to position [4413, 0]
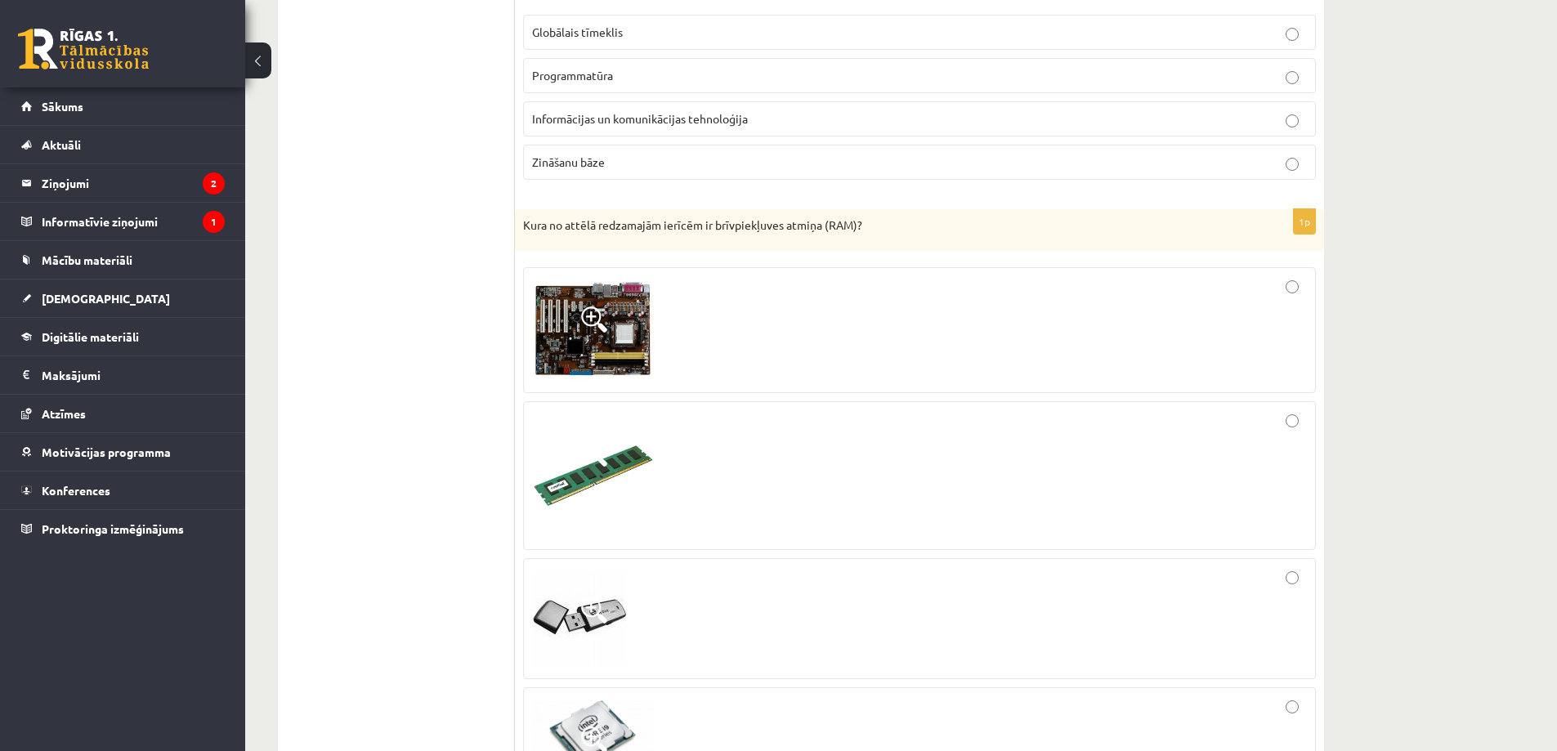
click at [797, 475] on div at bounding box center [919, 475] width 775 height 131
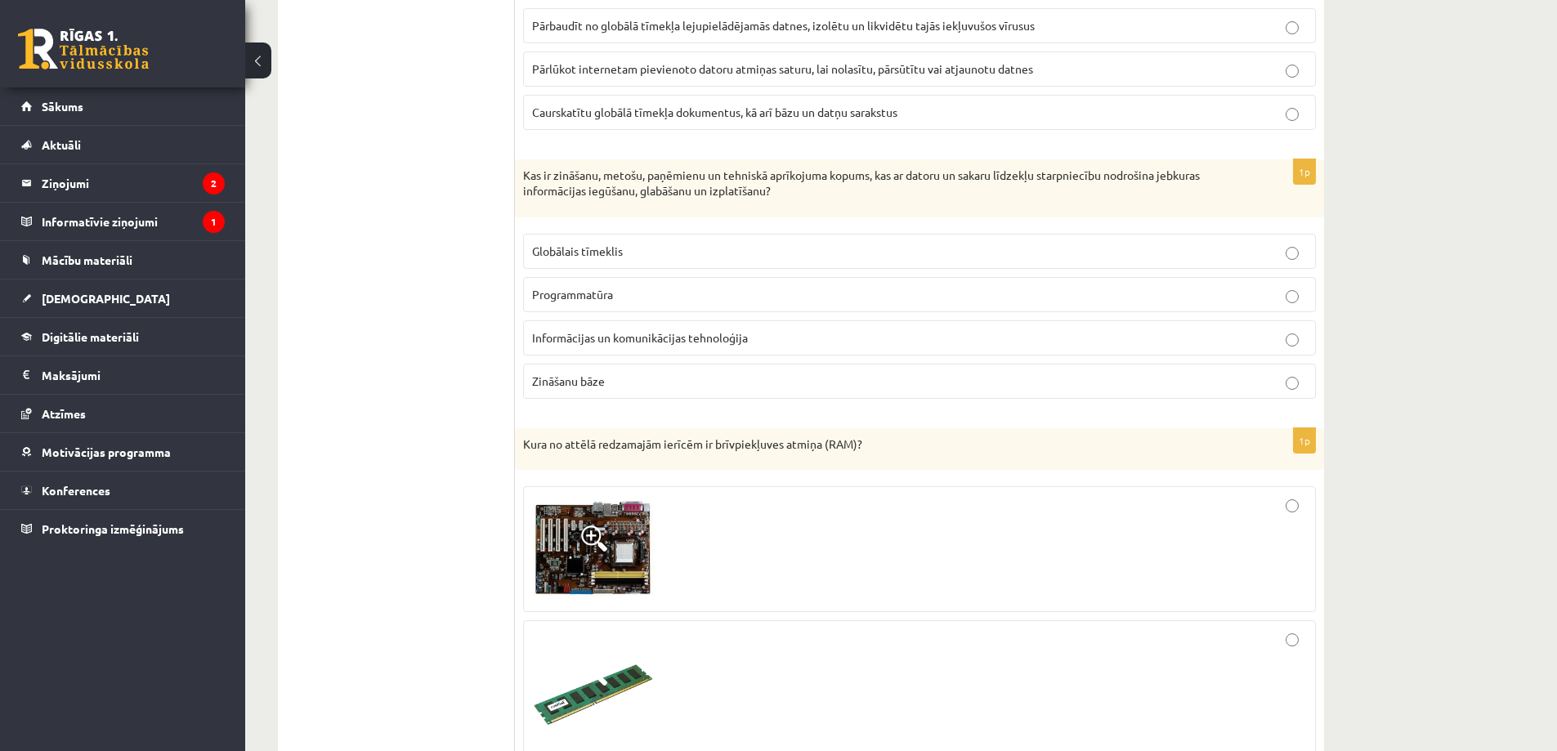
scroll to position [4168, 0]
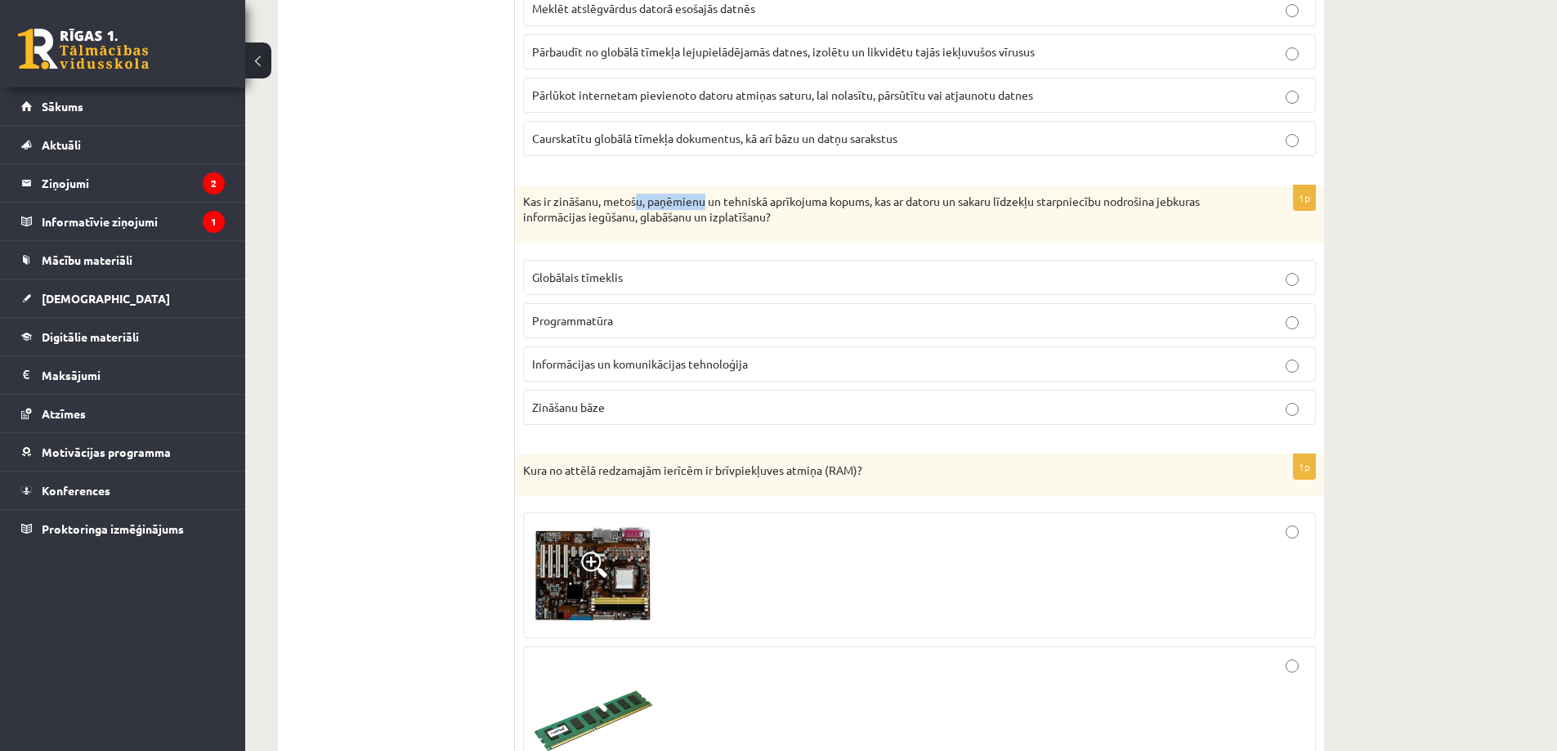
drag, startPoint x: 641, startPoint y: 194, endPoint x: 774, endPoint y: 195, distance: 133.2
click at [710, 193] on div "Kas ir zināšanu, metošu, paņēmienu un tehniskā aprīkojuma kopums, kas ar datoru…" at bounding box center [919, 214] width 809 height 58
click at [841, 199] on p "Kas ir zināšanu, metošu, paņēmienu un tehniskā aprīkojuma kopums, kas ar datoru…" at bounding box center [878, 210] width 711 height 32
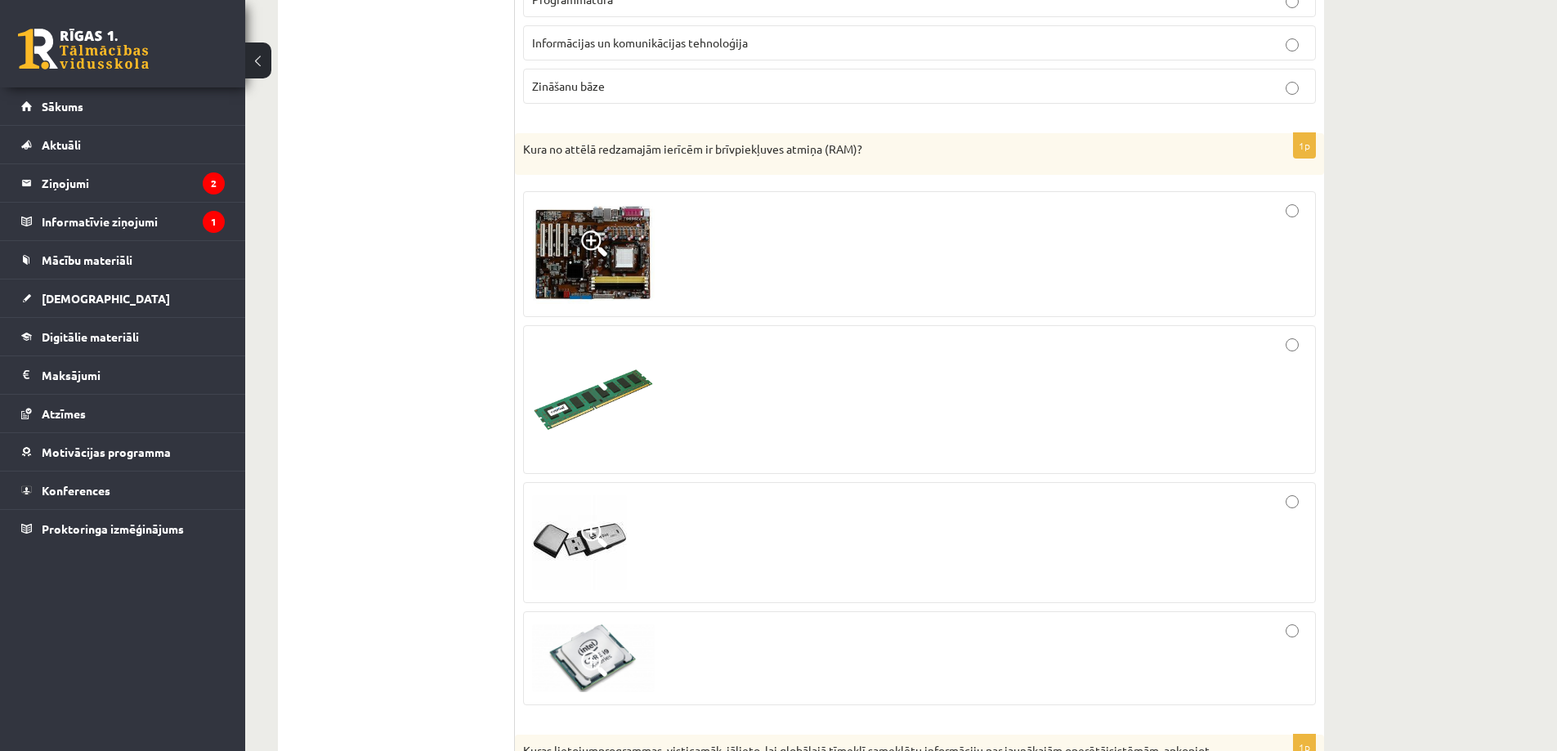
scroll to position [4494, 0]
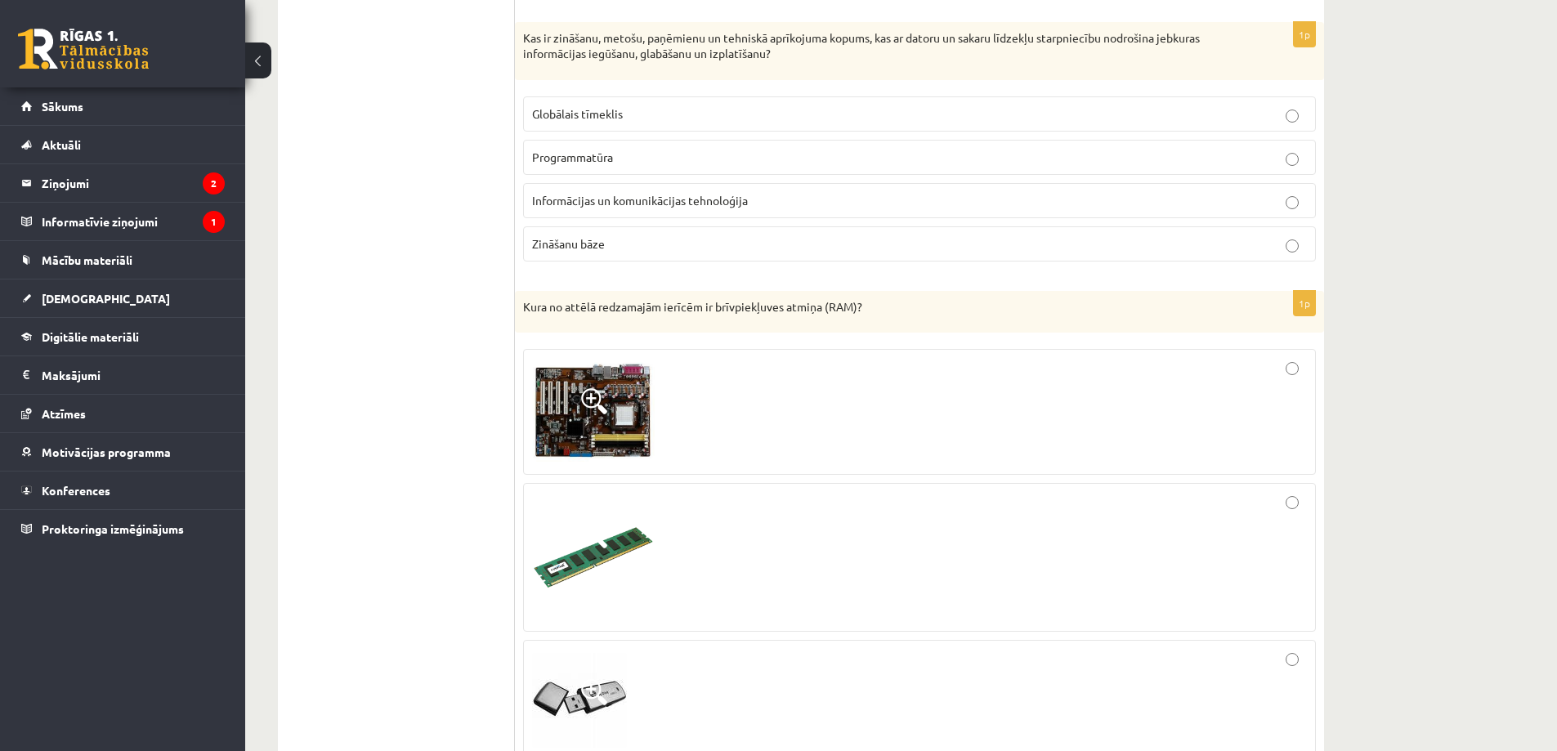
drag, startPoint x: 640, startPoint y: 196, endPoint x: 650, endPoint y: 200, distance: 11.4
click at [641, 196] on span "Informācijas un komunikācijas tehnoloģija" at bounding box center [640, 200] width 216 height 15
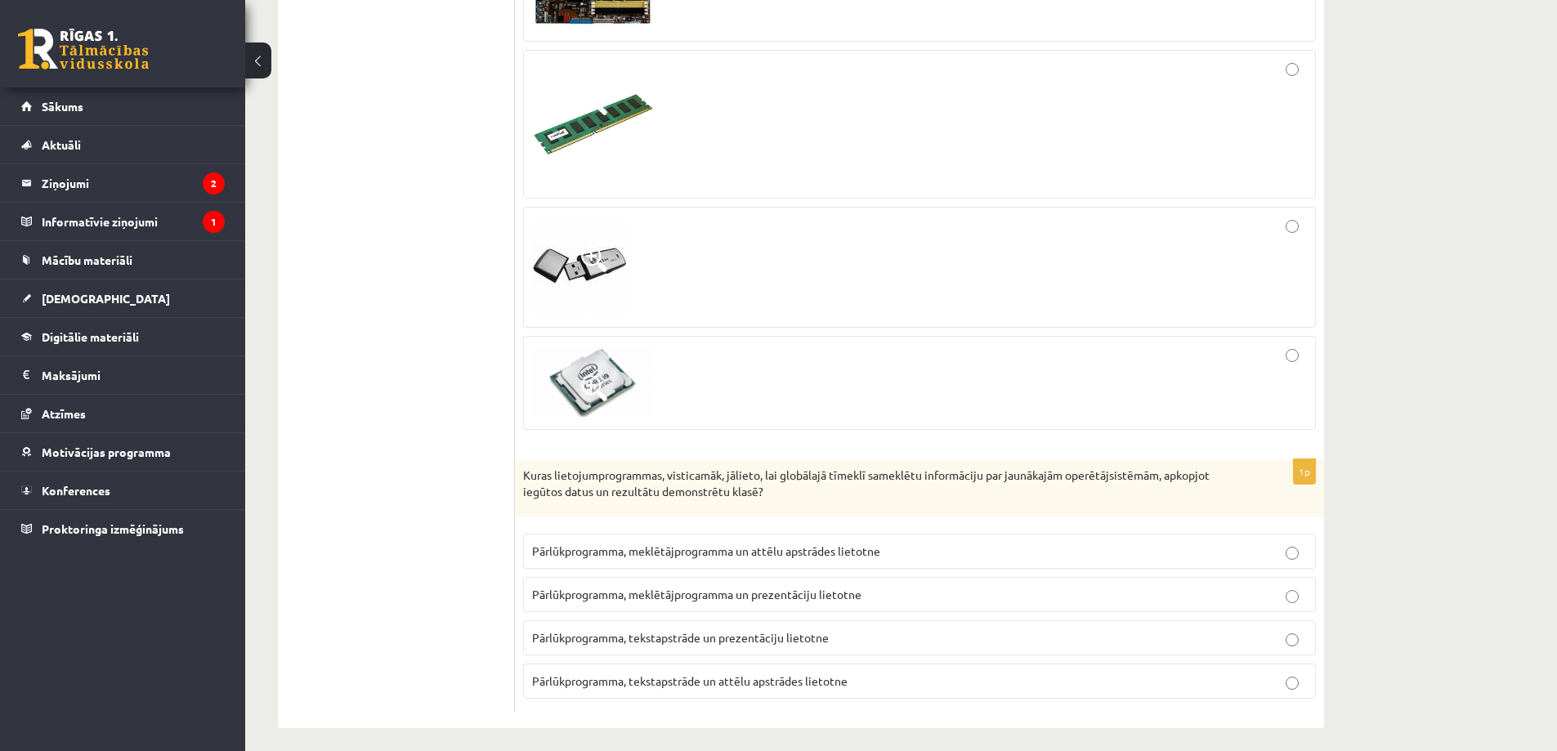
scroll to position [4776, 0]
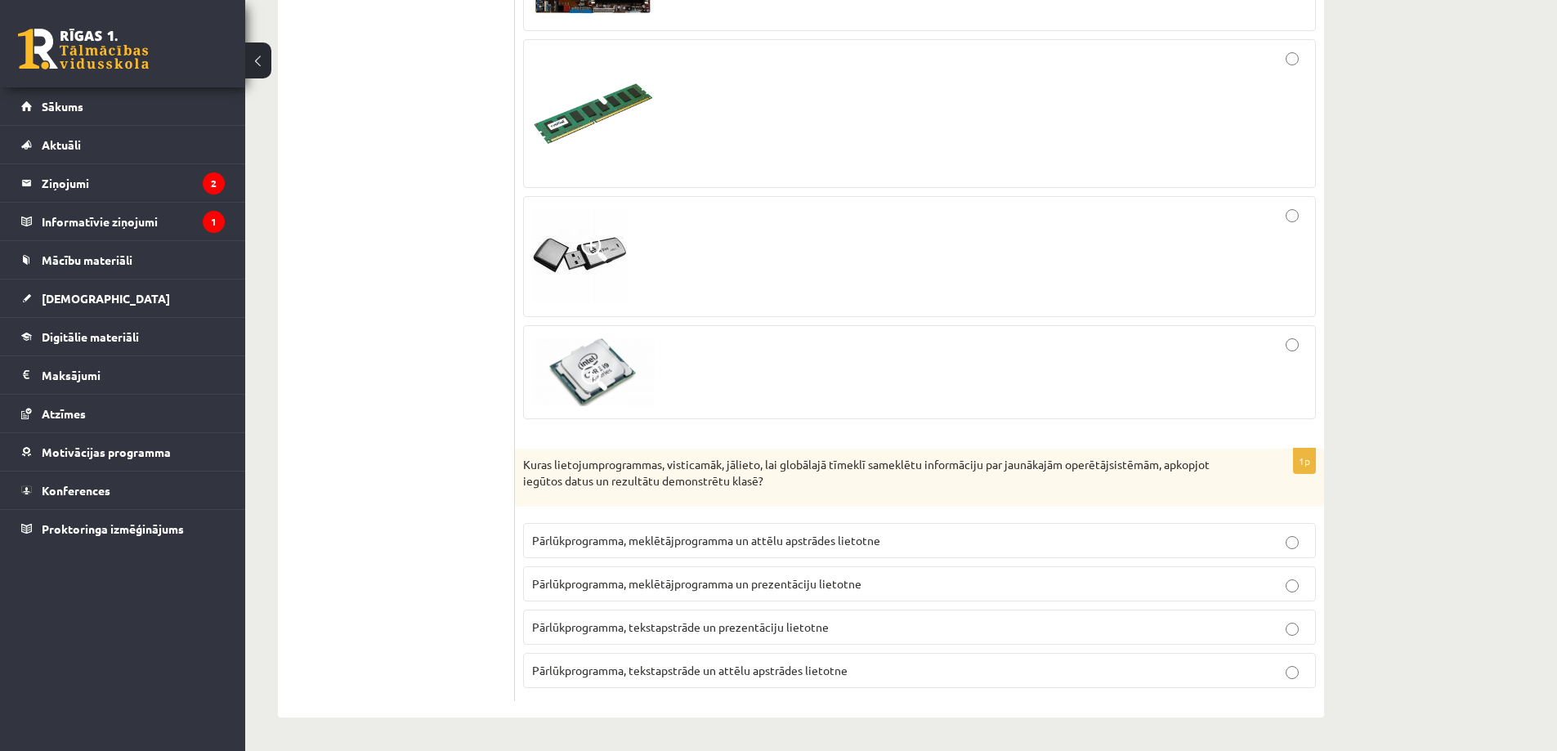
click at [825, 635] on p "Pārlūkprogramma, tekstapstrāde un prezentāciju lietotne" at bounding box center [919, 627] width 775 height 17
click at [793, 583] on span "Pārlūkprogramma, meklētājprogramma un prezentāciju lietotne" at bounding box center [696, 583] width 329 height 15
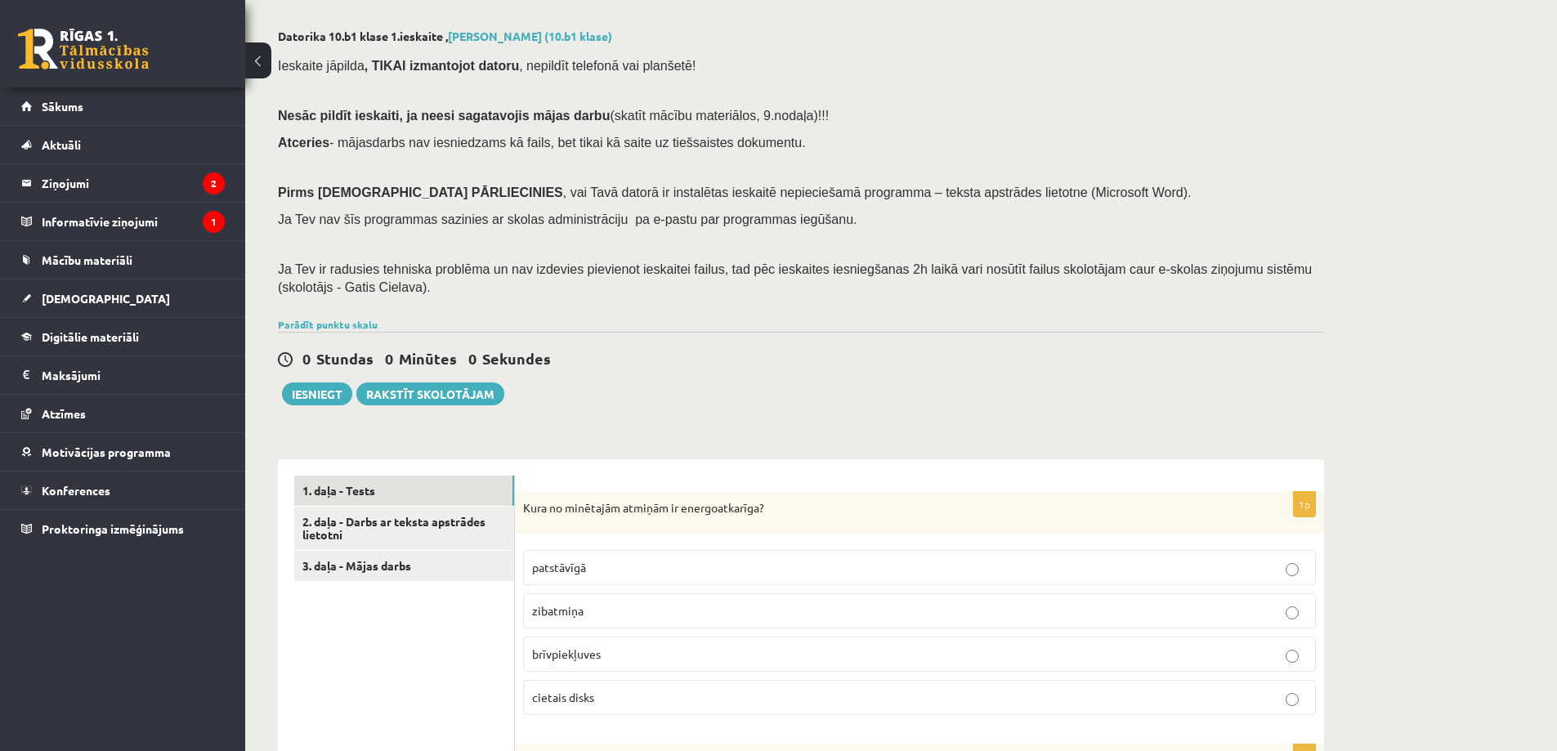
scroll to position [245, 0]
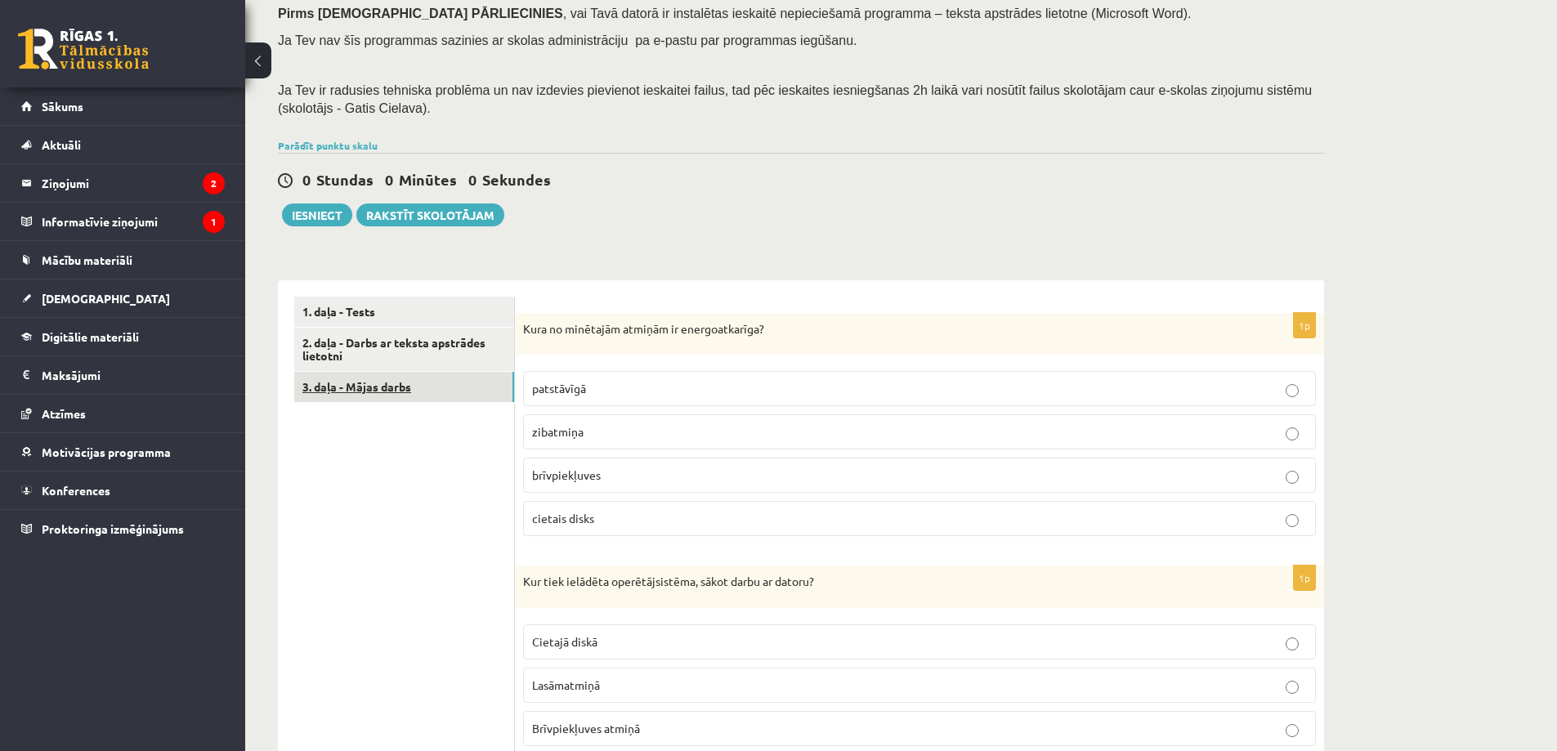
click at [376, 393] on link "3. daļa - Mājas darbs" at bounding box center [404, 387] width 220 height 30
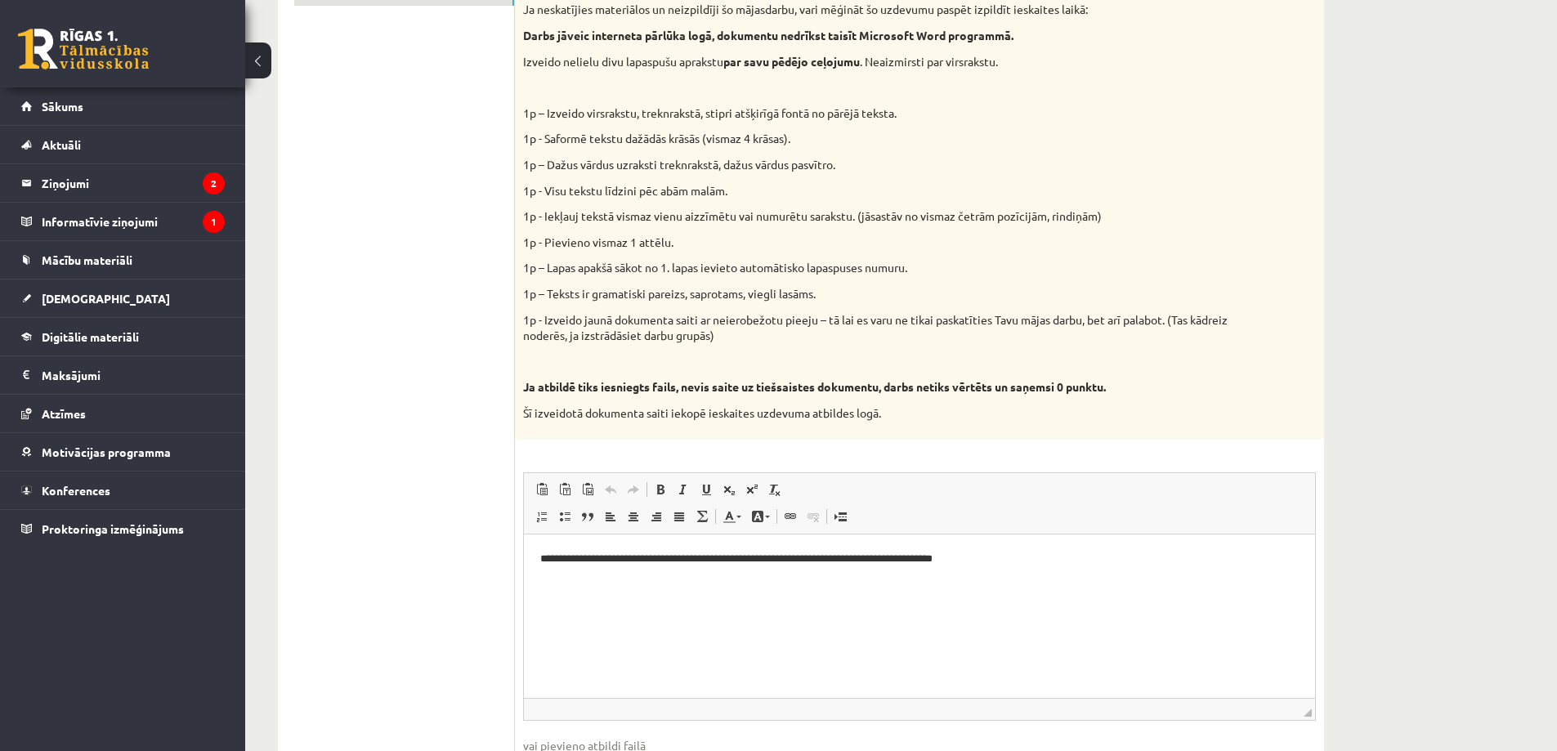
scroll to position [427, 0]
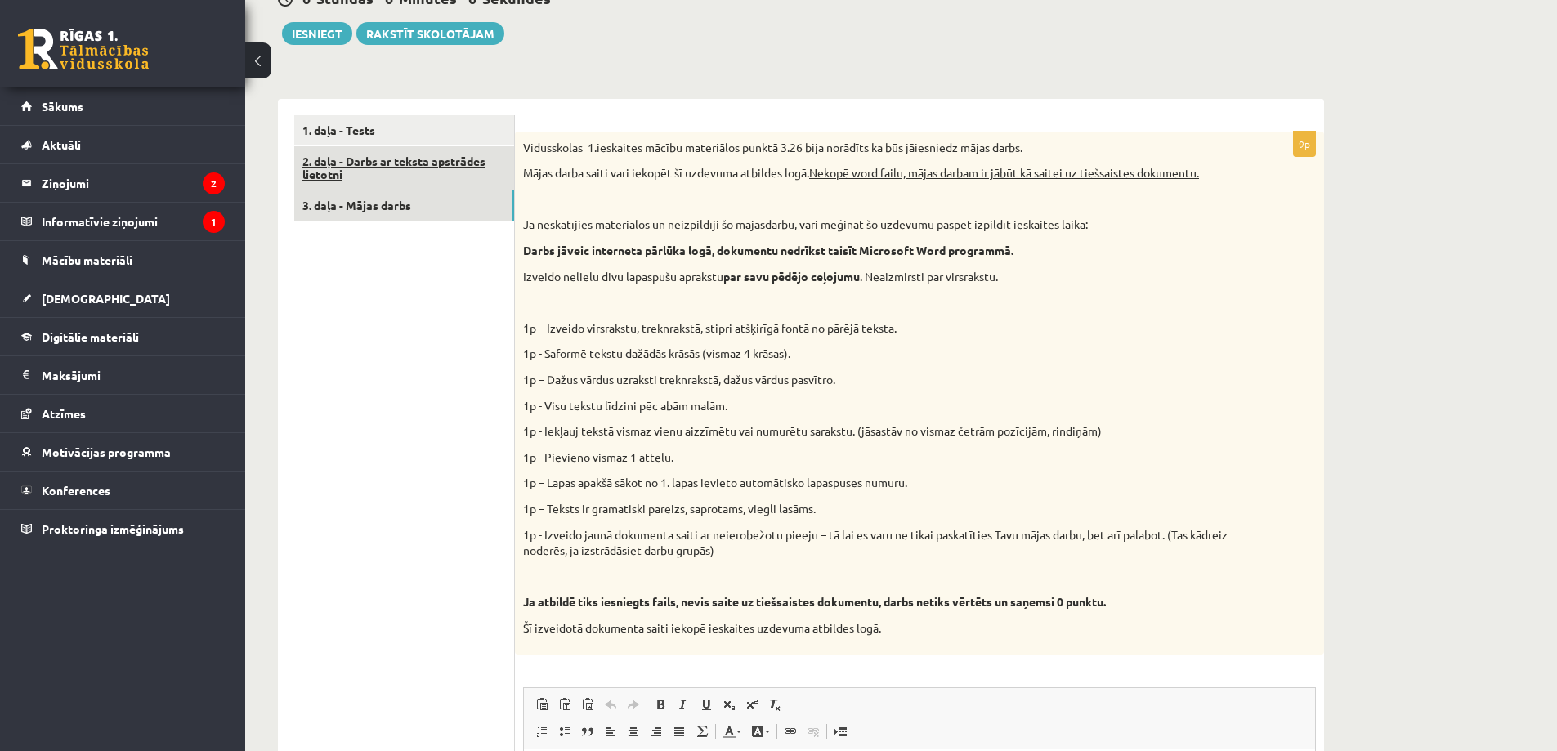
click at [418, 165] on link "2. daļa - Darbs ar teksta apstrādes lietotni" at bounding box center [404, 168] width 220 height 44
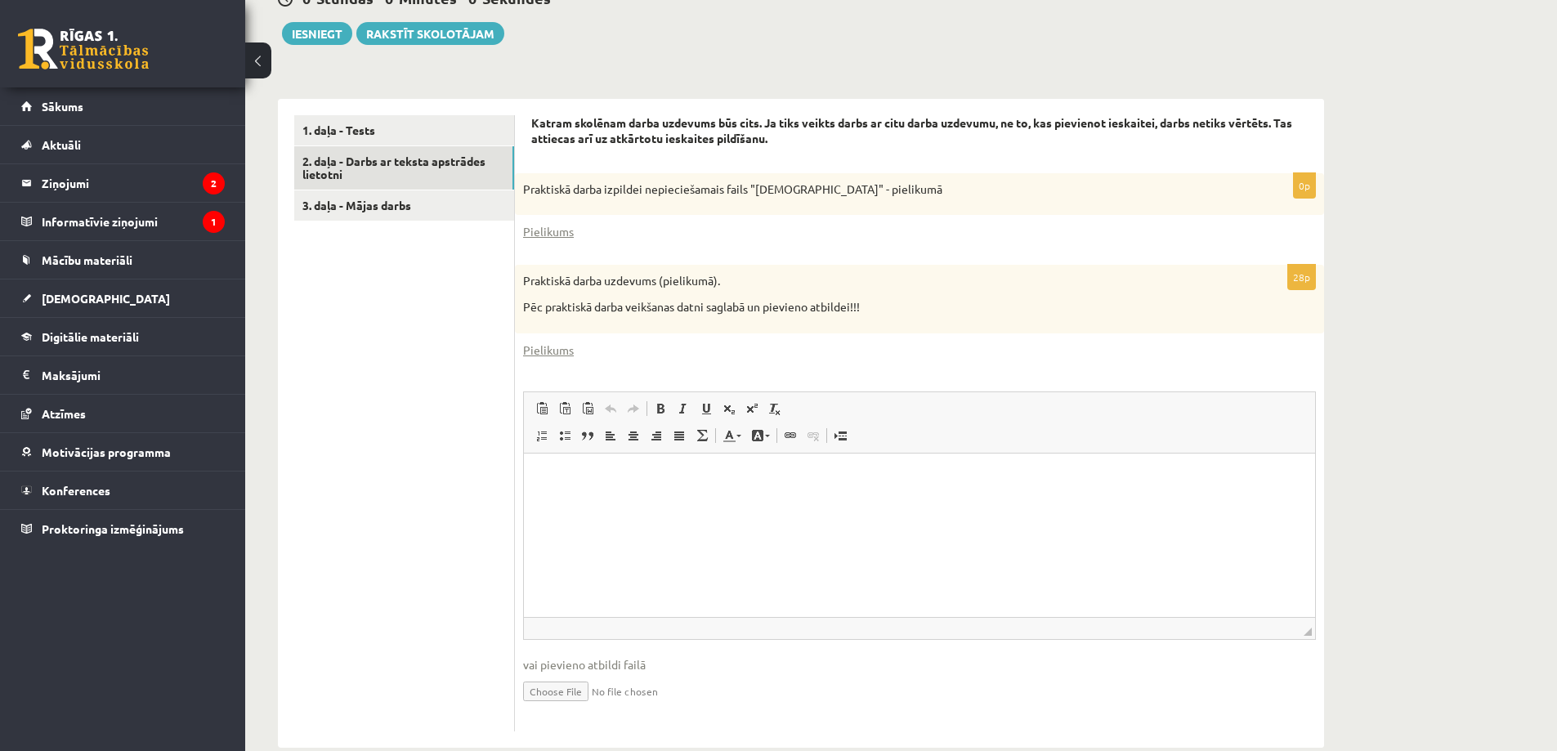
scroll to position [0, 0]
click at [556, 233] on link "Pielikums" at bounding box center [548, 231] width 51 height 17
drag, startPoint x: 565, startPoint y: 286, endPoint x: 690, endPoint y: 293, distance: 125.2
click at [695, 286] on p "Praktiskā darba uzdevums (pielikumā)." at bounding box center [878, 281] width 711 height 16
drag, startPoint x: 572, startPoint y: 305, endPoint x: 873, endPoint y: 296, distance: 300.9
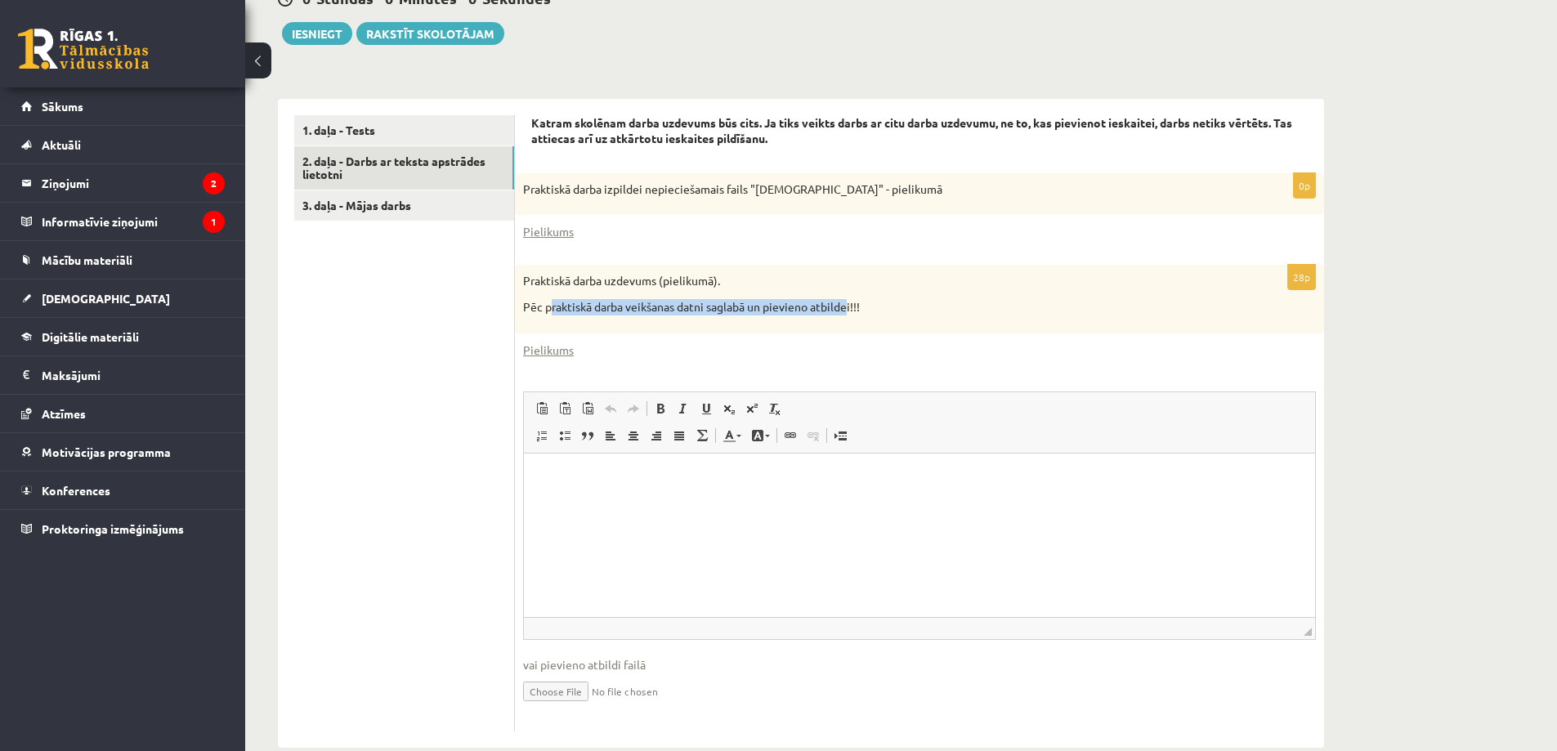
click at [850, 298] on div "Praktiskā darba uzdevums (pielikumā). Pēc praktiskā darba veikšanas datni sagla…" at bounding box center [919, 299] width 809 height 68
click at [880, 296] on div "Praktiskā darba uzdevums (pielikumā). Pēc praktiskā darba veikšanas datni sagla…" at bounding box center [919, 299] width 809 height 68
click at [552, 354] on link "Pielikums" at bounding box center [548, 350] width 51 height 17
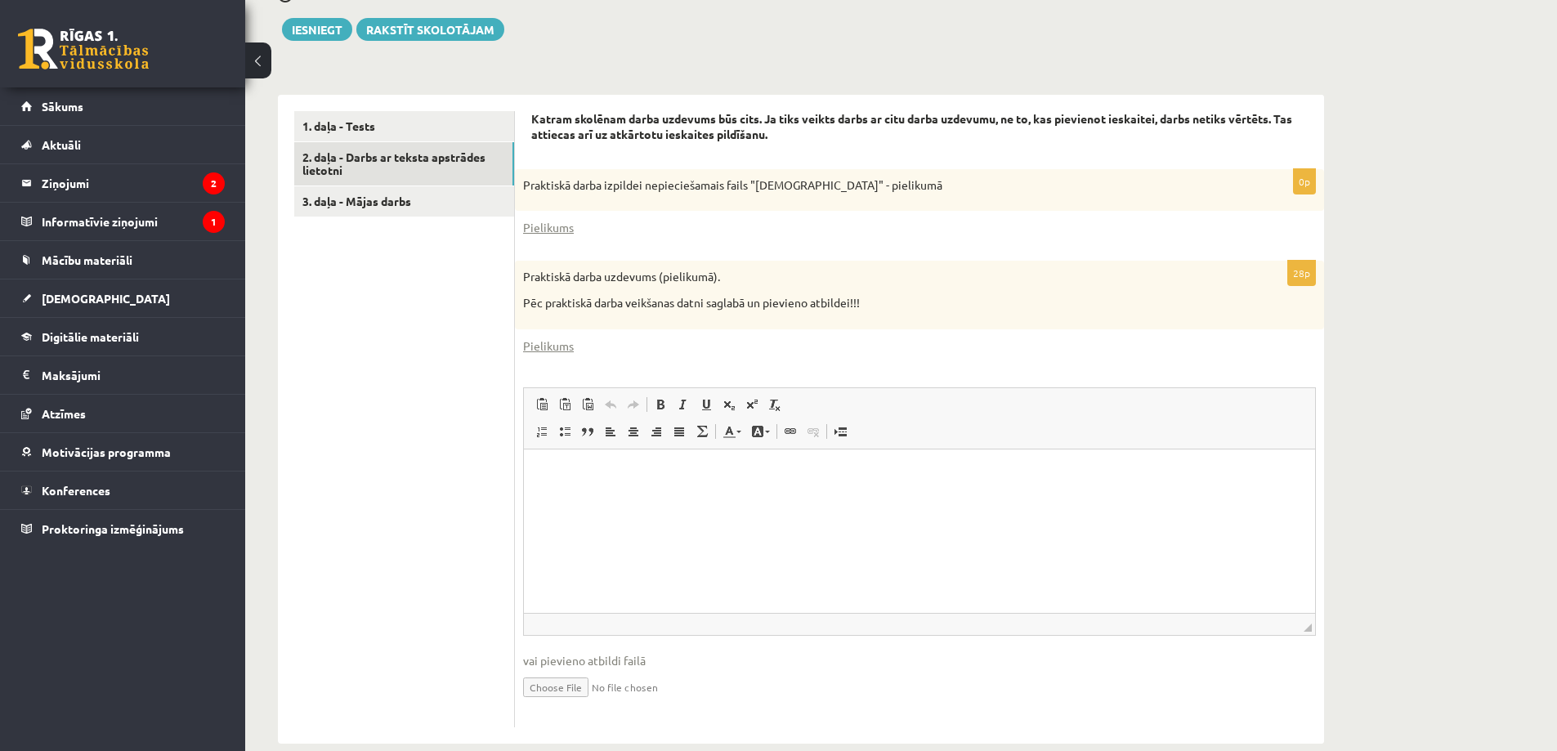
scroll to position [458, 0]
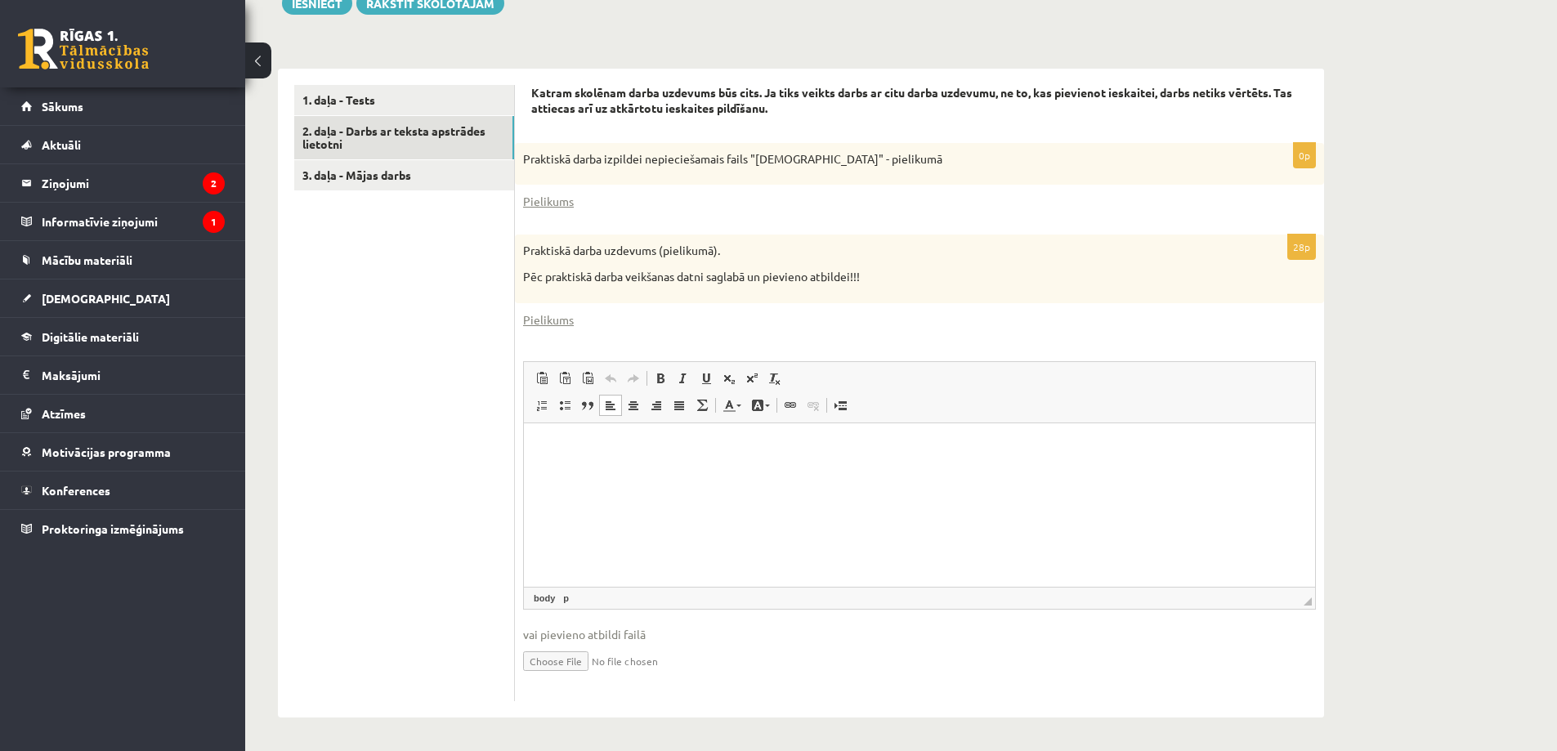
click at [728, 472] on html at bounding box center [919, 447] width 791 height 50
